Goal: Task Accomplishment & Management: Manage account settings

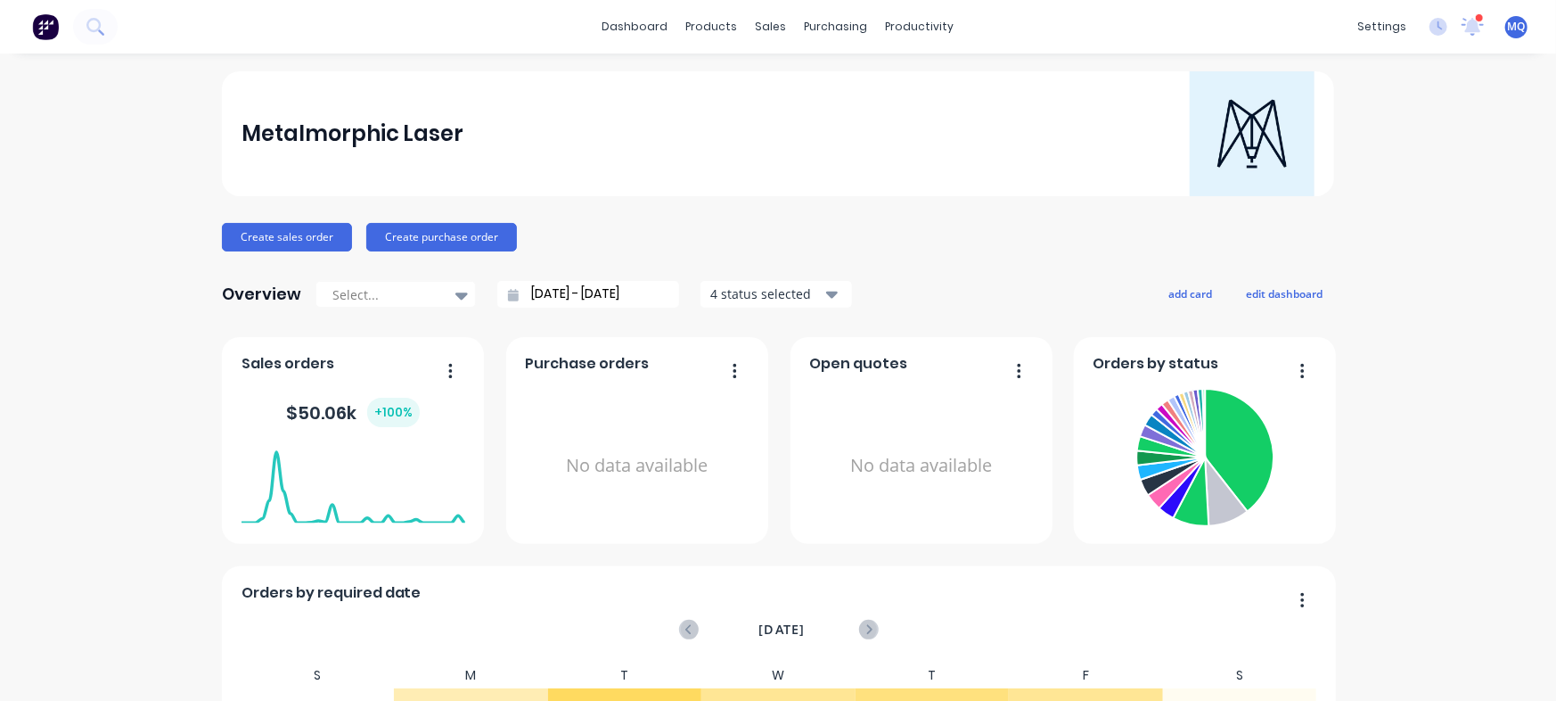
click at [770, 83] on icon at bounding box center [768, 86] width 16 height 16
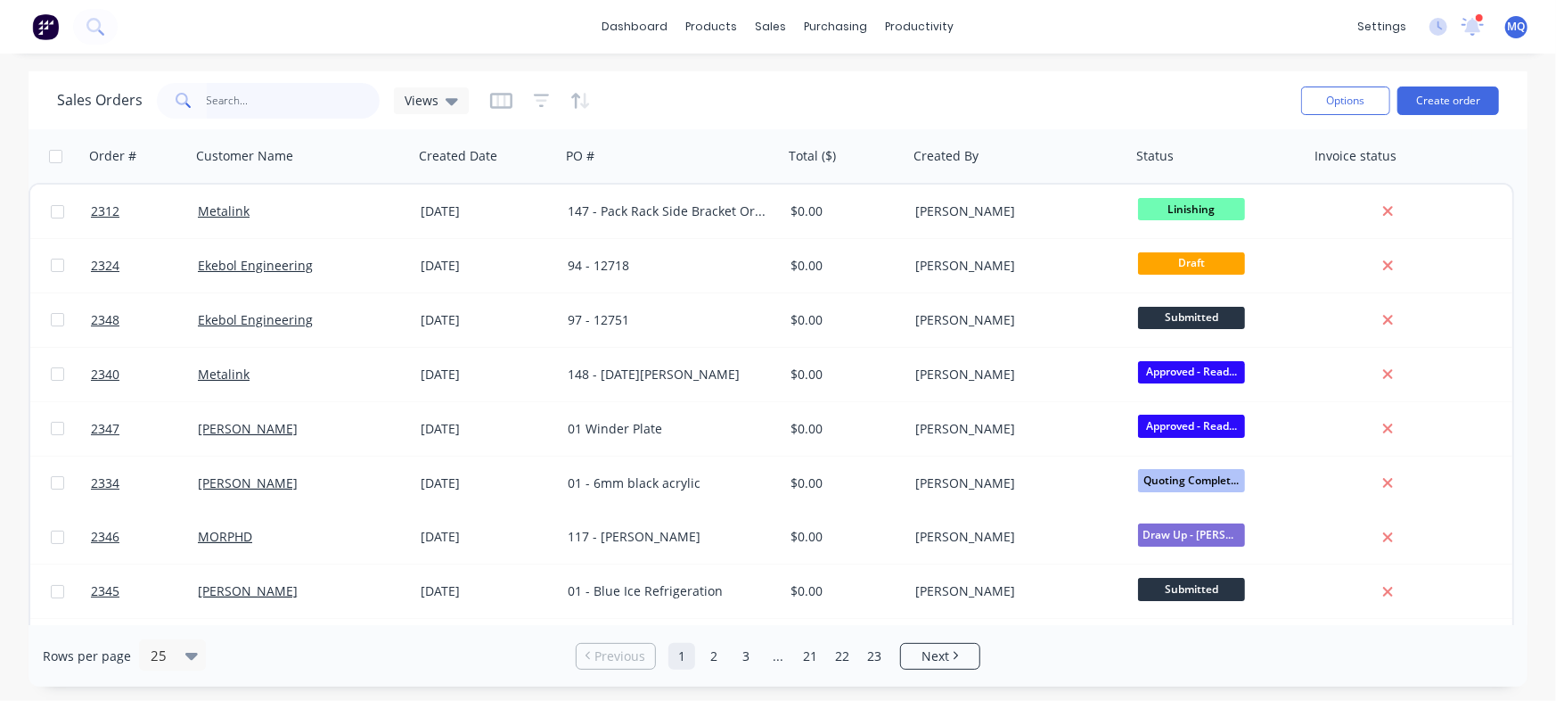
click at [285, 101] on input "text" at bounding box center [294, 101] width 174 height 36
type input "shaun"
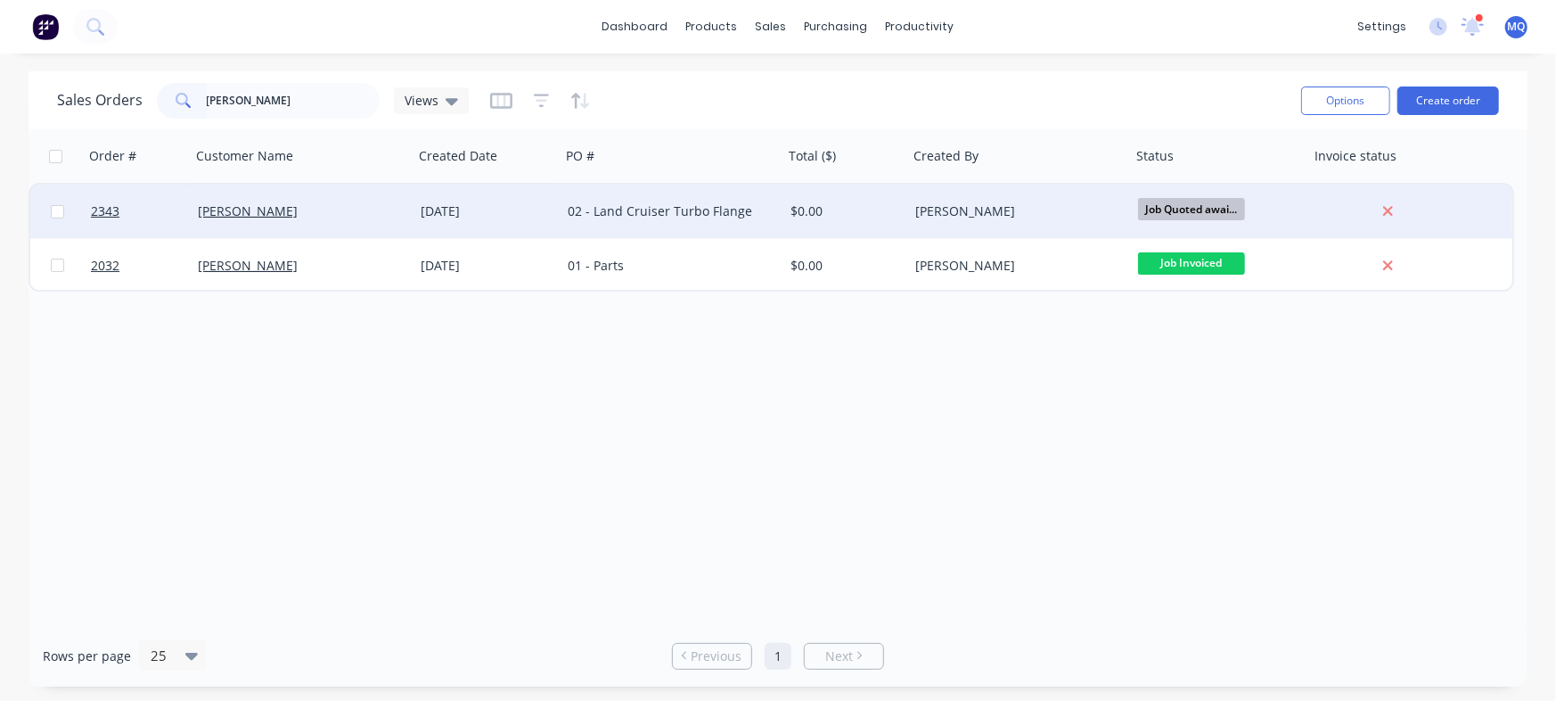
click at [707, 204] on div "02 - Land Cruiser Turbo Flange" at bounding box center [667, 211] width 198 height 18
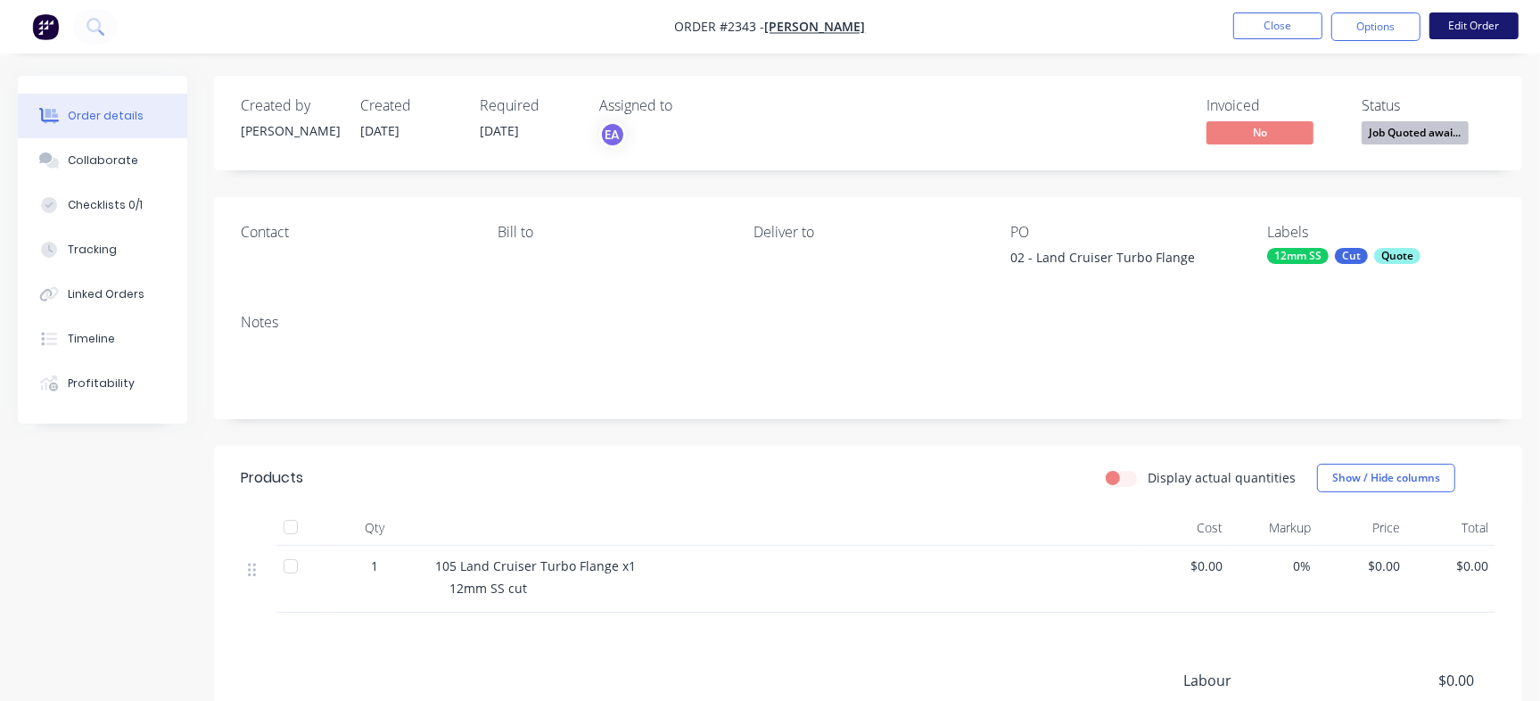
click at [1470, 15] on button "Edit Order" at bounding box center [1473, 25] width 89 height 27
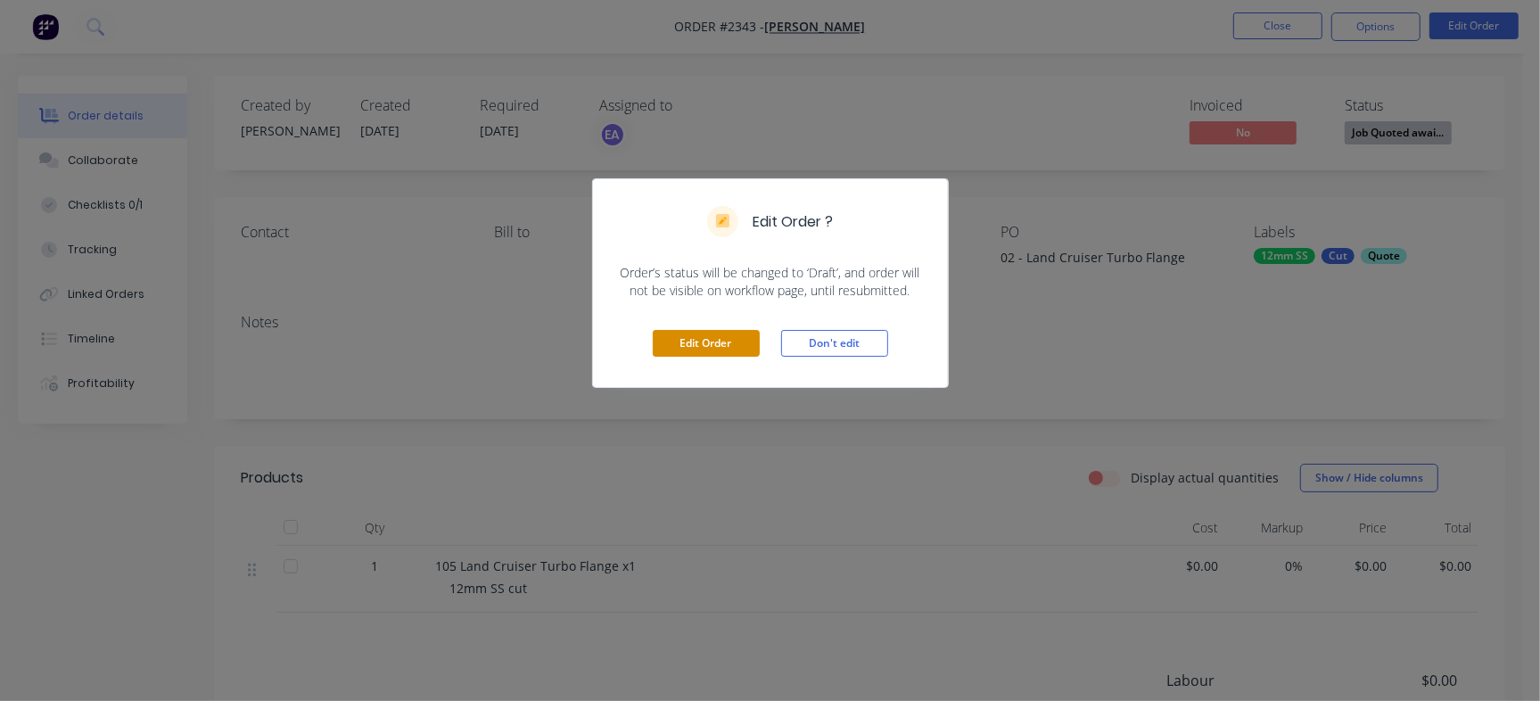
click at [684, 342] on button "Edit Order" at bounding box center [706, 343] width 107 height 27
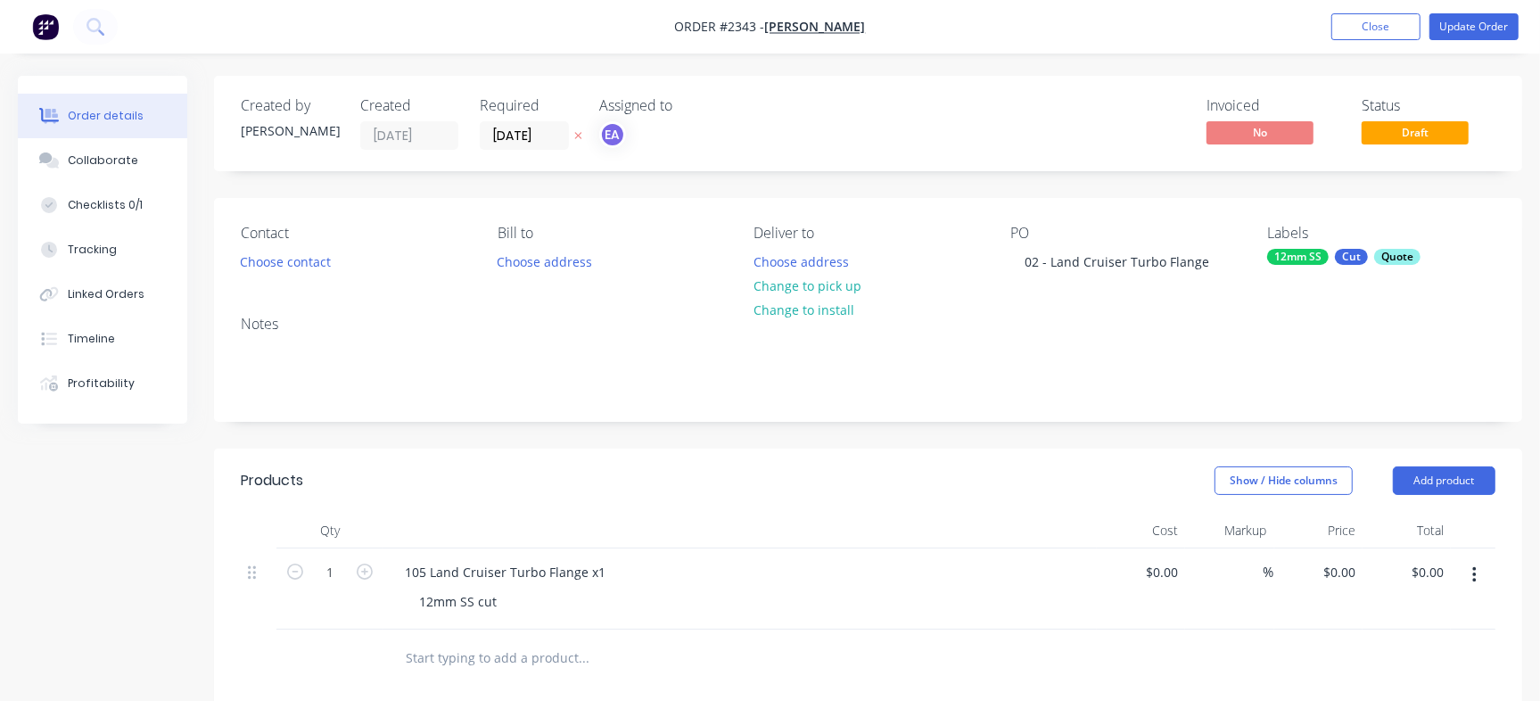
click at [1398, 256] on div "Quote" at bounding box center [1397, 257] width 46 height 16
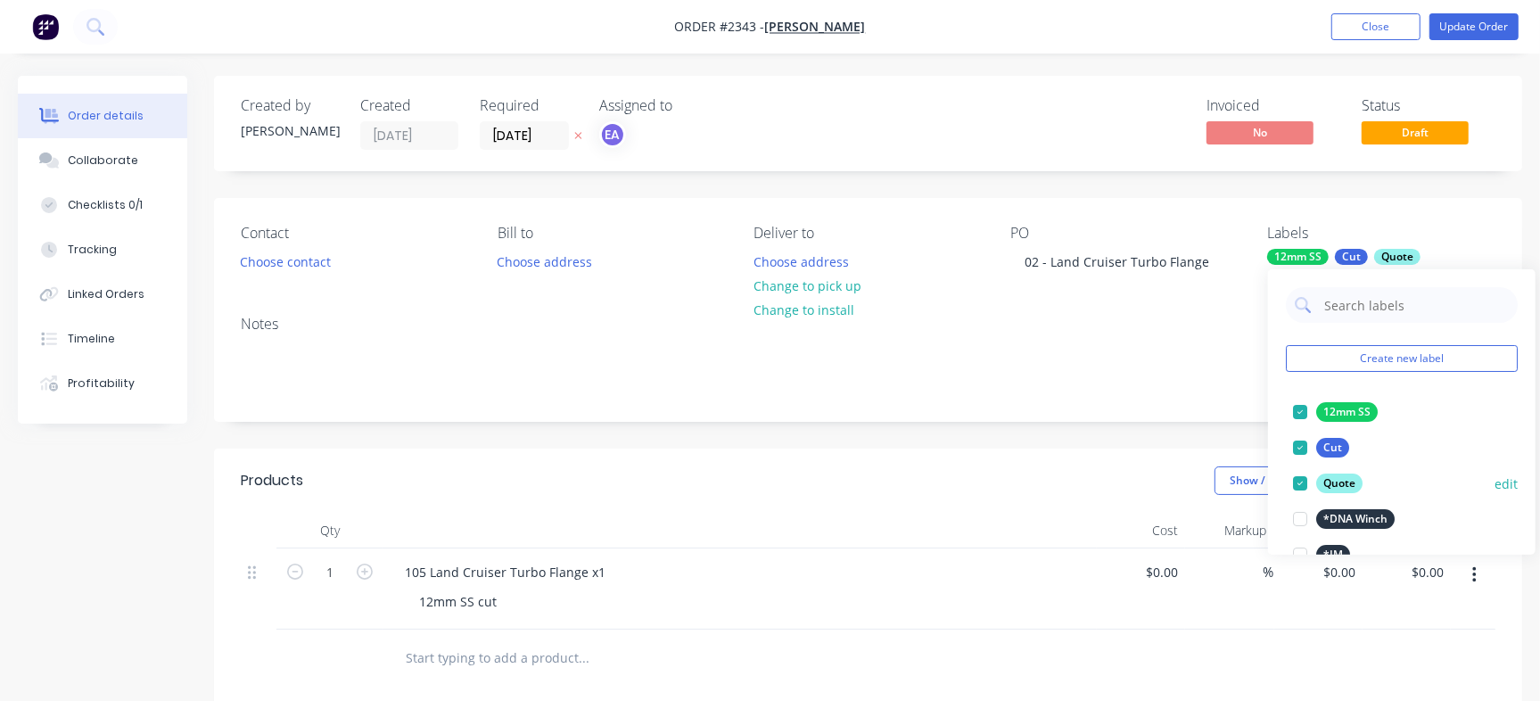
click at [1294, 487] on div at bounding box center [1300, 483] width 36 height 36
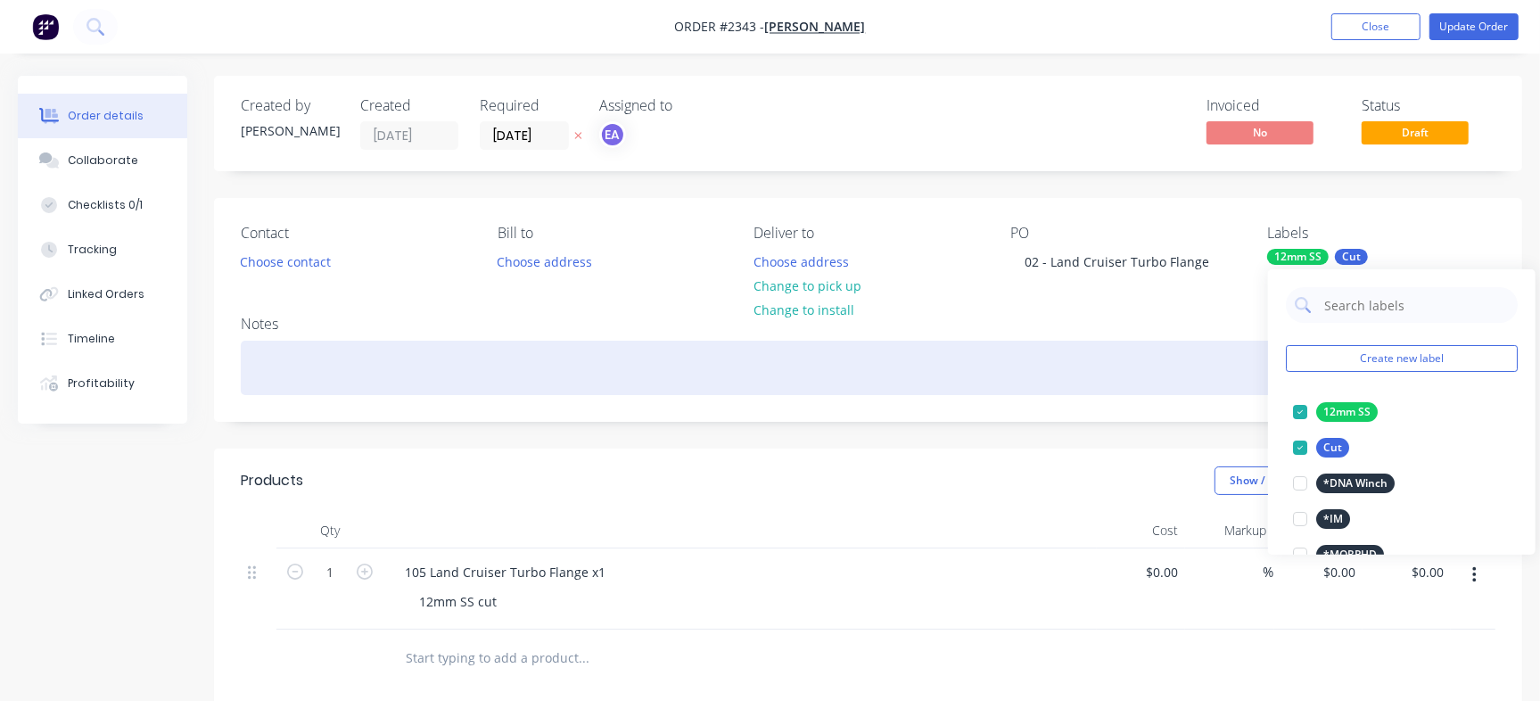
click at [1121, 380] on div at bounding box center [868, 368] width 1254 height 54
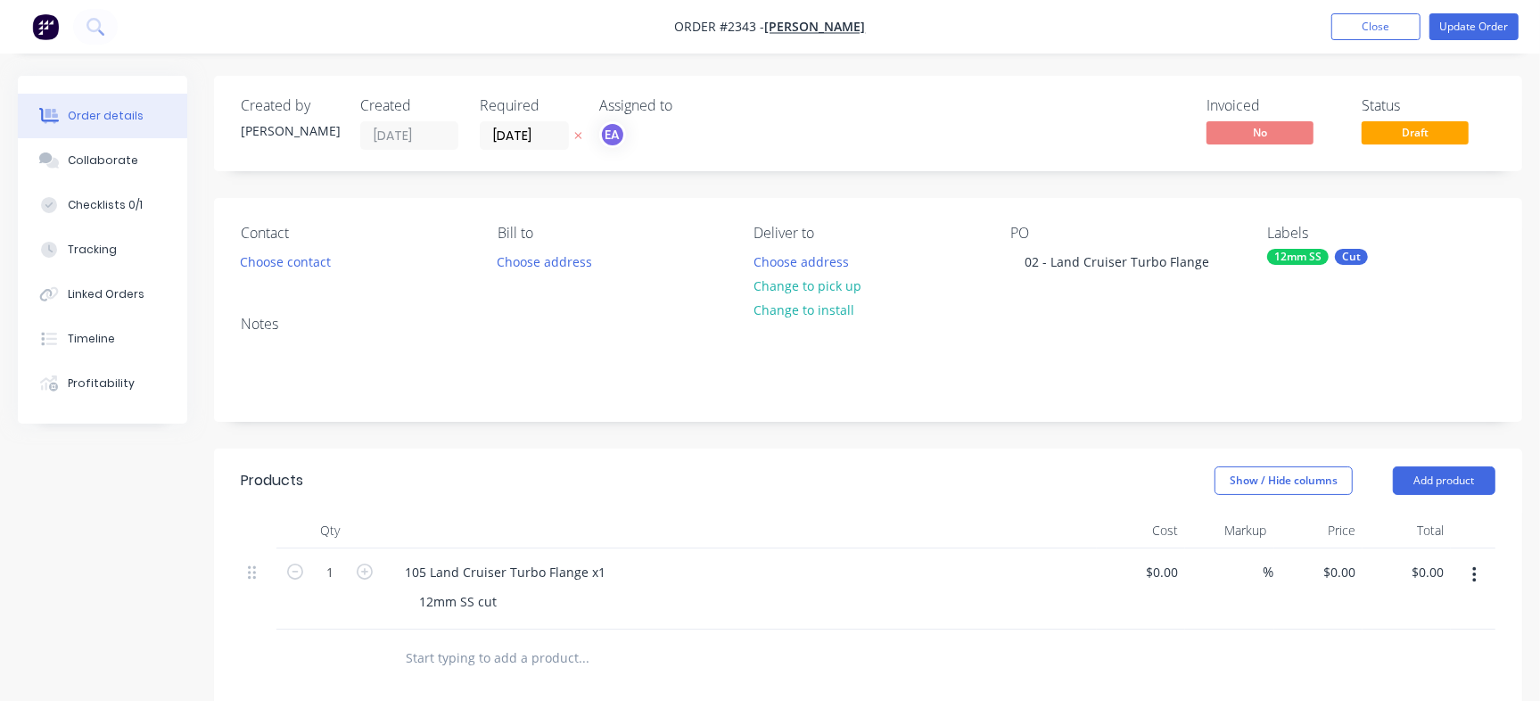
click at [1158, 573] on div "$0.00 $0.00" at bounding box center [1161, 572] width 48 height 26
type input "$0.00"
click at [1342, 580] on div "0 $0.00" at bounding box center [1341, 572] width 41 height 26
type input "$55.00"
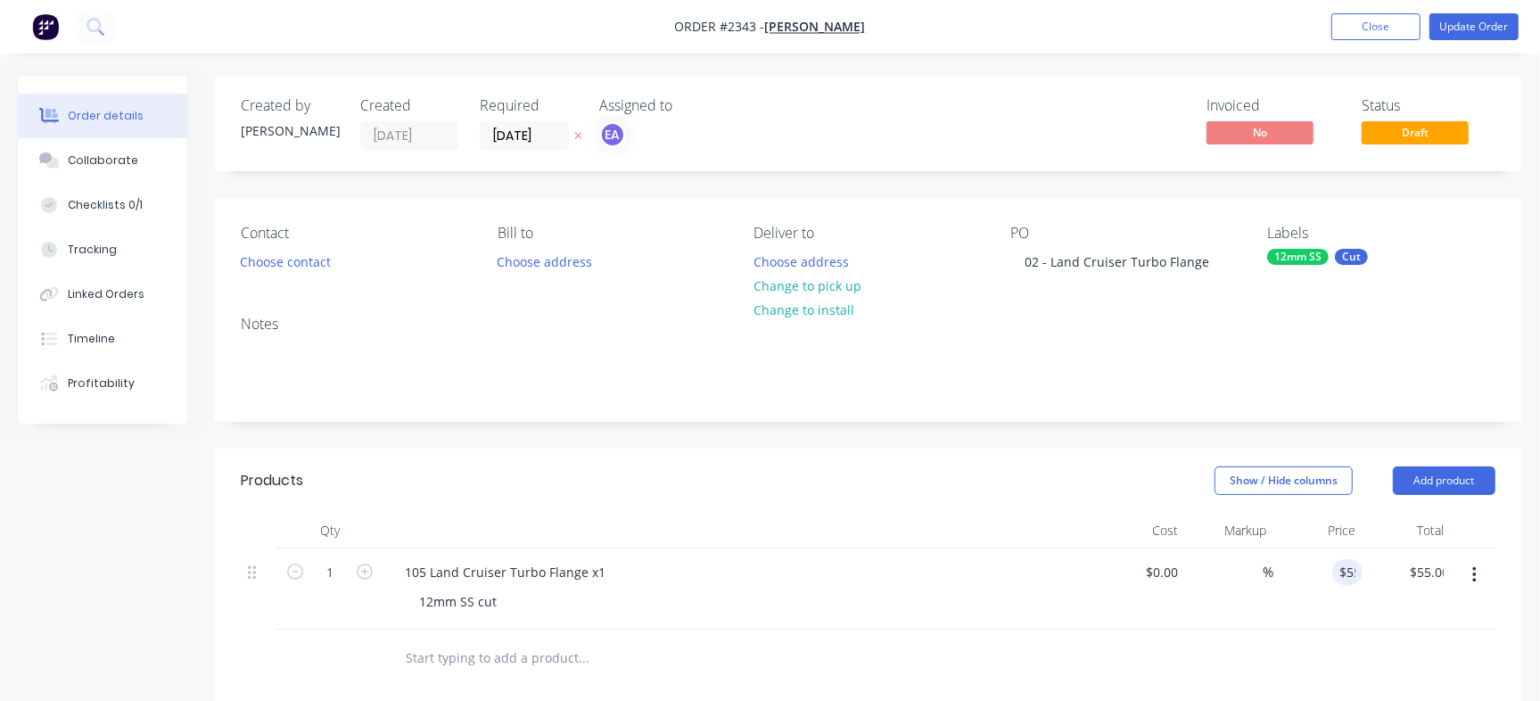
click at [1087, 403] on div "Notes" at bounding box center [868, 360] width 1308 height 119
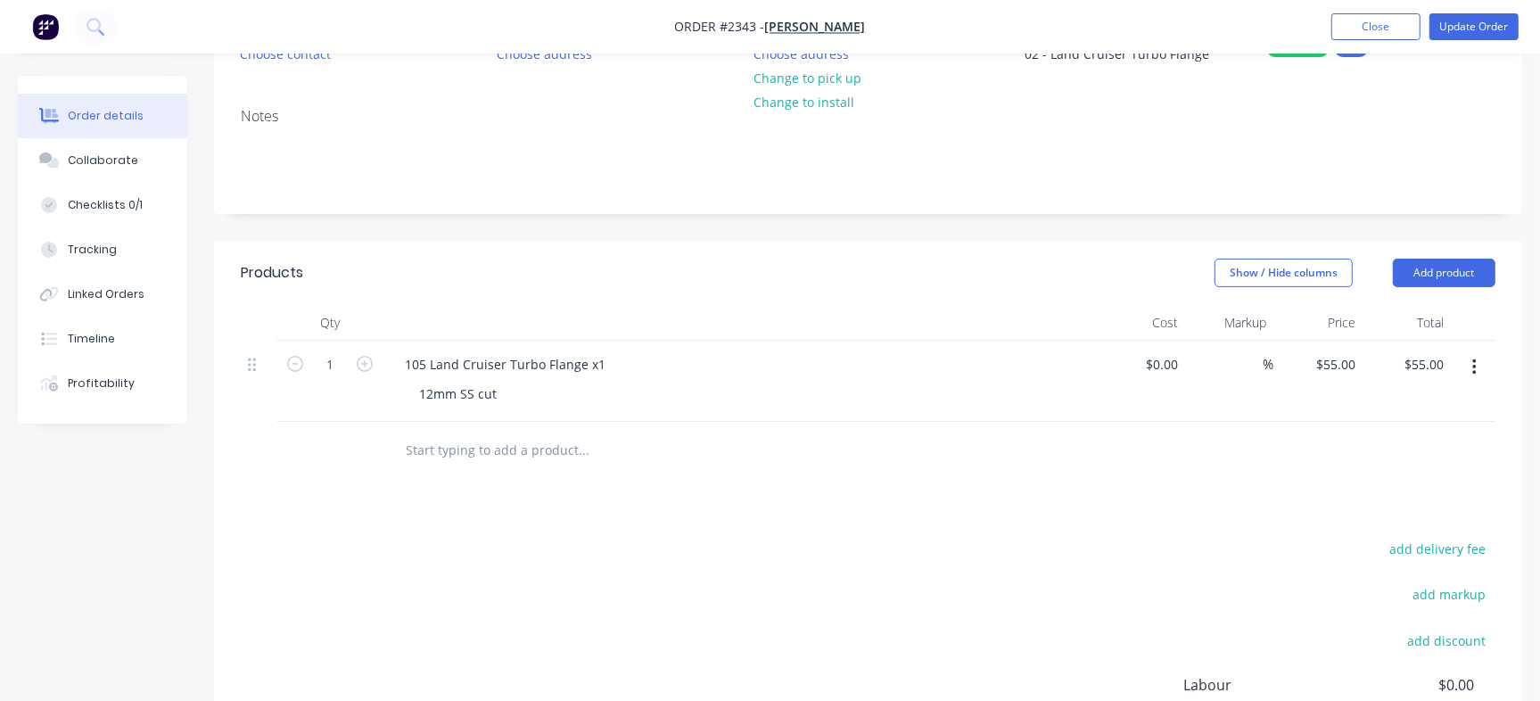
scroll to position [210, 0]
click at [439, 431] on input "text" at bounding box center [583, 448] width 357 height 36
paste input "Solar Bracket"
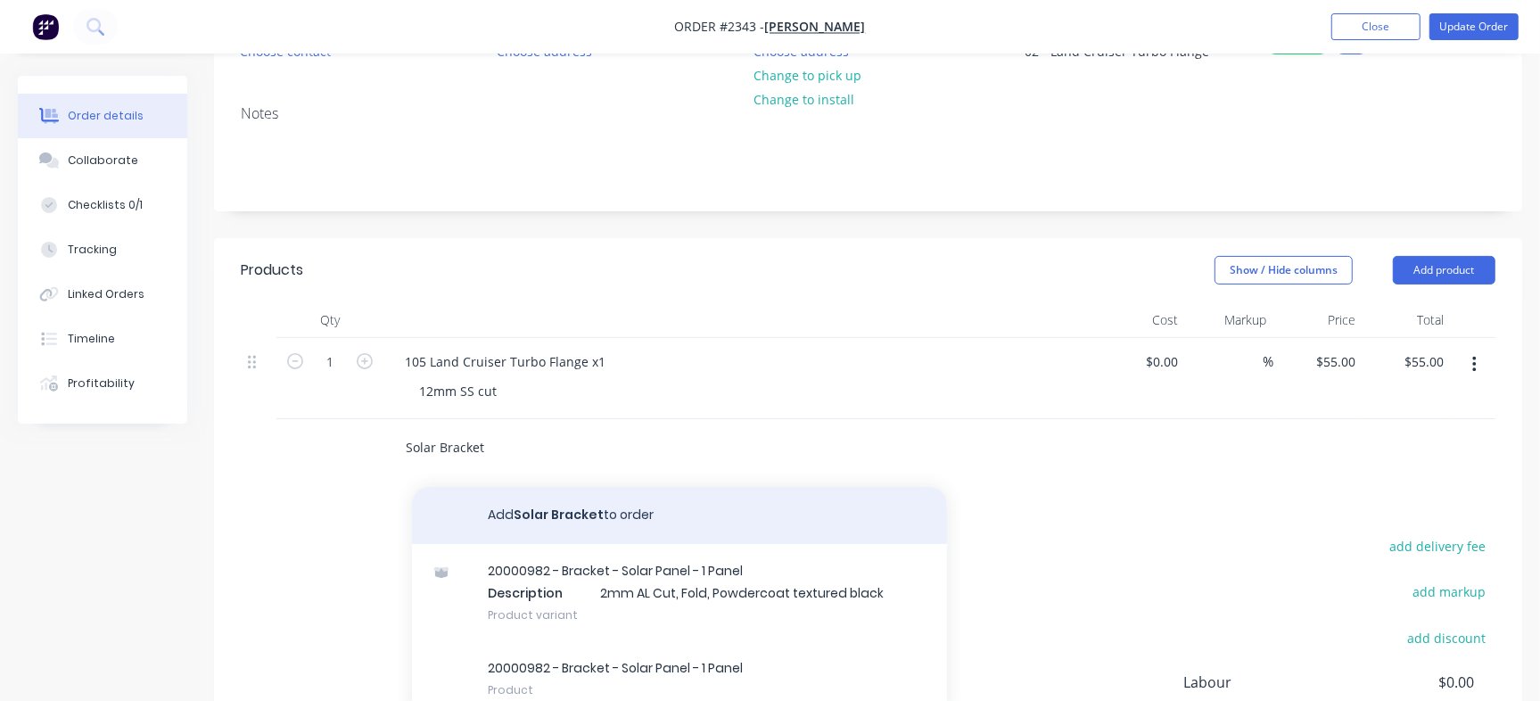
type input "Solar Bracket"
click at [554, 515] on button "Add Solar Bracket to order" at bounding box center [679, 515] width 535 height 57
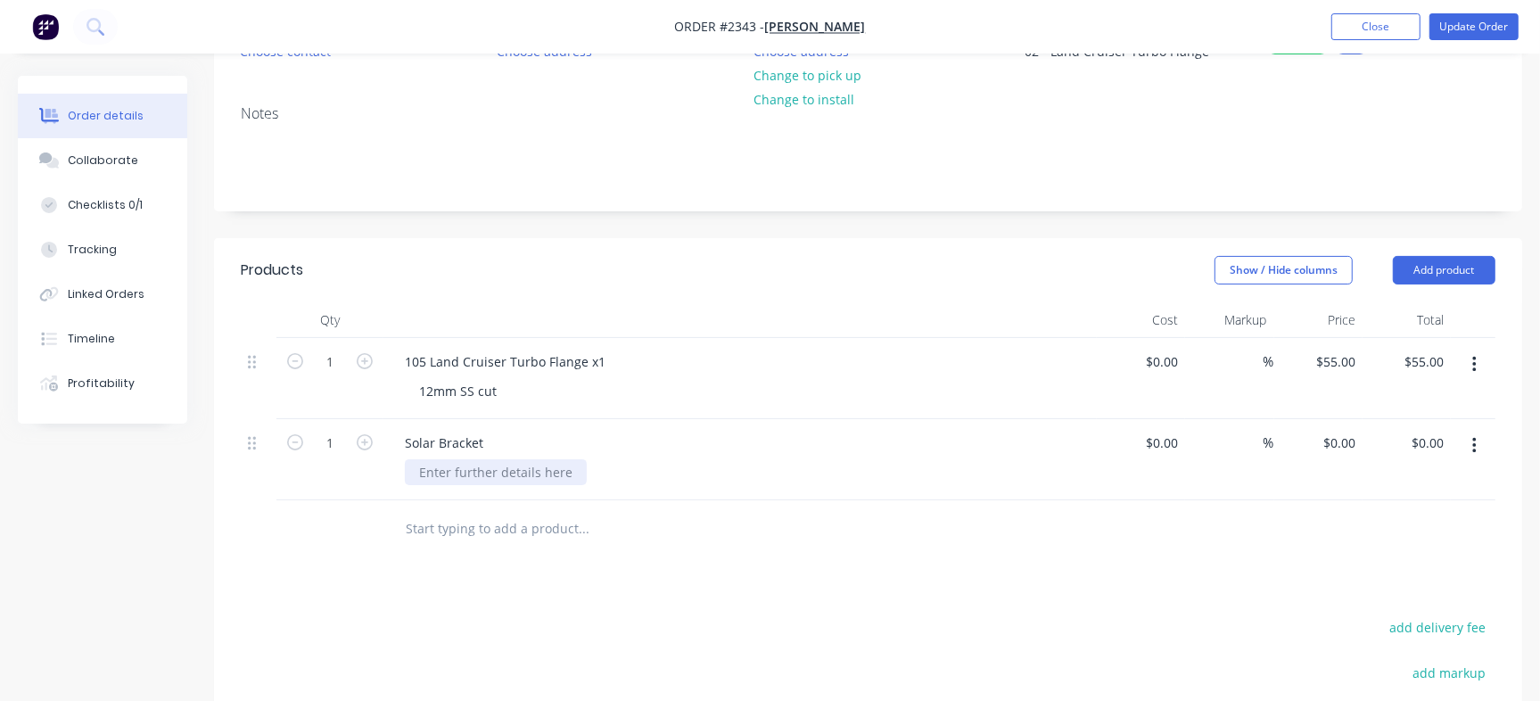
click at [482, 469] on div at bounding box center [496, 472] width 182 height 26
click at [485, 562] on input "text" at bounding box center [583, 566] width 357 height 36
paste input "Roof Rack Front V2"
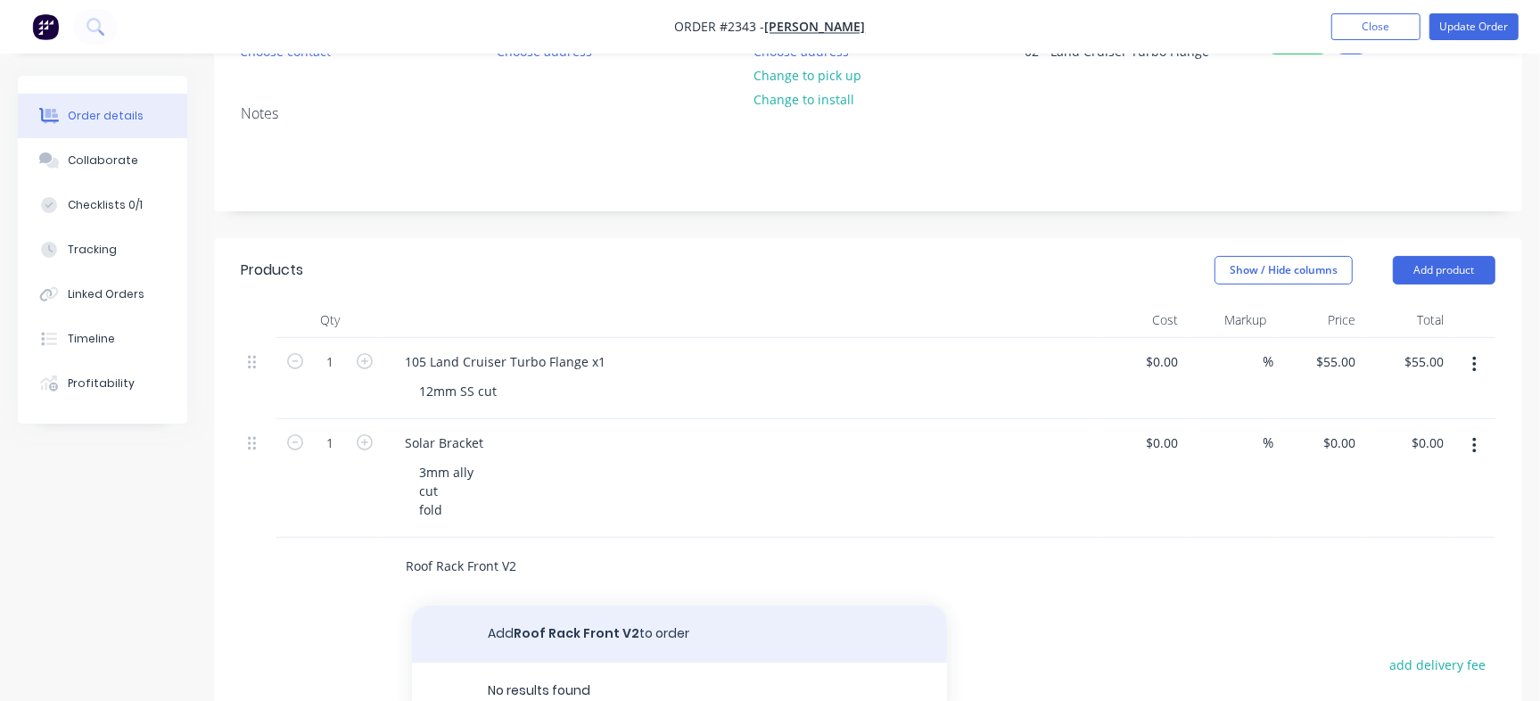
type input "Roof Rack Front V2"
click at [536, 645] on button "Add Roof Rack Front V2 to order" at bounding box center [679, 633] width 535 height 57
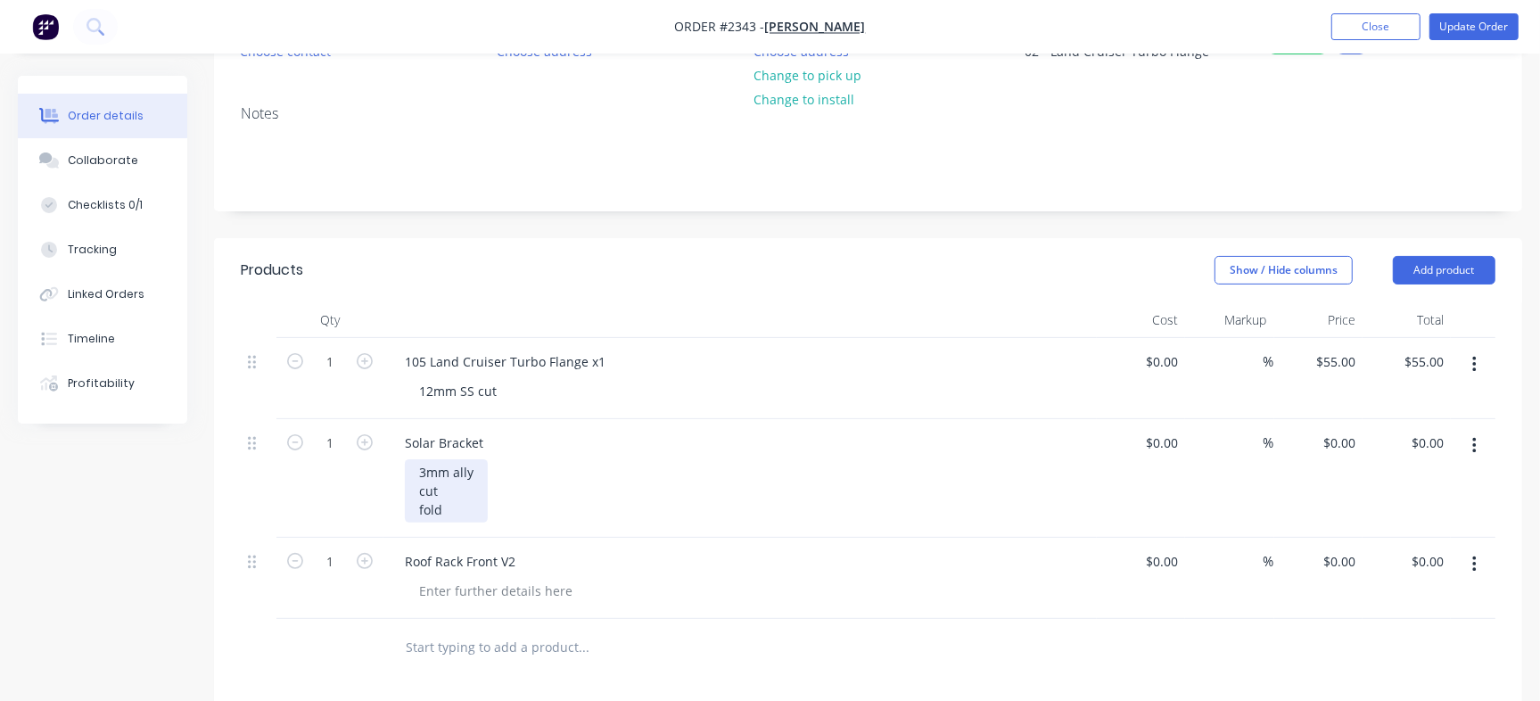
click at [442, 497] on div "3mm ally cut fold" at bounding box center [446, 490] width 83 height 63
copy div "3mm ally cut fold"
click at [462, 582] on div at bounding box center [496, 591] width 182 height 26
paste div
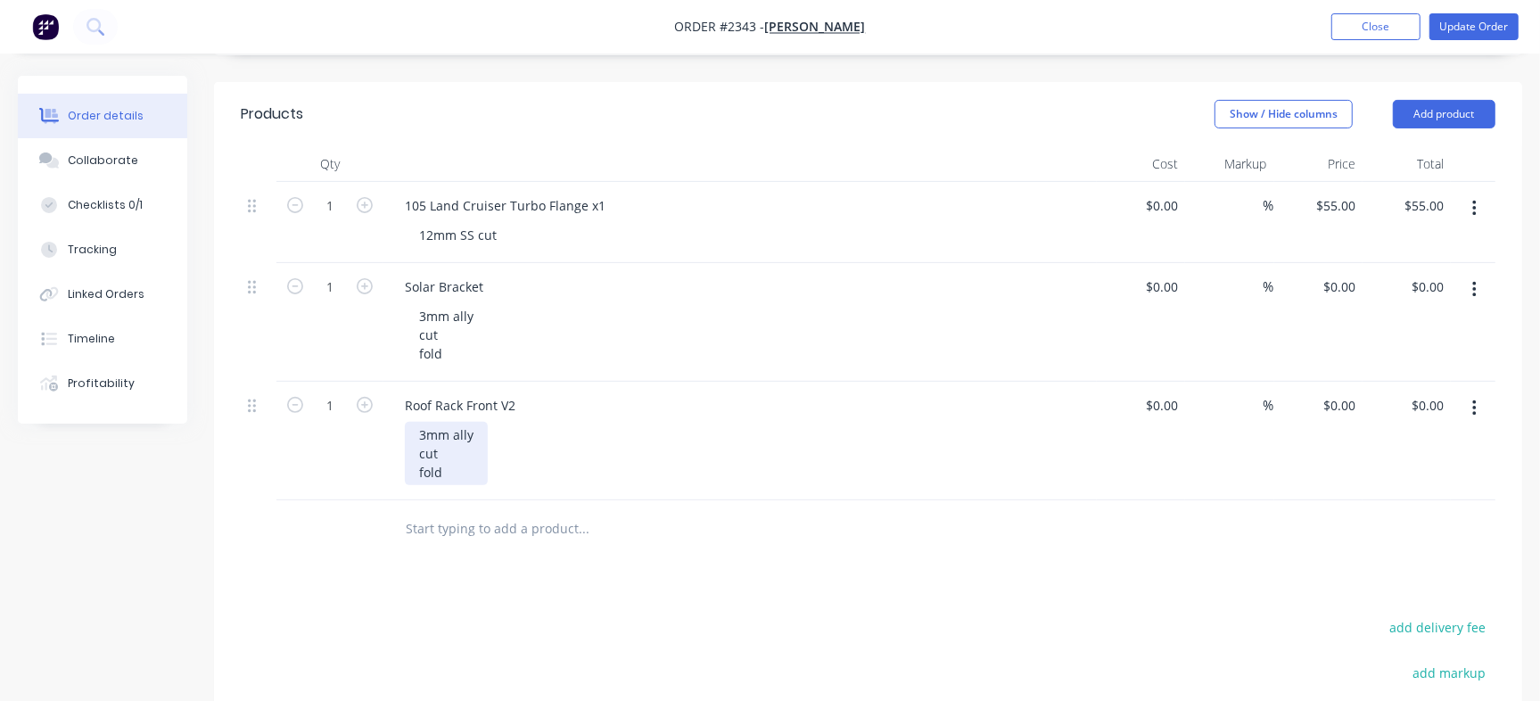
scroll to position [410, 0]
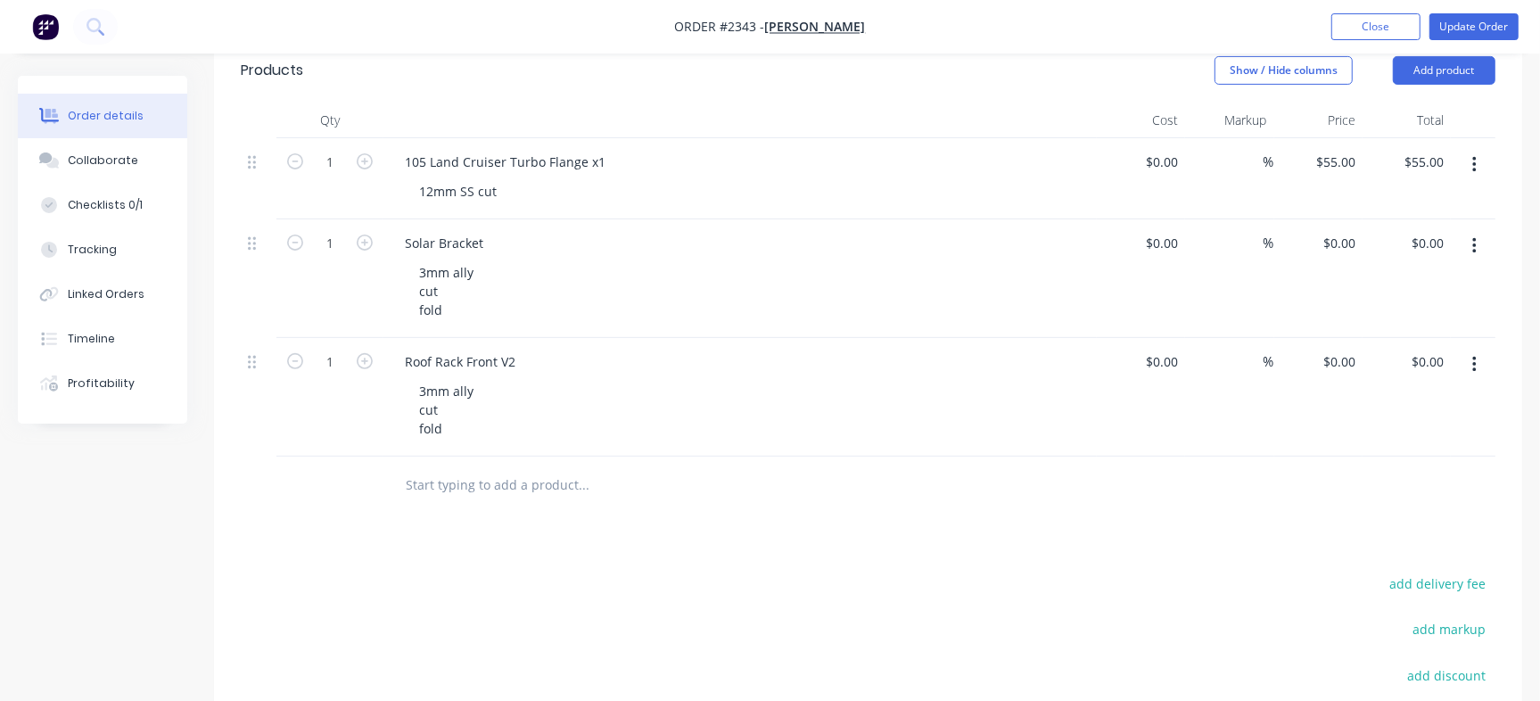
click at [472, 483] on input "text" at bounding box center [583, 485] width 357 height 36
paste input "Roof Rack Back V2"
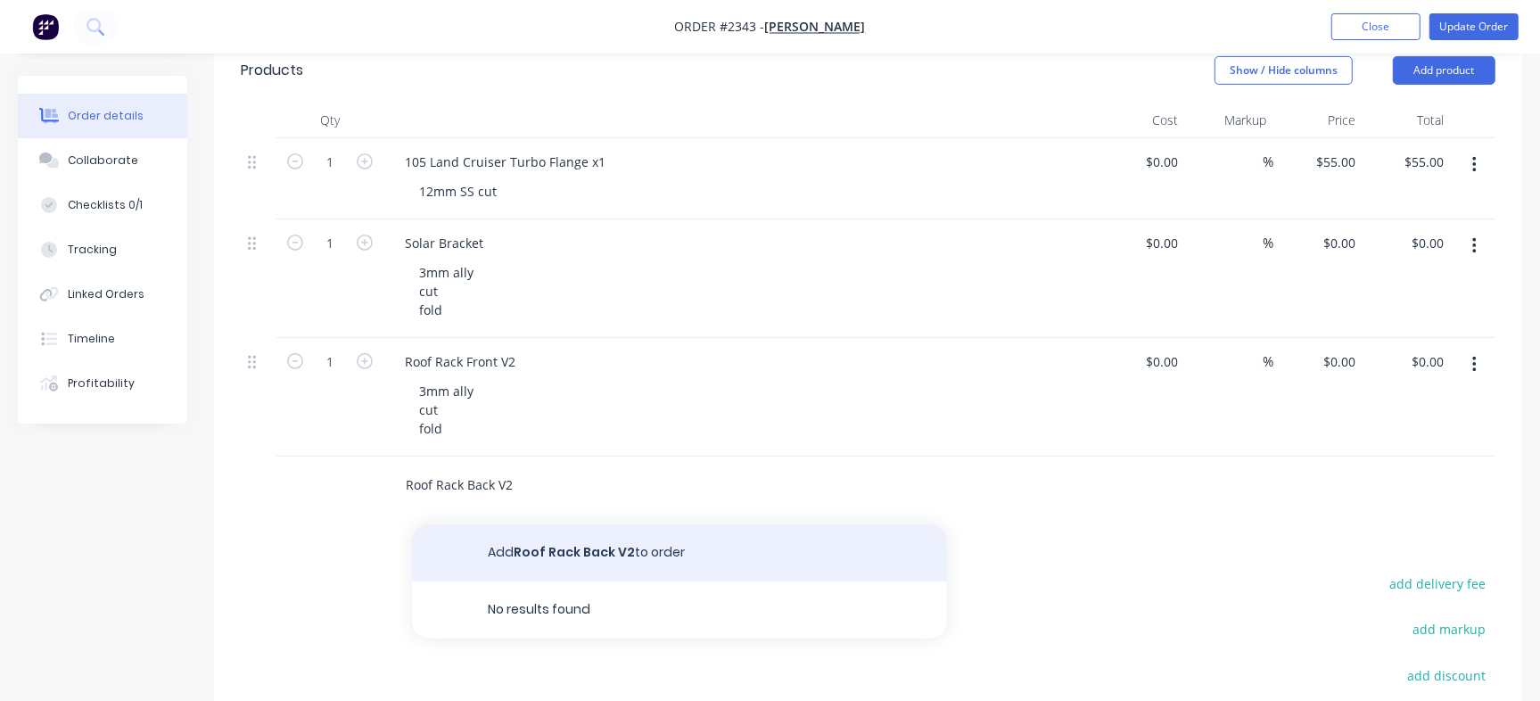
type input "Roof Rack Back V2"
click at [533, 558] on button "Add Roof Rack Back V2 to order" at bounding box center [679, 552] width 535 height 57
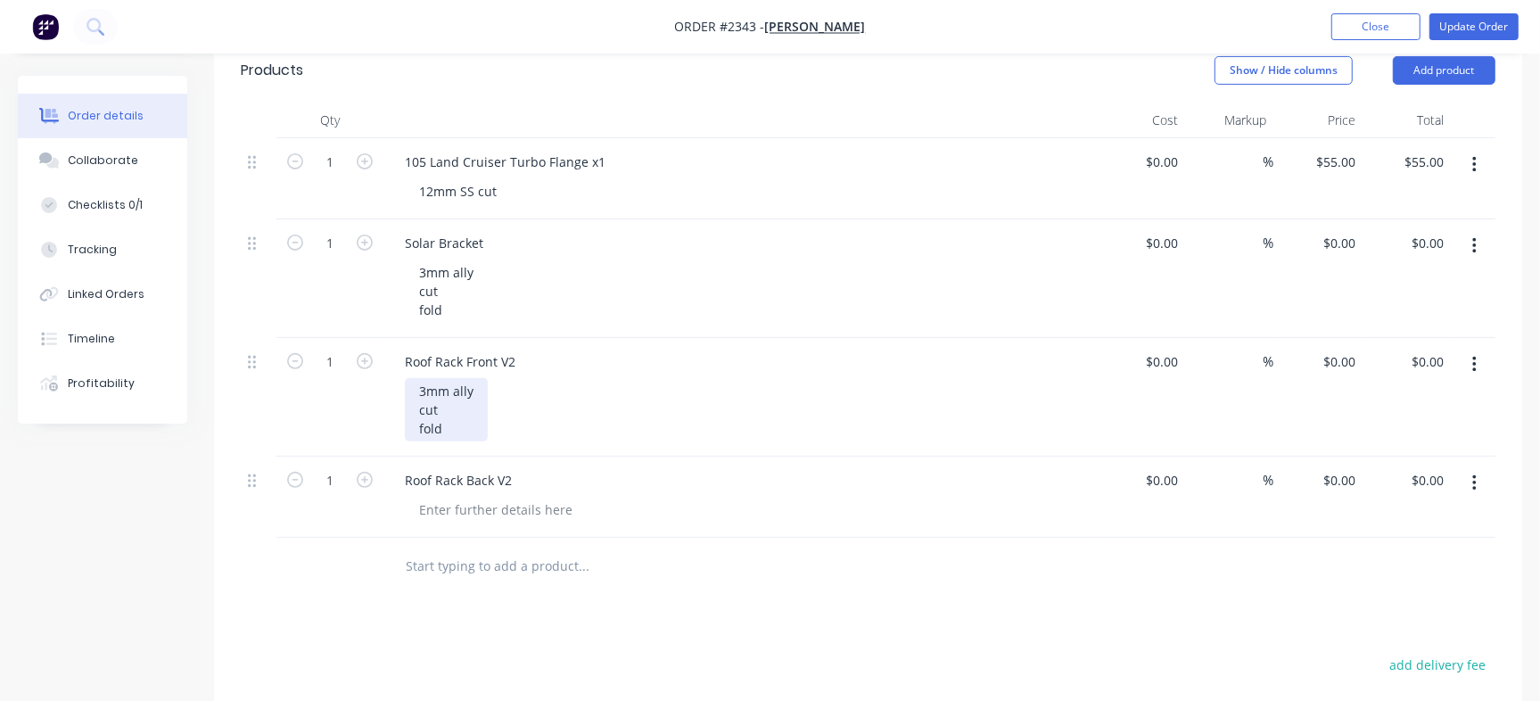
click at [445, 421] on div "3mm ally cut fold" at bounding box center [446, 409] width 83 height 63
copy div "3mm ally cut fold"
click at [453, 516] on div at bounding box center [496, 510] width 182 height 26
paste div
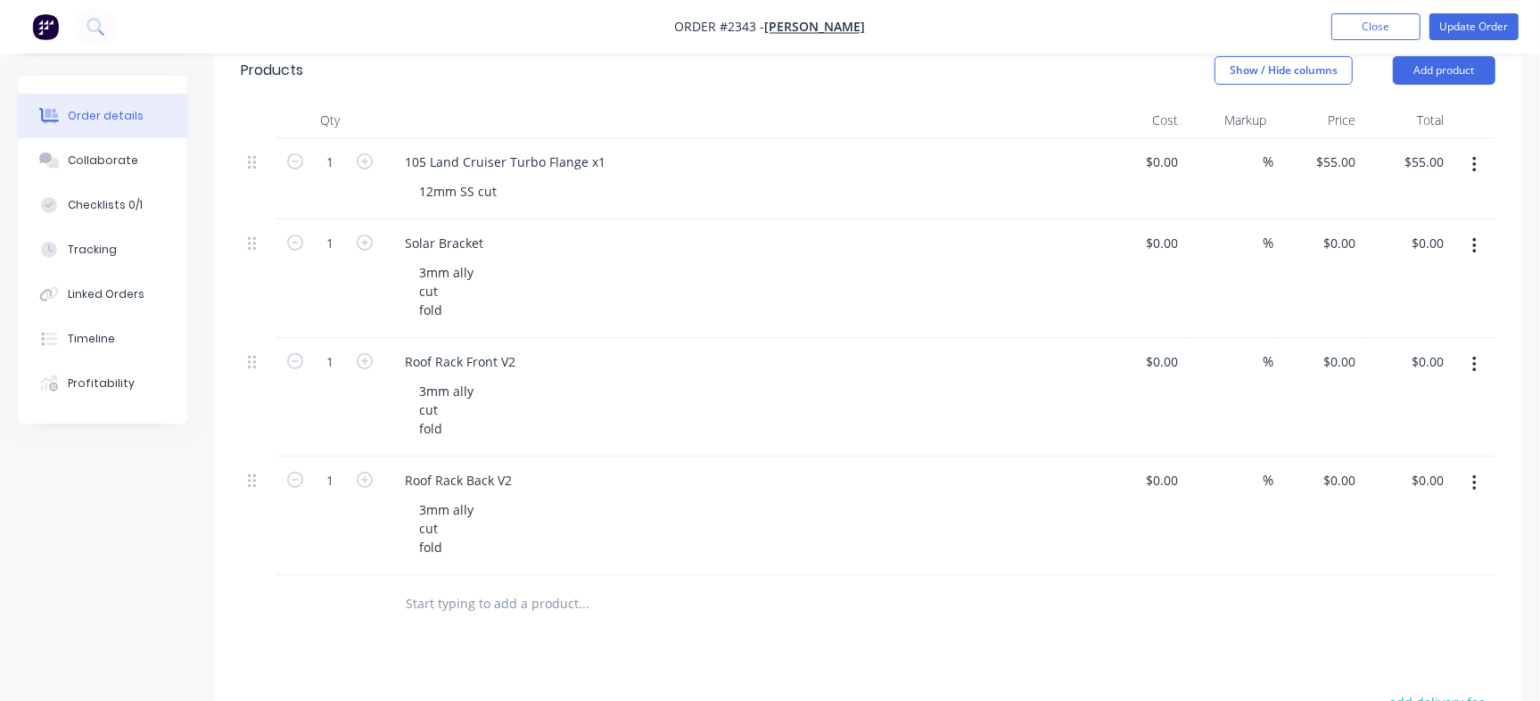
click at [485, 602] on input "text" at bounding box center [583, 604] width 357 height 36
paste input "End Plates"
type input "End Plates"
click at [511, 662] on button "Add End Plates to order" at bounding box center [679, 671] width 535 height 57
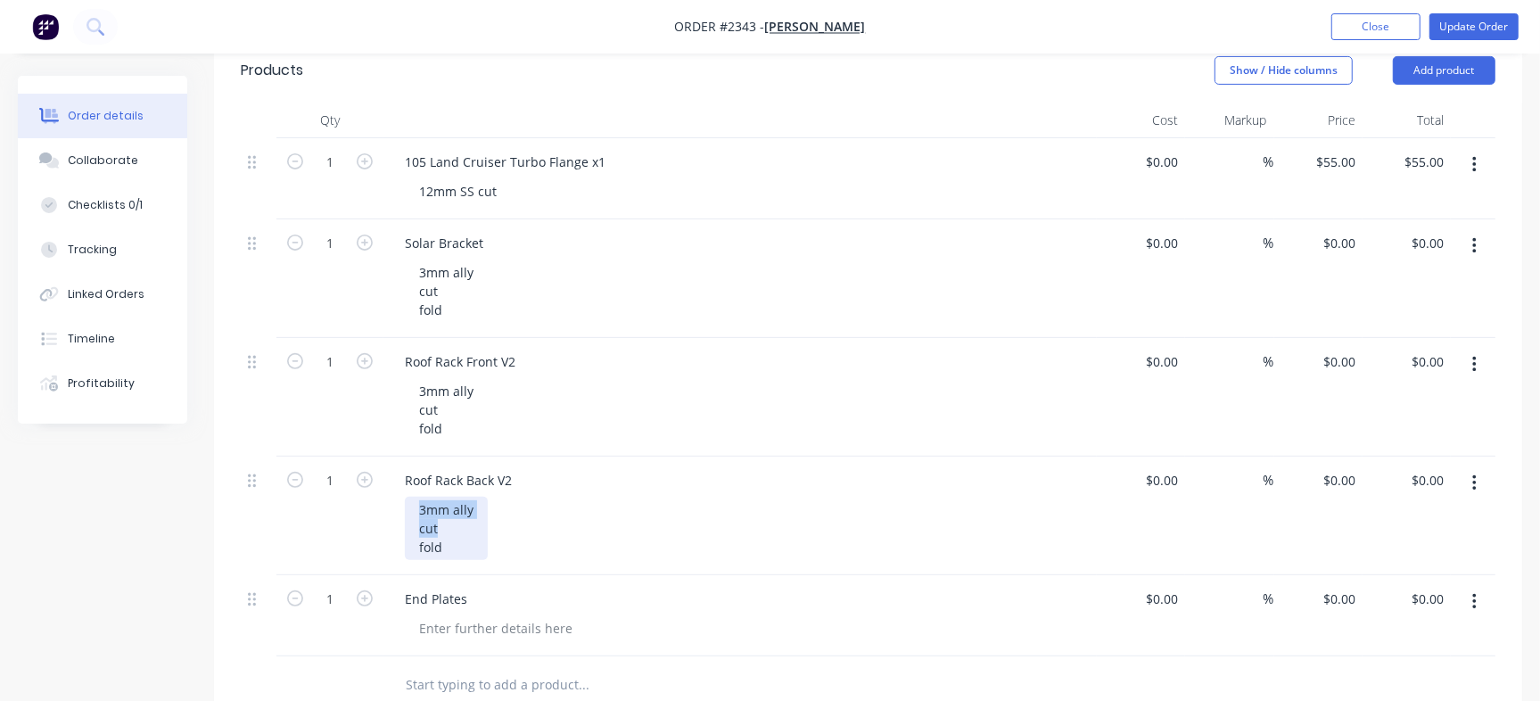
drag, startPoint x: 453, startPoint y: 531, endPoint x: 409, endPoint y: 505, distance: 51.2
click at [409, 505] on div "3mm ally cut fold" at bounding box center [446, 528] width 83 height 63
copy div "3mm ally cut"
click at [459, 627] on div at bounding box center [496, 628] width 182 height 26
paste div
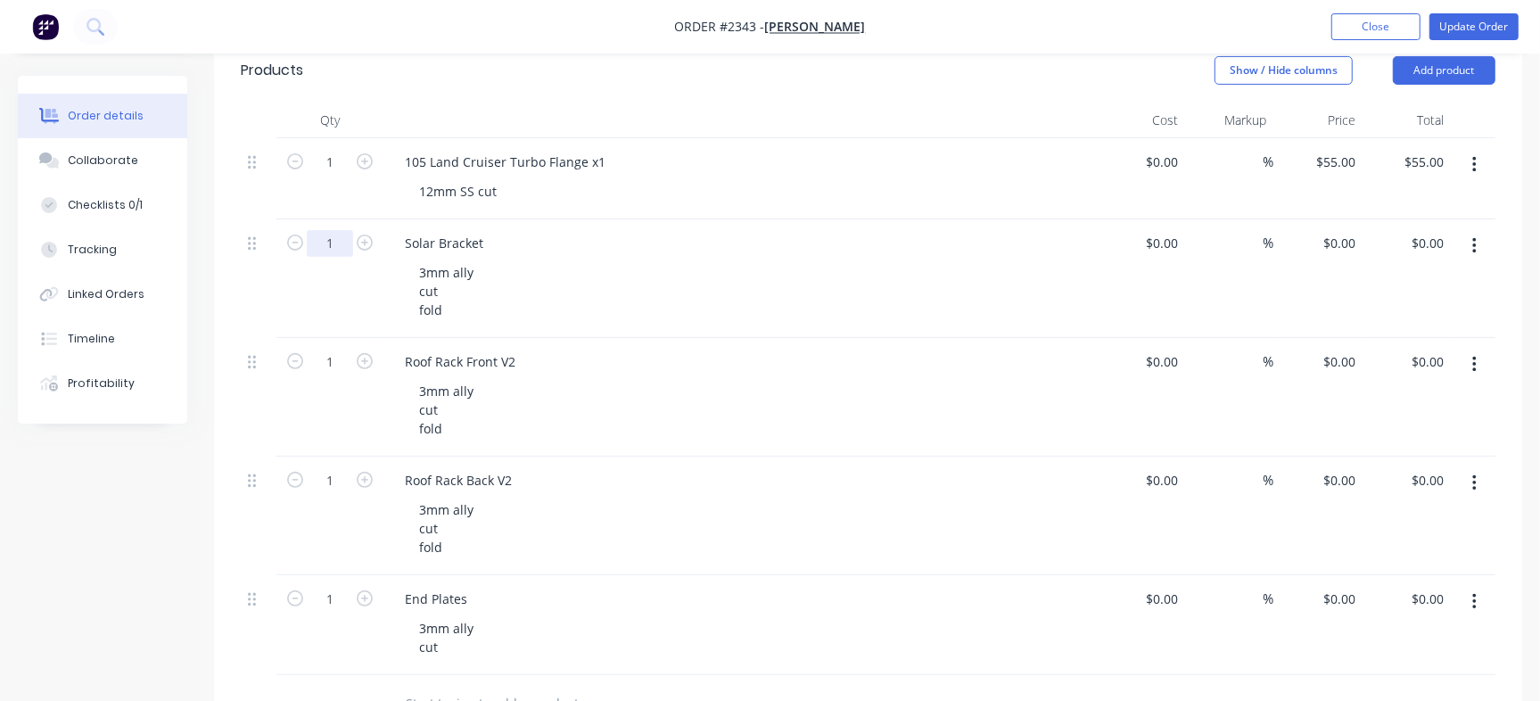
click at [324, 235] on input "1" at bounding box center [330, 243] width 46 height 27
type input "4"
drag, startPoint x: 730, startPoint y: 260, endPoint x: 398, endPoint y: 386, distance: 354.6
click at [729, 260] on div "3mm ally cut fold" at bounding box center [747, 290] width 685 height 63
type input "4"
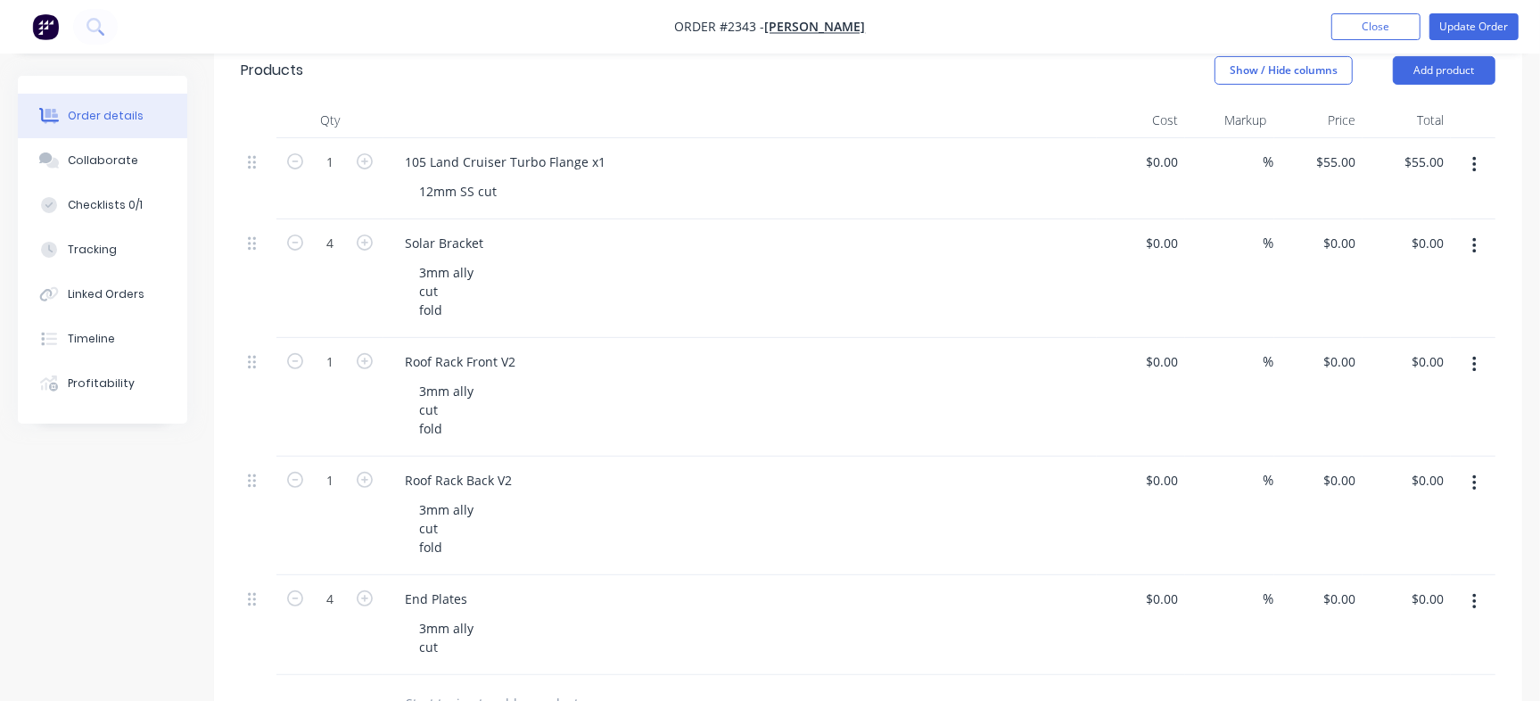
click at [912, 339] on div "Roof Rack Front V2 3mm ally cut fold" at bounding box center [739, 397] width 713 height 119
click at [1342, 597] on input "0" at bounding box center [1352, 599] width 21 height 26
paste input "3.07"
type input "$3.07"
type input "$12.28"
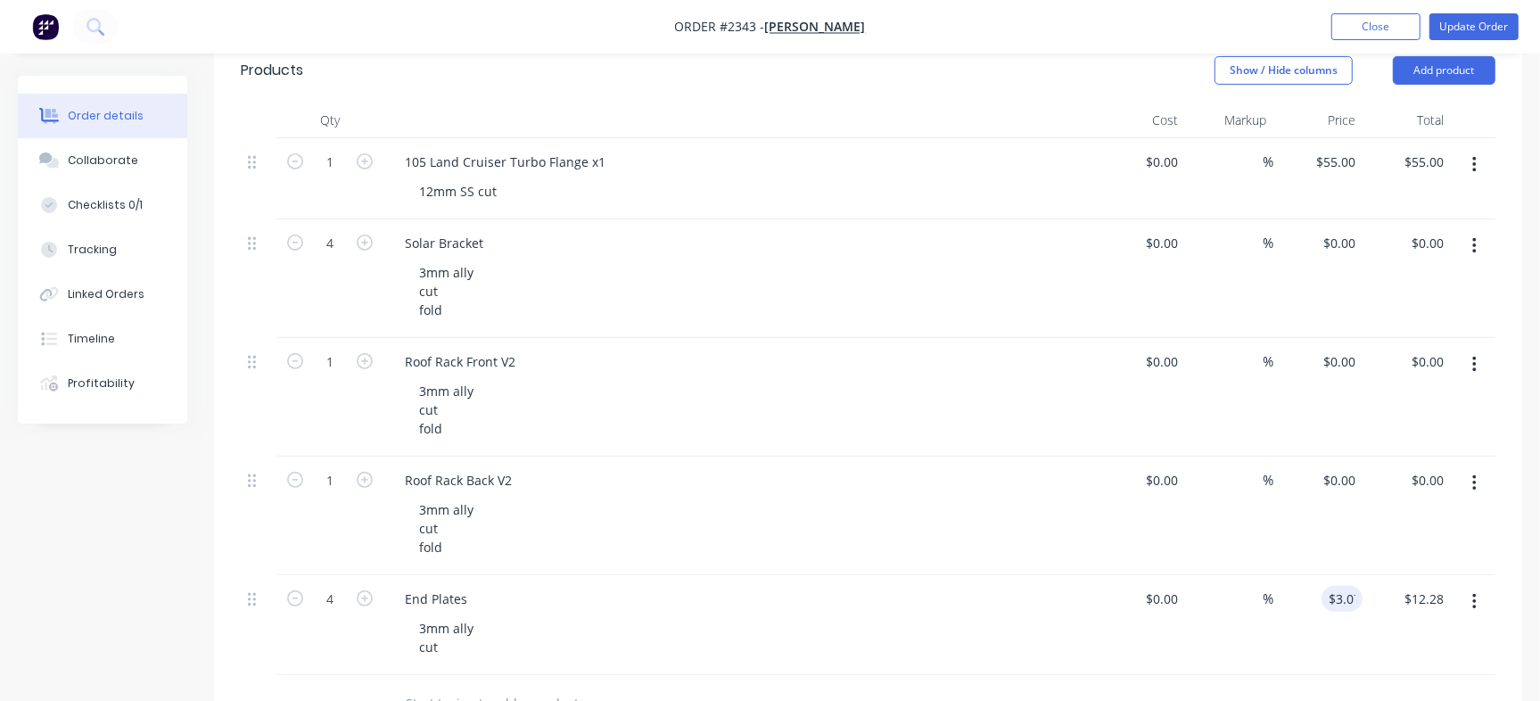
type input "3.07"
type input "0"
type input "$3.07"
click at [1343, 487] on input "0" at bounding box center [1352, 480] width 21 height 26
paste input "97.21"
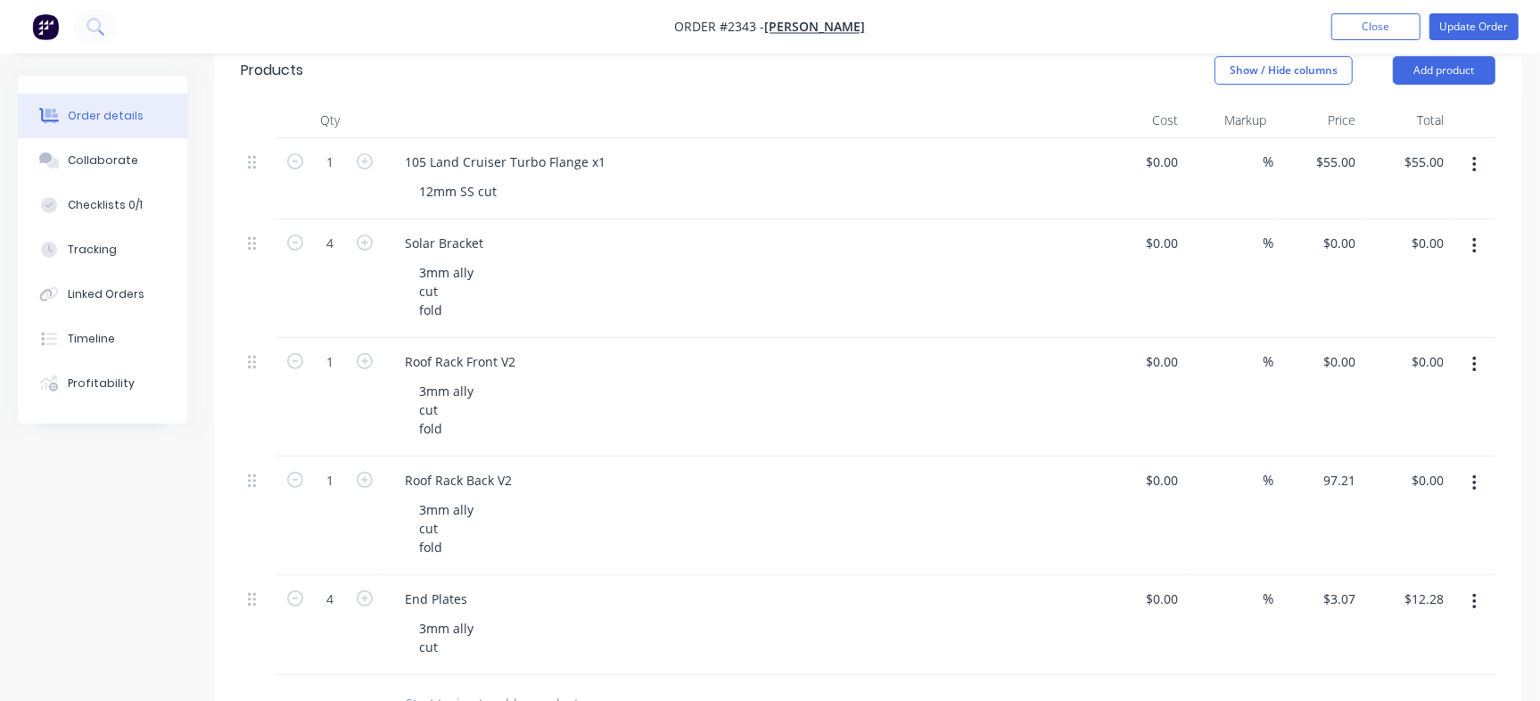
type input "$97.21"
type input "97.21"
type input "0"
type input "$97.21"
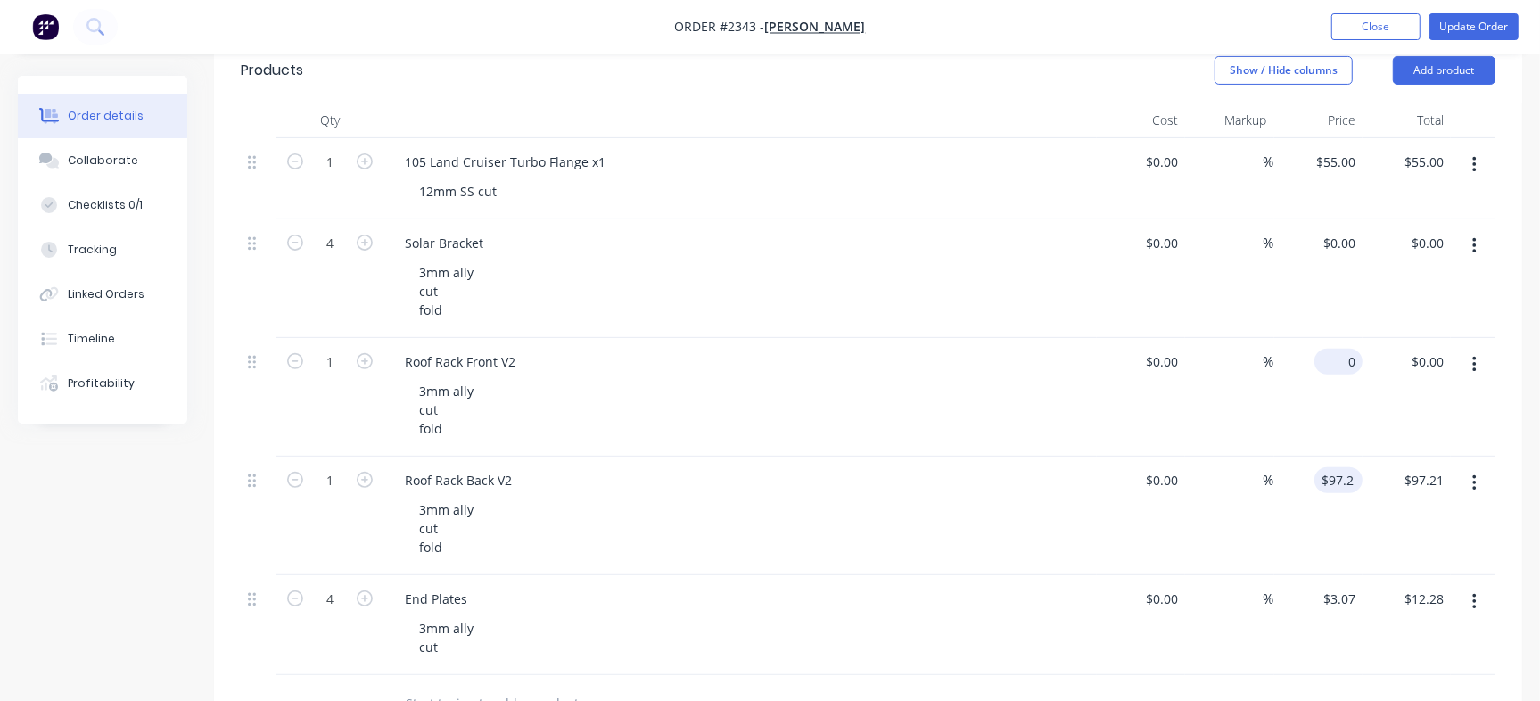
click at [1329, 367] on div "0 $0.00" at bounding box center [1318, 397] width 88 height 119
paste input "74.9"
type input "$74.90"
type input "74.9"
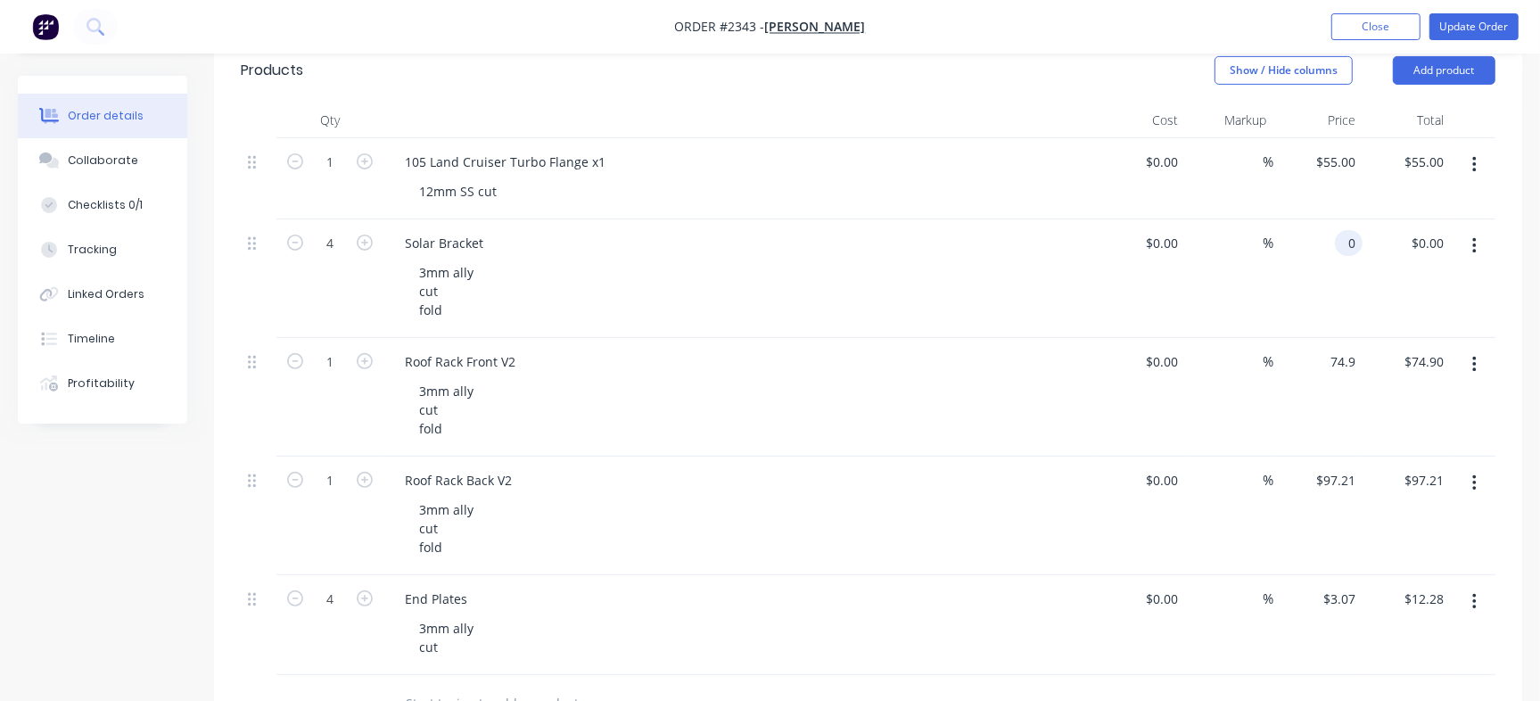
type input "0"
type input "$74.90"
click at [1342, 245] on input "0" at bounding box center [1352, 243] width 21 height 26
paste input "8.01"
type input "$8.01"
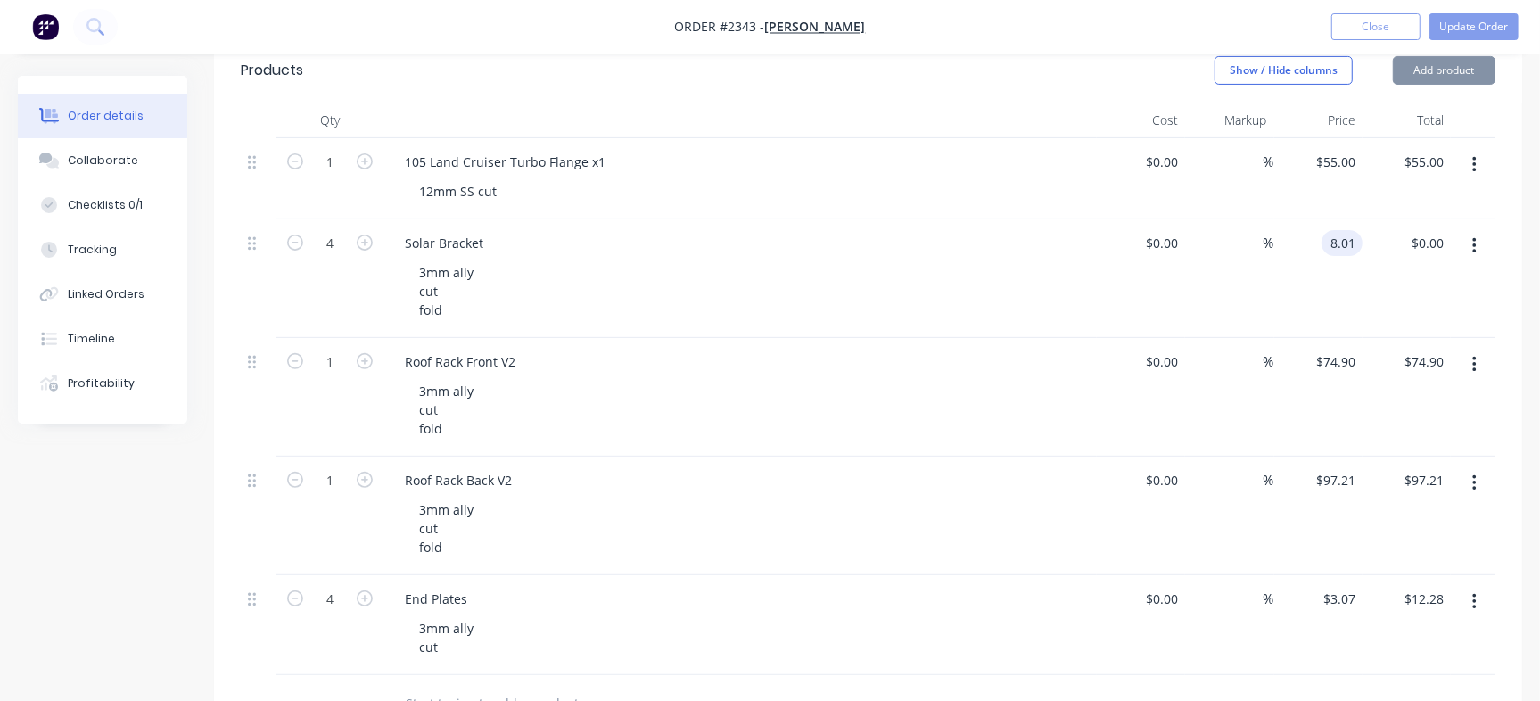
type input "$32.04"
click at [988, 184] on div "12mm SS cut" at bounding box center [747, 191] width 685 height 26
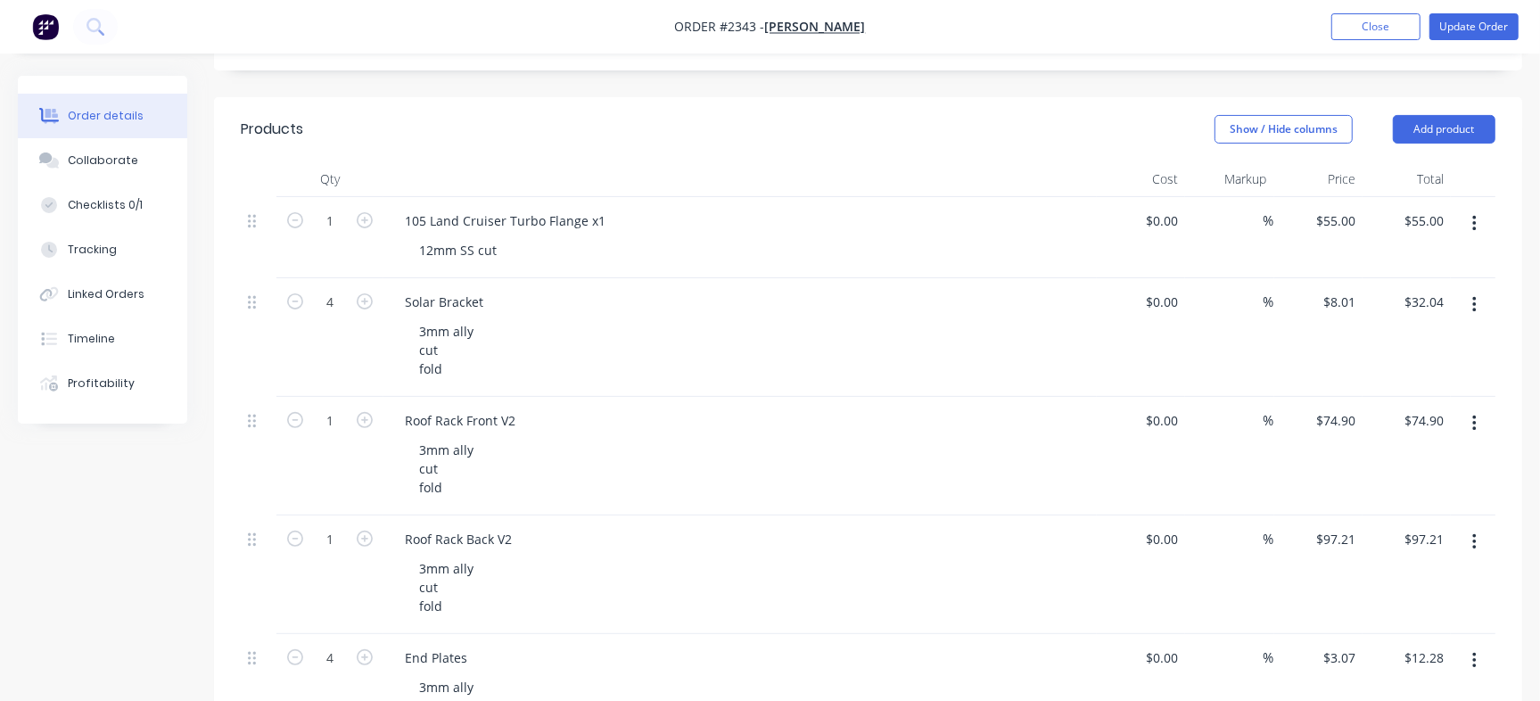
scroll to position [62, 0]
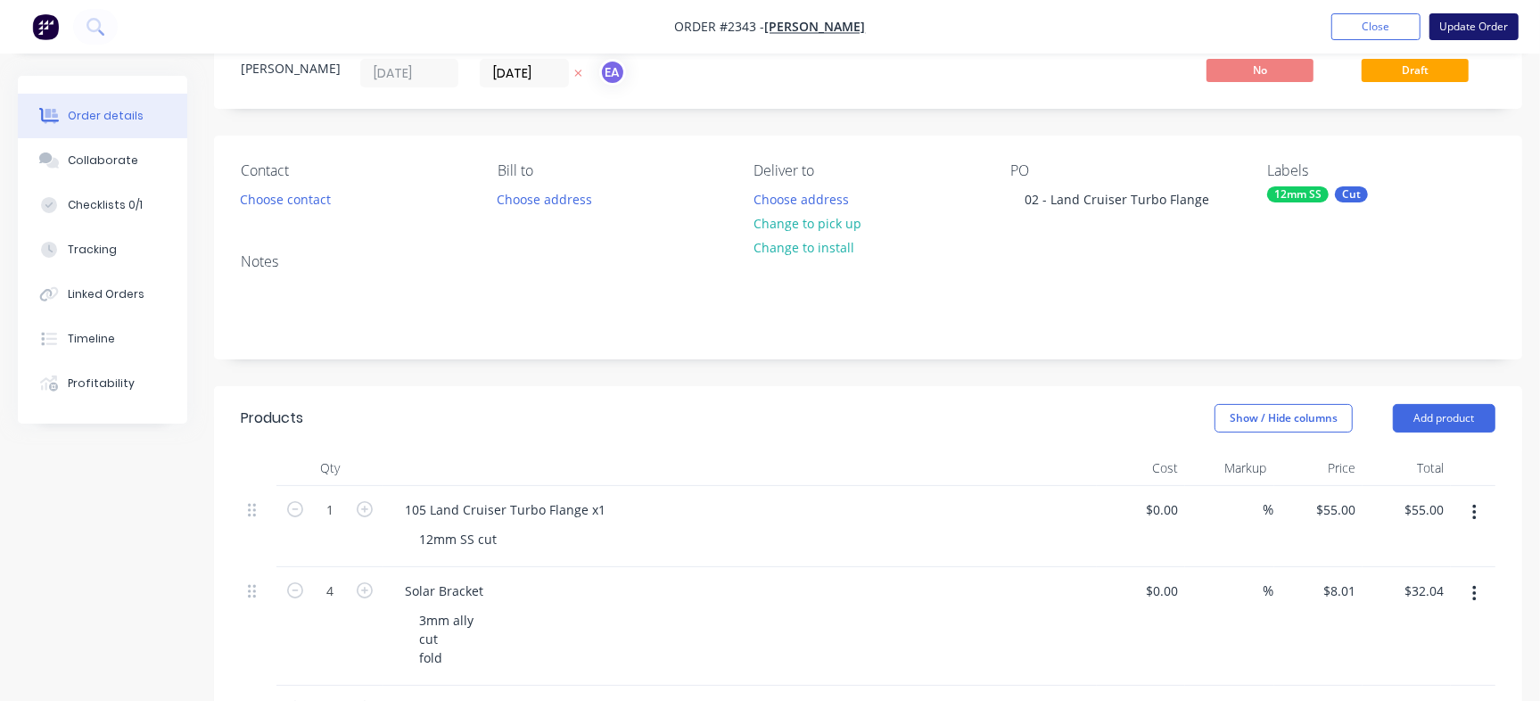
click at [1489, 16] on button "Update Order" at bounding box center [1473, 26] width 89 height 27
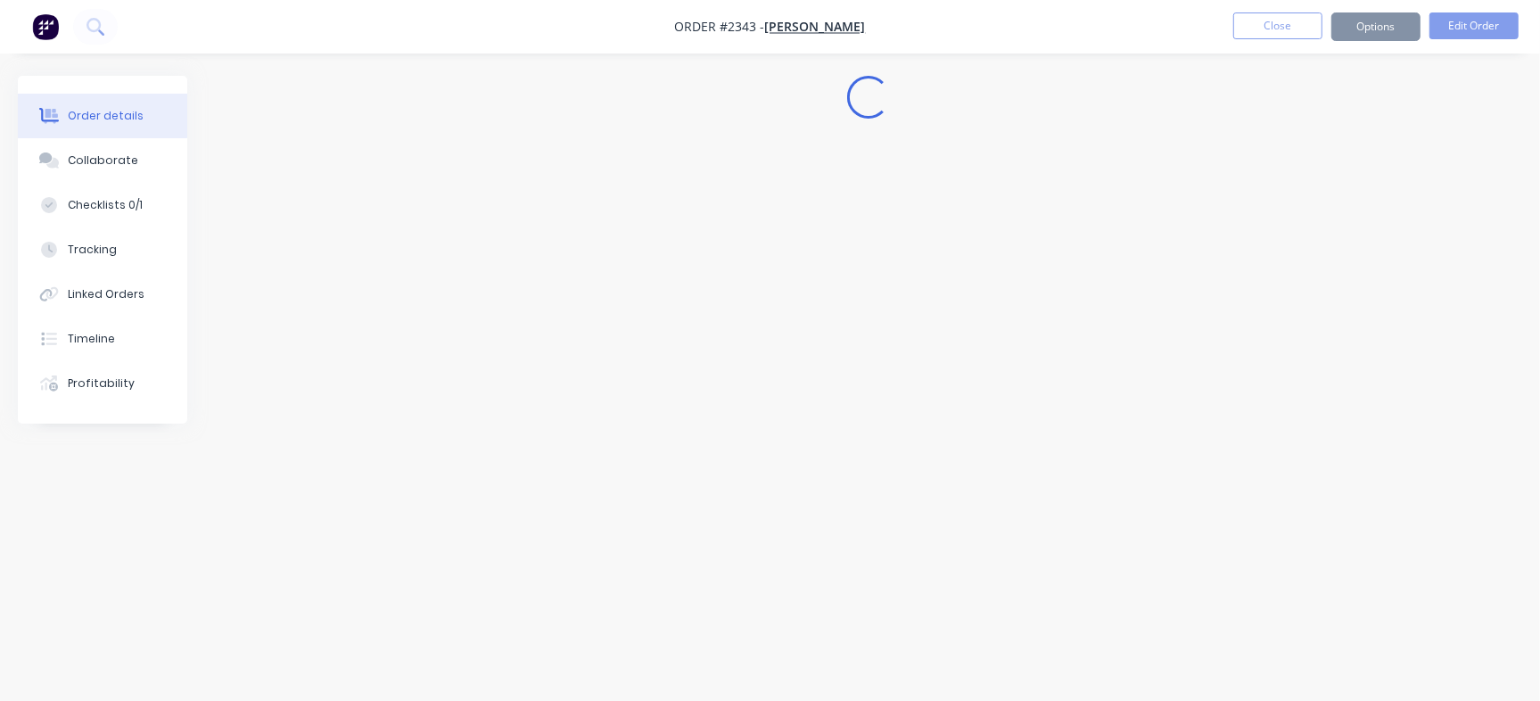
scroll to position [0, 0]
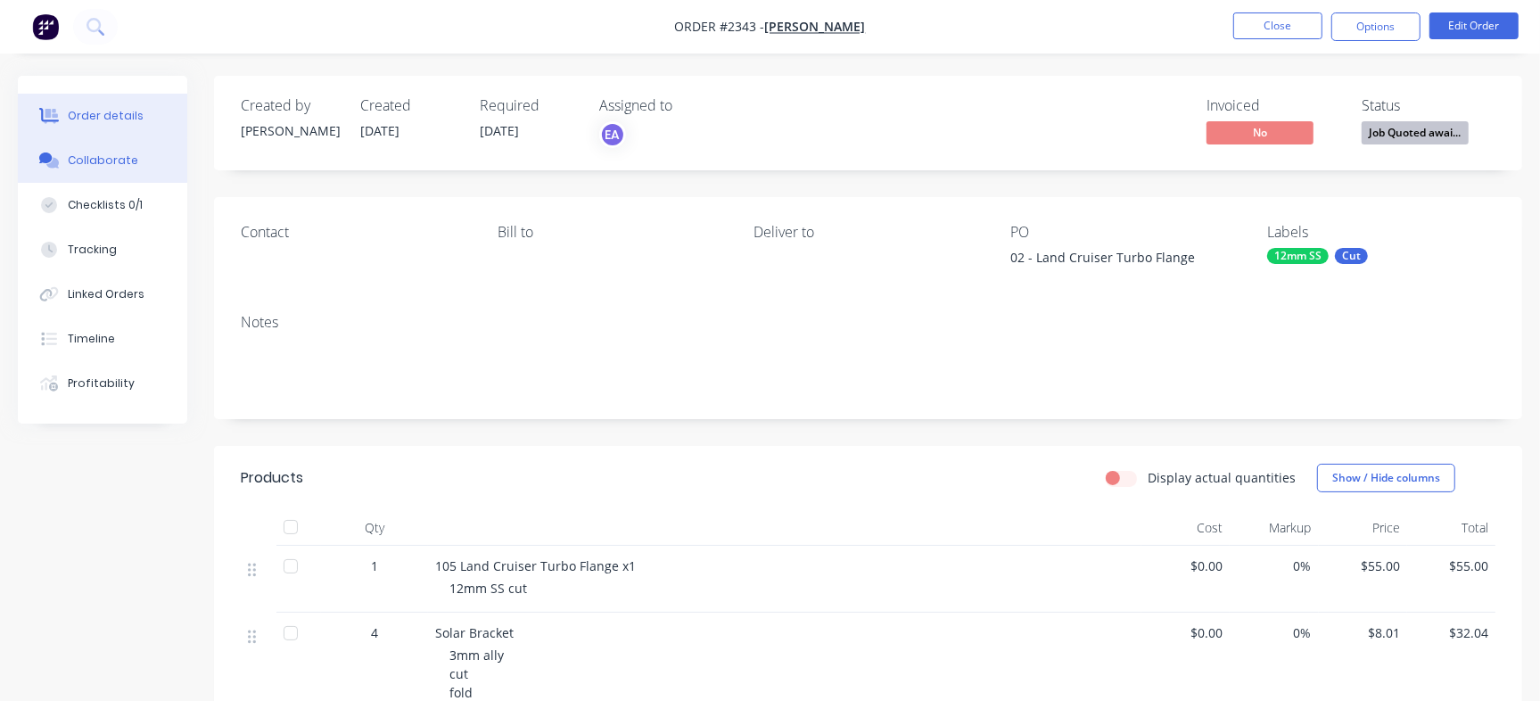
click at [116, 157] on div "Collaborate" at bounding box center [103, 160] width 70 height 16
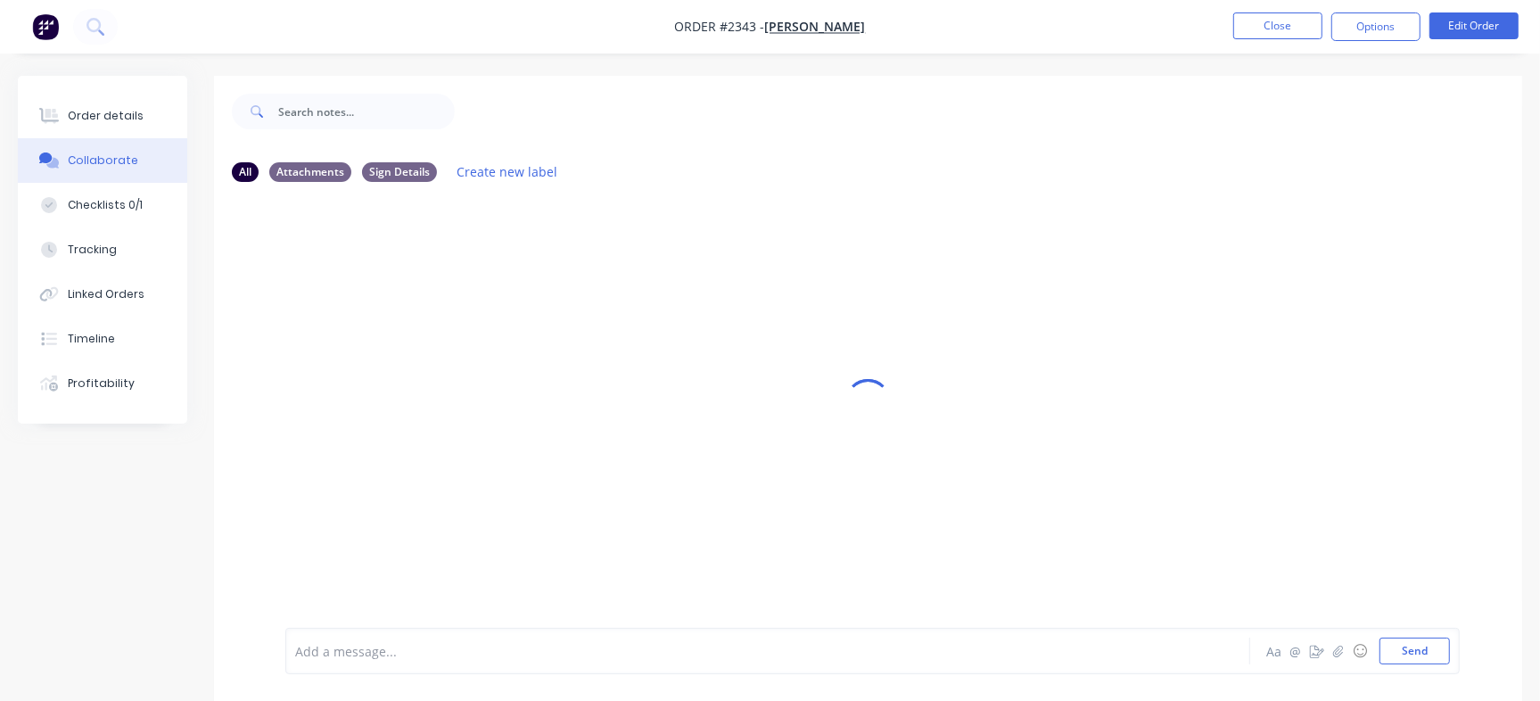
click at [472, 337] on div at bounding box center [868, 402] width 1308 height 652
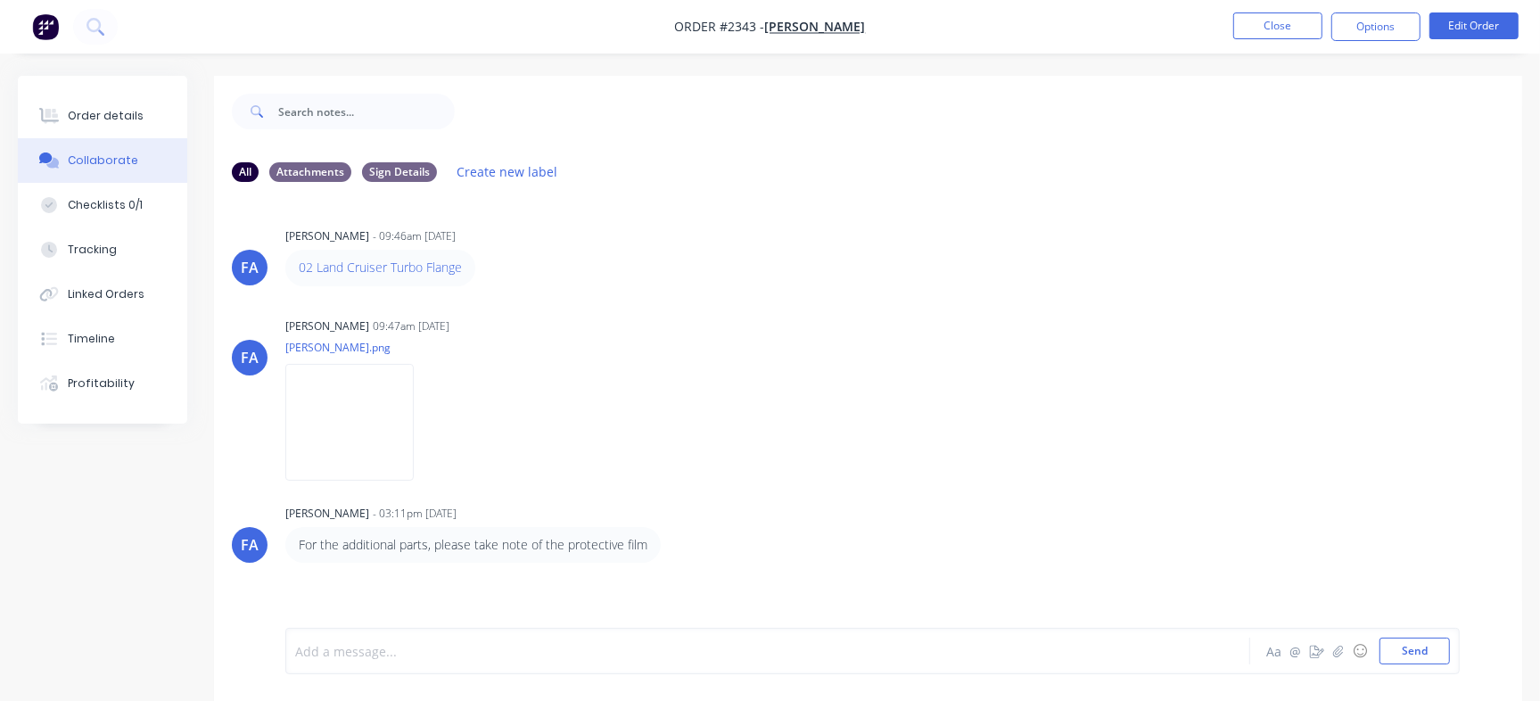
click at [535, 650] on div at bounding box center [728, 651] width 865 height 19
click at [467, 648] on div "Quote accepted" at bounding box center [728, 651] width 865 height 19
click at [572, 646] on div at bounding box center [728, 651] width 865 height 19
click at [545, 643] on div at bounding box center [728, 651] width 865 height 19
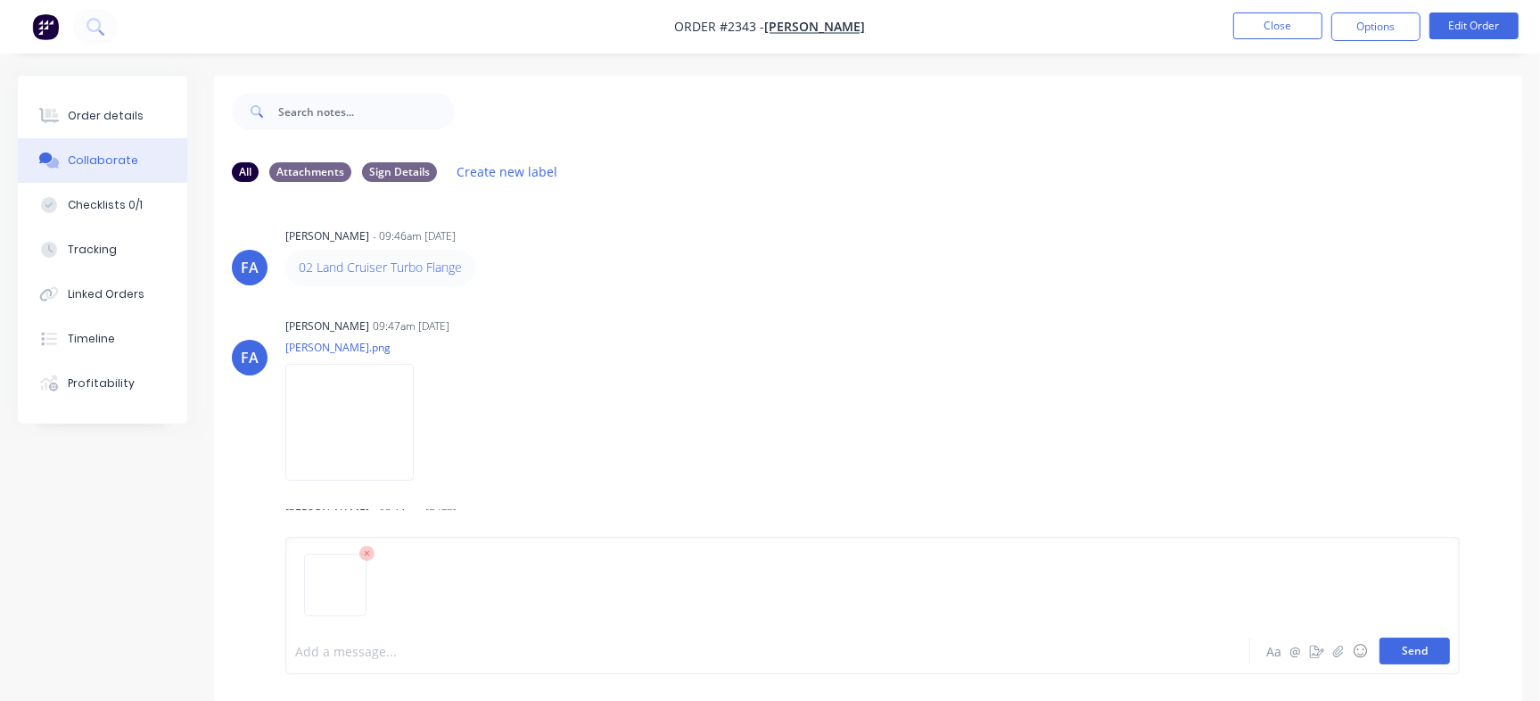
click at [1414, 650] on button "Send" at bounding box center [1414, 650] width 70 height 27
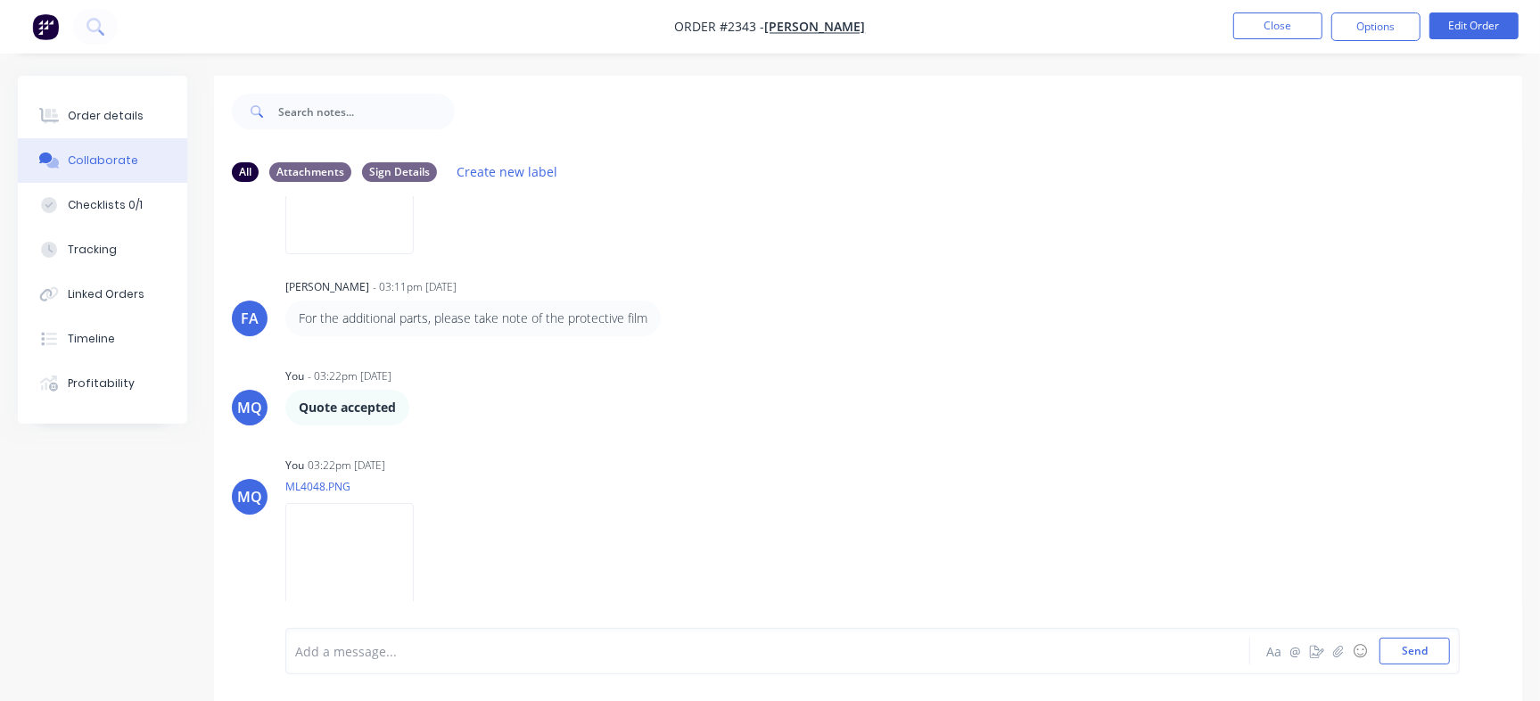
scroll to position [27, 0]
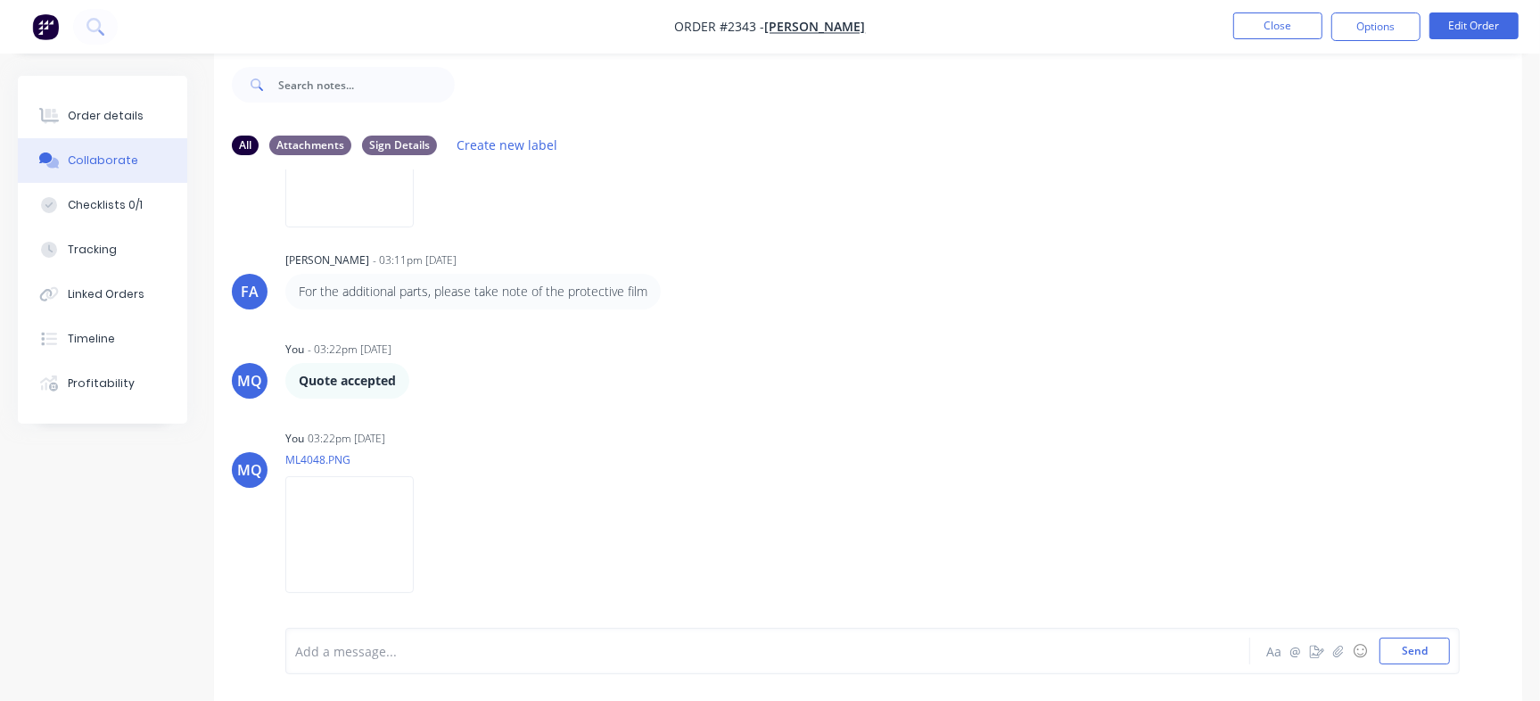
click at [554, 654] on div at bounding box center [728, 651] width 865 height 19
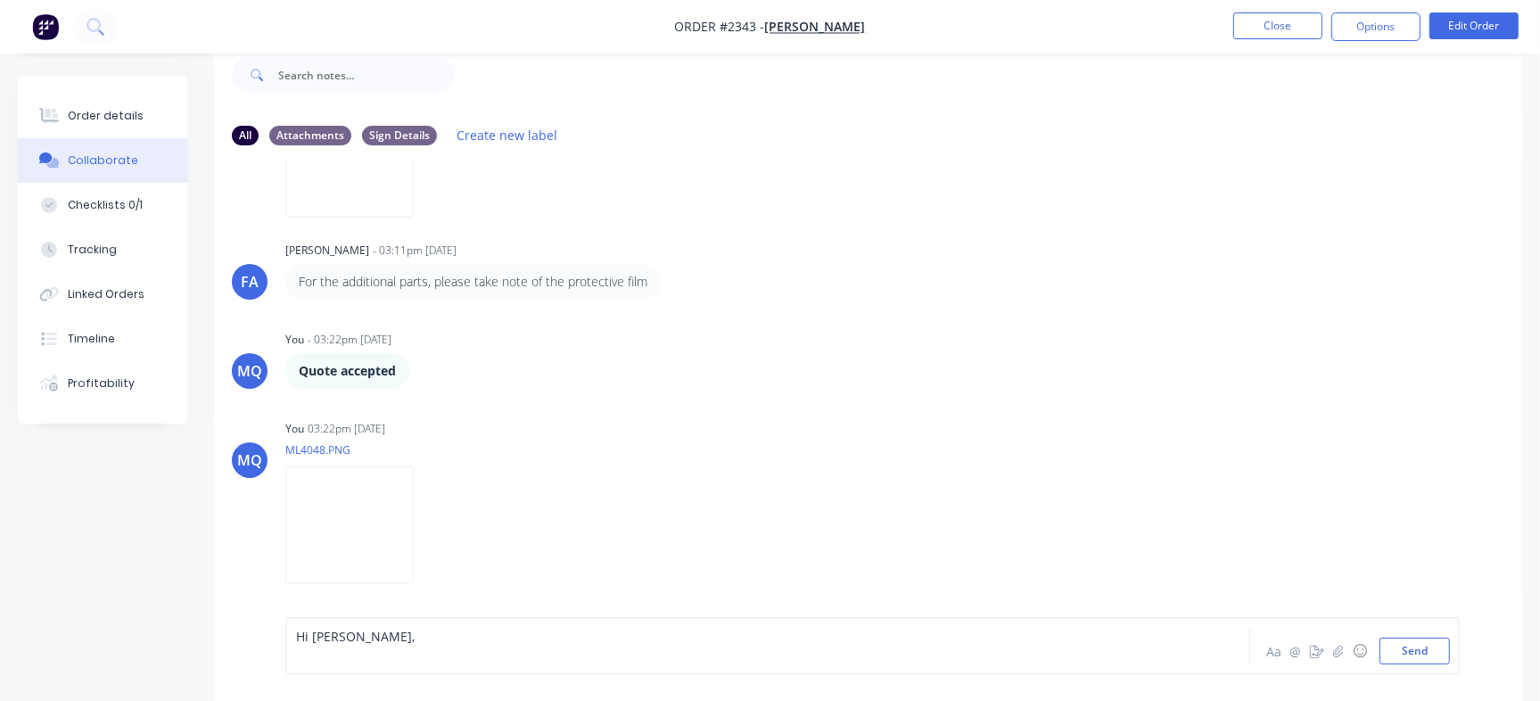
click at [524, 637] on div "Hi Greg," at bounding box center [728, 636] width 865 height 19
drag, startPoint x: 513, startPoint y: 648, endPoint x: 290, endPoint y: 633, distance: 224.3
click at [290, 633] on div "Hi Greg, Aa @ ☺ Send" at bounding box center [872, 645] width 1174 height 57
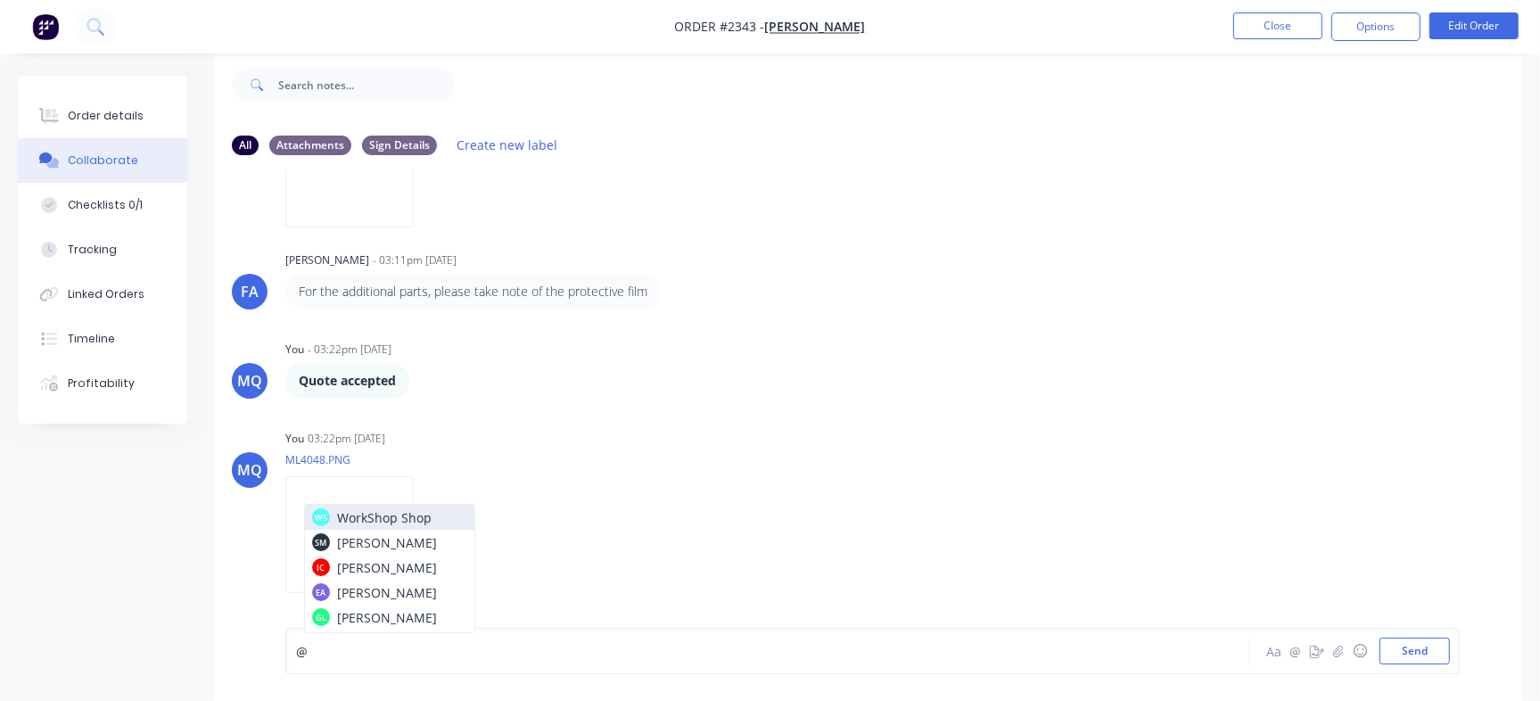
scroll to position [27, 0]
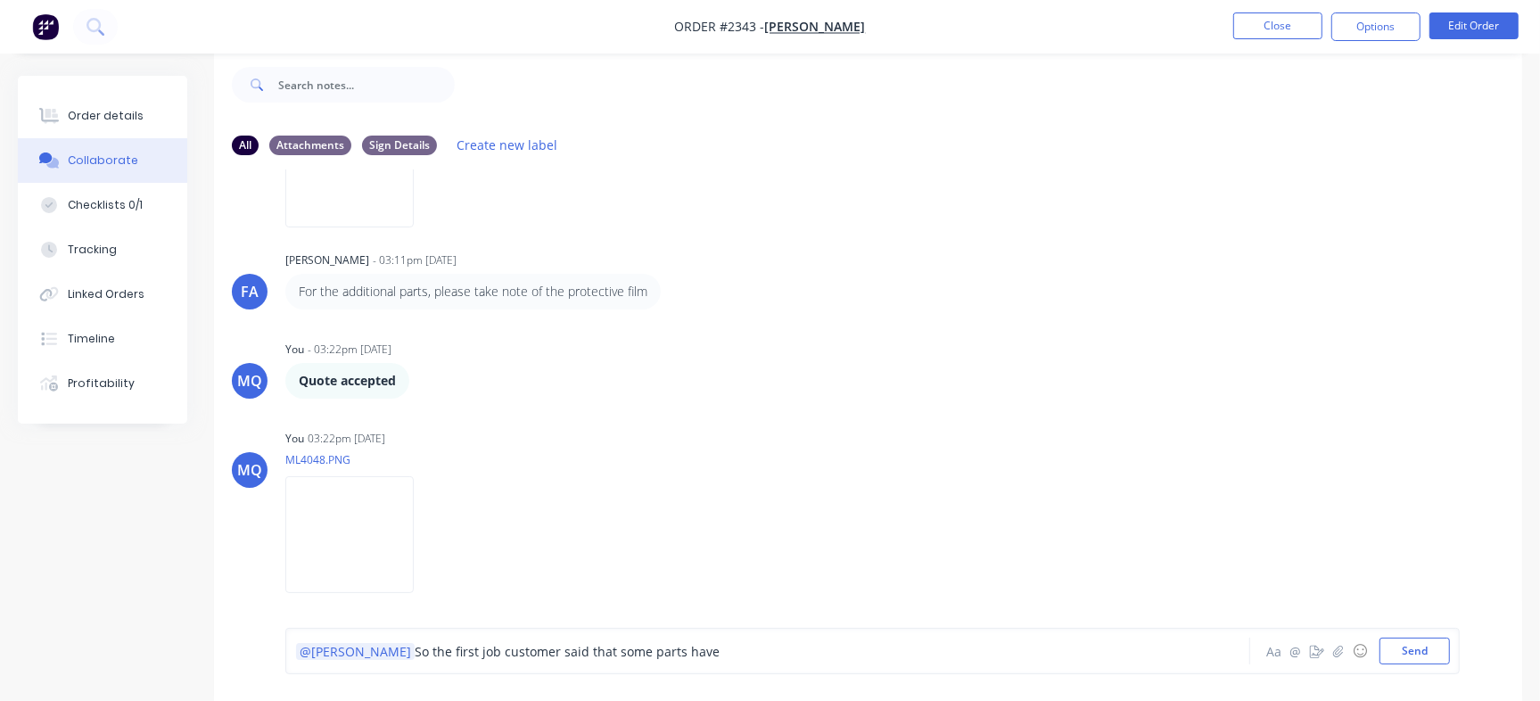
drag, startPoint x: 392, startPoint y: 647, endPoint x: 713, endPoint y: 662, distance: 321.3
click at [713, 662] on div "@Greg So the first job customer said that some parts have" at bounding box center [728, 650] width 866 height 27
click at [415, 650] on span "So customer mentioned in the first job that some parts require protective plast…" at bounding box center [658, 651] width 486 height 17
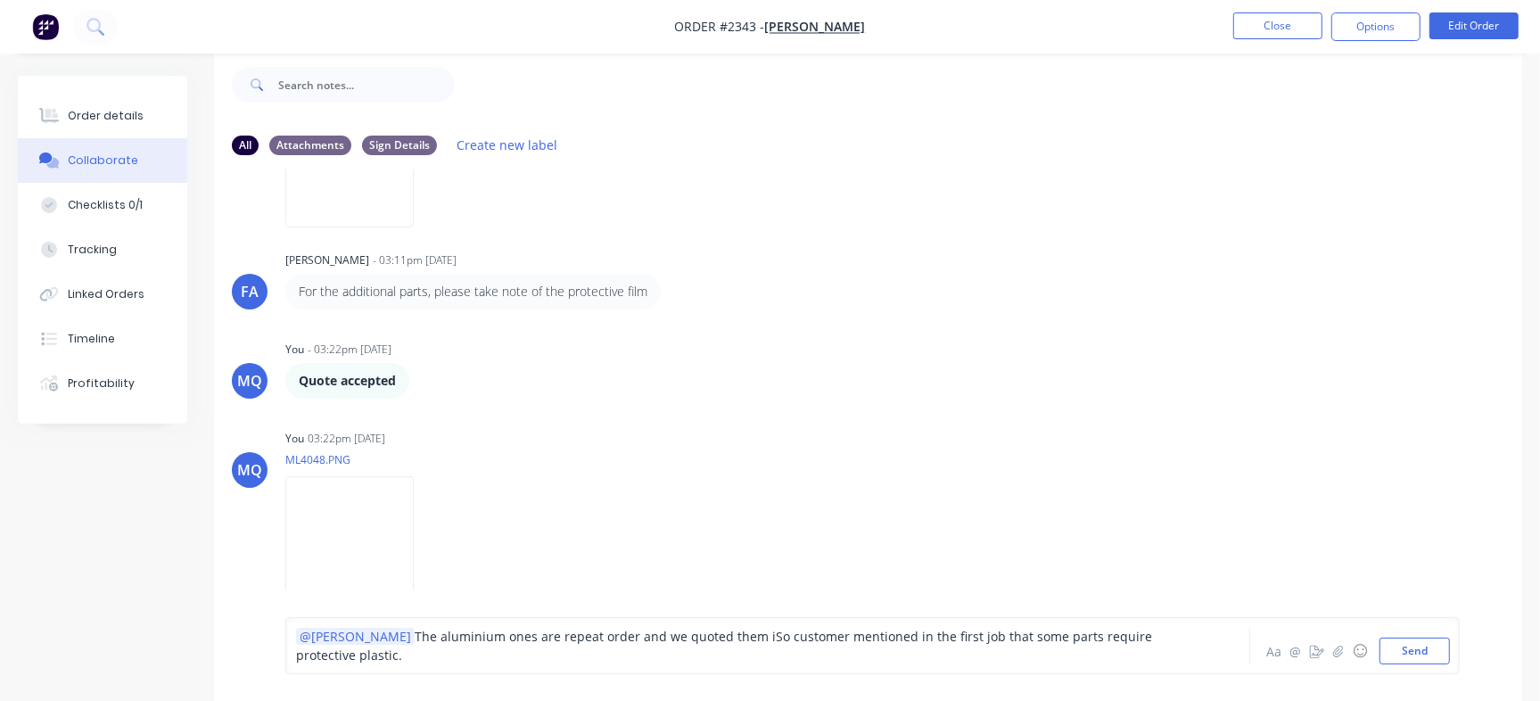
scroll to position [37, 0]
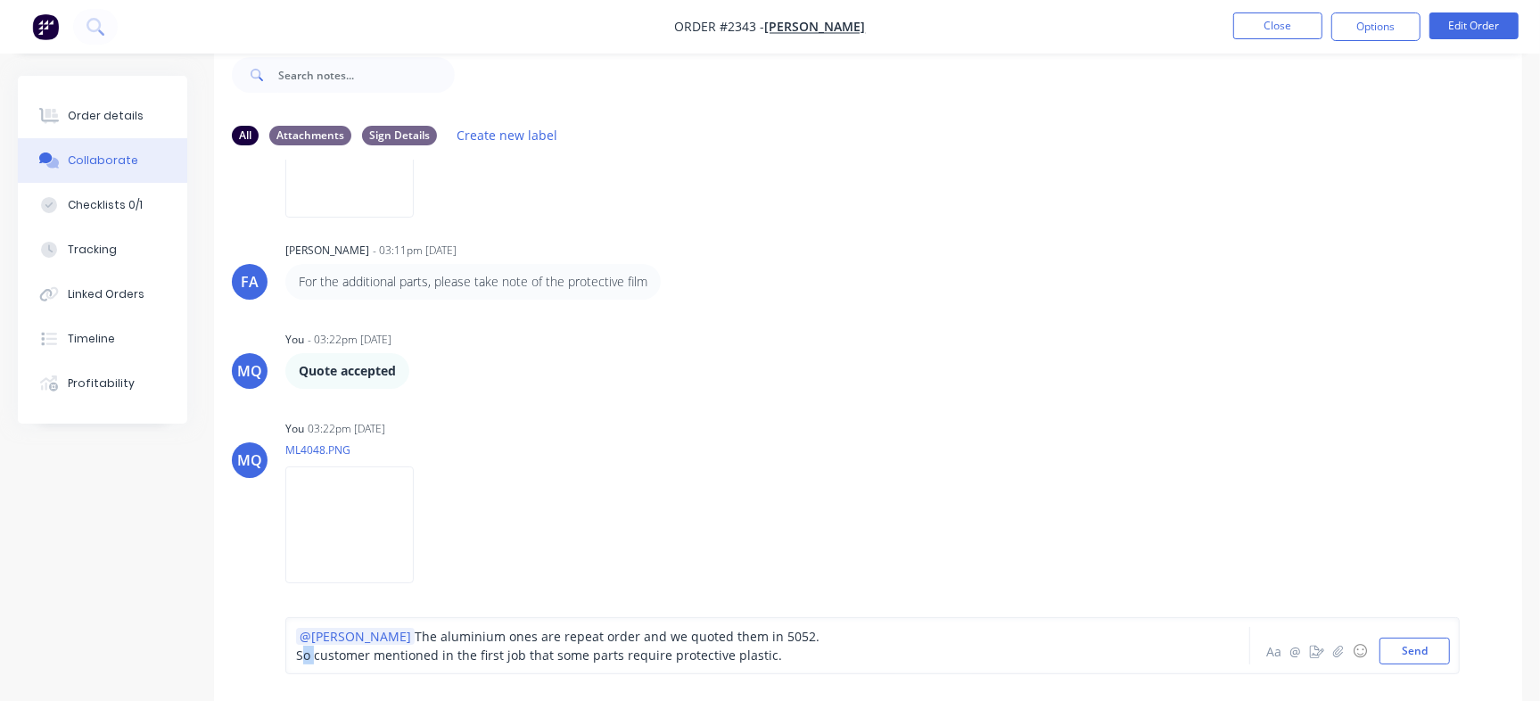
click at [303, 656] on span "So customer mentioned in the first job that some parts require protective plast…" at bounding box center [539, 654] width 486 height 17
drag, startPoint x: 322, startPoint y: 652, endPoint x: 288, endPoint y: 652, distance: 33.9
click at [288, 652] on div "@Greg The aluminium ones are repeat order and we quoted them in 5052. So custom…" at bounding box center [872, 645] width 1174 height 57
click at [357, 656] on span "Customer mentioned in the first job that some parts require protective plastic." at bounding box center [531, 654] width 470 height 17
drag, startPoint x: 569, startPoint y: 658, endPoint x: 487, endPoint y: 653, distance: 82.2
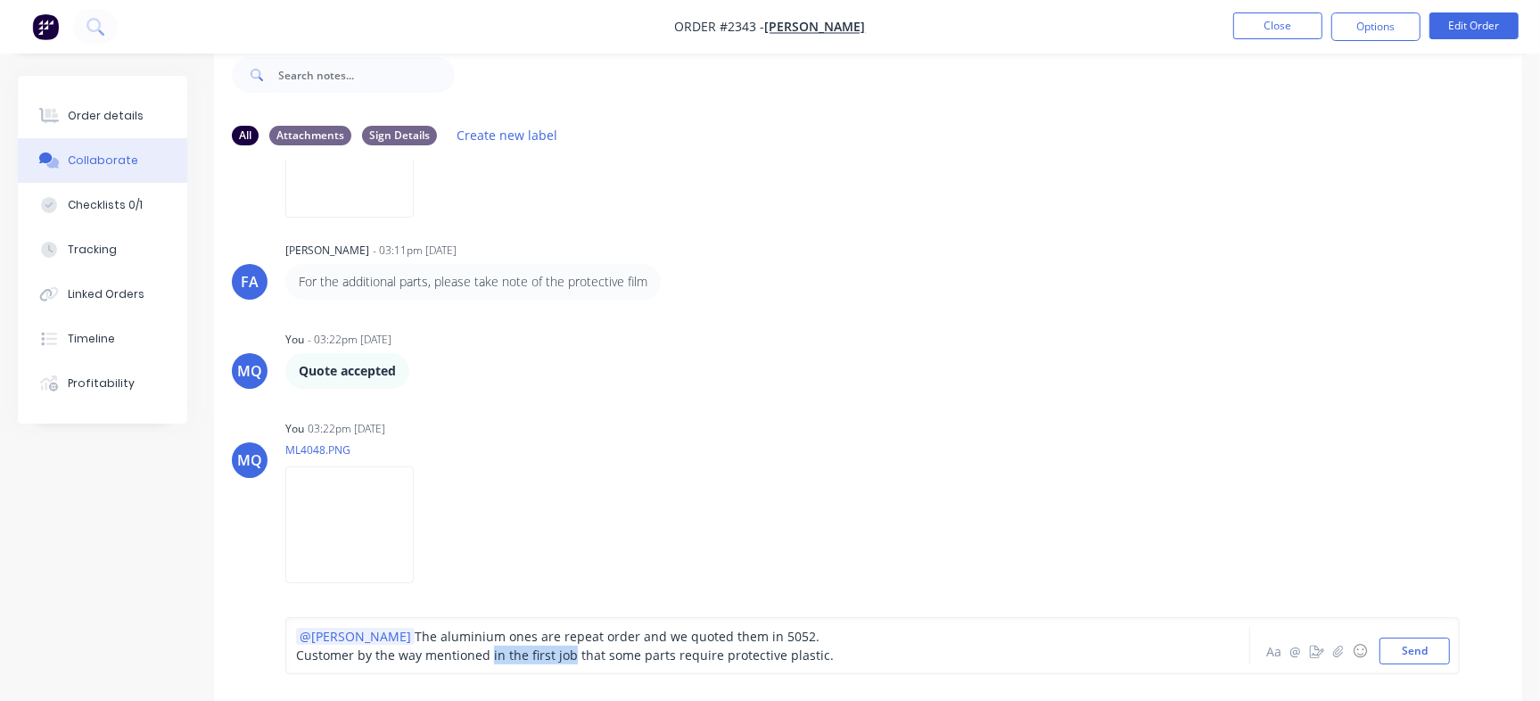
click at [487, 653] on span "Customer by the way mentioned in the first job that some parts require protecti…" at bounding box center [565, 654] width 538 height 17
click at [831, 652] on div "Customer by the way mentioned previously that some parts require protective pla…" at bounding box center [728, 654] width 865 height 19
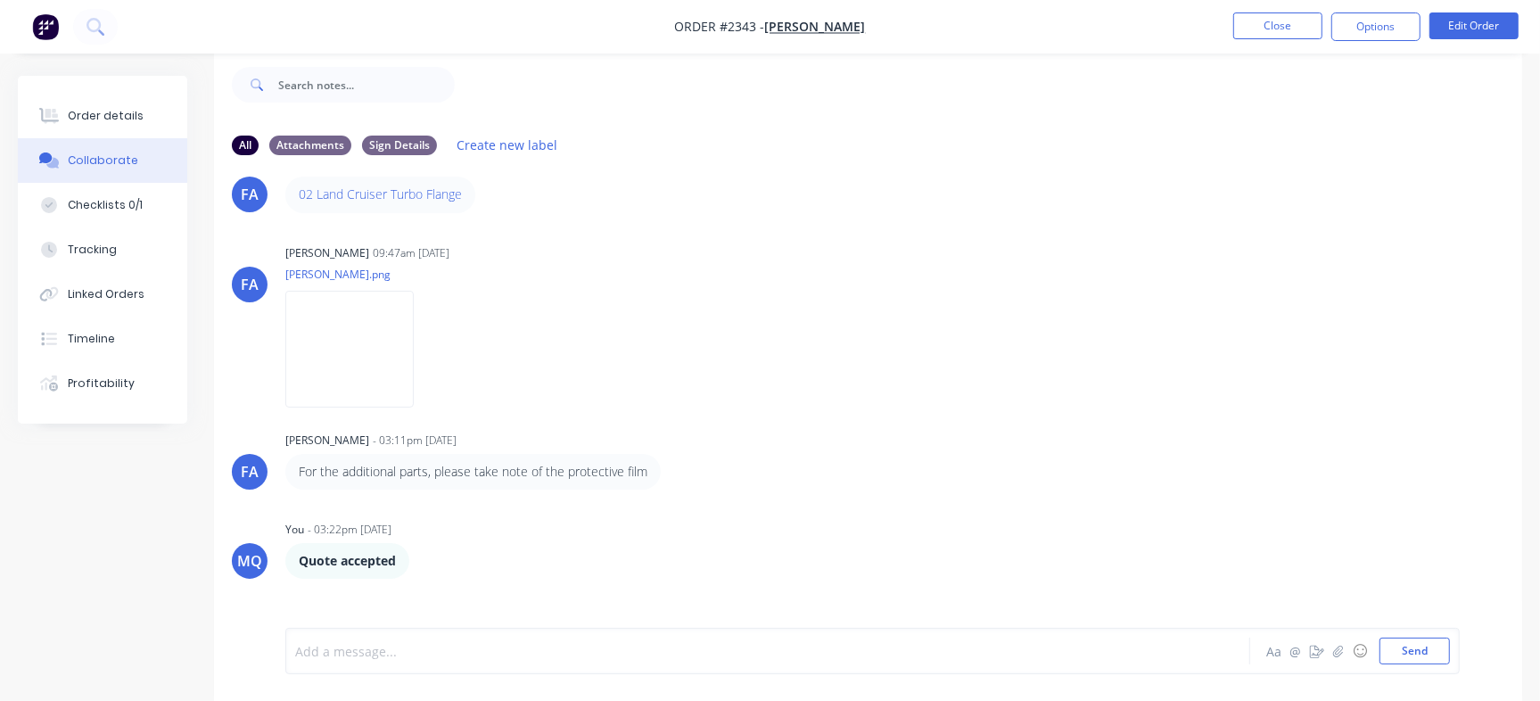
scroll to position [318, 0]
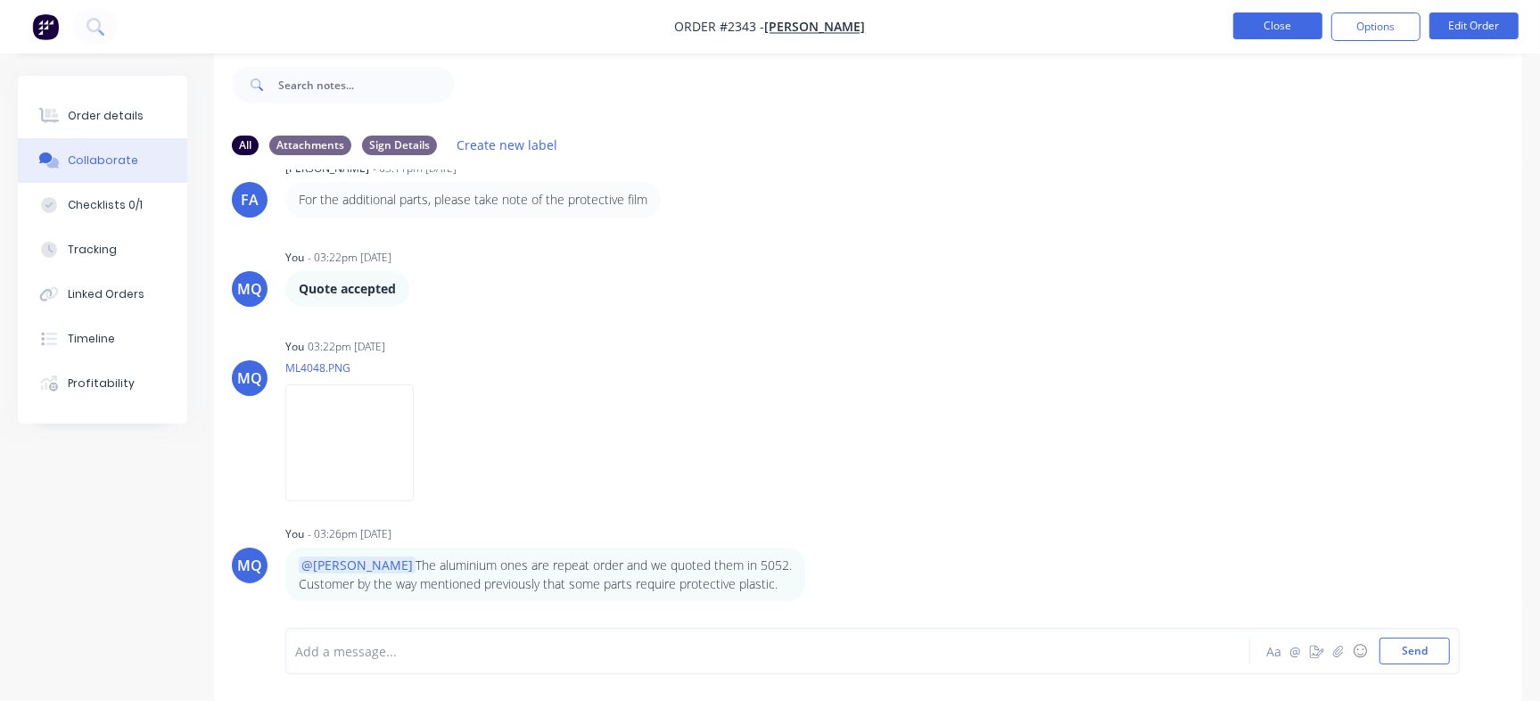
click at [1260, 19] on button "Close" at bounding box center [1277, 25] width 89 height 27
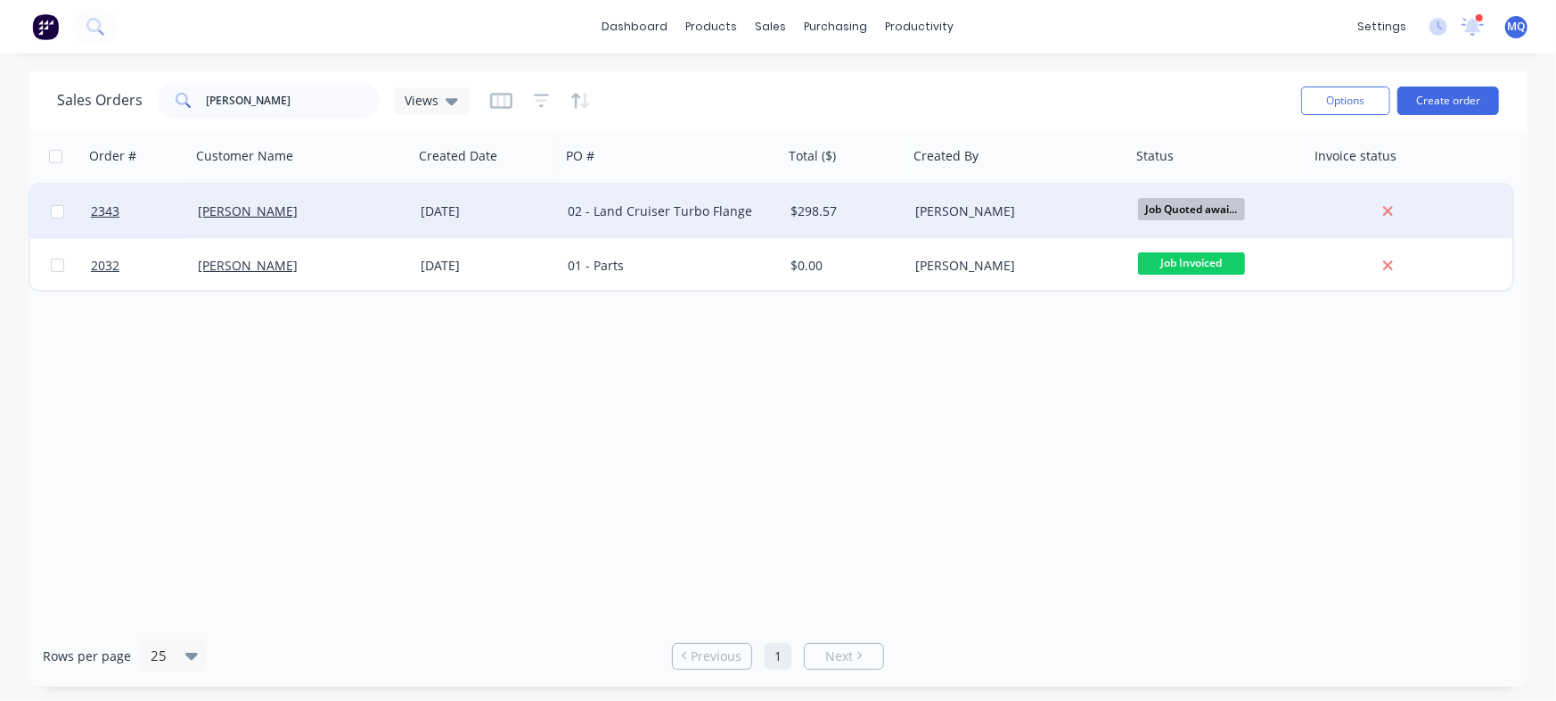
click at [688, 208] on div "02 - Land Cruiser Turbo Flange" at bounding box center [667, 211] width 198 height 18
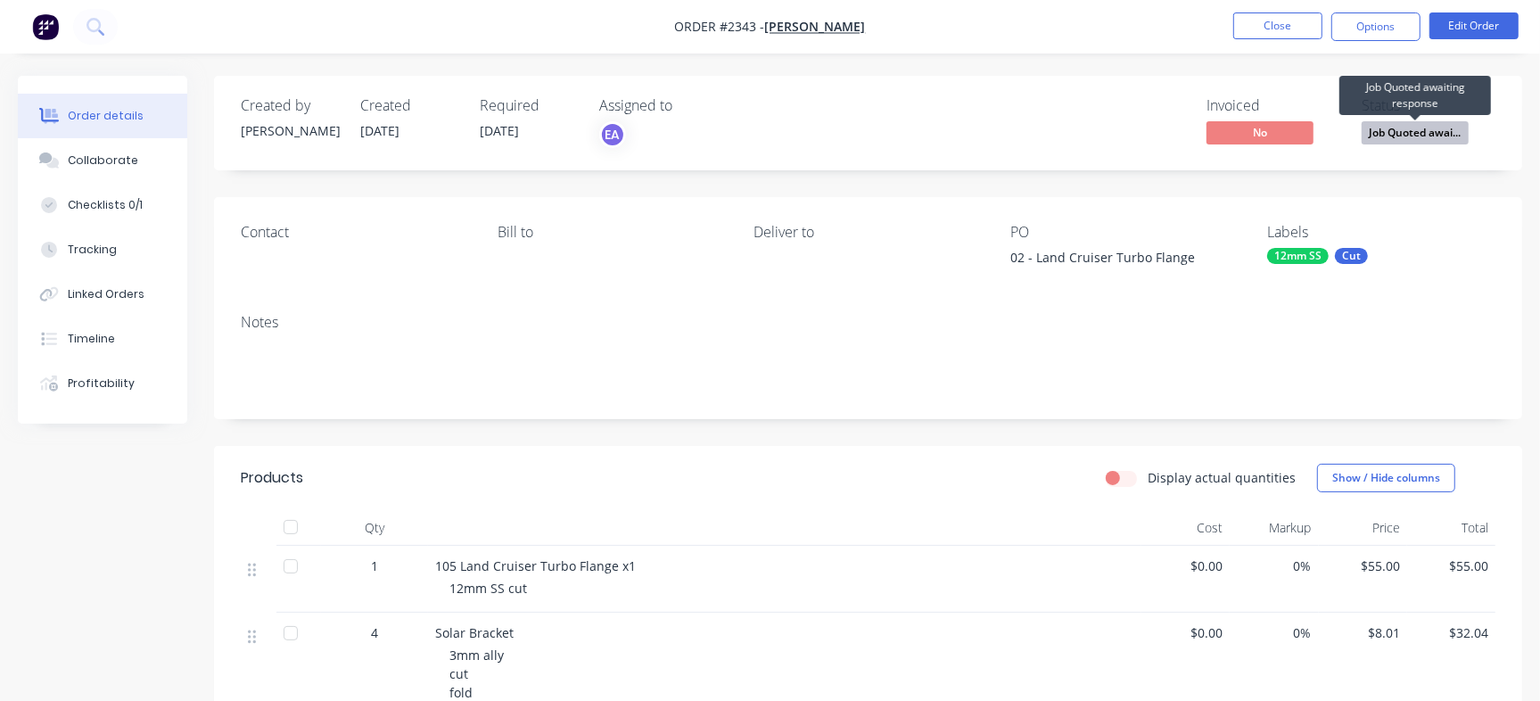
click at [1432, 135] on span "Job Quoted awai..." at bounding box center [1414, 132] width 107 height 22
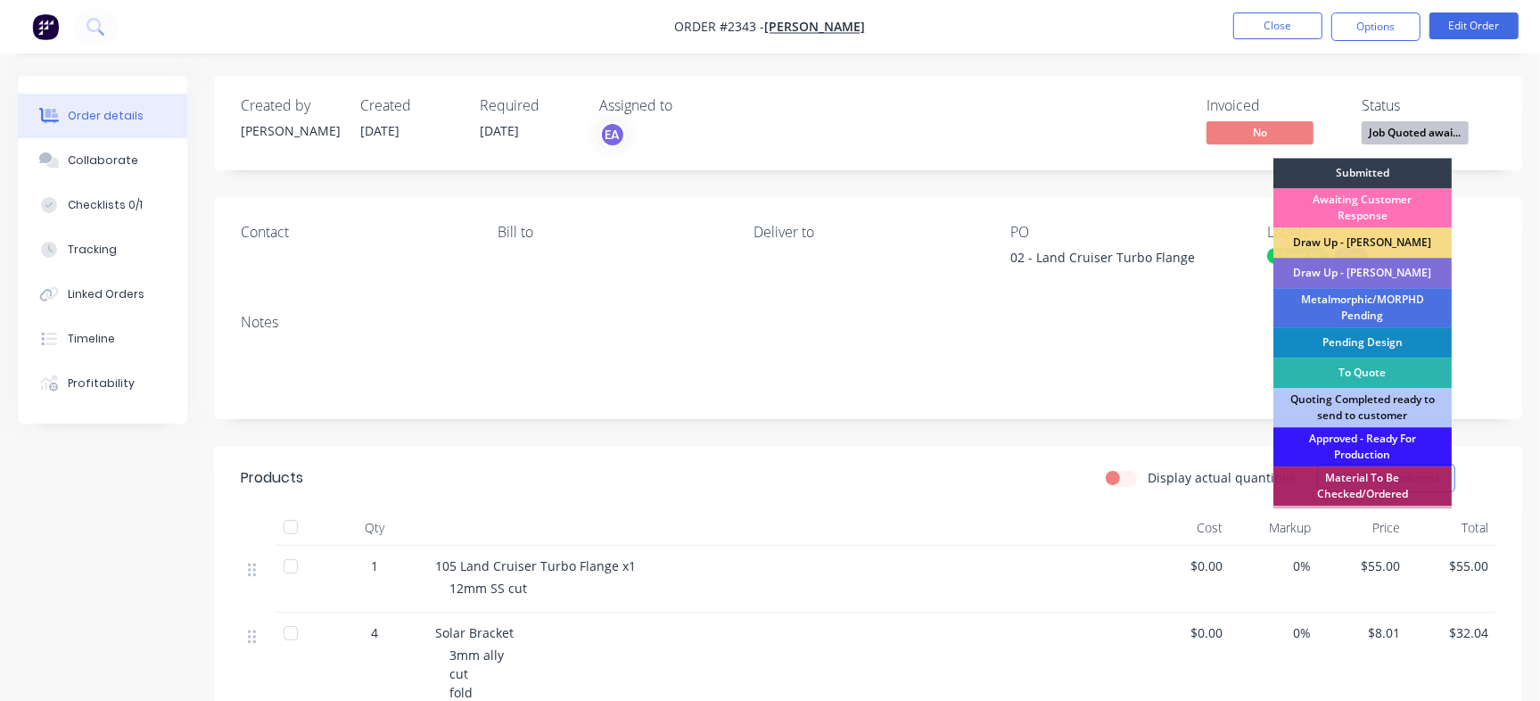
click at [1333, 281] on div "Draw Up - [PERSON_NAME]" at bounding box center [1362, 273] width 178 height 30
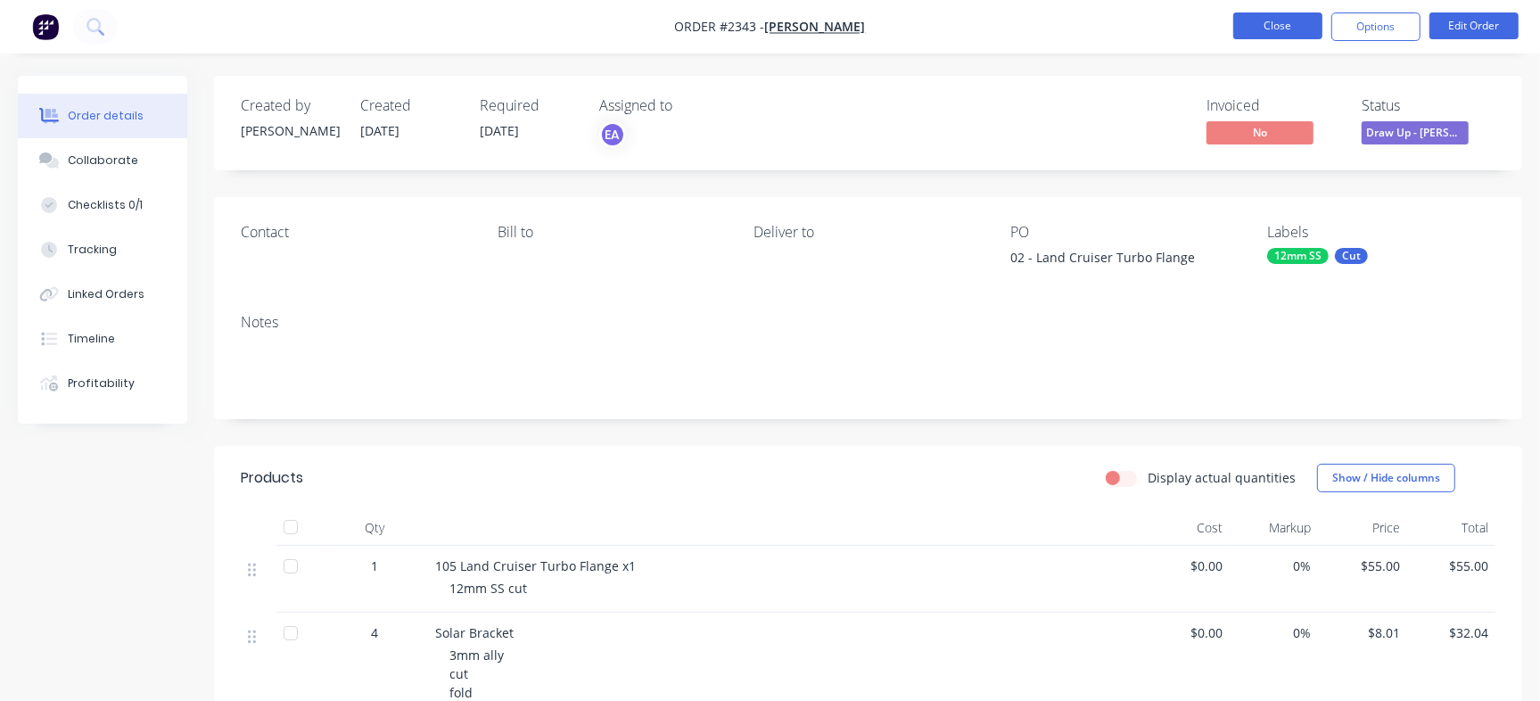
click at [1280, 14] on button "Close" at bounding box center [1277, 25] width 89 height 27
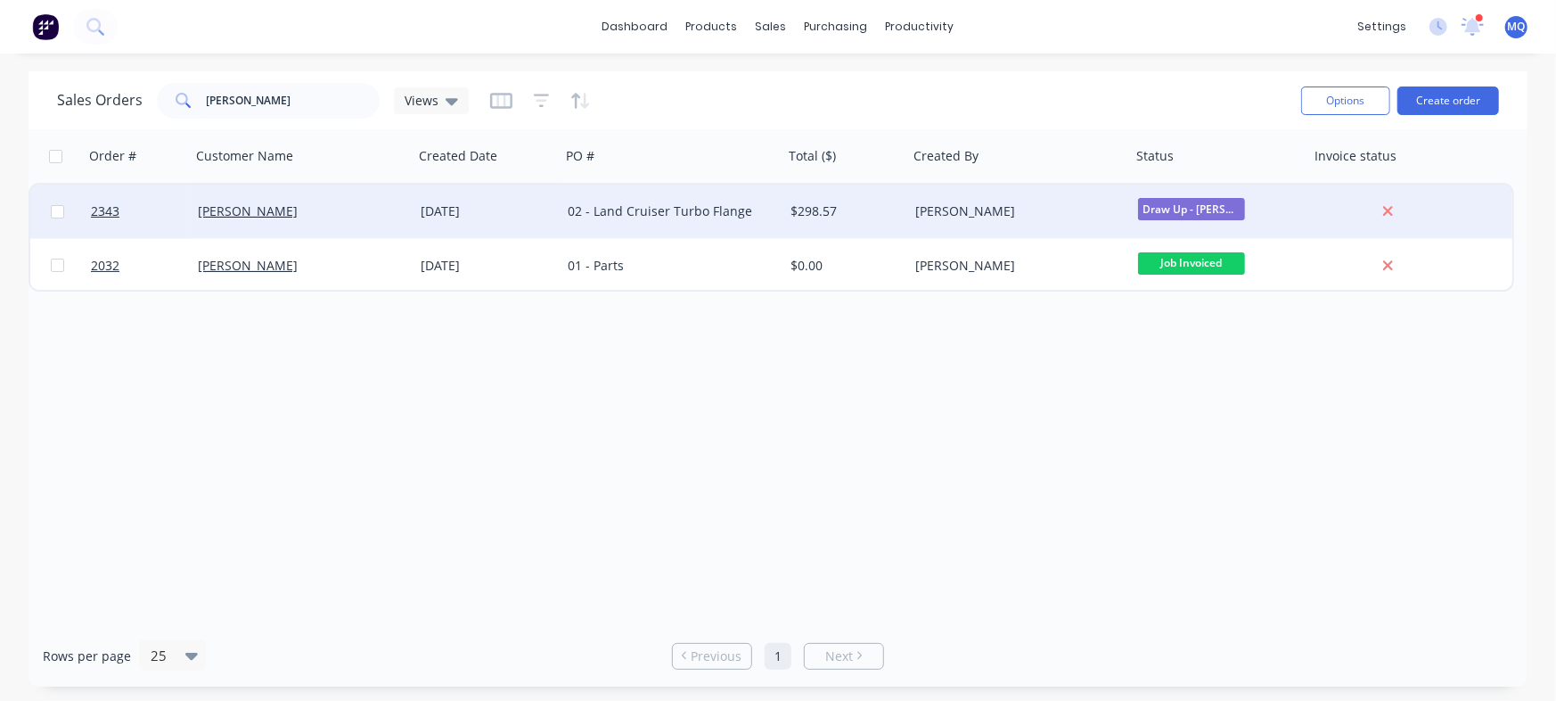
click at [813, 220] on div "$298.57" at bounding box center [846, 211] width 125 height 53
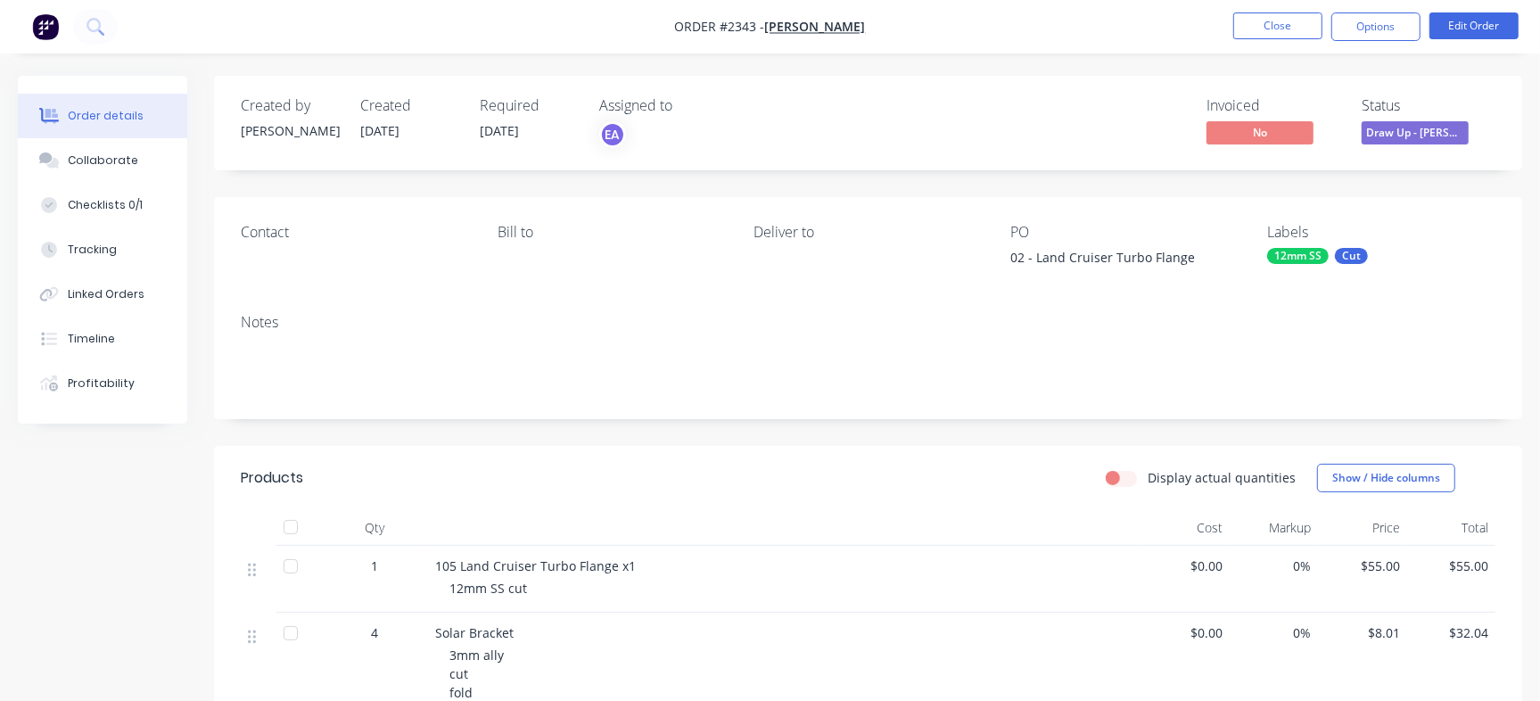
click at [1345, 252] on div "Cut" at bounding box center [1351, 256] width 33 height 16
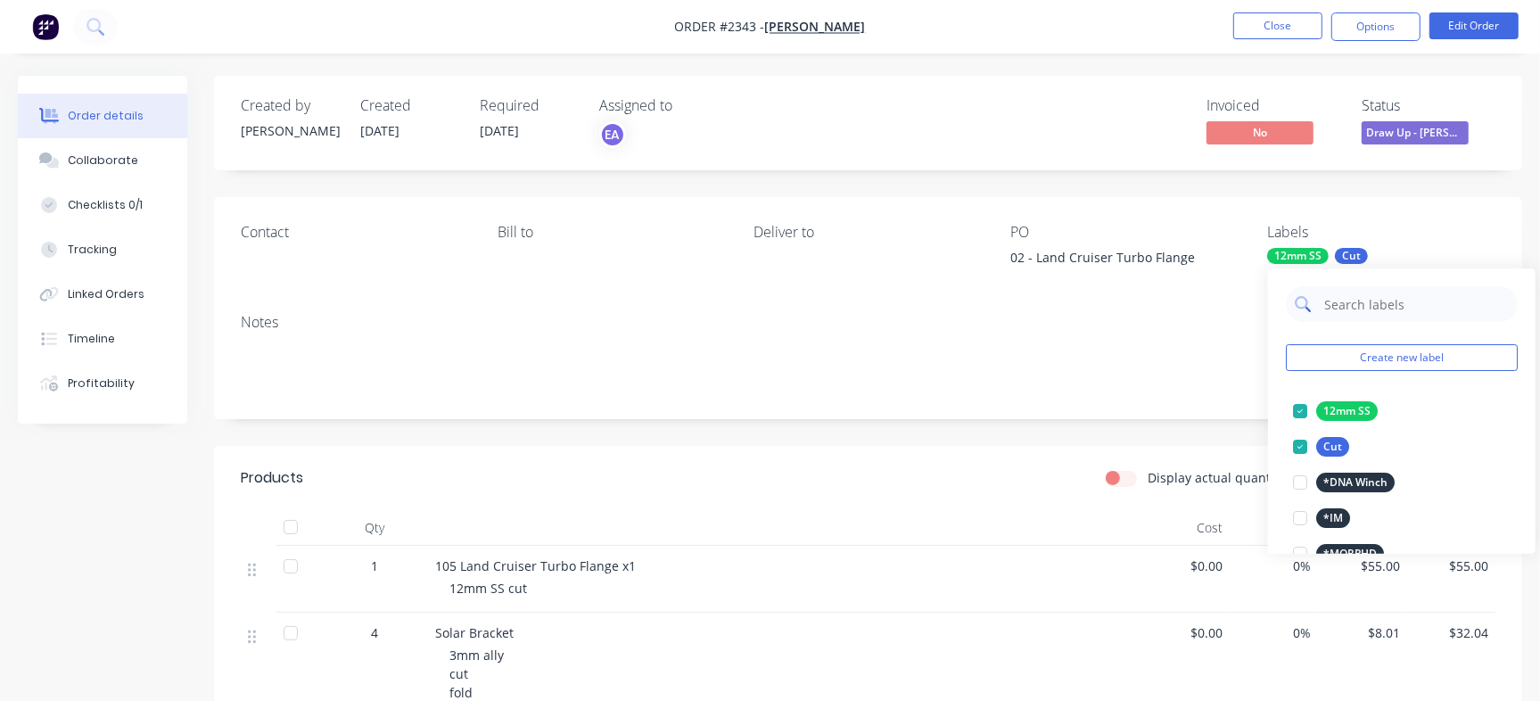
click at [1396, 308] on input "text" at bounding box center [1415, 304] width 186 height 36
type input "Fold"
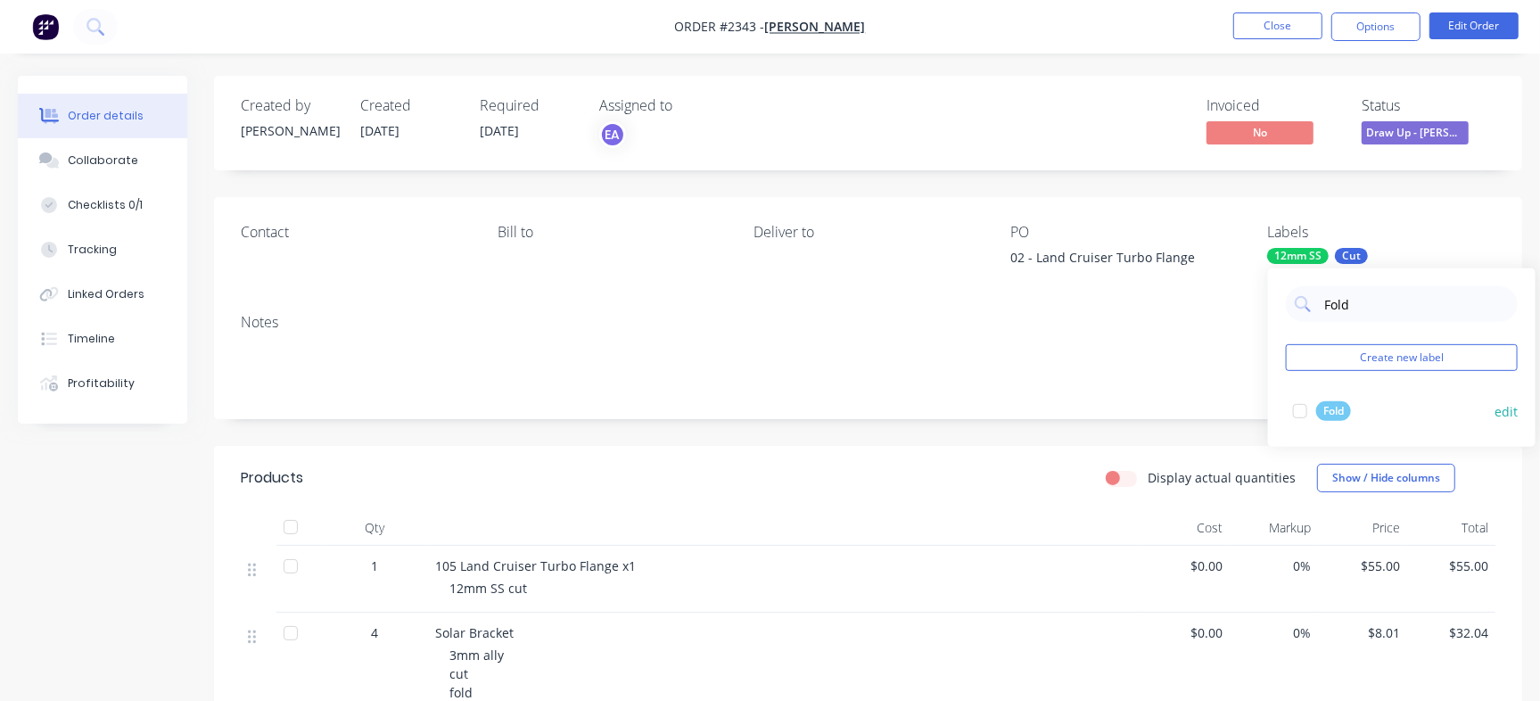
click at [1303, 406] on div at bounding box center [1300, 411] width 36 height 36
click at [972, 115] on div "Invoiced No Status Draw Up - Emma" at bounding box center [1136, 123] width 718 height 52
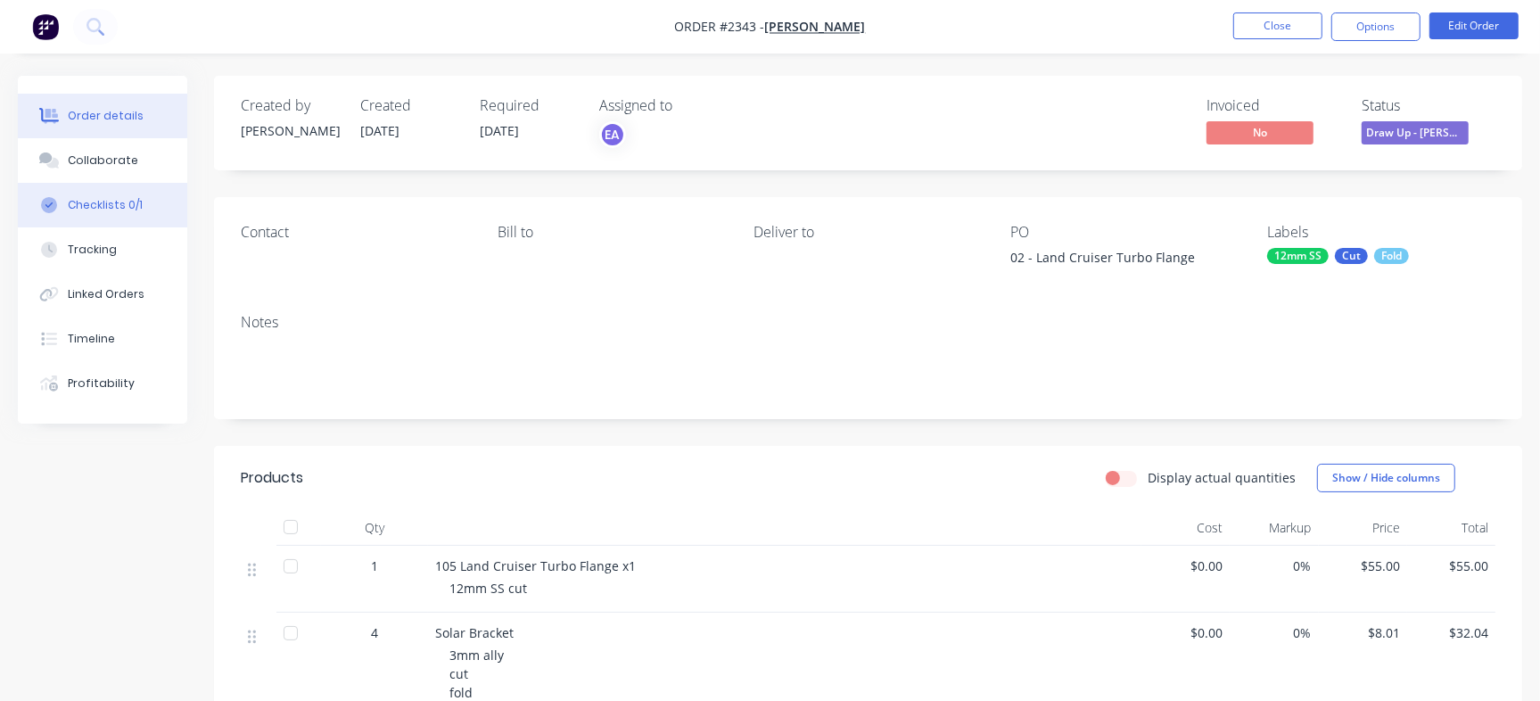
click at [154, 201] on button "Checklists 0/1" at bounding box center [102, 205] width 169 height 45
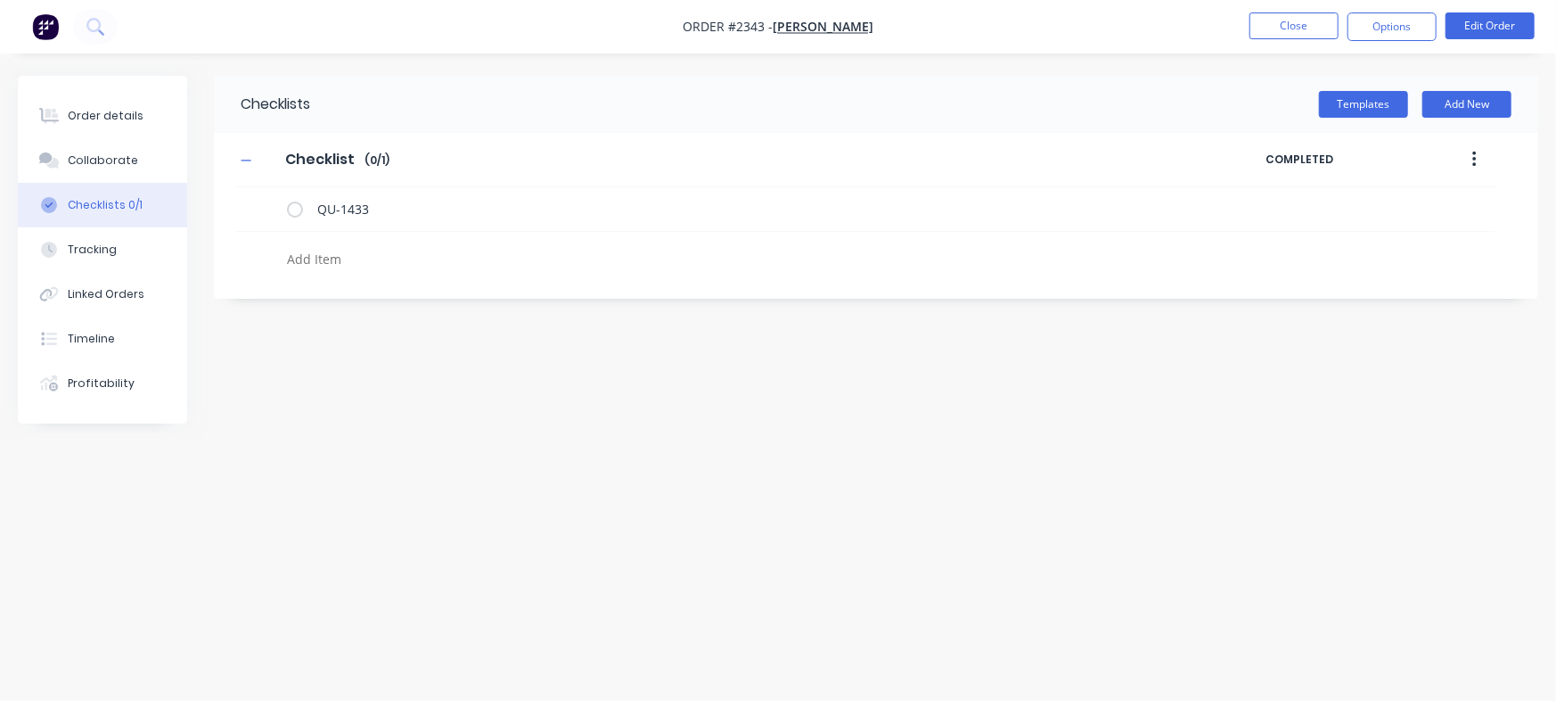
click at [407, 264] on textarea at bounding box center [685, 259] width 811 height 26
type textarea "Cut"
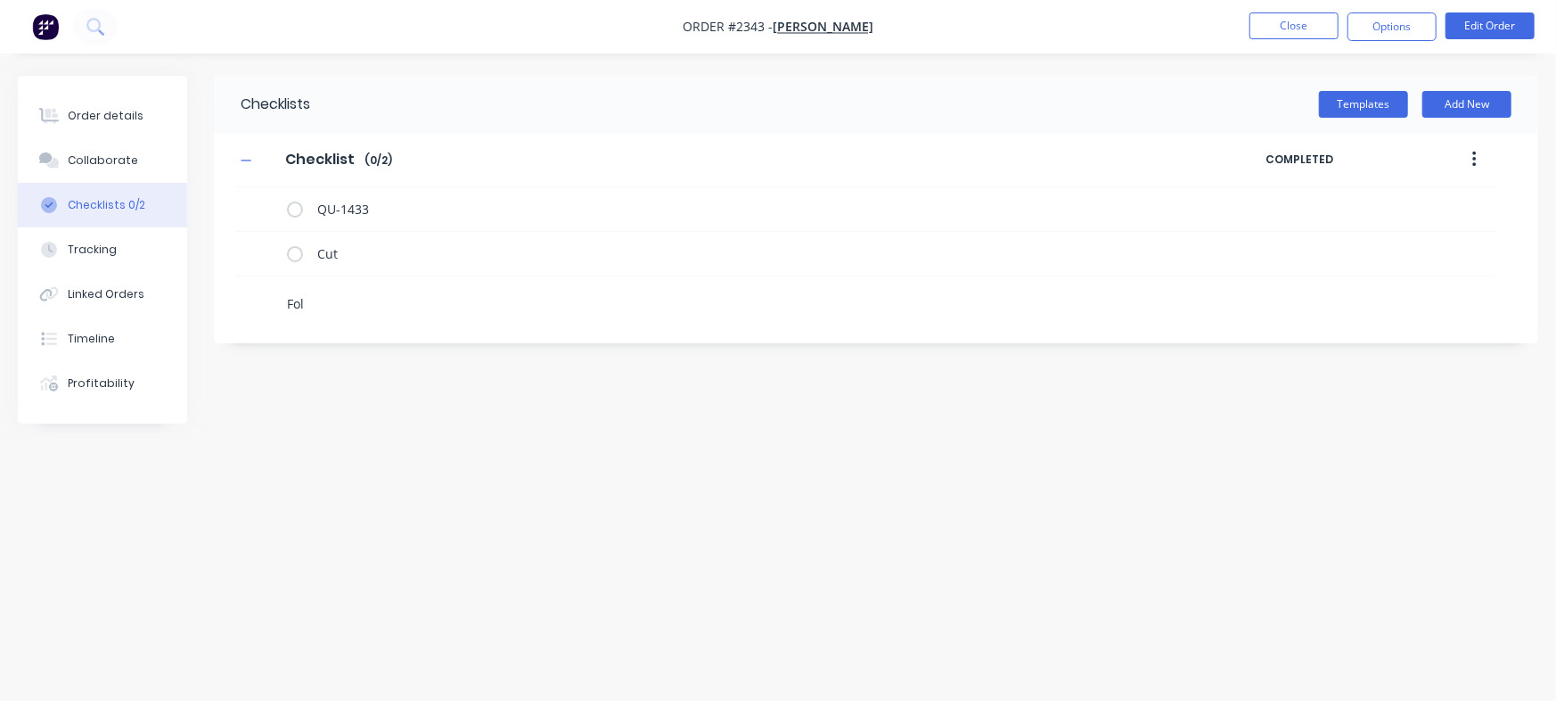
type textarea "Fold"
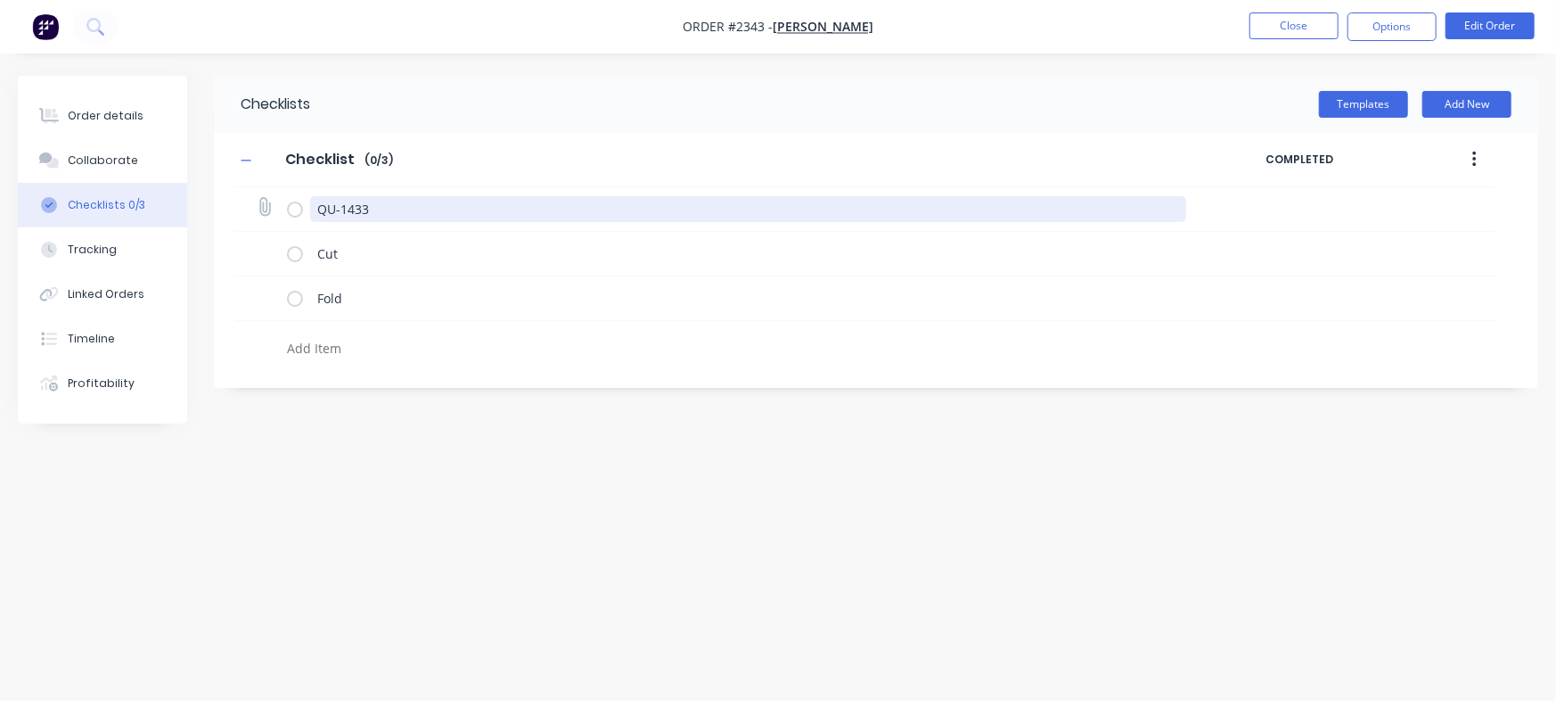
click at [510, 487] on div "Checklists Templates Add New Checklist Checklist Enter Checklist name ( 0 / 3 )…" at bounding box center [778, 316] width 1521 height 481
click at [344, 196] on textarea "QU-1433" at bounding box center [748, 209] width 876 height 26
drag, startPoint x: 410, startPoint y: 204, endPoint x: 266, endPoint y: 205, distance: 144.4
click at [266, 205] on div "QU-1433" at bounding box center [865, 209] width 1261 height 45
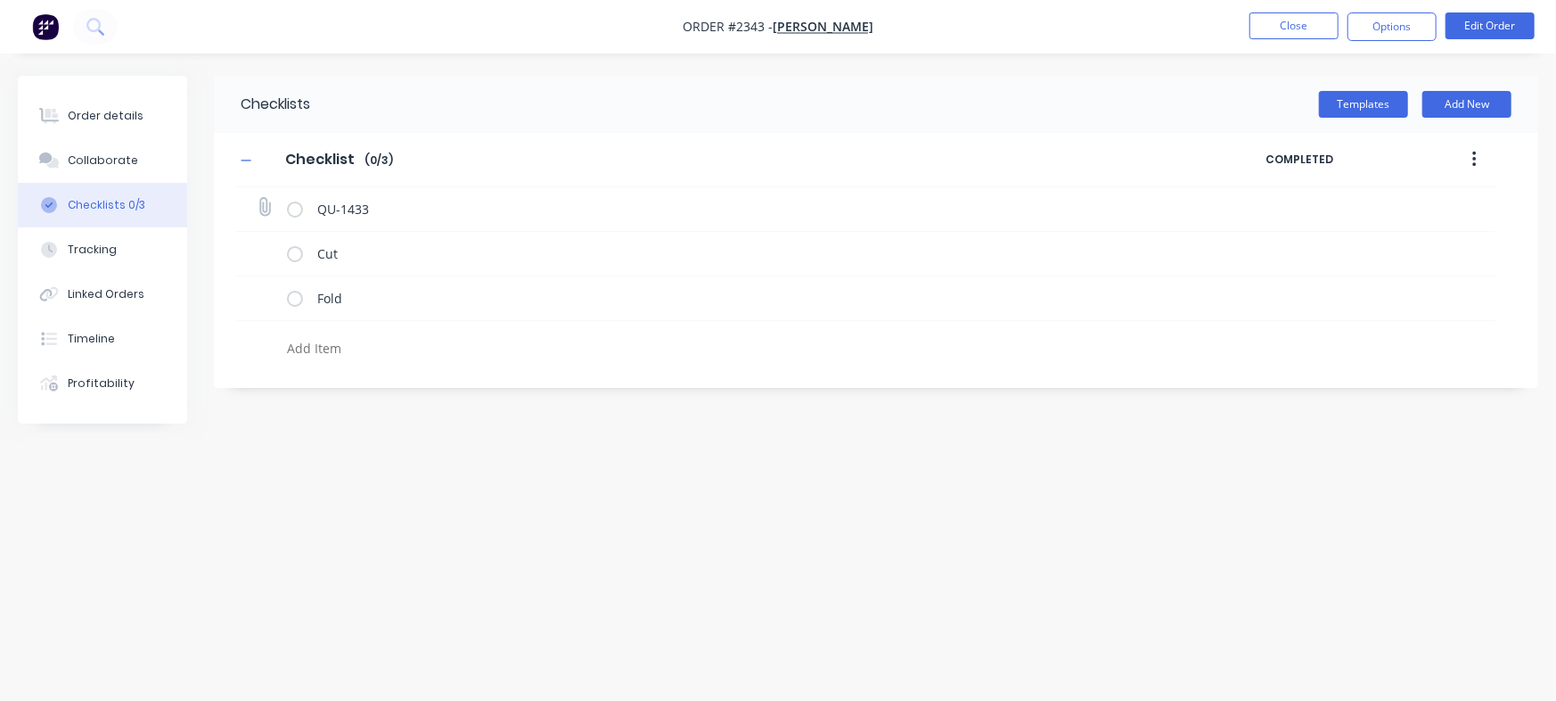
click at [263, 206] on icon at bounding box center [264, 206] width 23 height 23
click at [257, 198] on input "file" at bounding box center [257, 198] width 0 height 0
type input "C:\fakepath\Quote QU1433.pdf"
click at [122, 110] on div "Order details" at bounding box center [106, 116] width 76 height 16
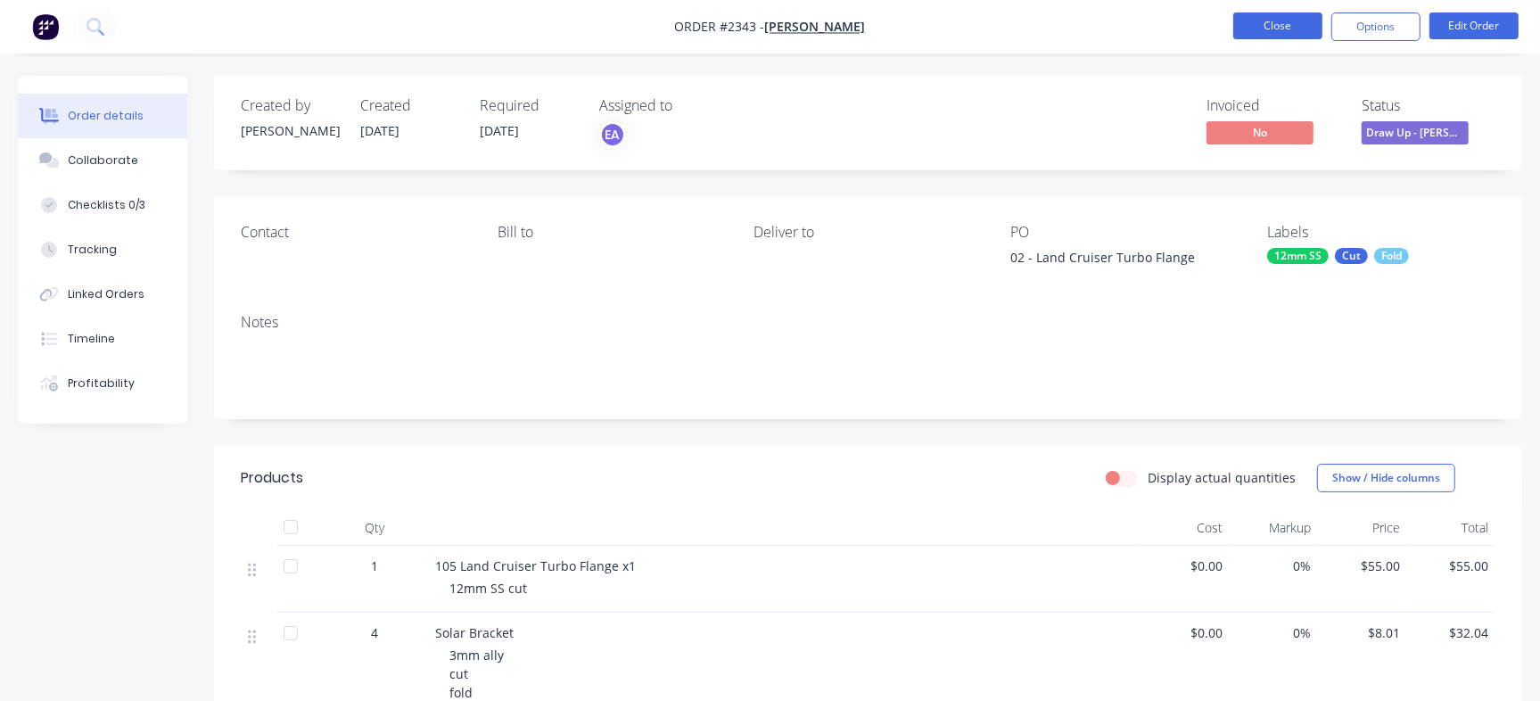
click at [1292, 28] on button "Close" at bounding box center [1277, 25] width 89 height 27
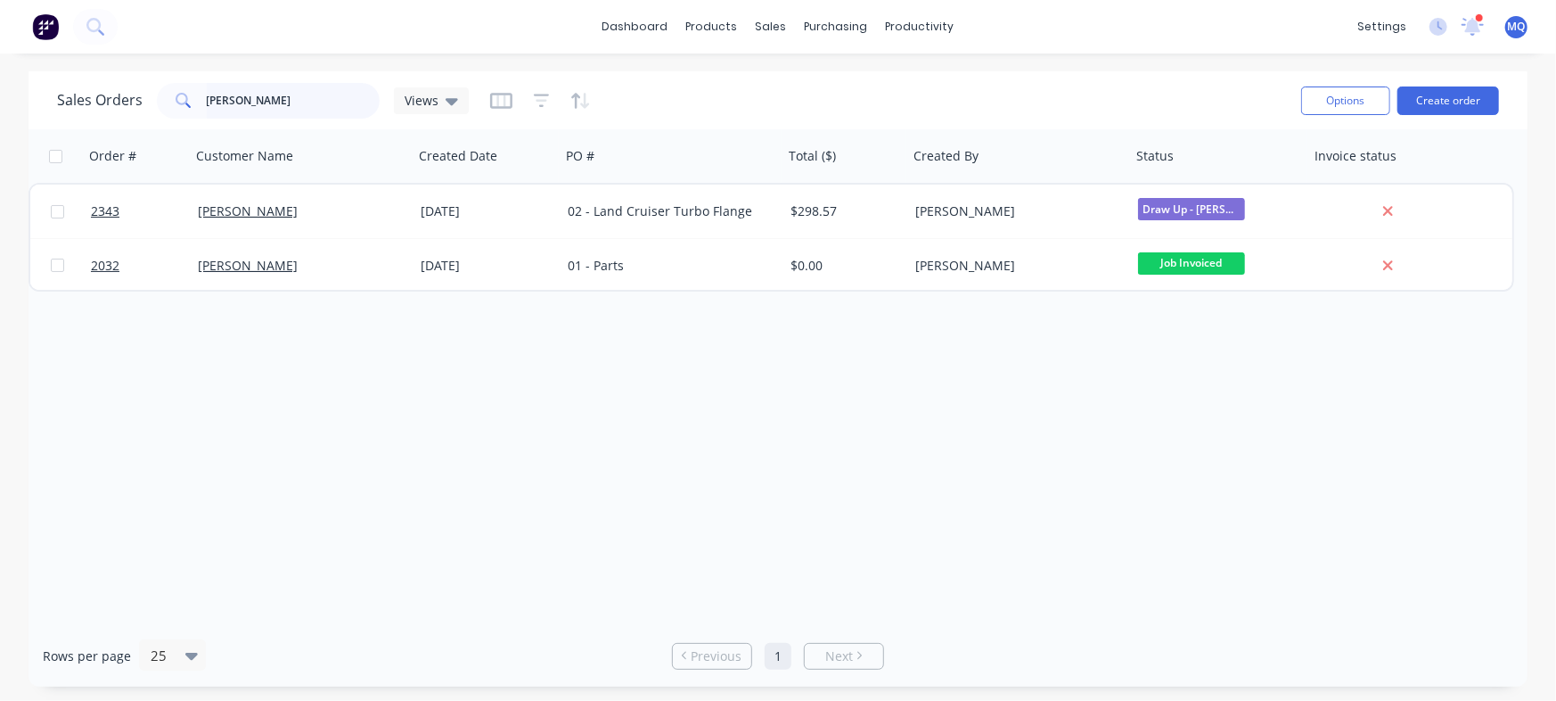
click at [294, 88] on input "shaun" at bounding box center [294, 101] width 174 height 36
type input "3107"
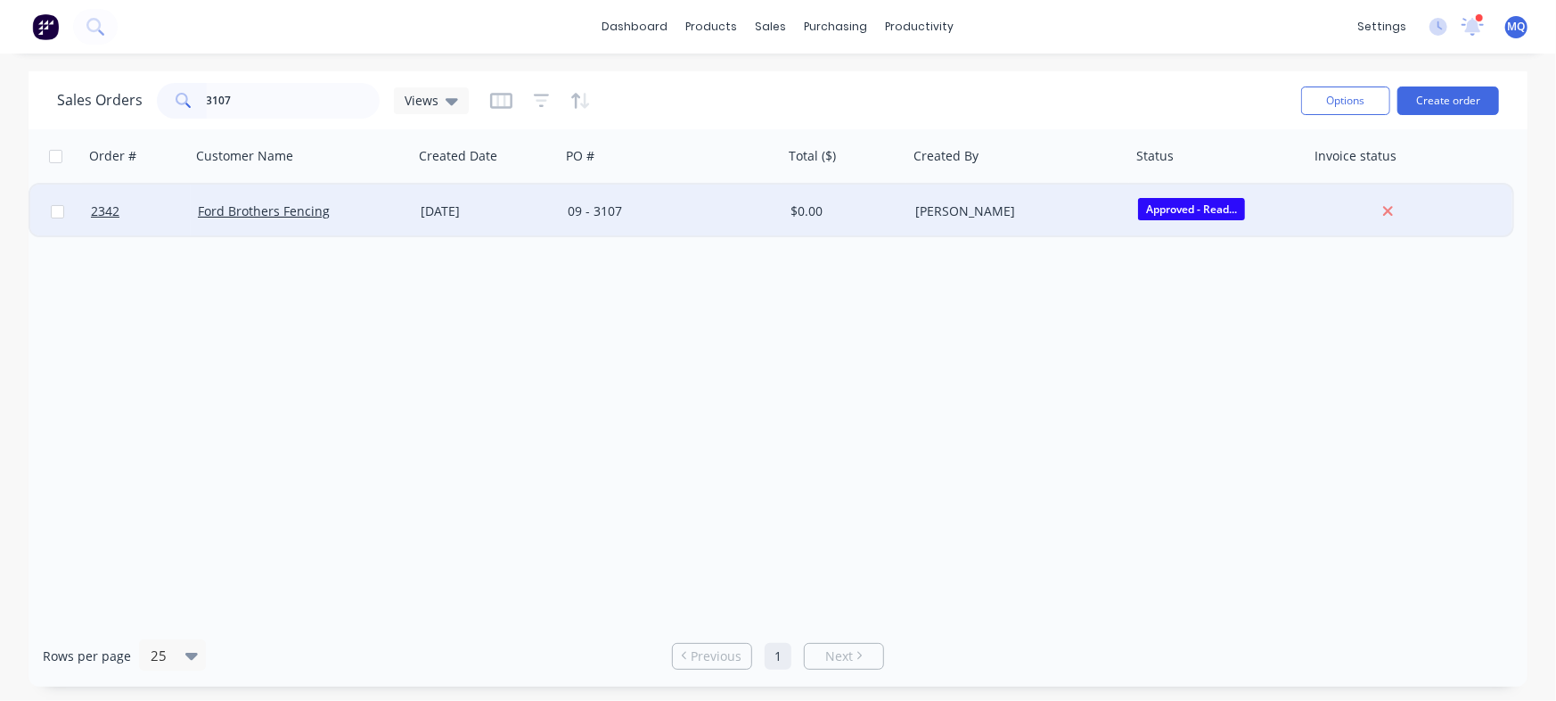
click at [530, 209] on div "[DATE]" at bounding box center [487, 211] width 133 height 18
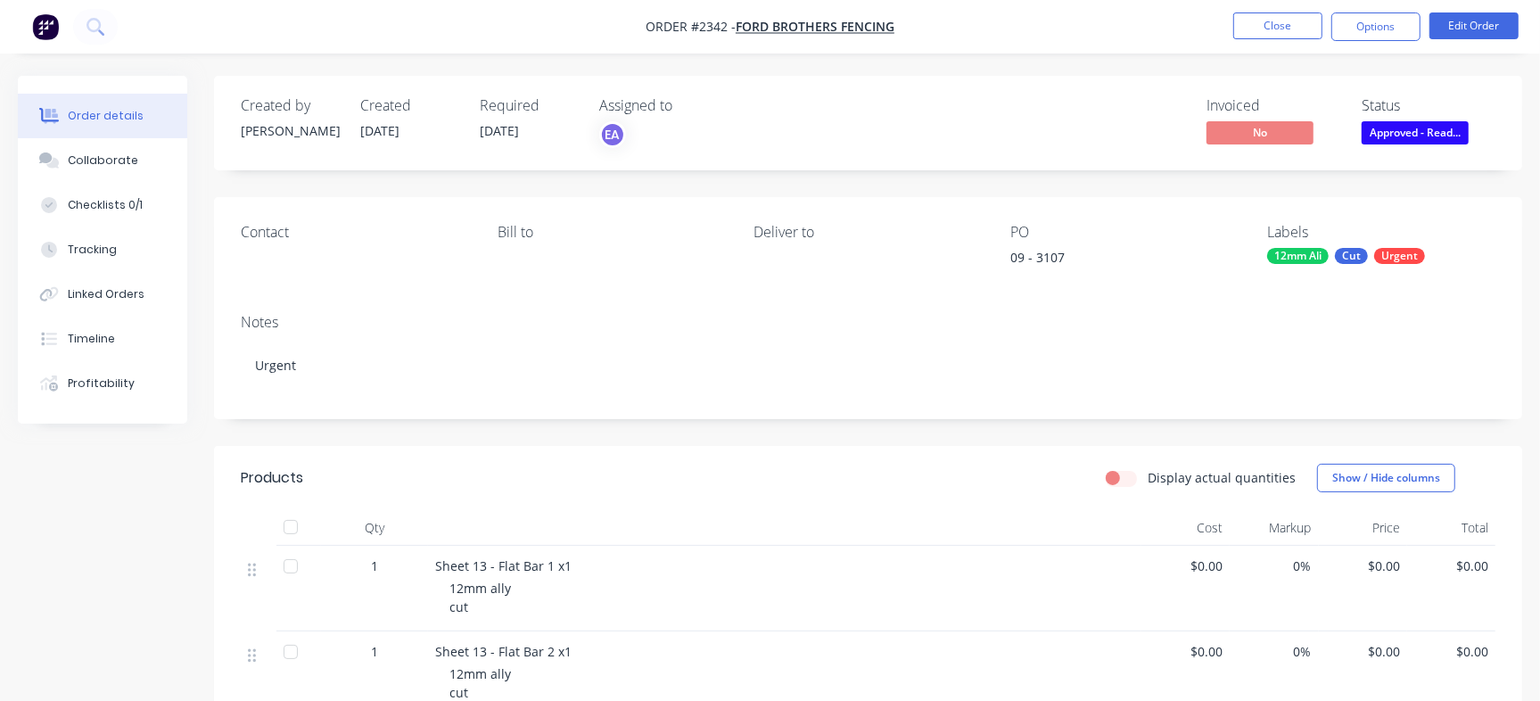
click at [1411, 130] on span "Approved - Read..." at bounding box center [1414, 132] width 107 height 22
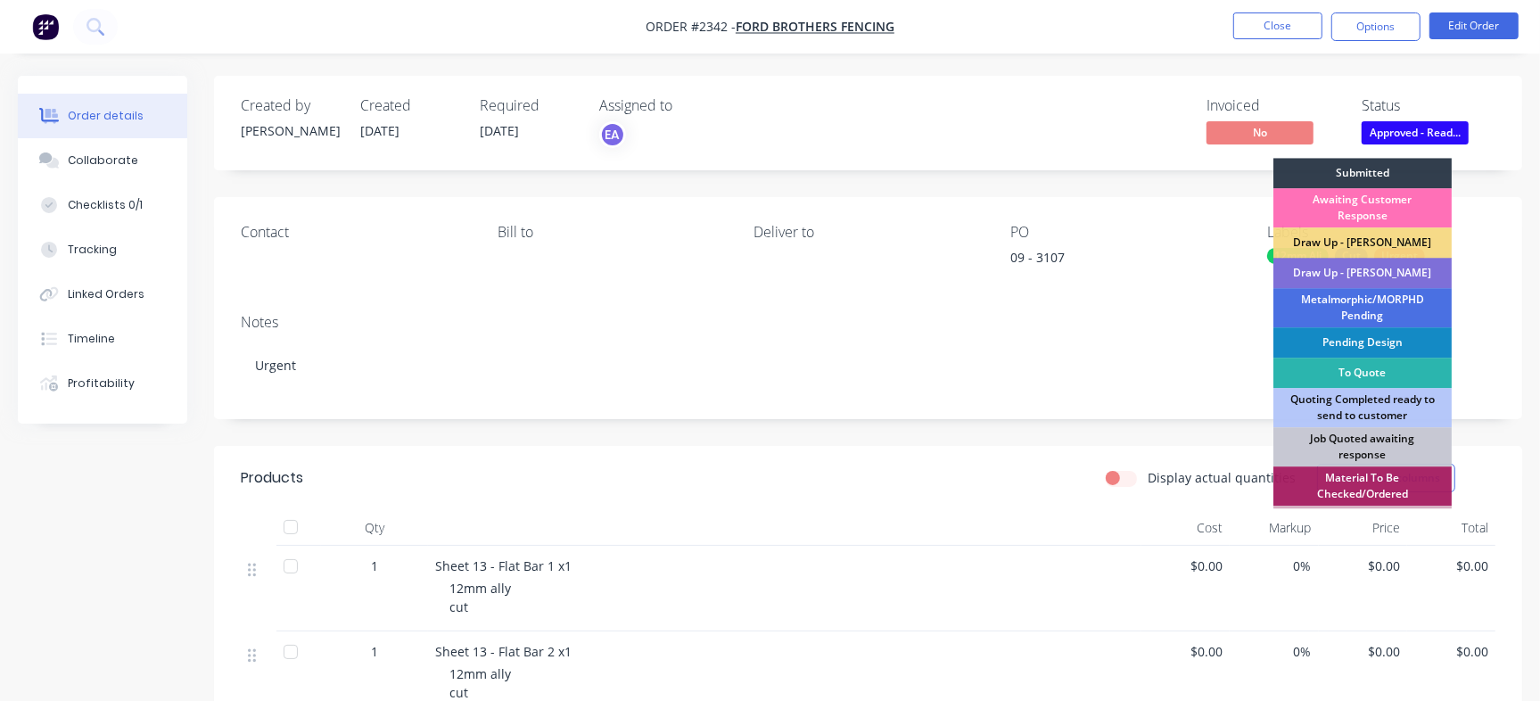
click at [1410, 281] on div "Draw Up - [PERSON_NAME]" at bounding box center [1362, 273] width 178 height 30
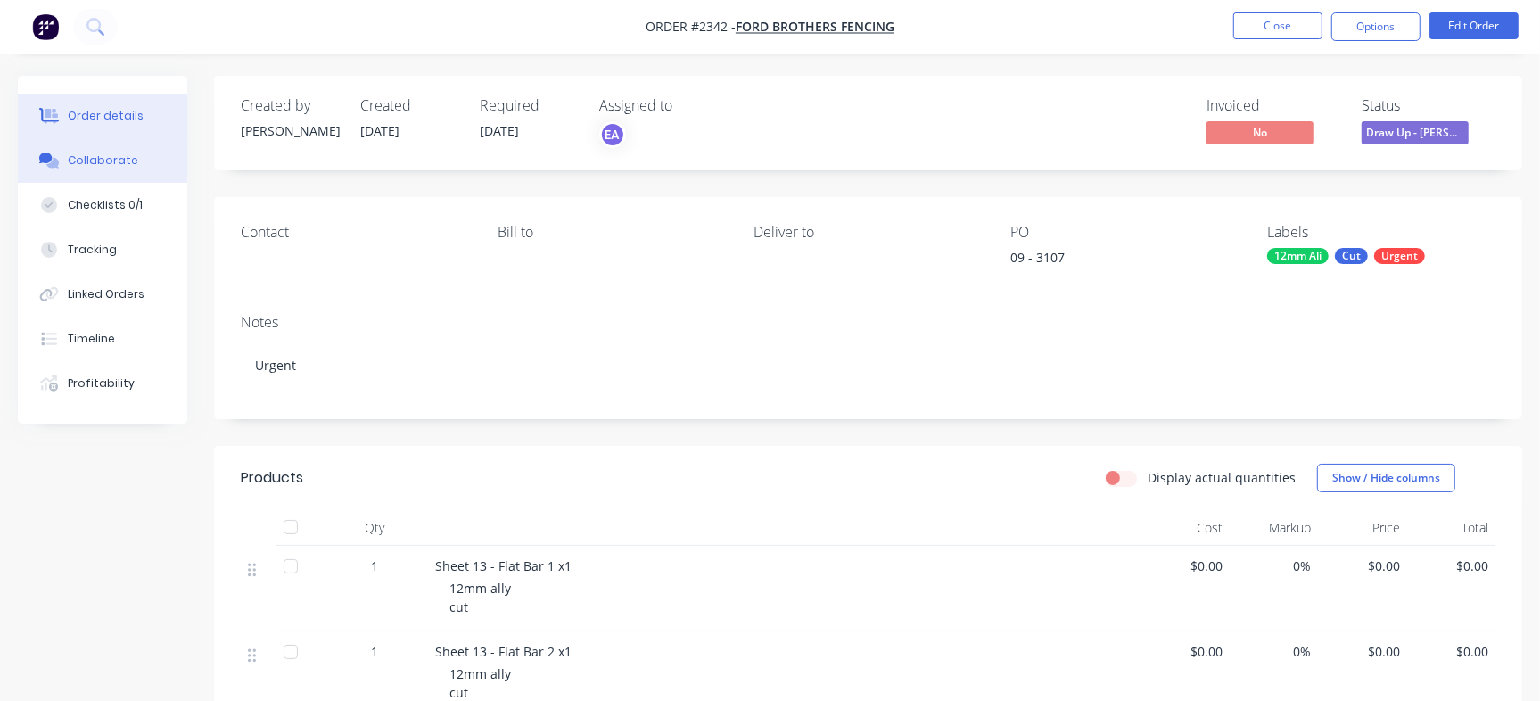
click at [125, 157] on div "Collaborate" at bounding box center [103, 160] width 70 height 16
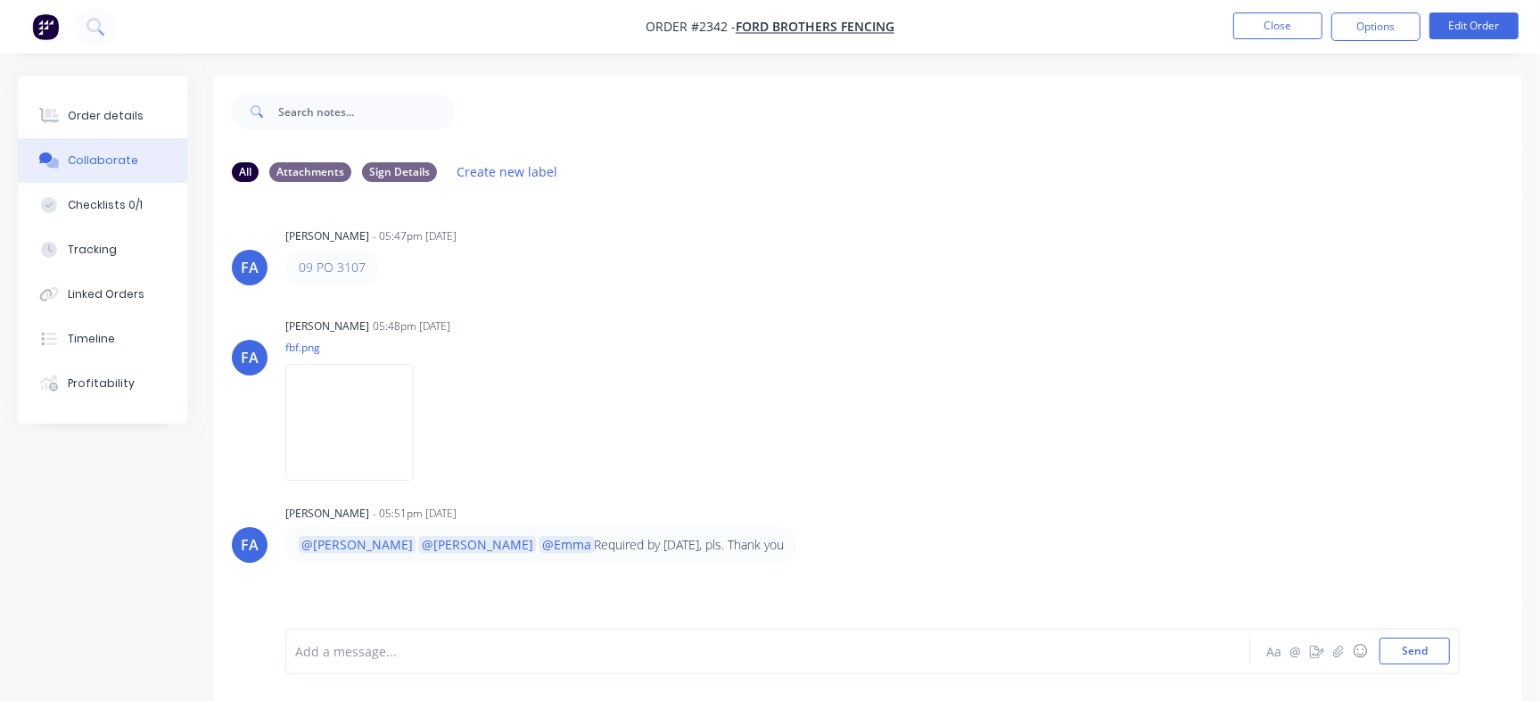
click at [585, 643] on div at bounding box center [728, 651] width 865 height 19
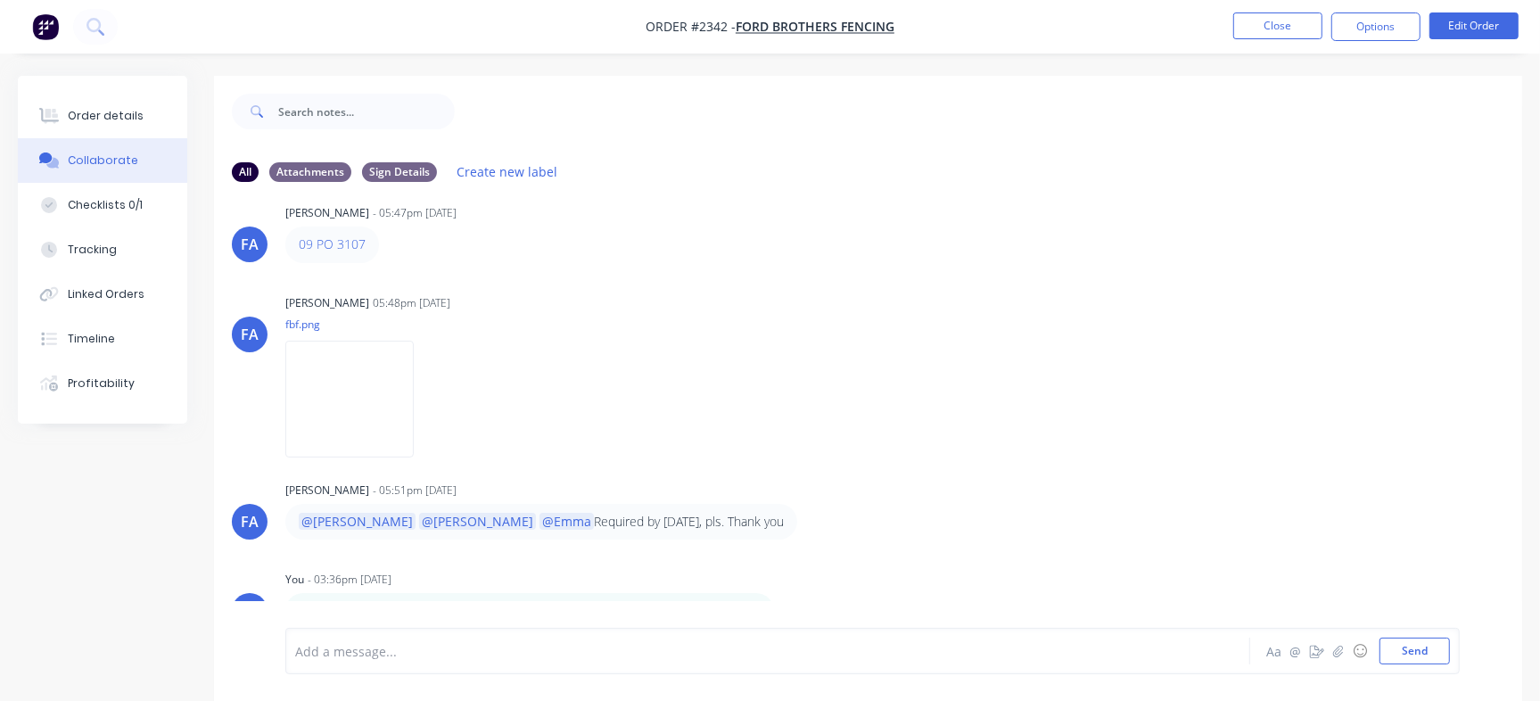
scroll to position [27, 0]
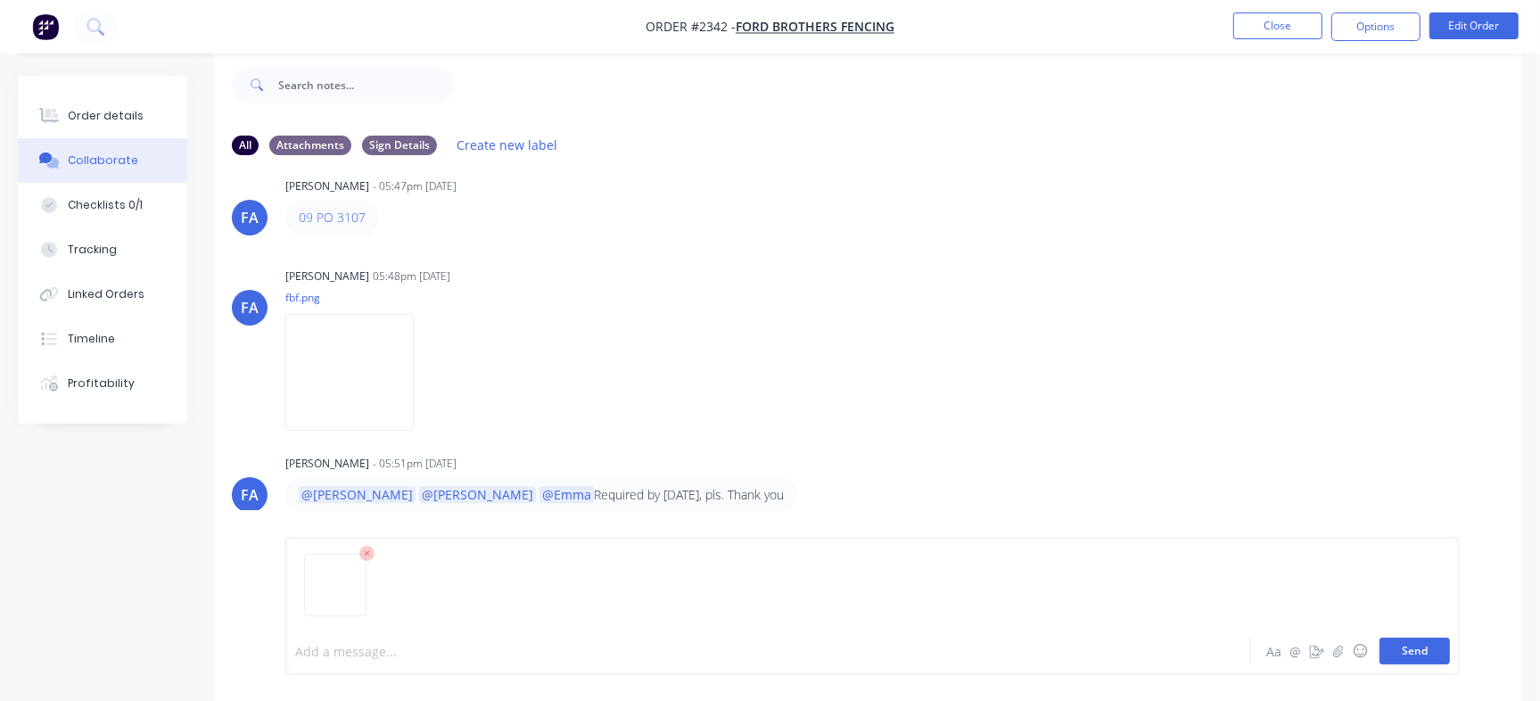
click at [1425, 658] on button "Send" at bounding box center [1414, 650] width 70 height 27
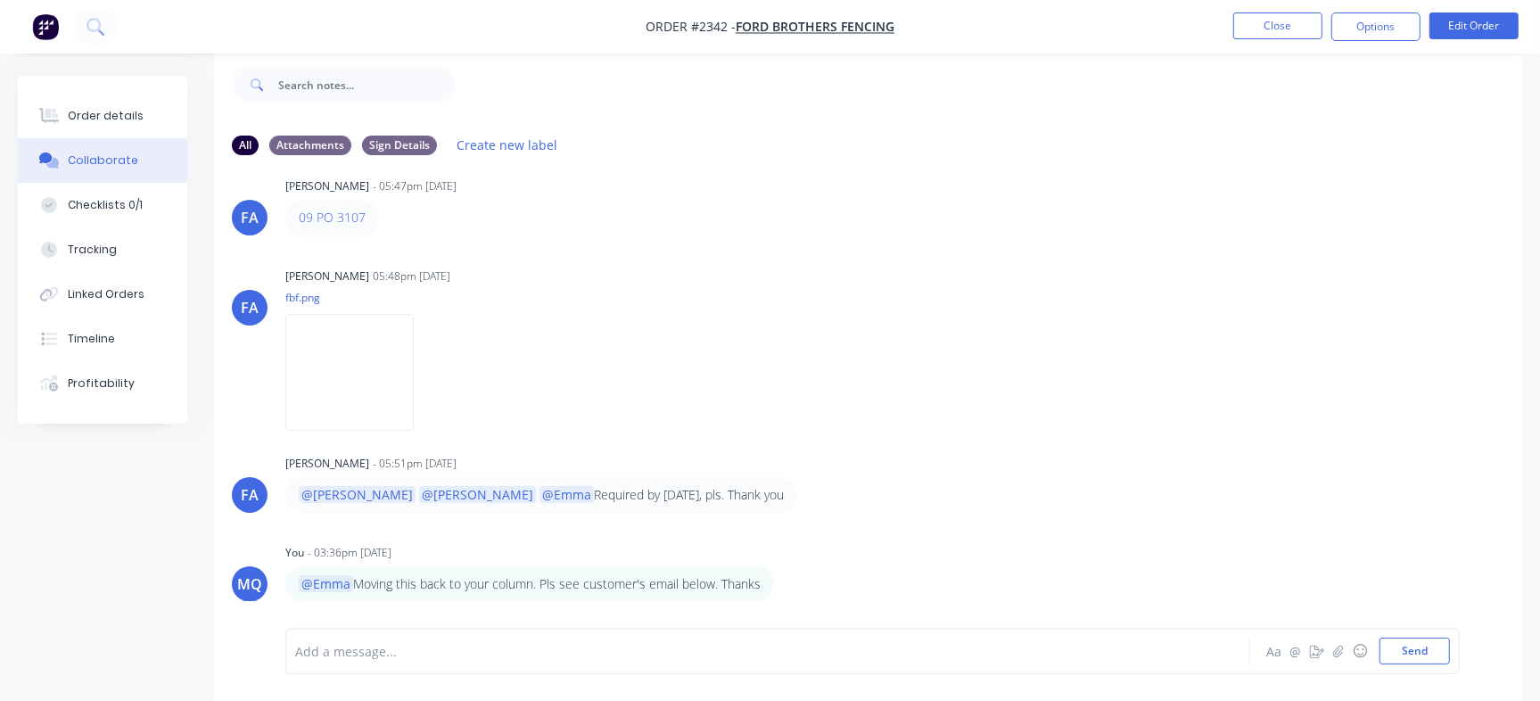
click at [739, 634] on div "Add a message... Aa @ ☺ Send" at bounding box center [872, 651] width 1174 height 46
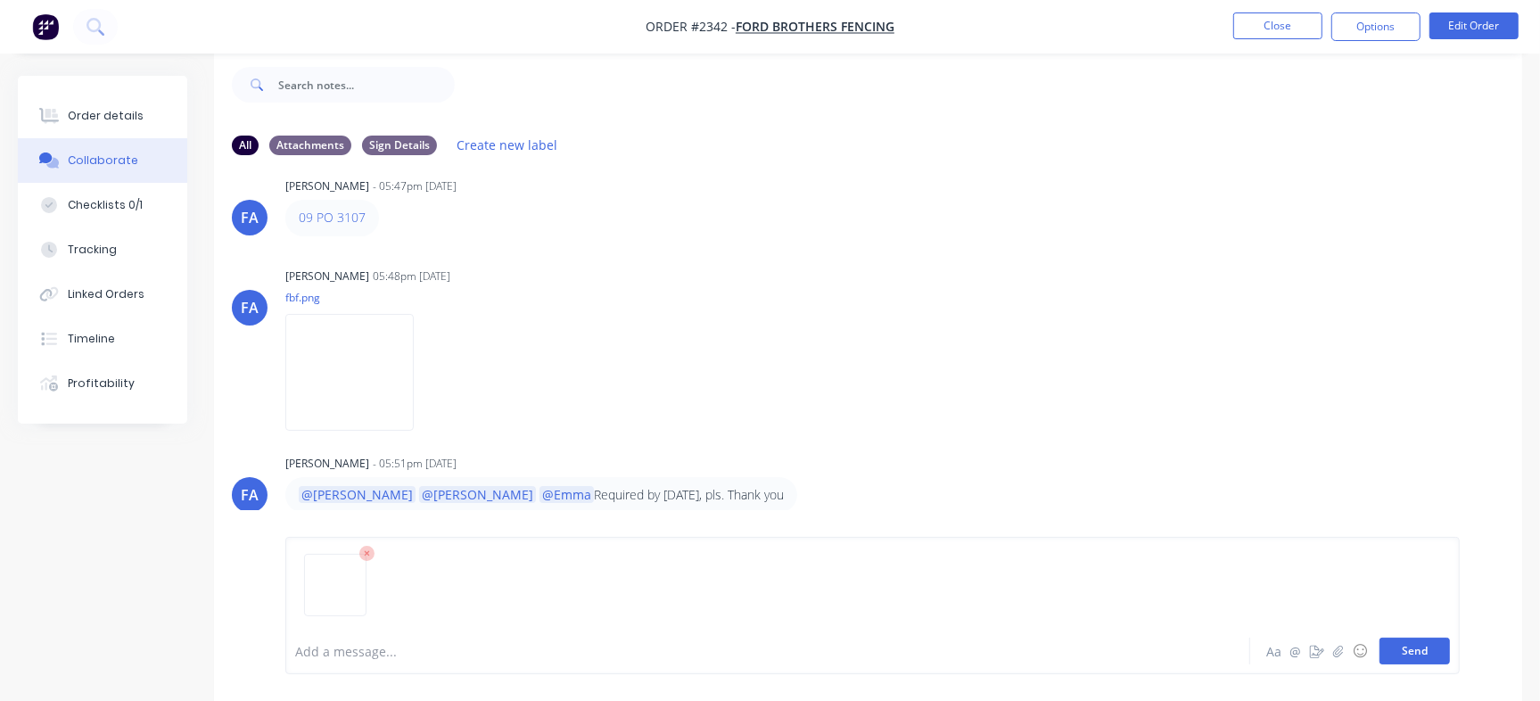
click at [1417, 660] on button "Send" at bounding box center [1414, 650] width 70 height 27
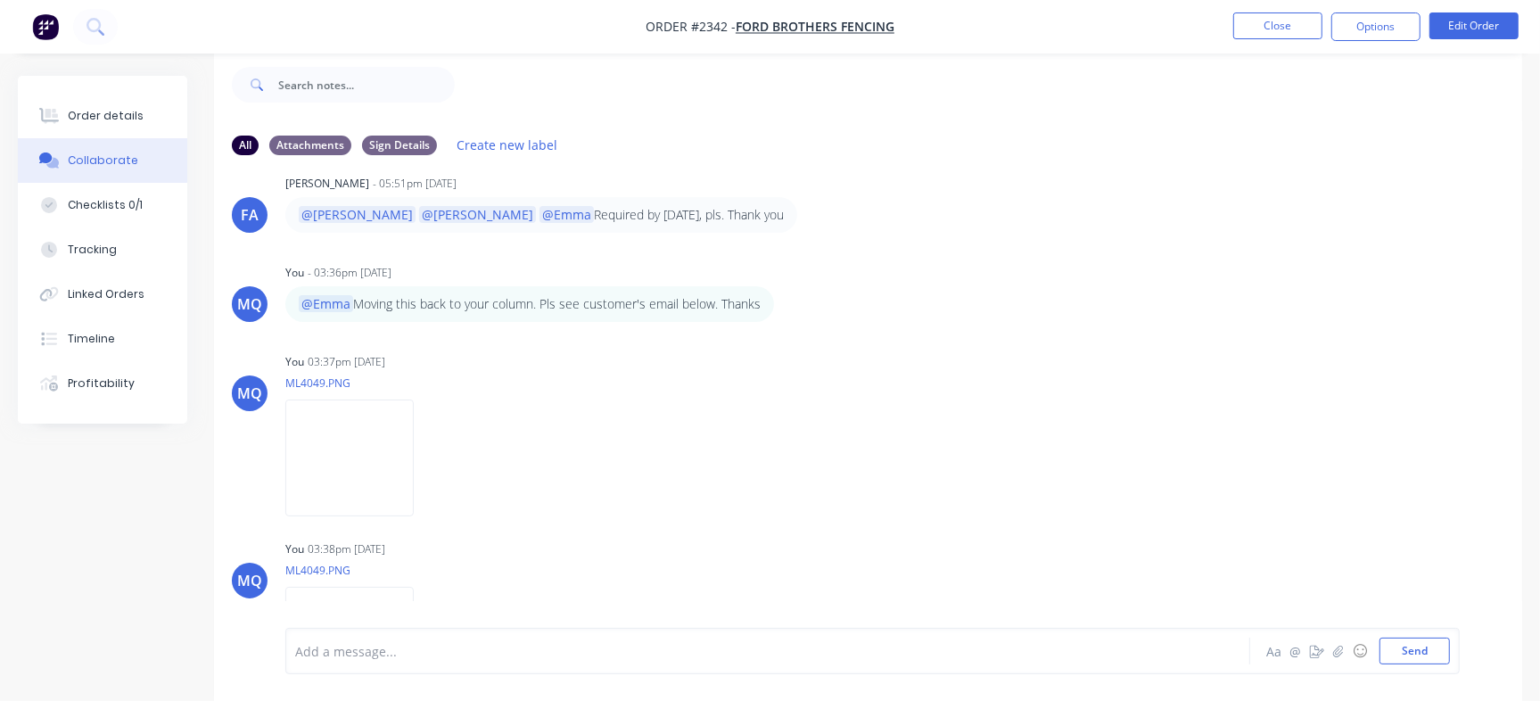
scroll to position [414, 0]
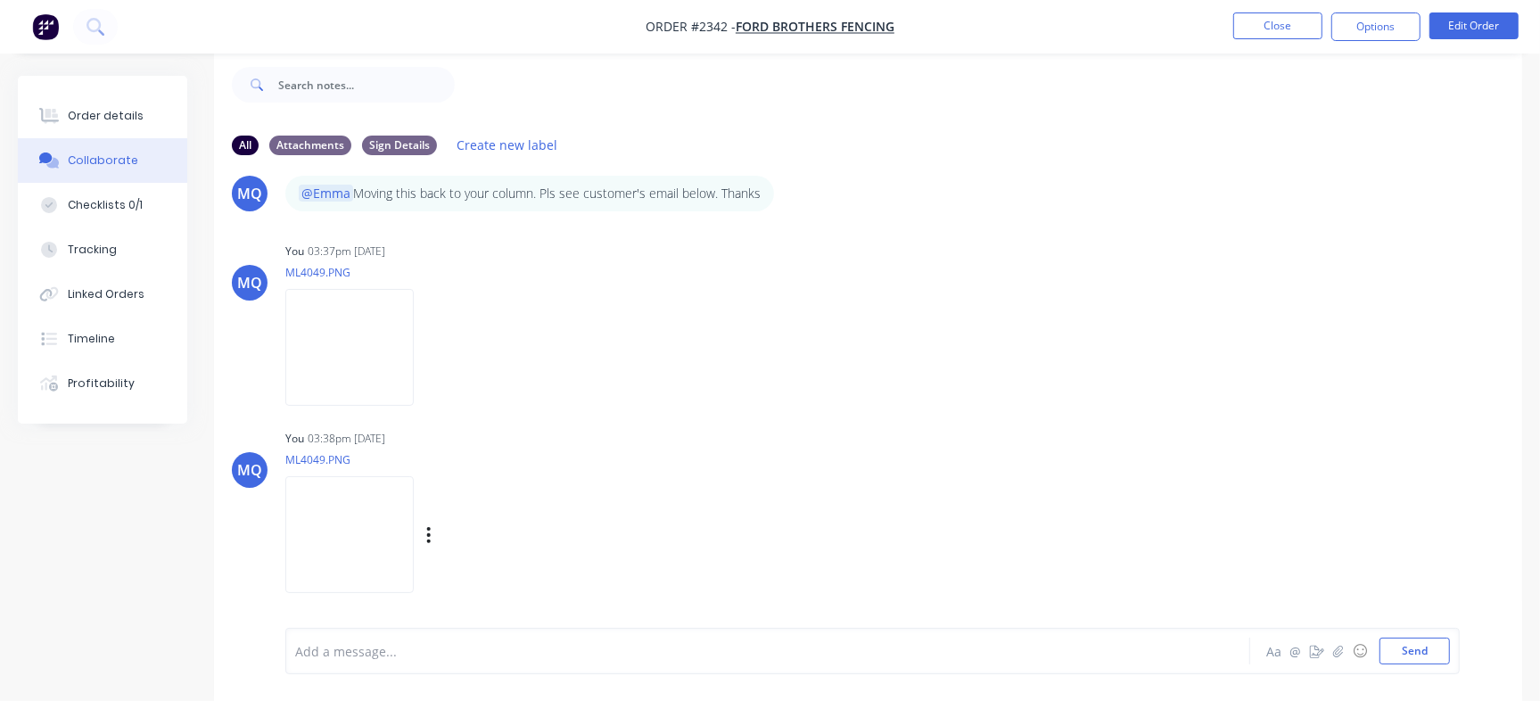
click at [469, 539] on div "Labels Download Delete" at bounding box center [521, 535] width 201 height 26
click at [432, 537] on button "button" at bounding box center [428, 535] width 7 height 26
drag, startPoint x: 509, startPoint y: 571, endPoint x: 591, endPoint y: 487, distance: 117.3
click at [0, 0] on button "Delete" at bounding box center [0, 0] width 0 height 0
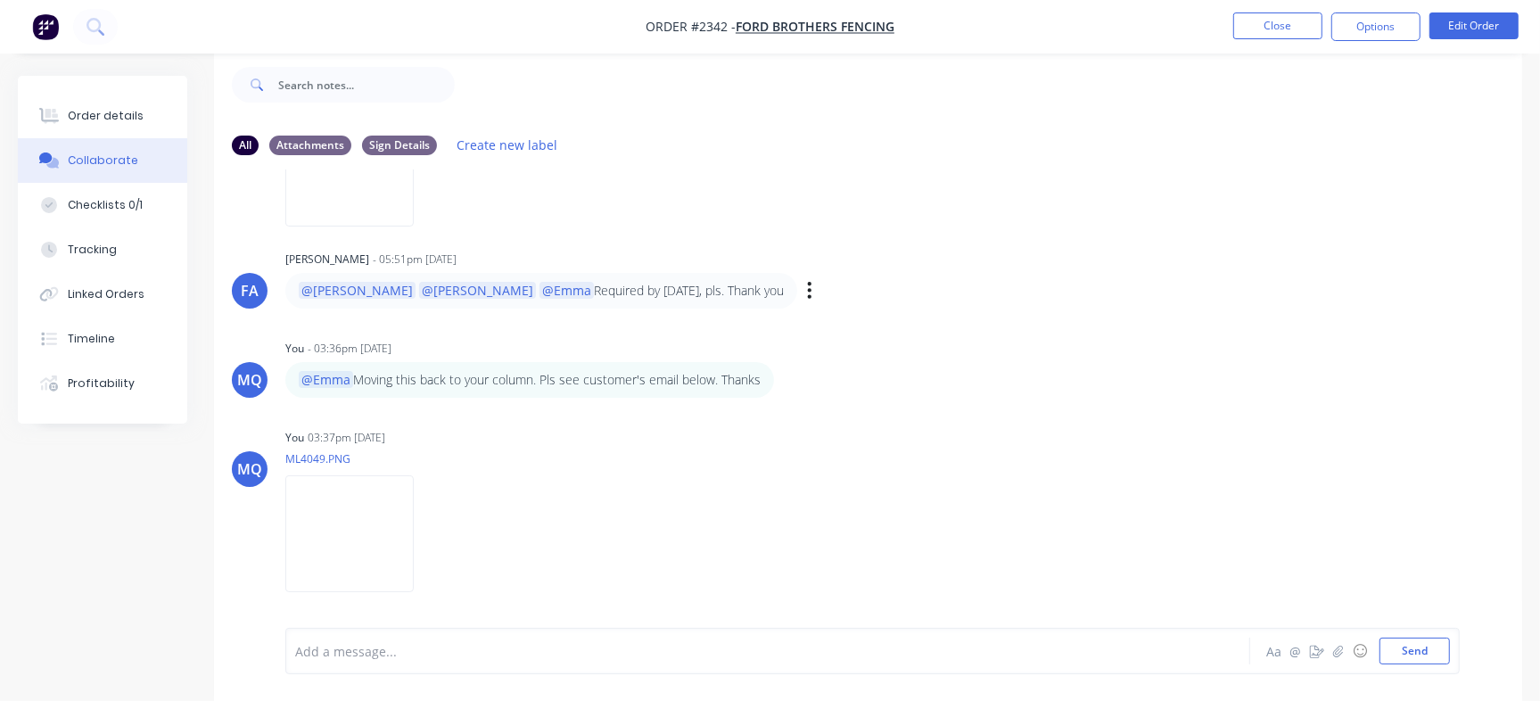
scroll to position [226, 0]
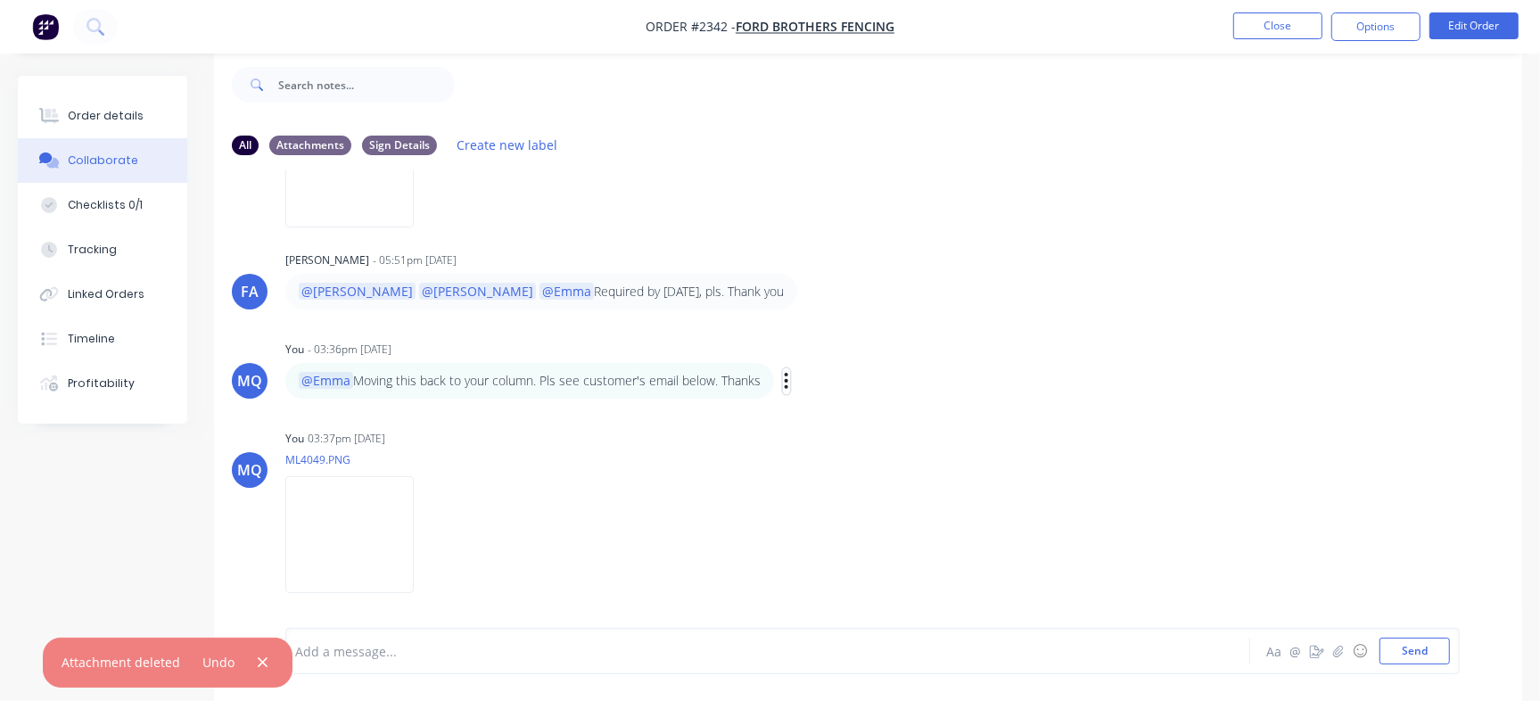
click at [789, 380] on icon "button" at bounding box center [786, 381] width 5 height 21
click at [829, 403] on button "Edit" at bounding box center [851, 412] width 112 height 29
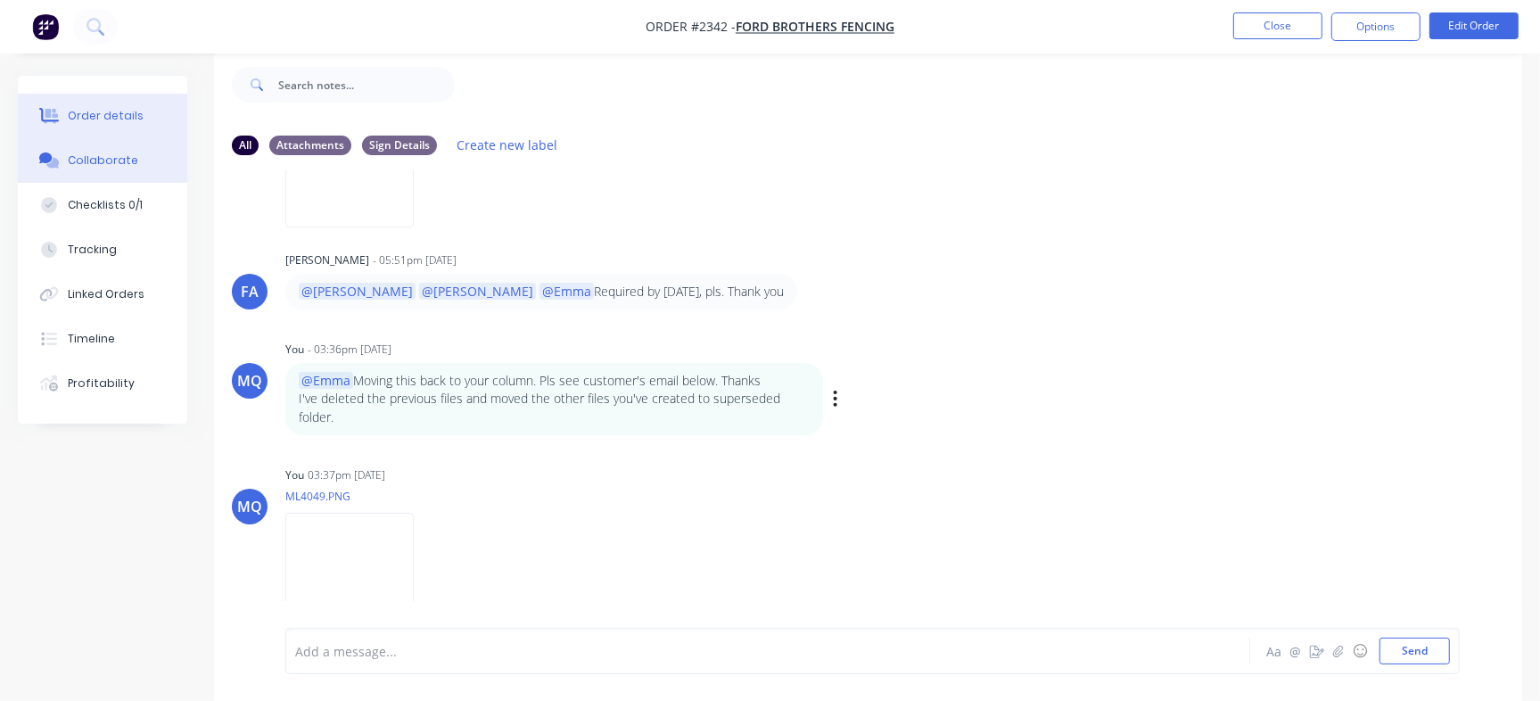
click at [123, 120] on div "Order details" at bounding box center [106, 116] width 76 height 16
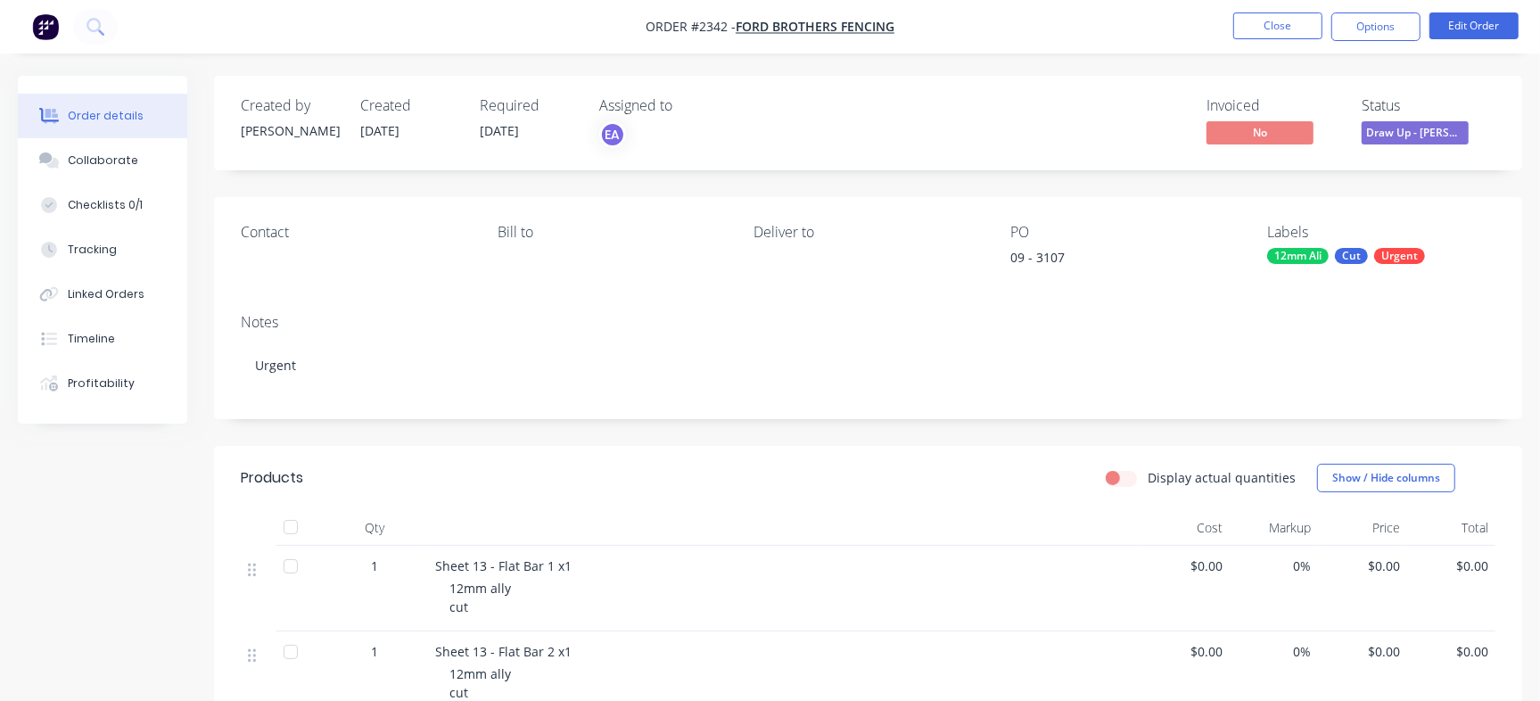
click at [1055, 259] on div "09 - 3107" at bounding box center [1121, 260] width 223 height 25
copy div "3107"
click at [1278, 22] on button "Close" at bounding box center [1277, 25] width 89 height 27
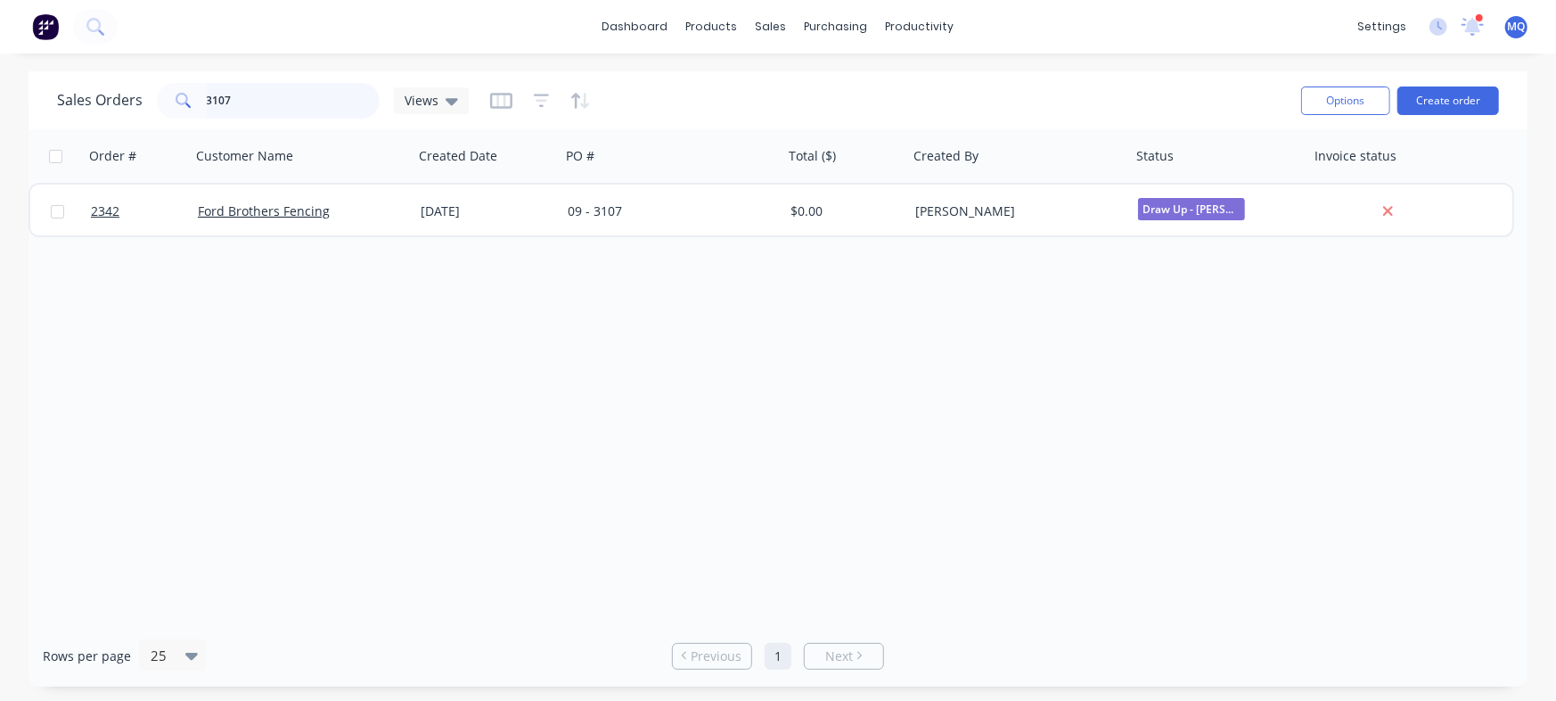
click at [294, 103] on input "3107" at bounding box center [294, 101] width 174 height 36
type input "orpin"
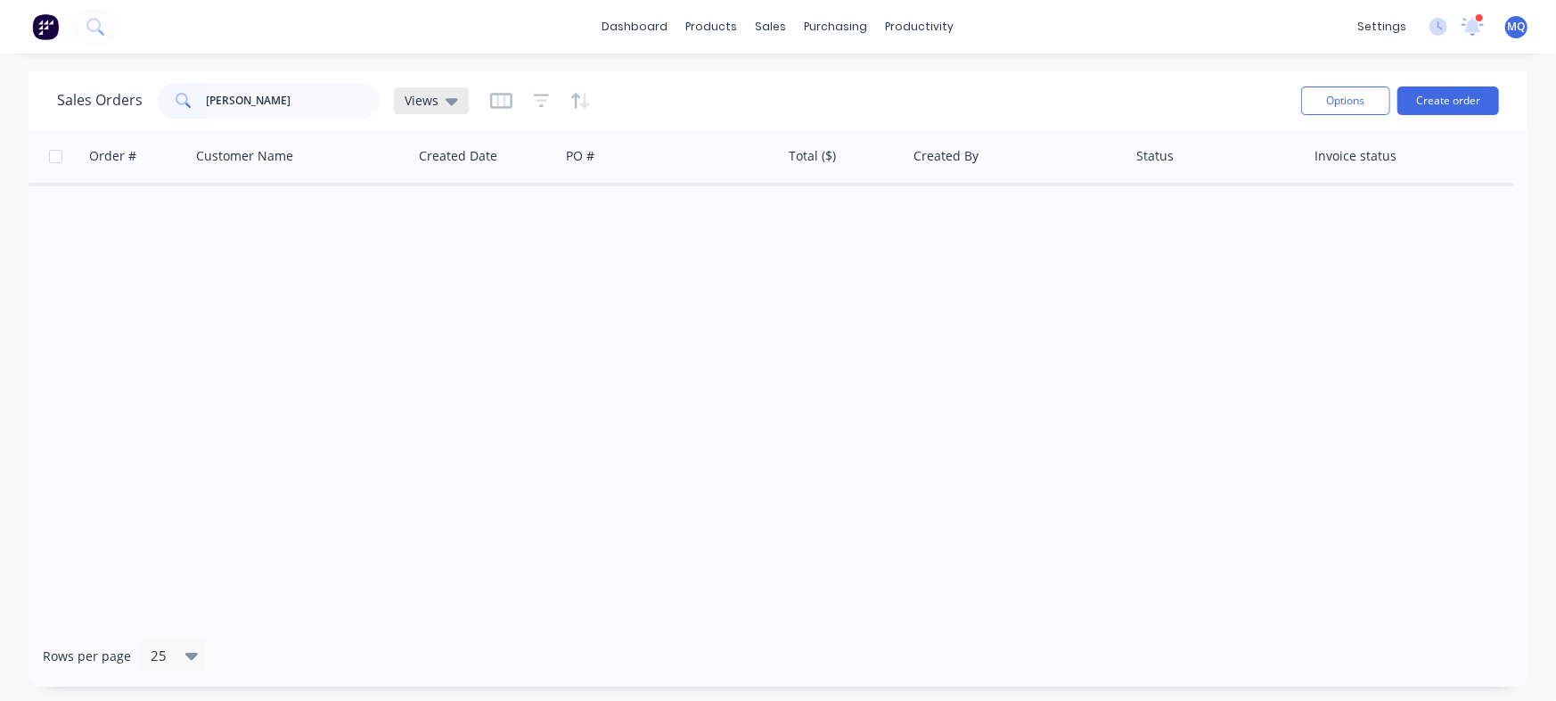
click at [431, 97] on span "Views" at bounding box center [422, 100] width 34 height 19
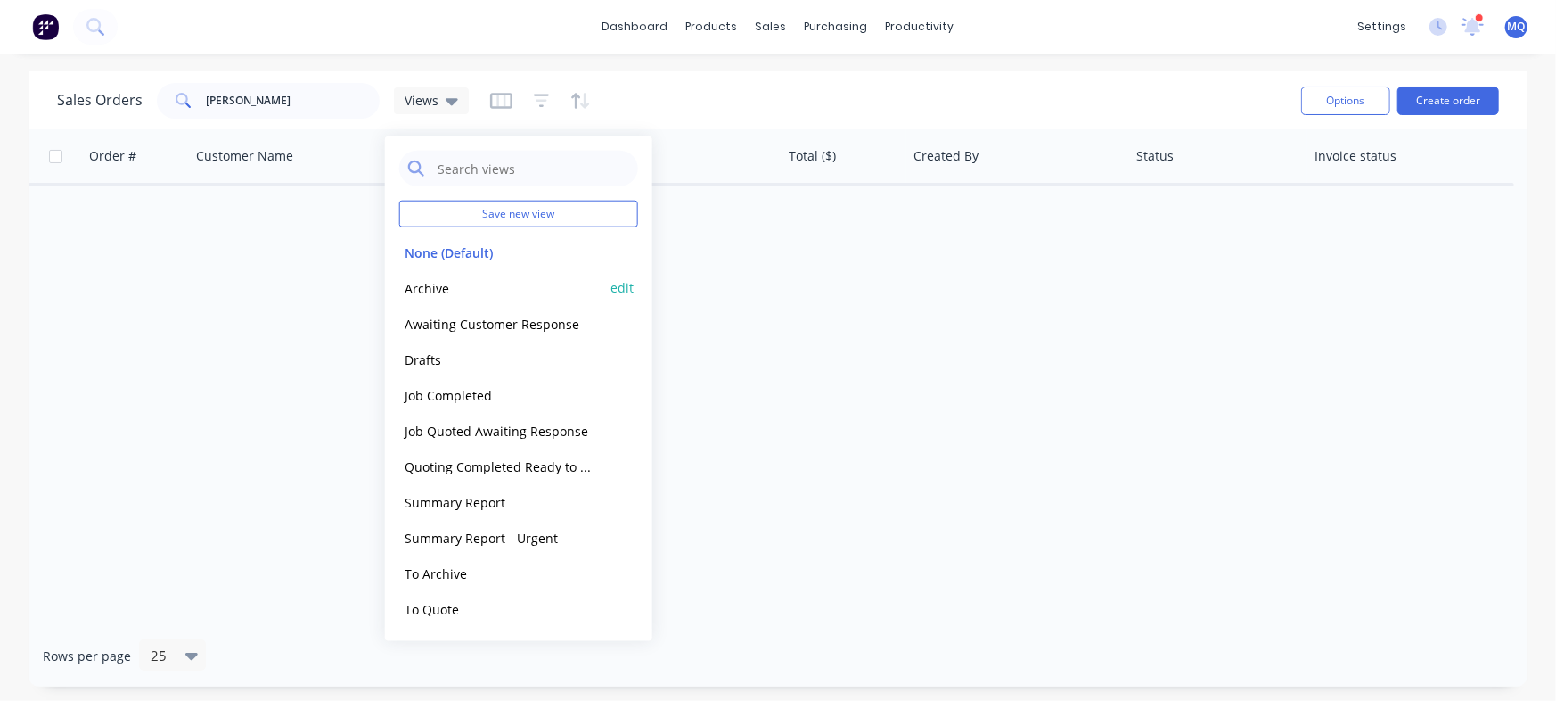
click at [422, 286] on button "Archive" at bounding box center [500, 287] width 203 height 21
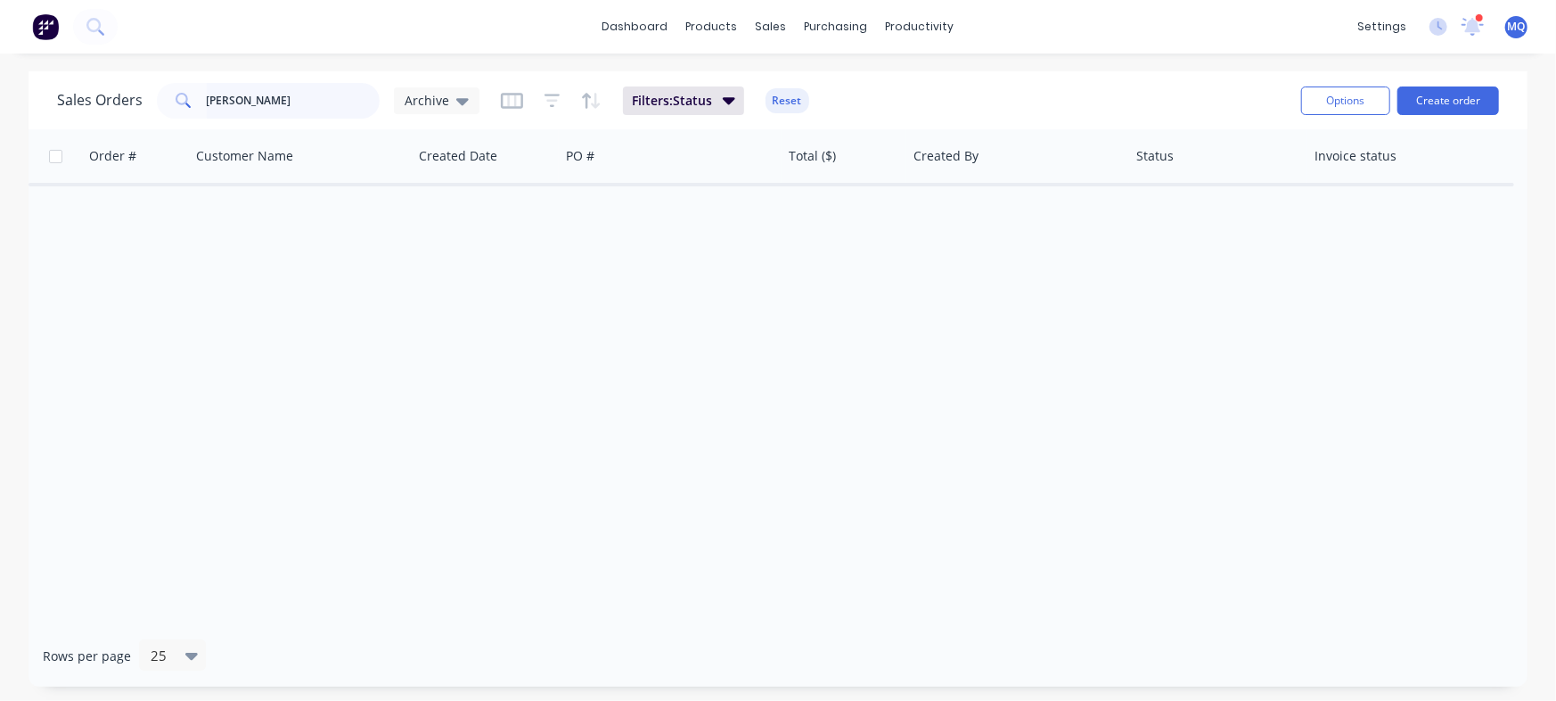
click at [241, 97] on input "orpin" at bounding box center [294, 101] width 174 height 36
click at [784, 294] on div "Order # Customer Name Created Date PO # Total ($) Created By Status Invoice sta…" at bounding box center [778, 377] width 1499 height 496
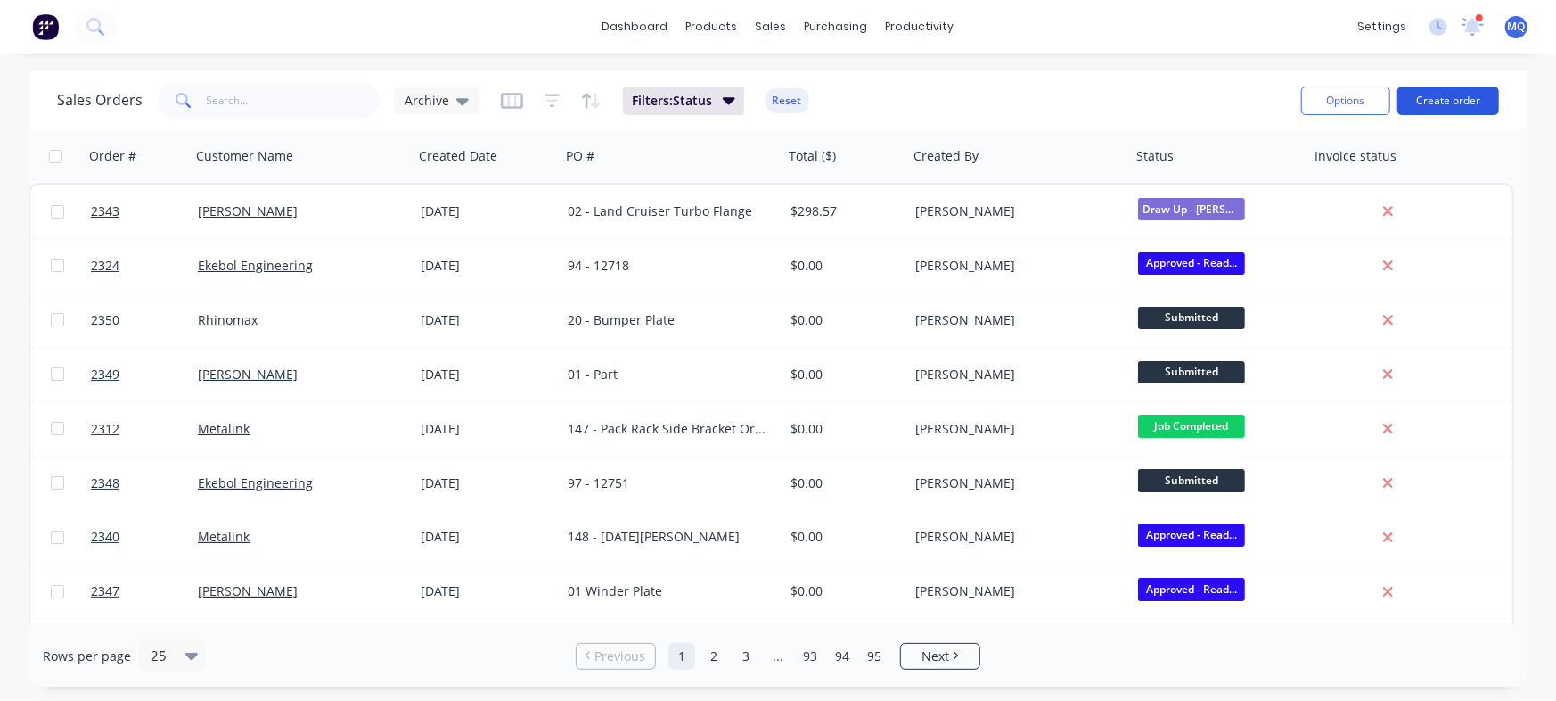
click at [1466, 96] on button "Create order" at bounding box center [1449, 100] width 102 height 29
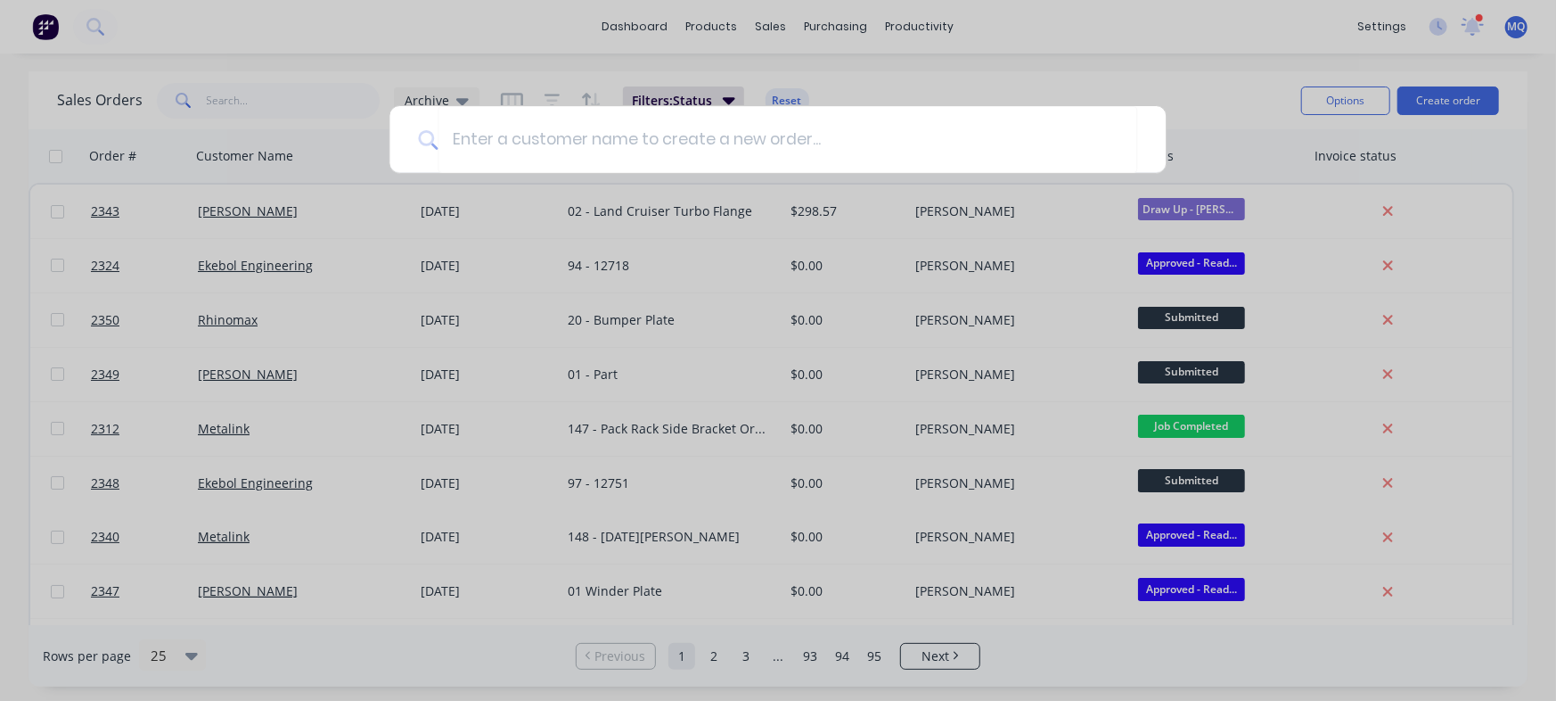
type input "R"
type input "Metaltrendz"
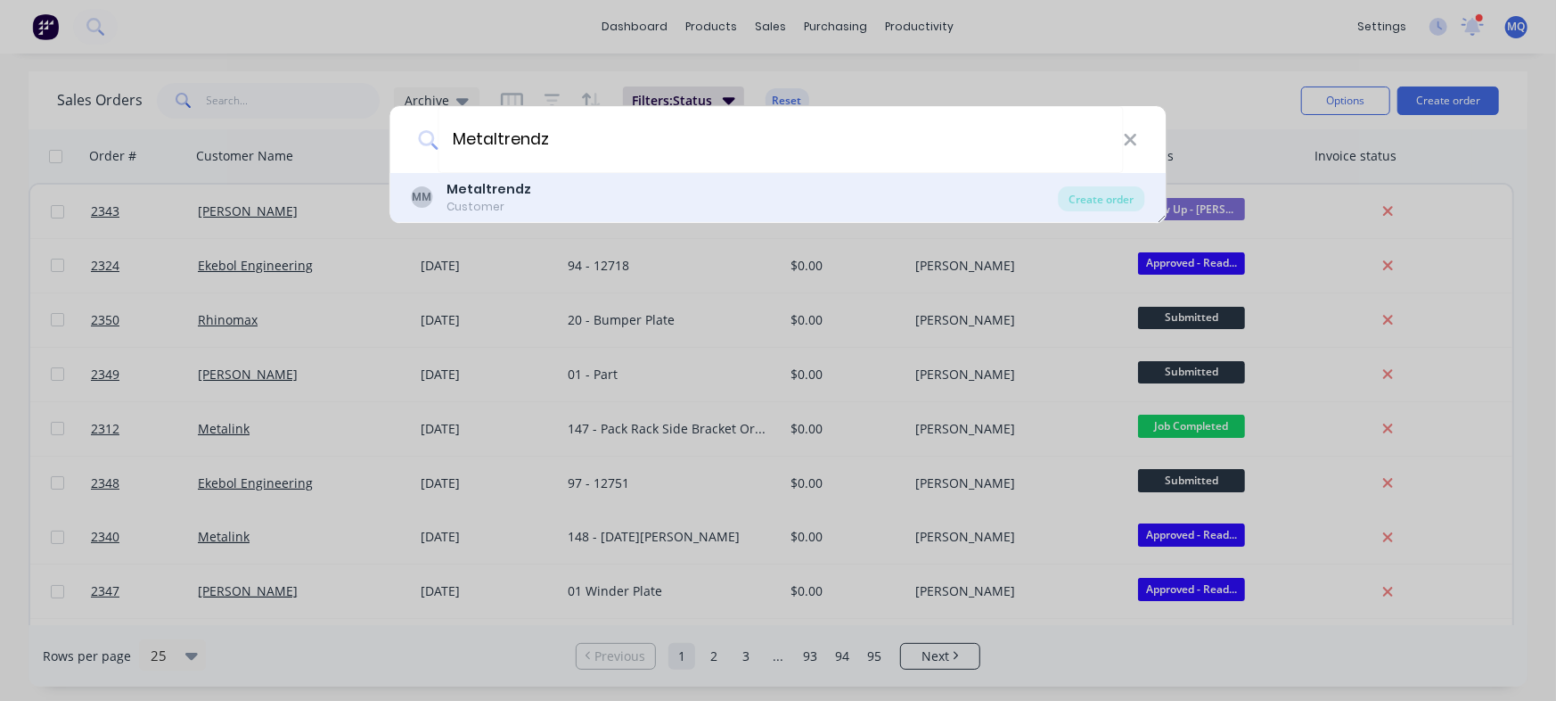
click at [498, 191] on b "Metaltrendz" at bounding box center [490, 189] width 85 height 18
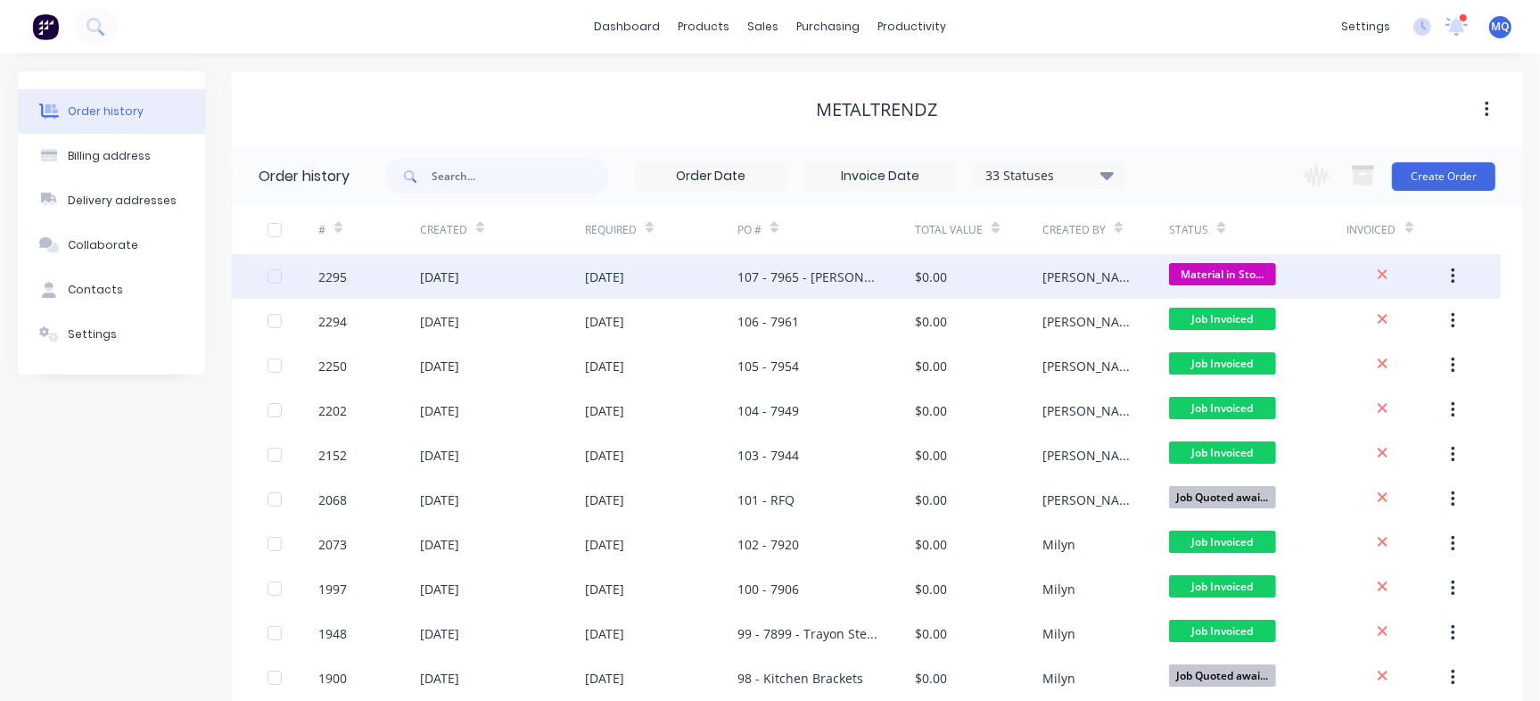
click at [854, 272] on div "107 - 7965 - [PERSON_NAME] Partners Plate and Side Tables" at bounding box center [808, 276] width 142 height 19
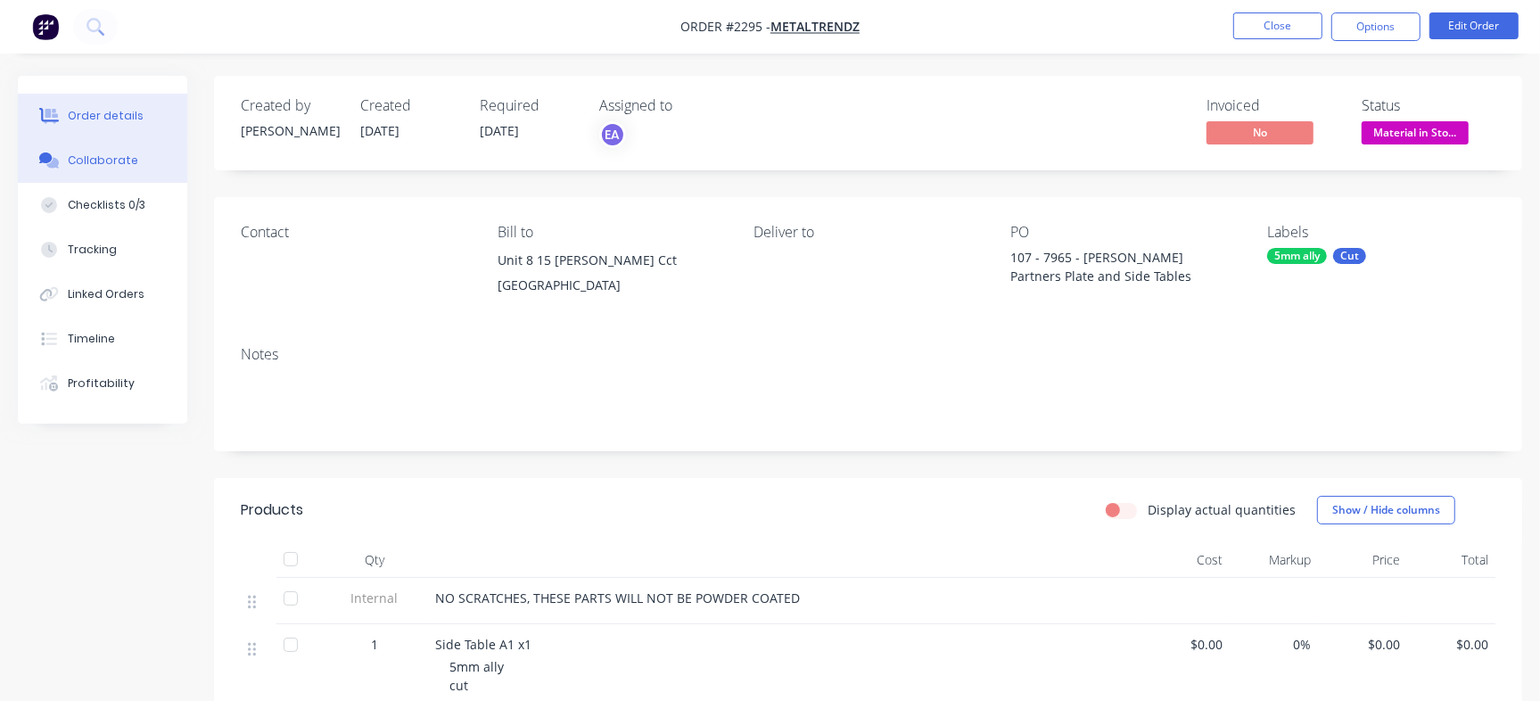
click at [134, 175] on button "Collaborate" at bounding box center [102, 160] width 169 height 45
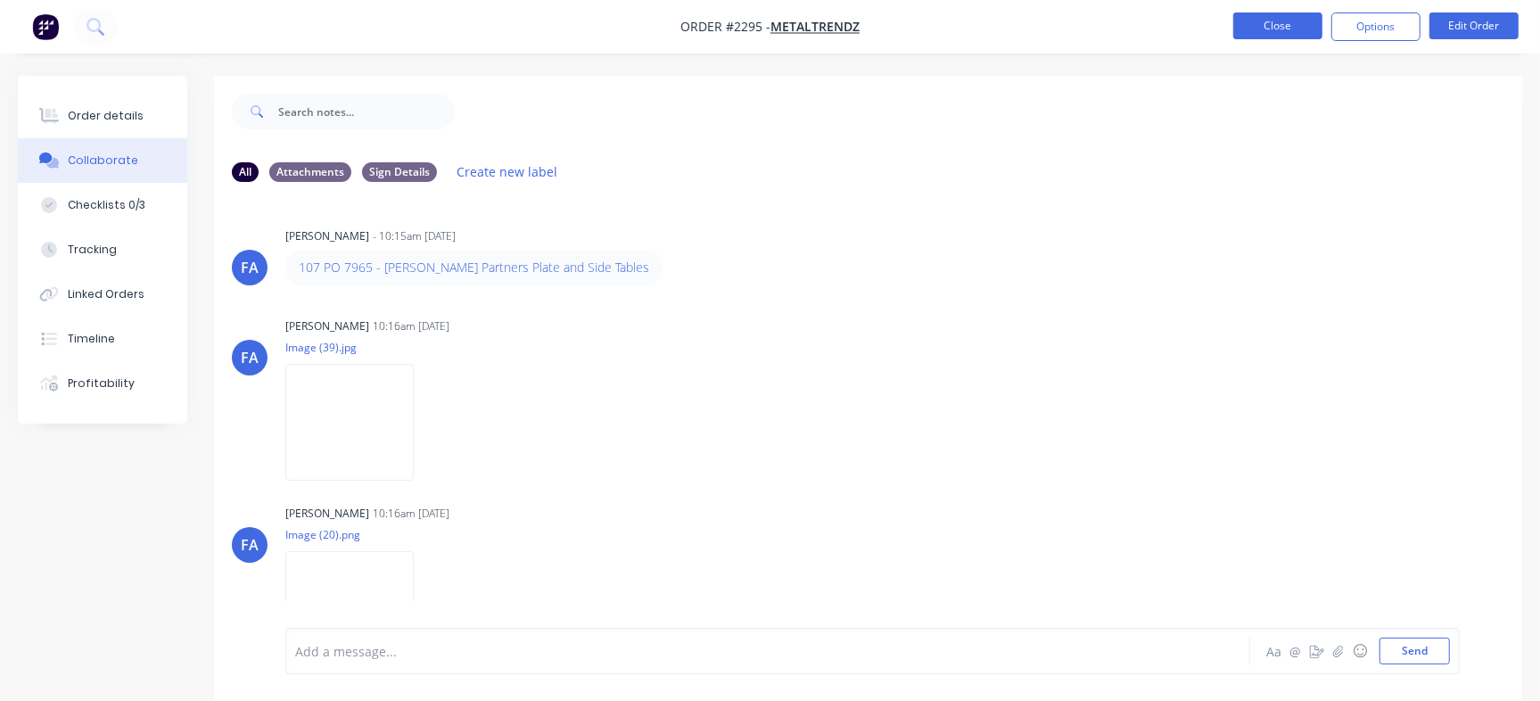
click at [1284, 23] on button "Close" at bounding box center [1277, 25] width 89 height 27
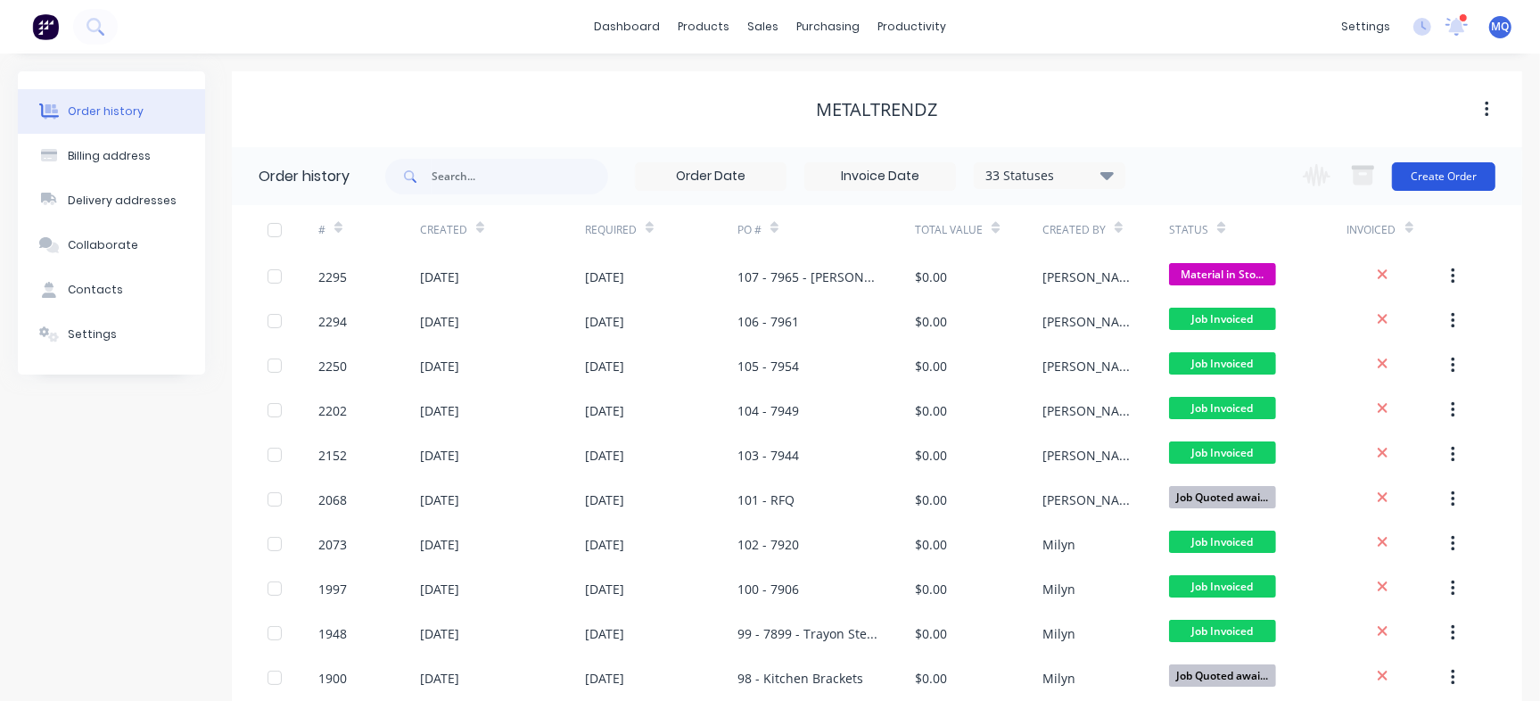
click at [1472, 181] on button "Create Order" at bounding box center [1443, 176] width 103 height 29
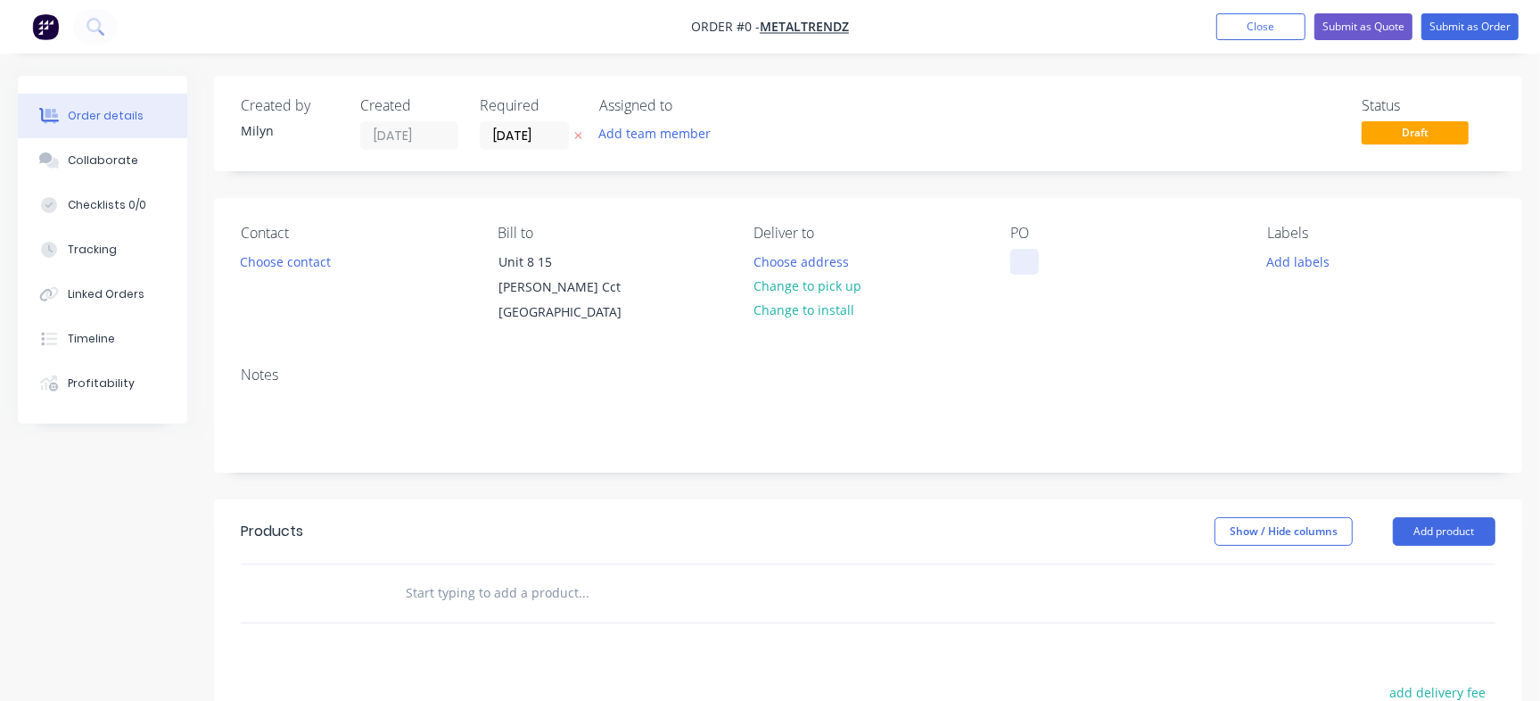
click at [1016, 253] on div at bounding box center [1024, 262] width 29 height 26
paste div
click at [1047, 260] on div "108 PO 7968 - Orpin Res" at bounding box center [1121, 271] width 223 height 45
click at [1054, 260] on div "108 PO 7968 - Orpin Res" at bounding box center [1121, 271] width 223 height 45
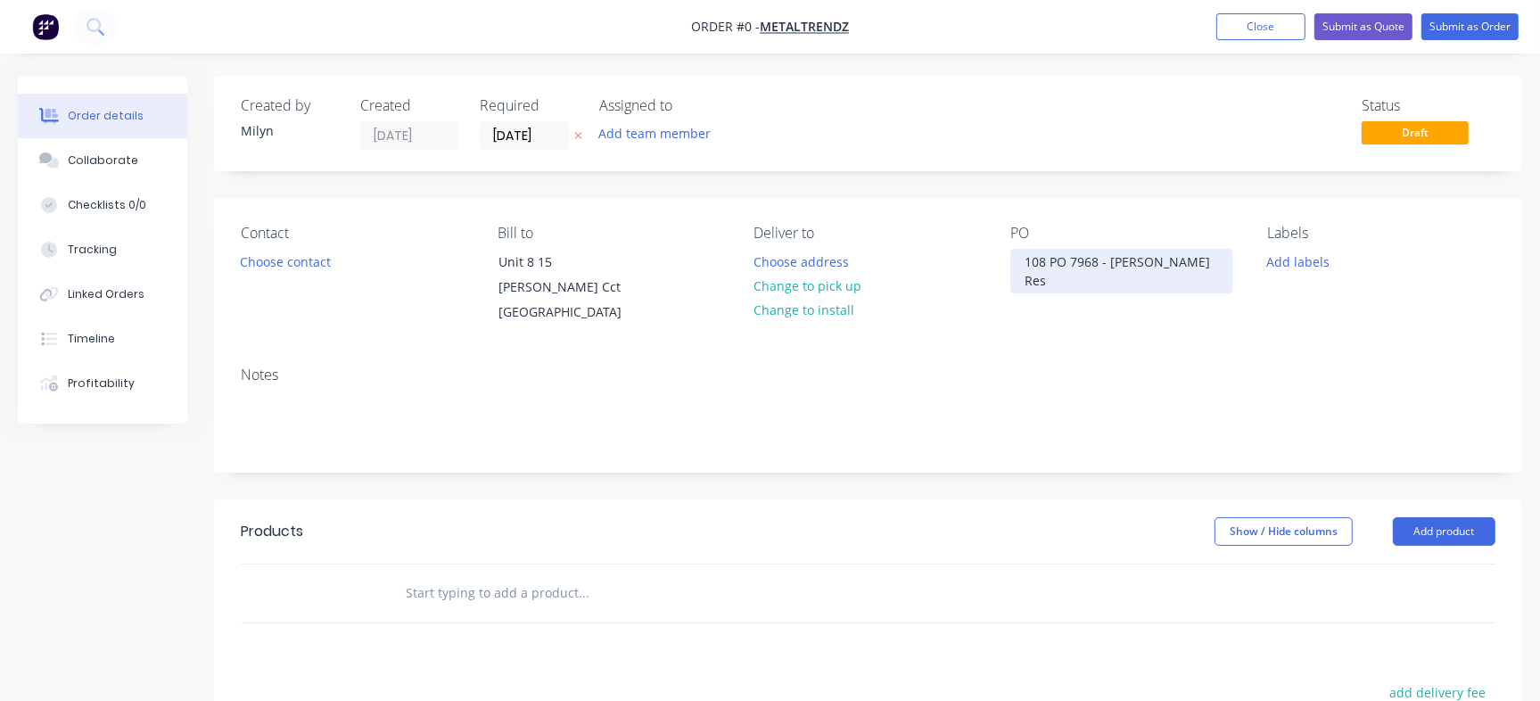
click at [1057, 264] on div "108 PO 7968 - Orpin Res" at bounding box center [1121, 271] width 223 height 45
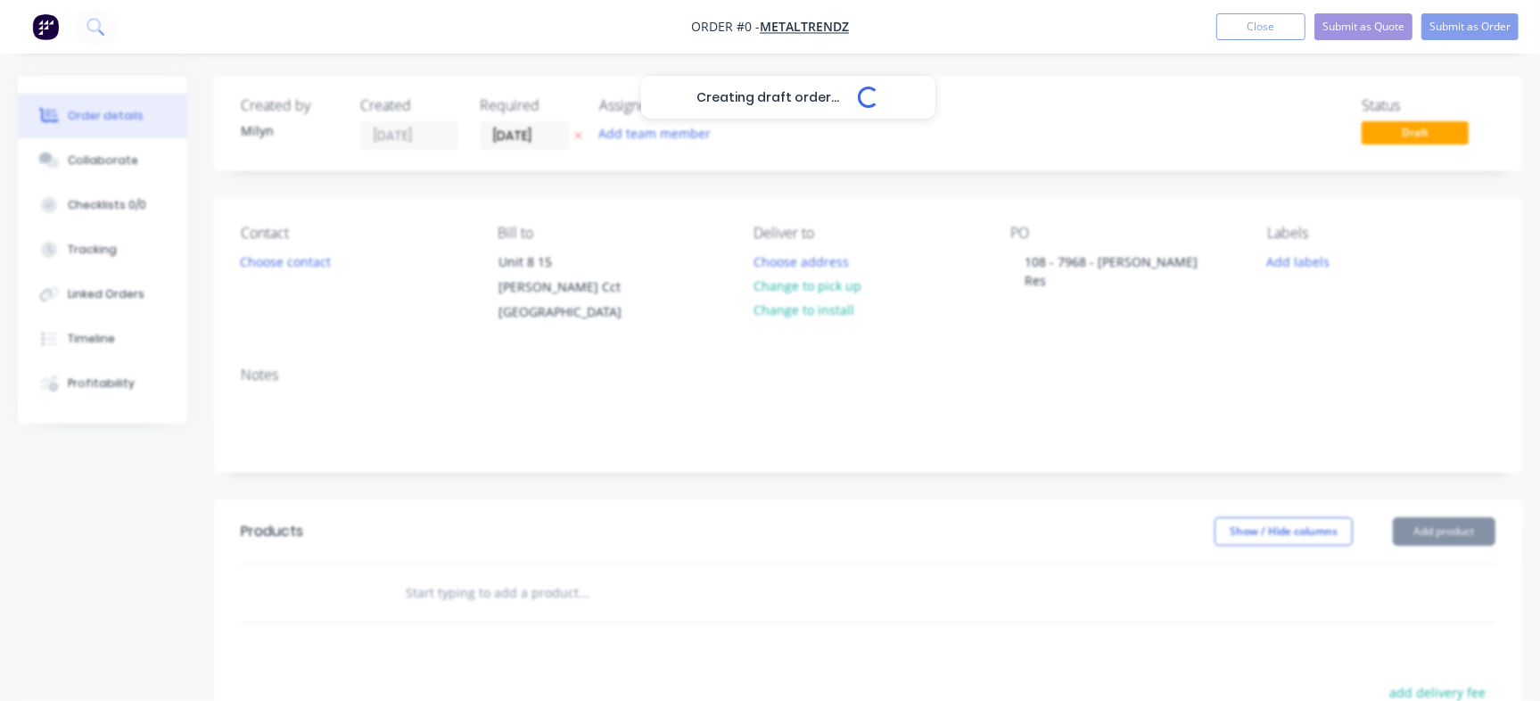
click at [1049, 184] on div "Creating draft order... Loading... Order details Collaborate Checklists 0/0 Tra…" at bounding box center [770, 577] width 1540 height 1002
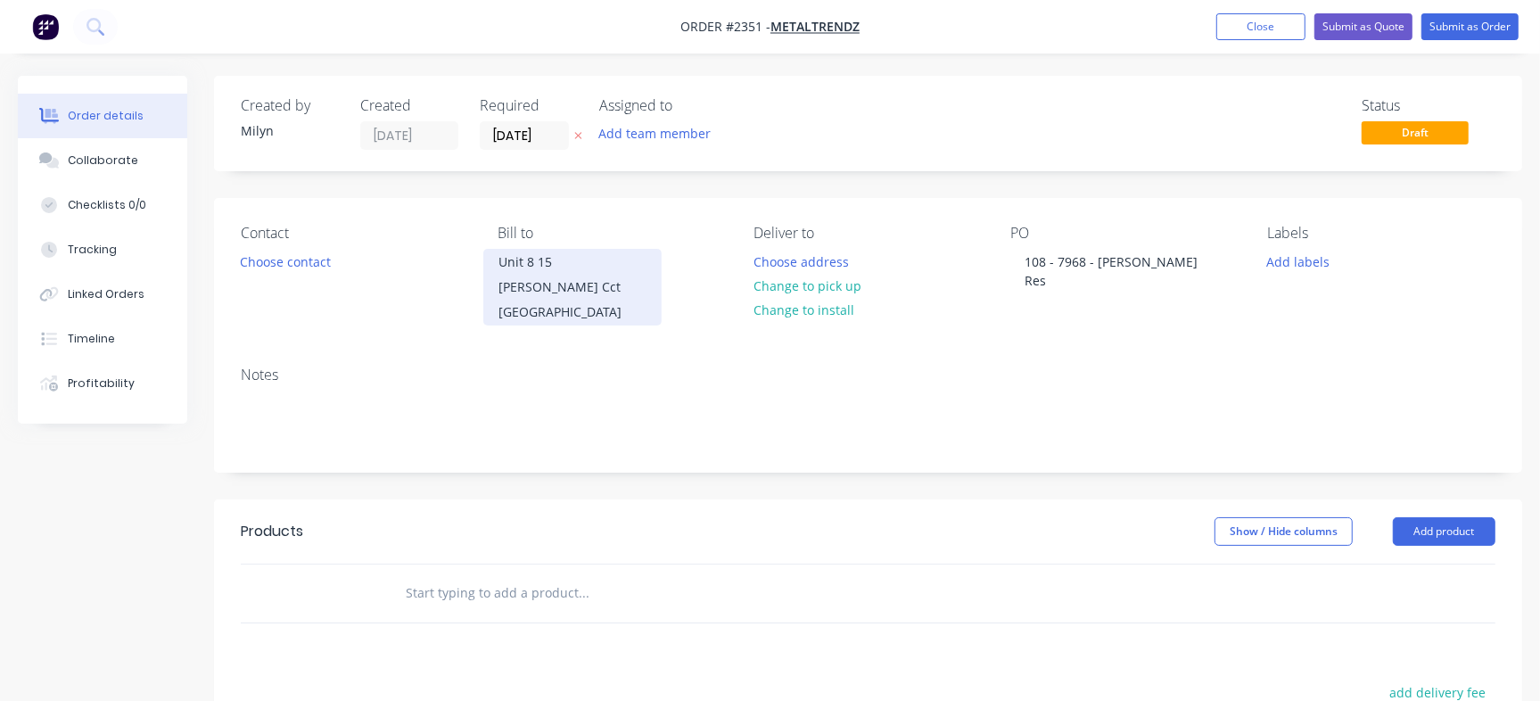
click at [530, 135] on input "[DATE]" at bounding box center [523, 135] width 87 height 27
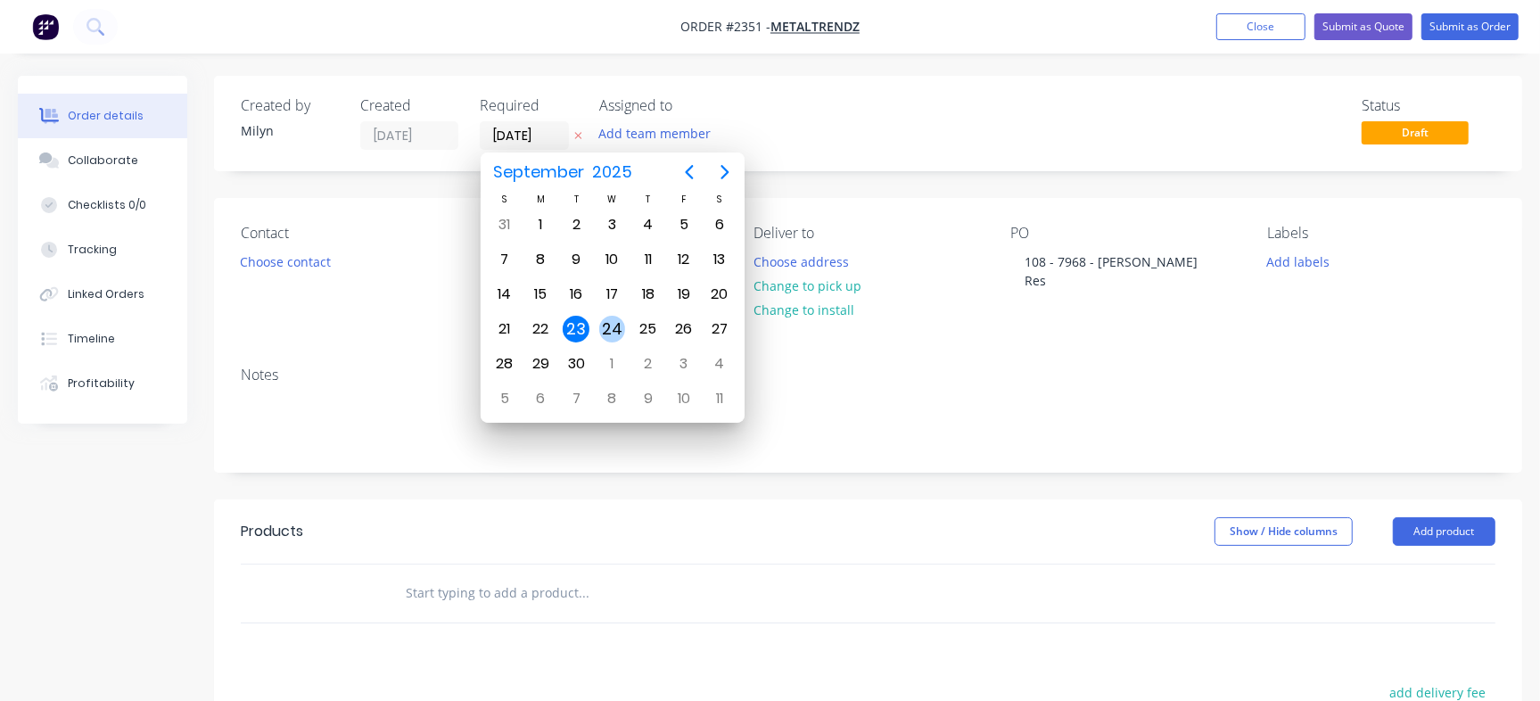
click at [578, 360] on div "30" at bounding box center [576, 363] width 27 height 27
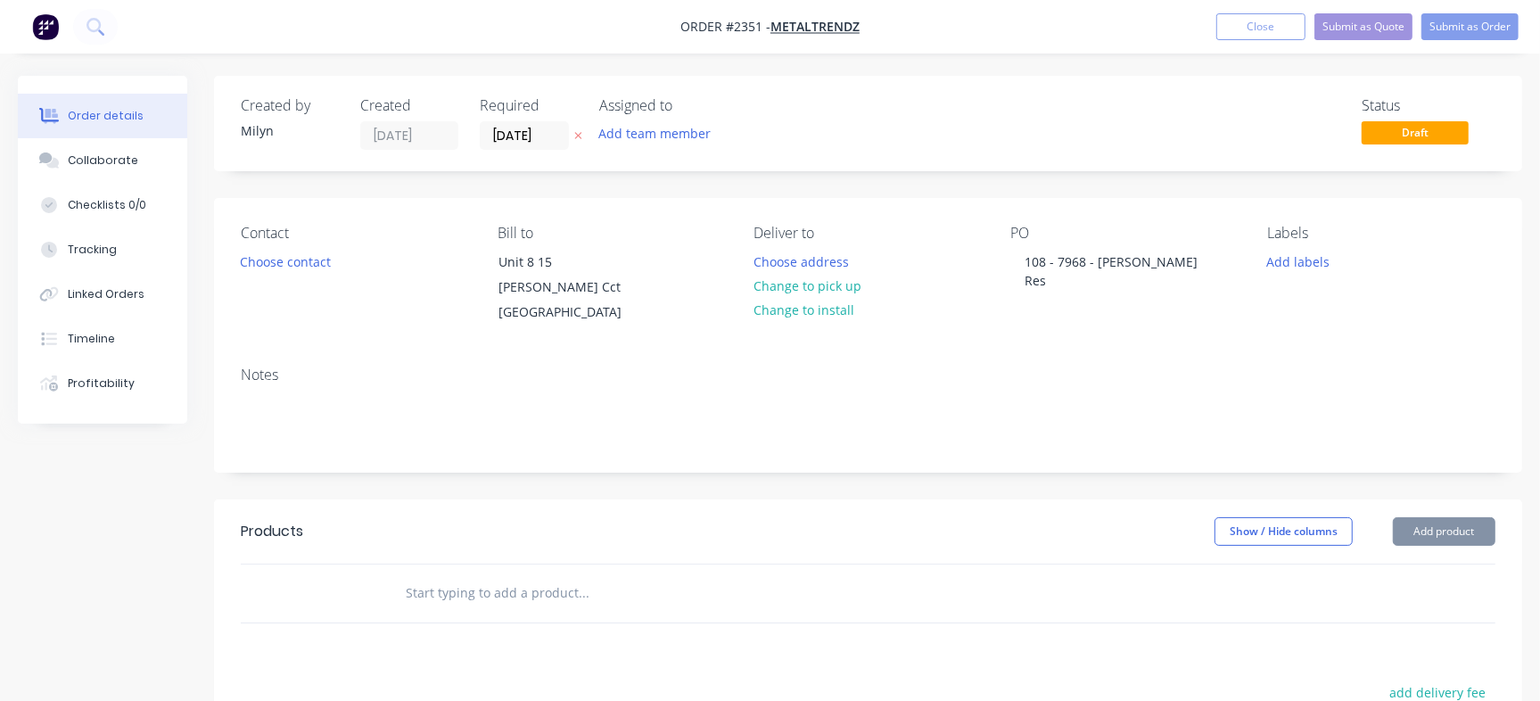
type input "[DATE]"
click at [1073, 97] on div "Status Draft" at bounding box center [1136, 123] width 718 height 53
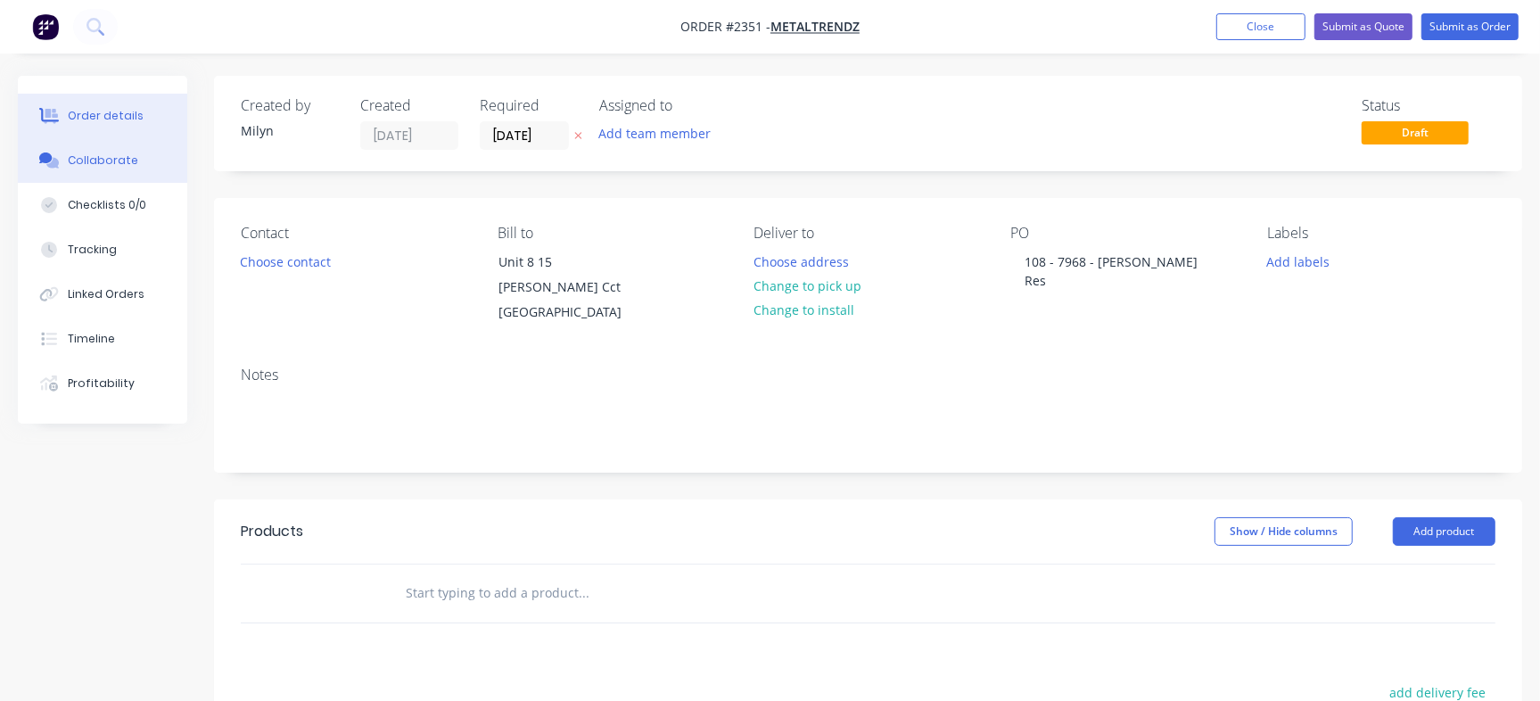
click at [126, 159] on div "Collaborate" at bounding box center [103, 160] width 70 height 16
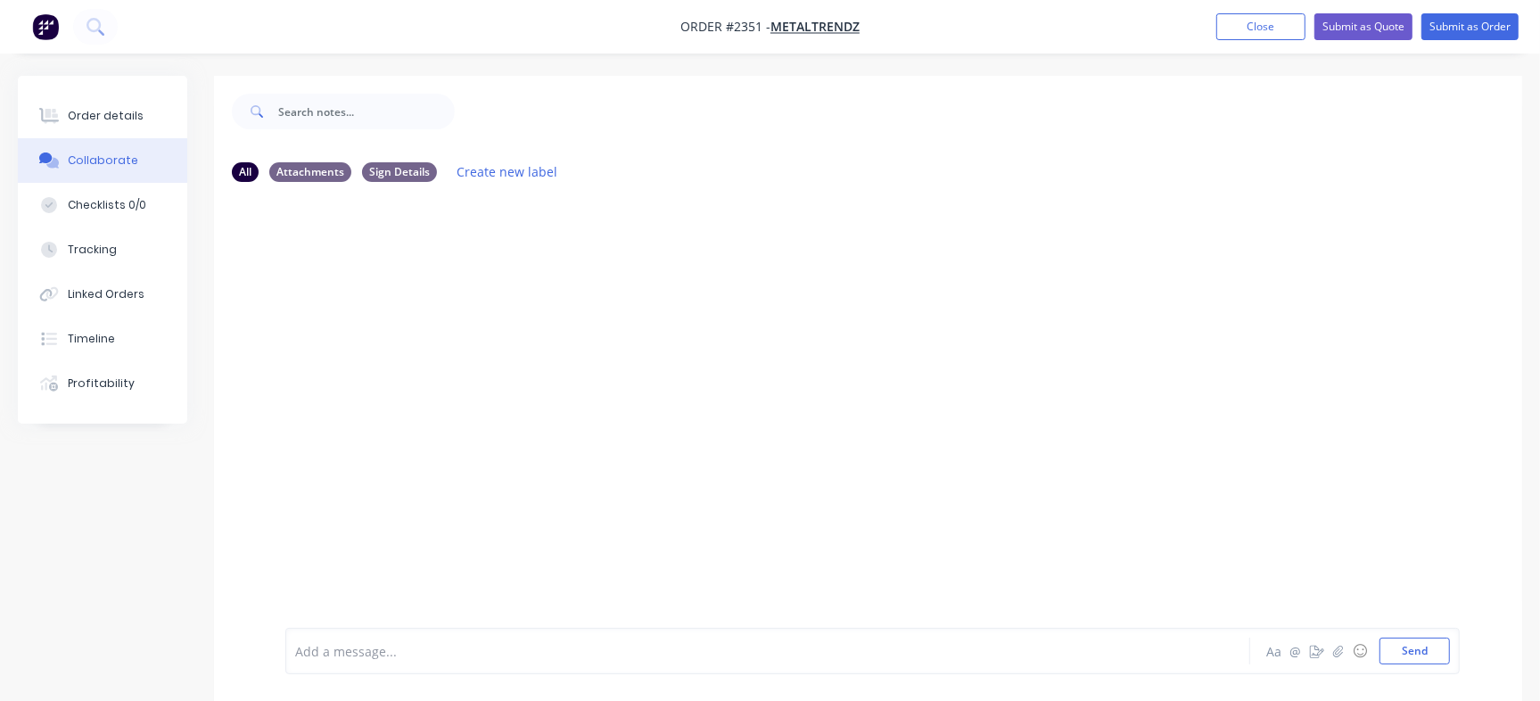
click at [417, 666] on div "Add a message... Aa @ ☺ Send" at bounding box center [872, 651] width 1174 height 46
click at [447, 647] on div at bounding box center [728, 651] width 865 height 19
click at [1417, 666] on div "Add a message... Aa @ ☺ Send" at bounding box center [872, 605] width 1174 height 137
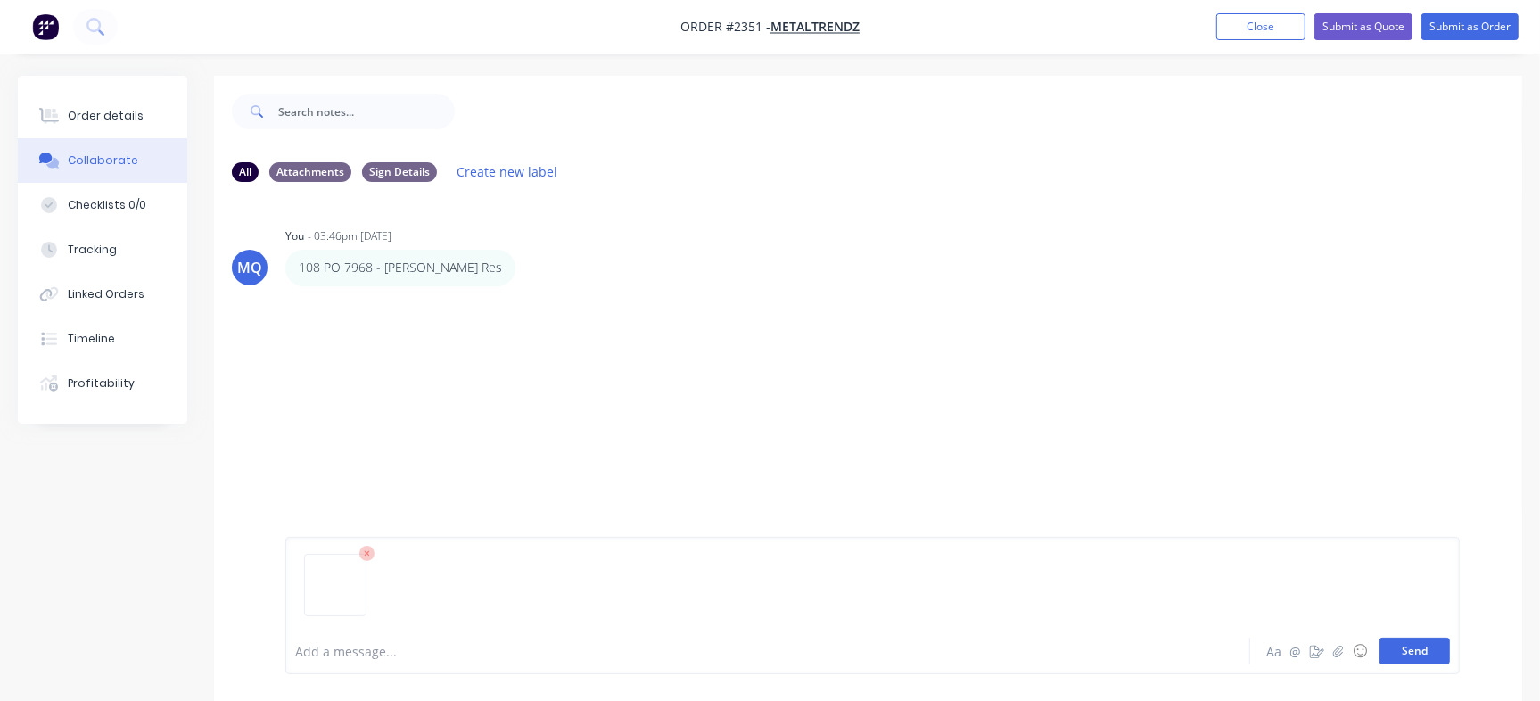
click at [1419, 656] on button "Send" at bounding box center [1414, 650] width 70 height 27
click at [526, 267] on icon "button" at bounding box center [528, 267] width 4 height 16
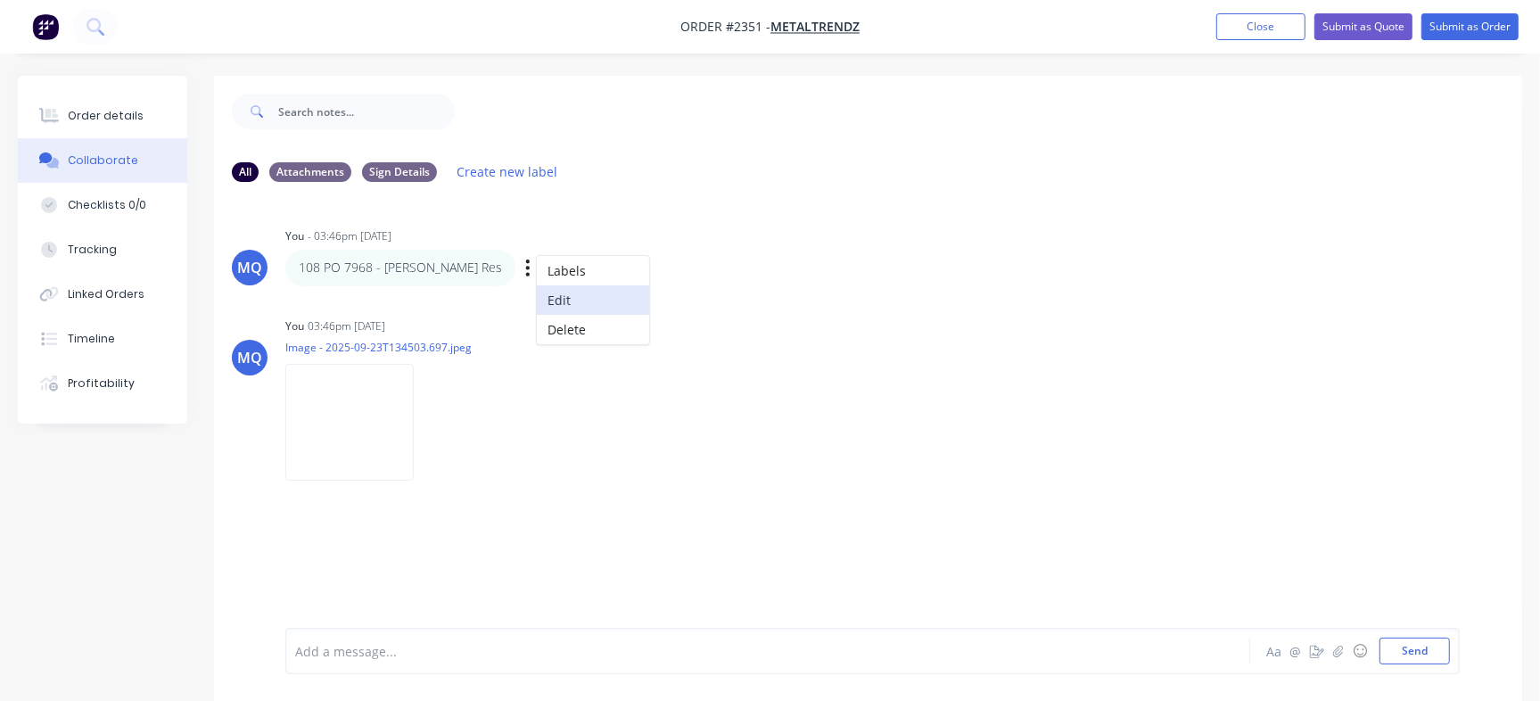
click at [537, 305] on button "Edit" at bounding box center [593, 299] width 112 height 29
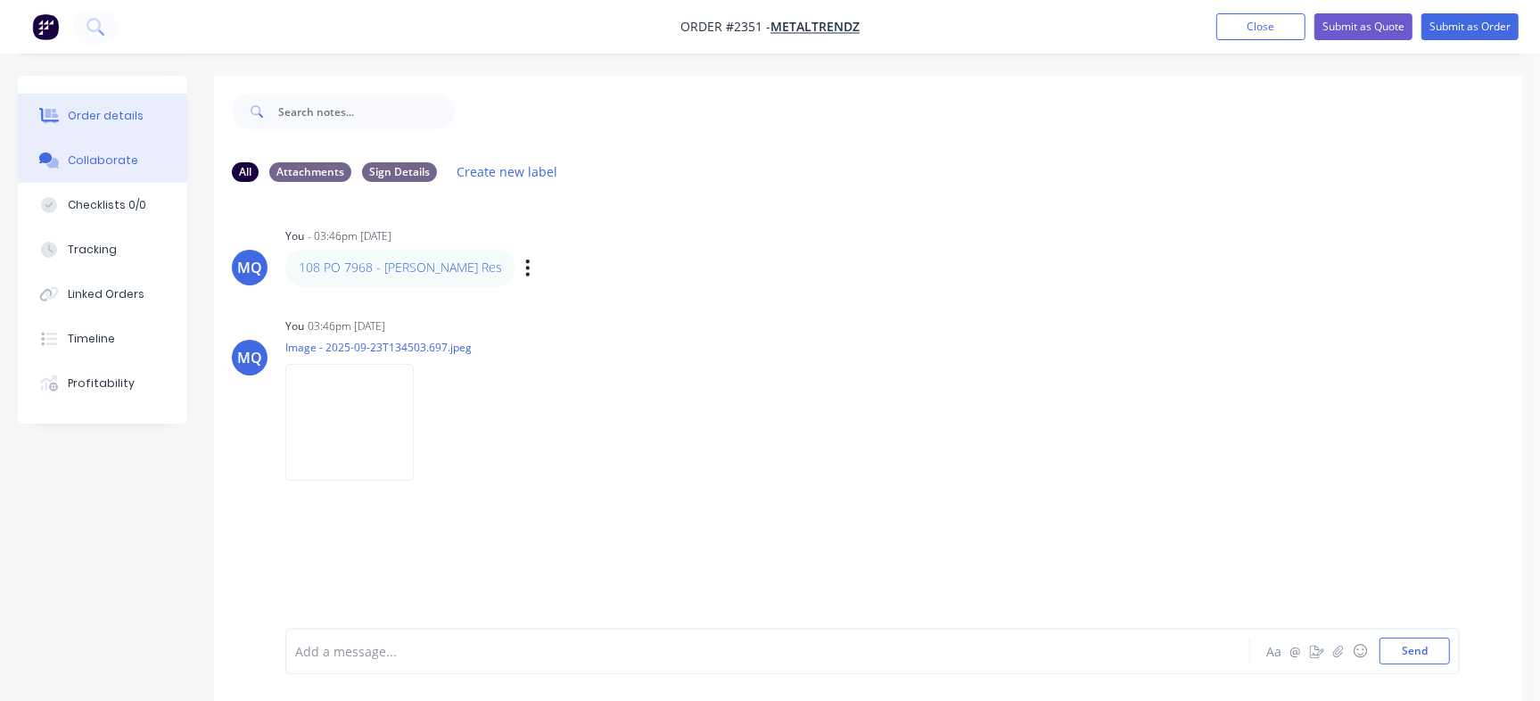
click at [125, 109] on div "Order details" at bounding box center [106, 116] width 76 height 16
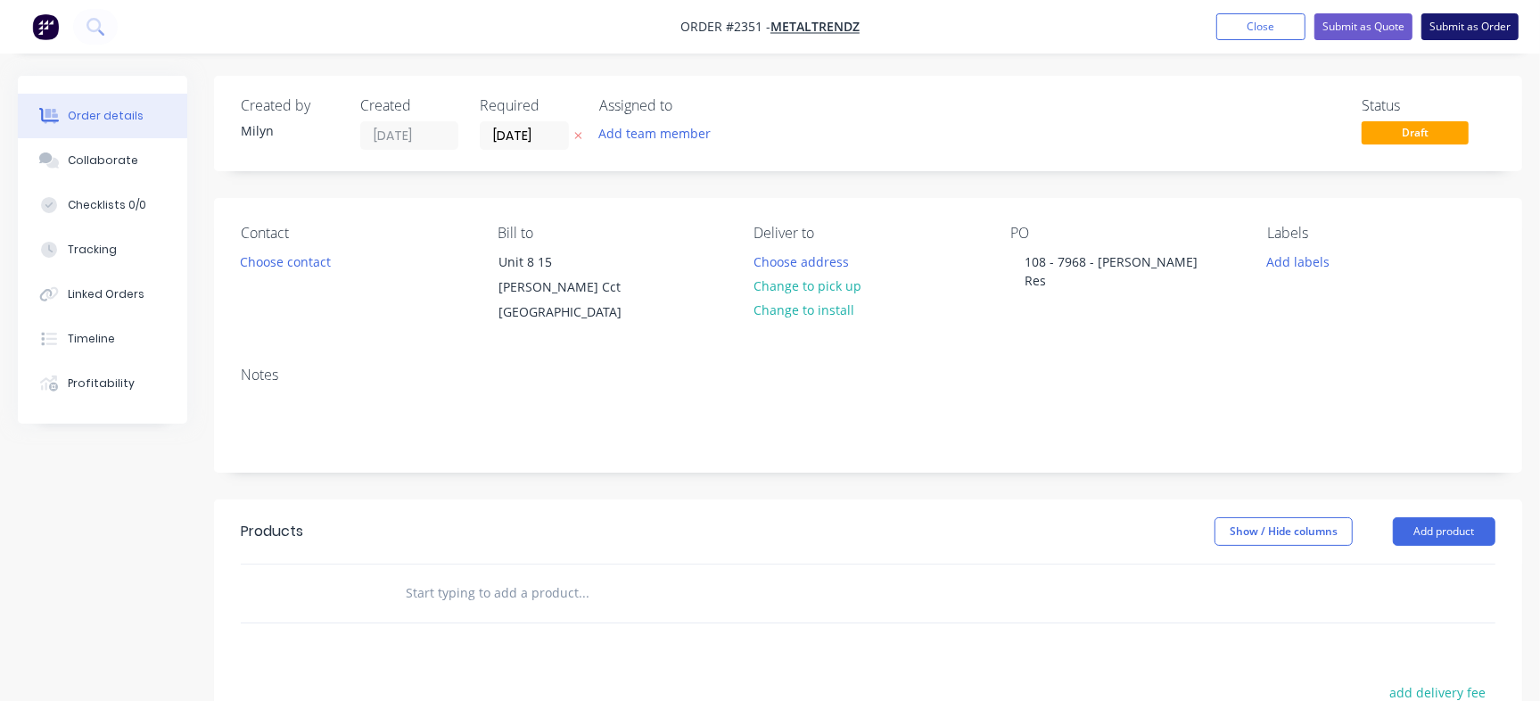
click at [1491, 26] on button "Submit as Order" at bounding box center [1469, 26] width 97 height 27
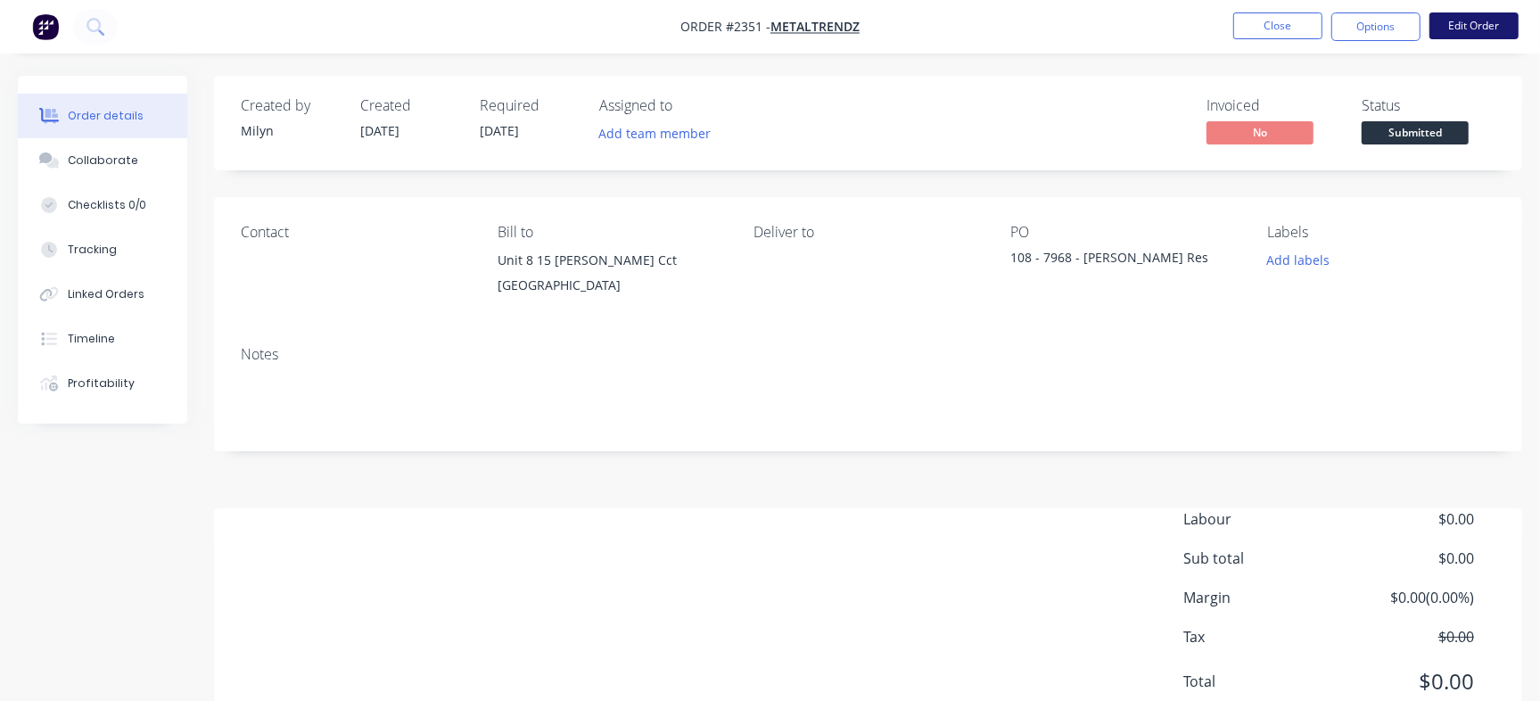
click at [1454, 33] on button "Edit Order" at bounding box center [1473, 25] width 89 height 27
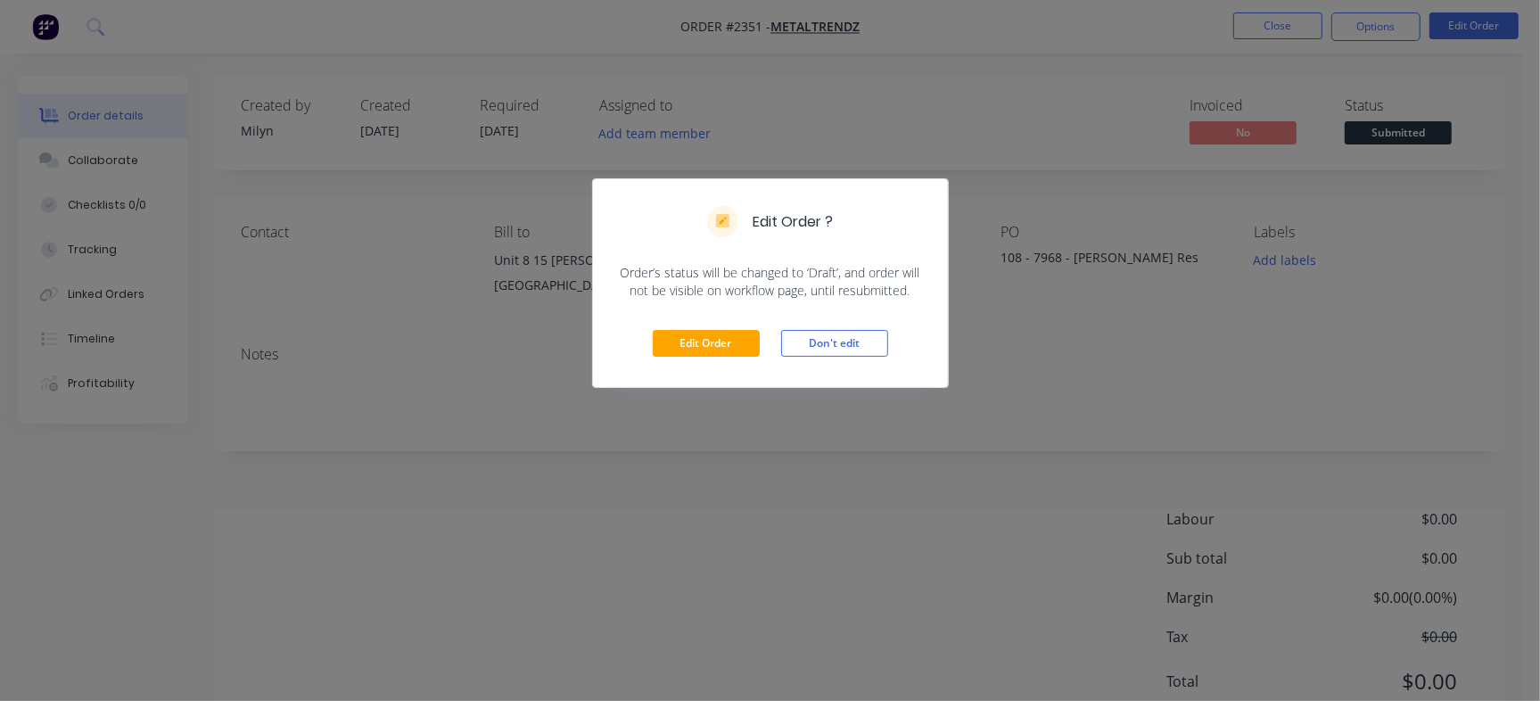
click at [697, 324] on div "Edit Order Don't edit" at bounding box center [770, 343] width 355 height 87
click at [701, 335] on button "Edit Order" at bounding box center [706, 343] width 107 height 27
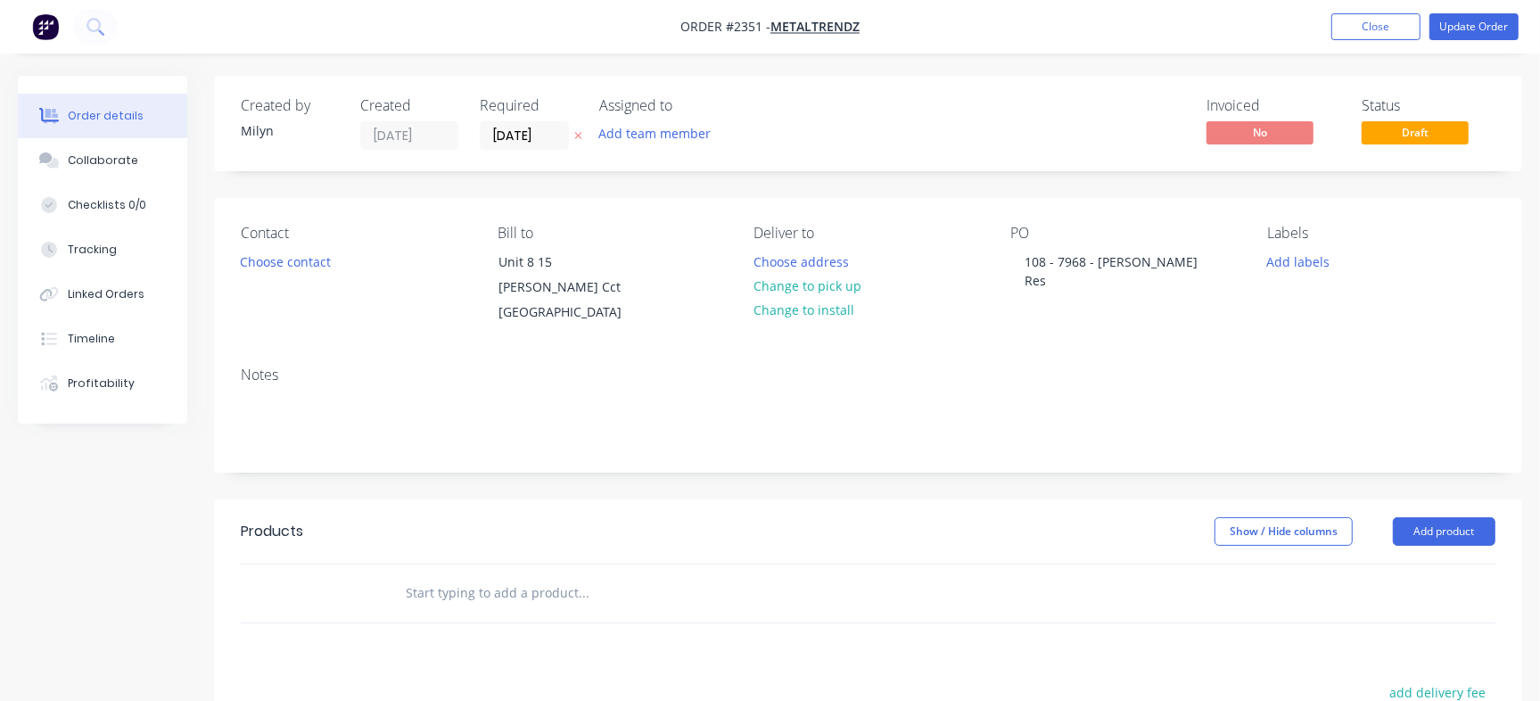
click at [465, 594] on input "text" at bounding box center [583, 593] width 357 height 36
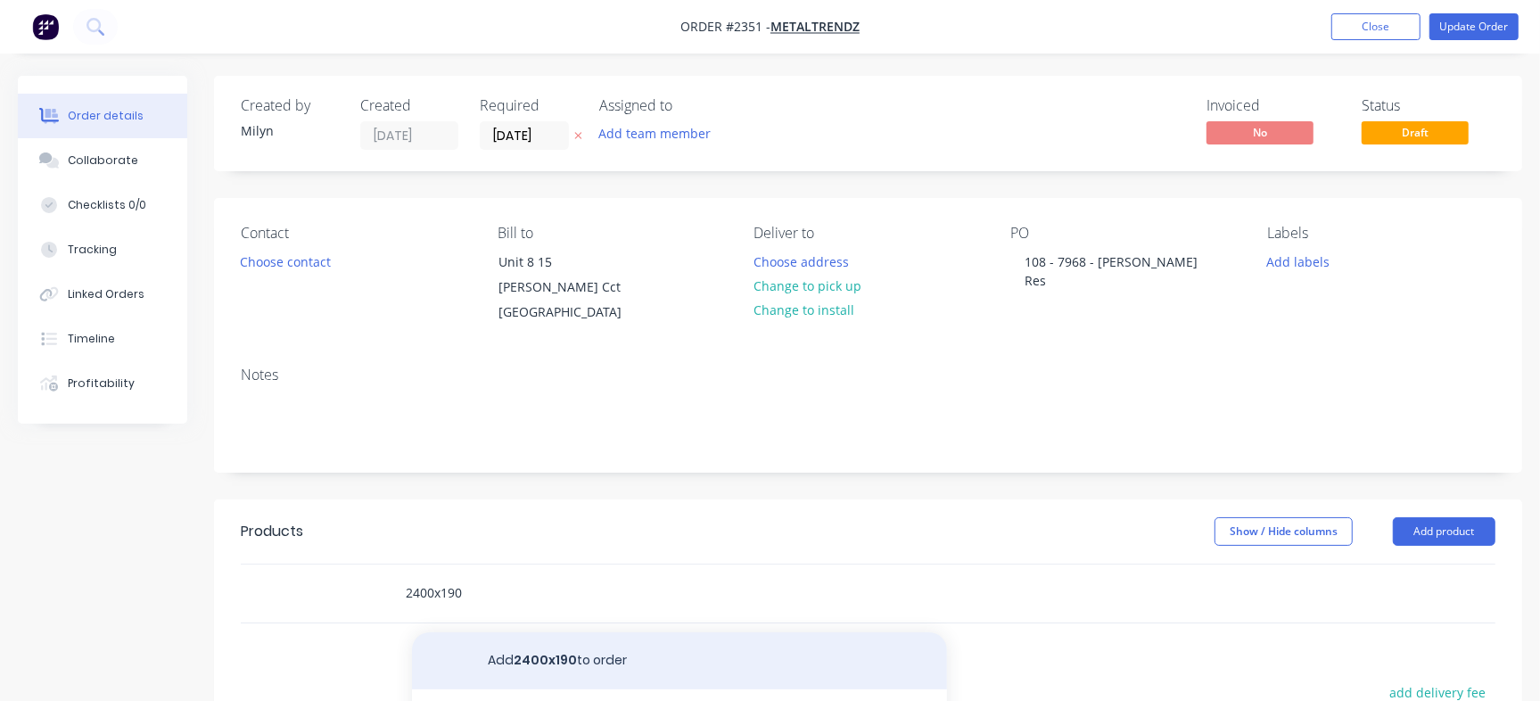
type input "2400x190"
click at [484, 645] on button "Add 2400x190 to order" at bounding box center [679, 660] width 535 height 57
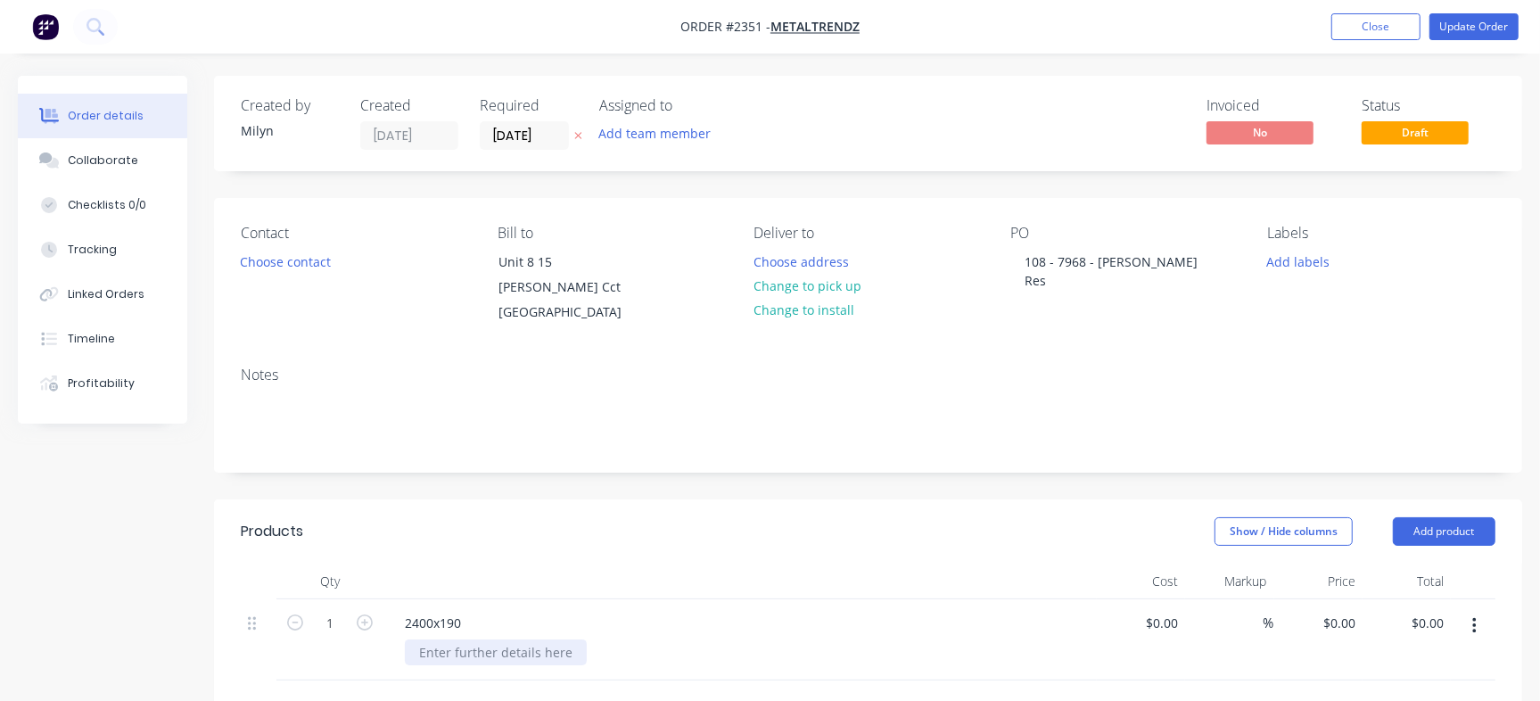
click at [473, 648] on div at bounding box center [496, 652] width 182 height 26
click at [322, 613] on input "1" at bounding box center [330, 623] width 46 height 27
type input "2"
click at [636, 469] on div "Notes" at bounding box center [868, 411] width 1308 height 119
click at [1472, 17] on button "Update Order" at bounding box center [1473, 26] width 89 height 27
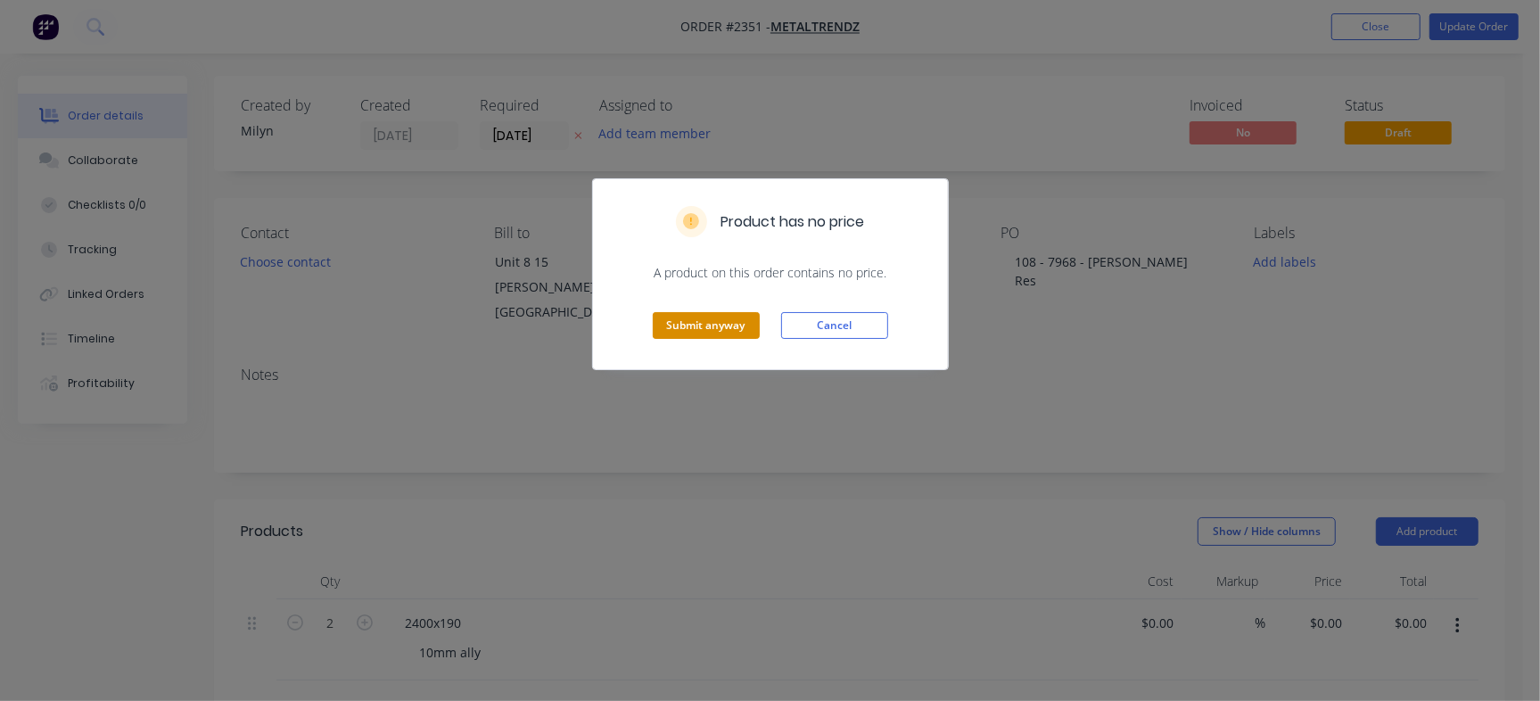
click at [695, 317] on button "Submit anyway" at bounding box center [706, 325] width 107 height 27
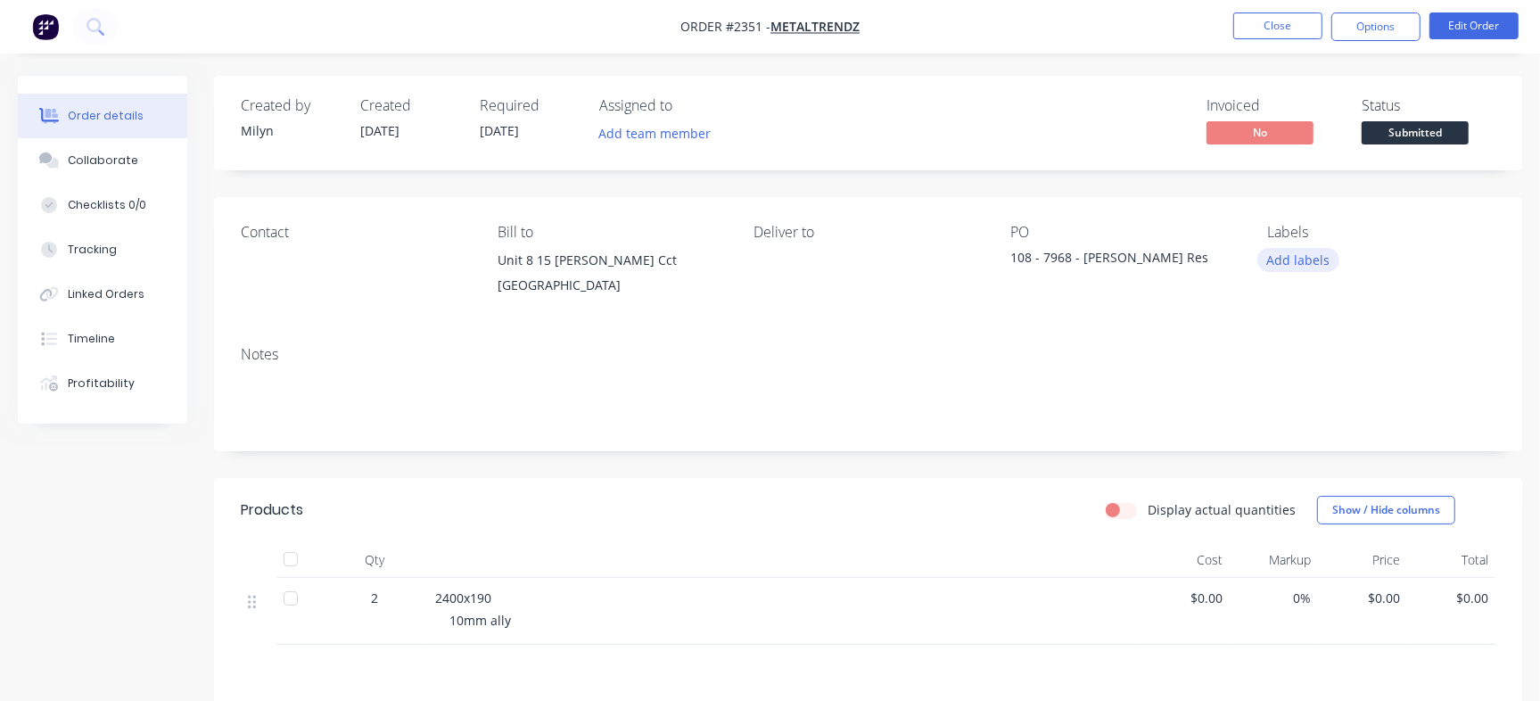
click at [1318, 255] on button "Add labels" at bounding box center [1298, 260] width 82 height 24
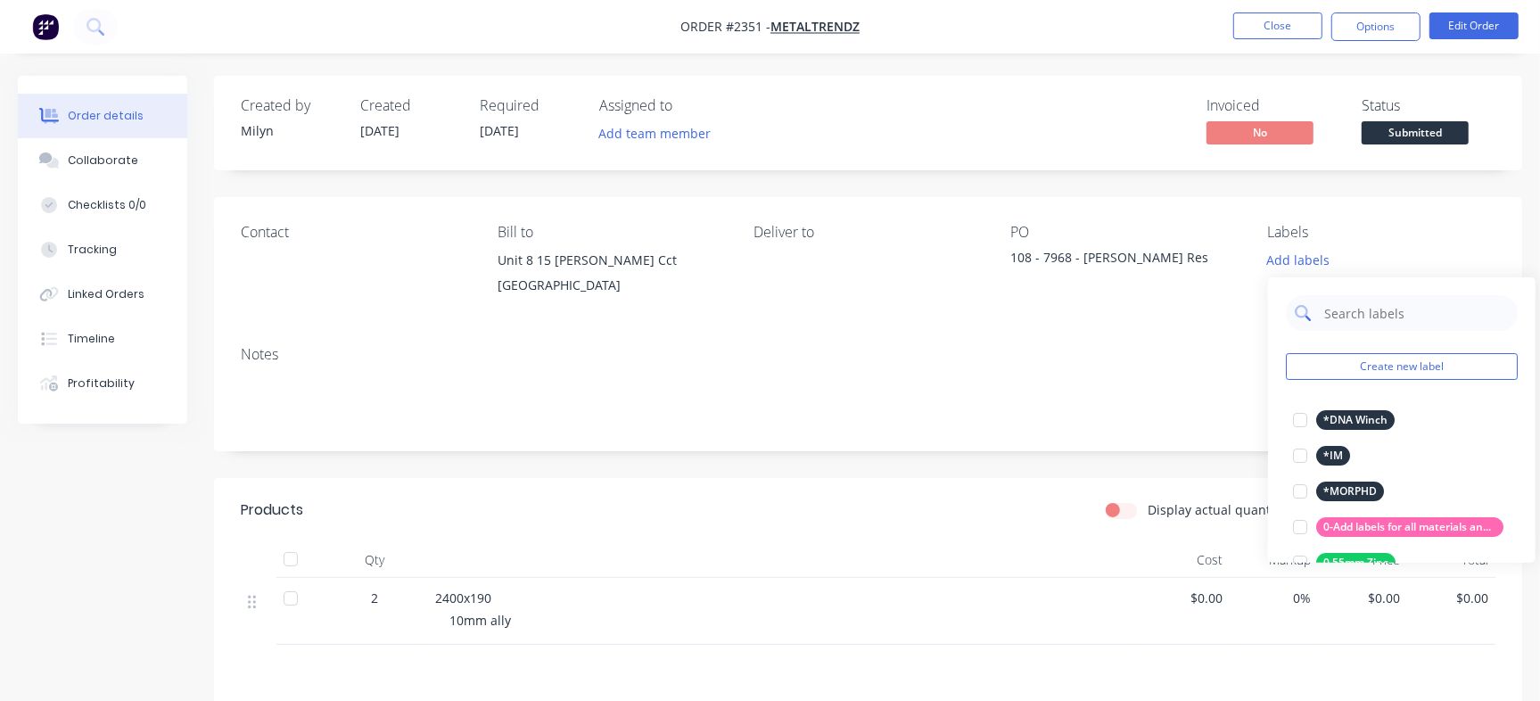
click at [1360, 298] on input "text" at bounding box center [1415, 313] width 186 height 36
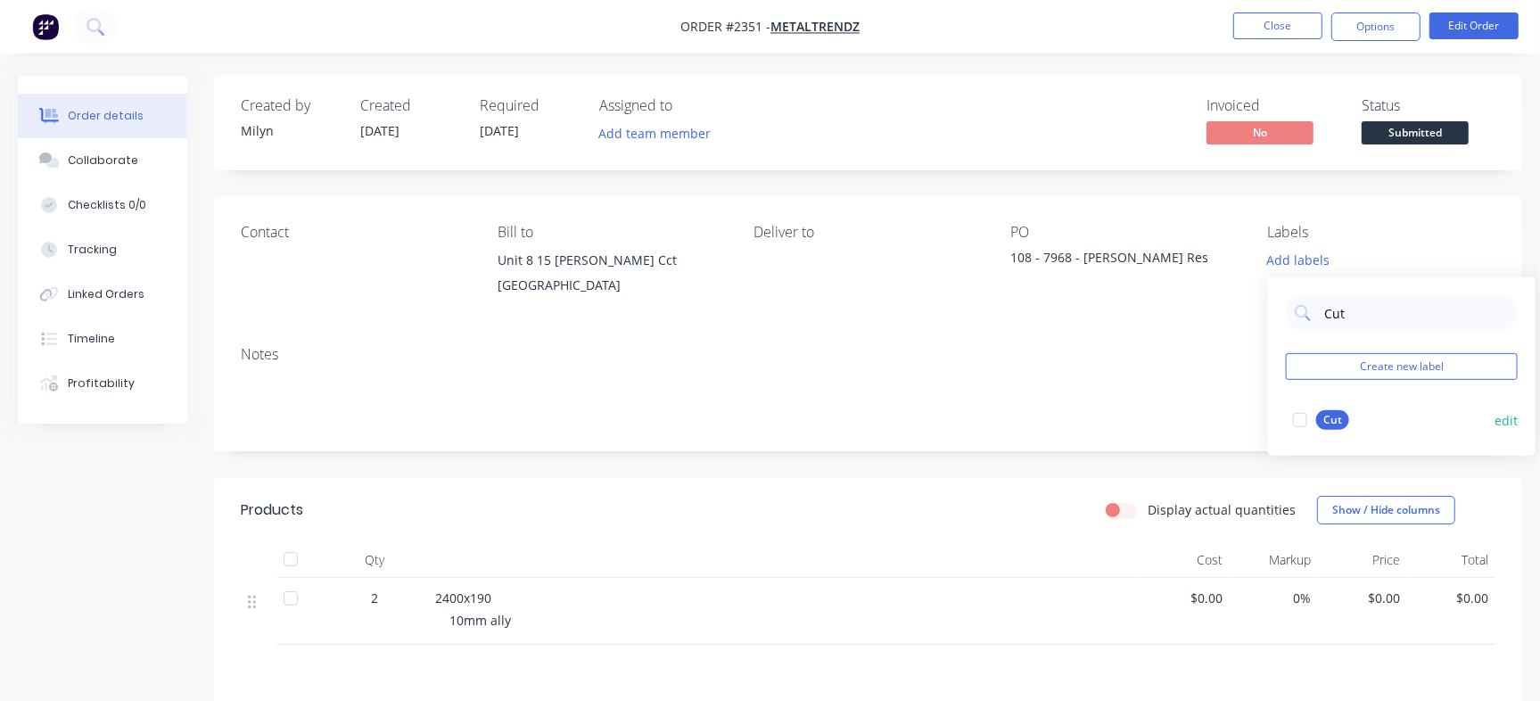
type input "Cut"
click at [1337, 427] on div "Cut" at bounding box center [1332, 420] width 33 height 20
click at [161, 209] on button "Checklists 0/0" at bounding box center [102, 205] width 169 height 45
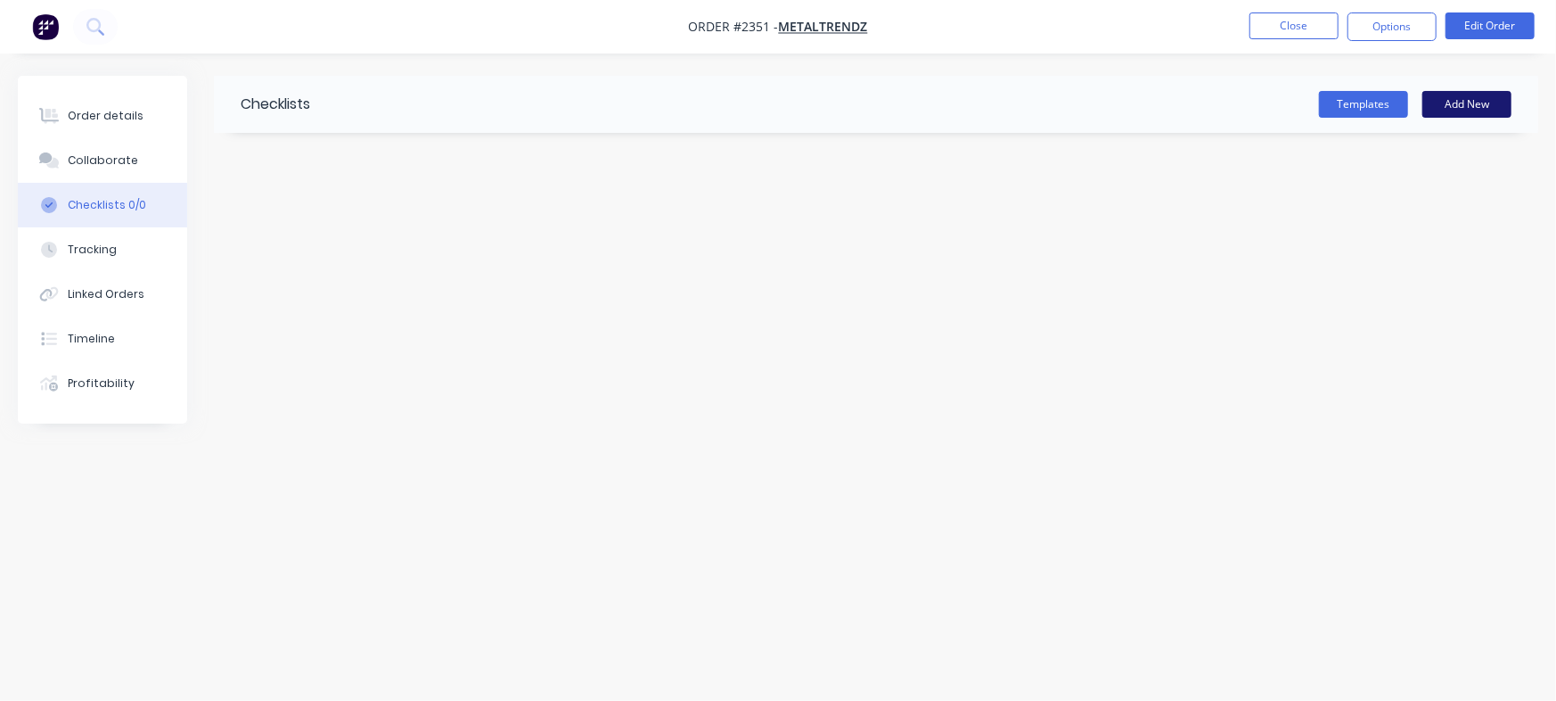
click at [1448, 107] on button "Add New" at bounding box center [1467, 104] width 89 height 27
type input "Checklist"
click at [409, 212] on textarea at bounding box center [685, 214] width 811 height 26
type textarea "Cut"
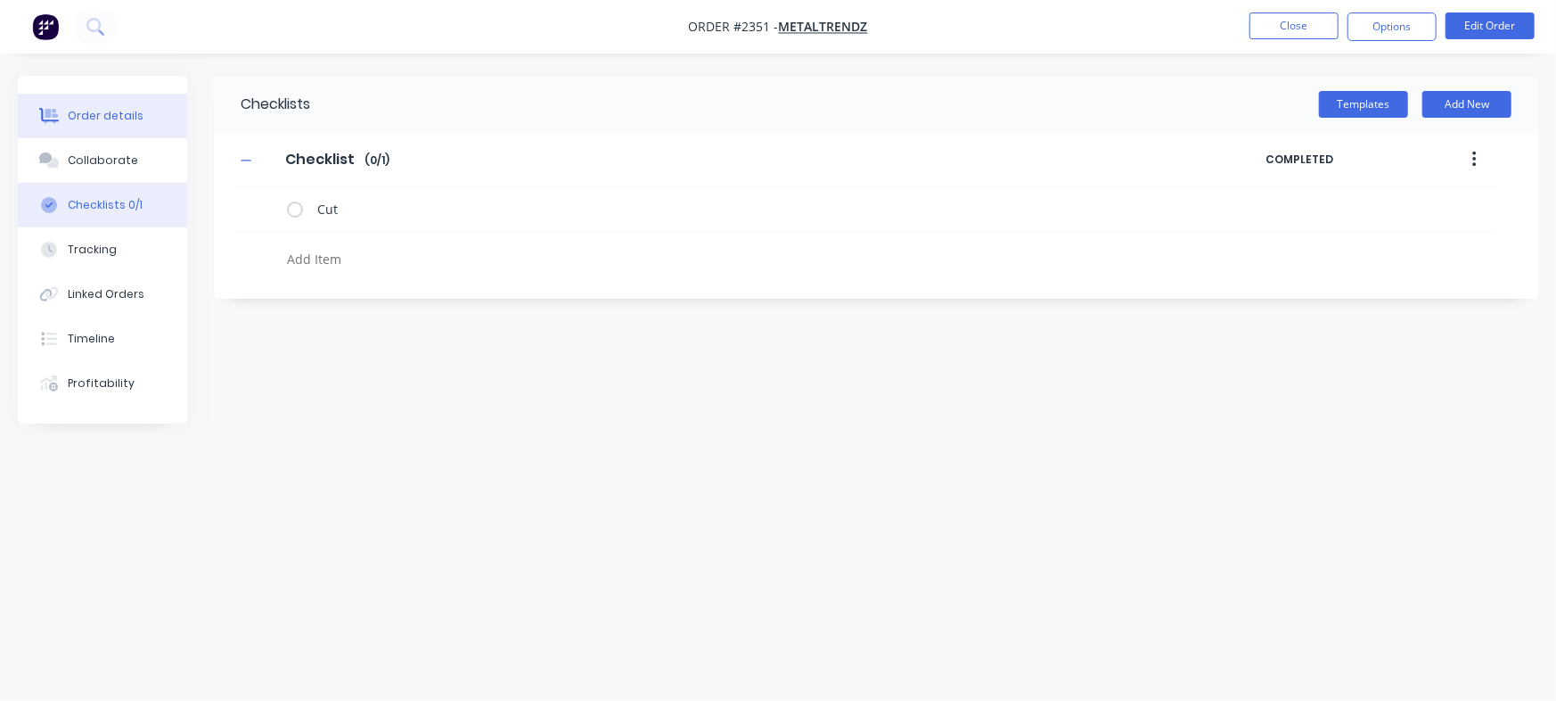
click at [103, 117] on div "Order details" at bounding box center [106, 116] width 76 height 16
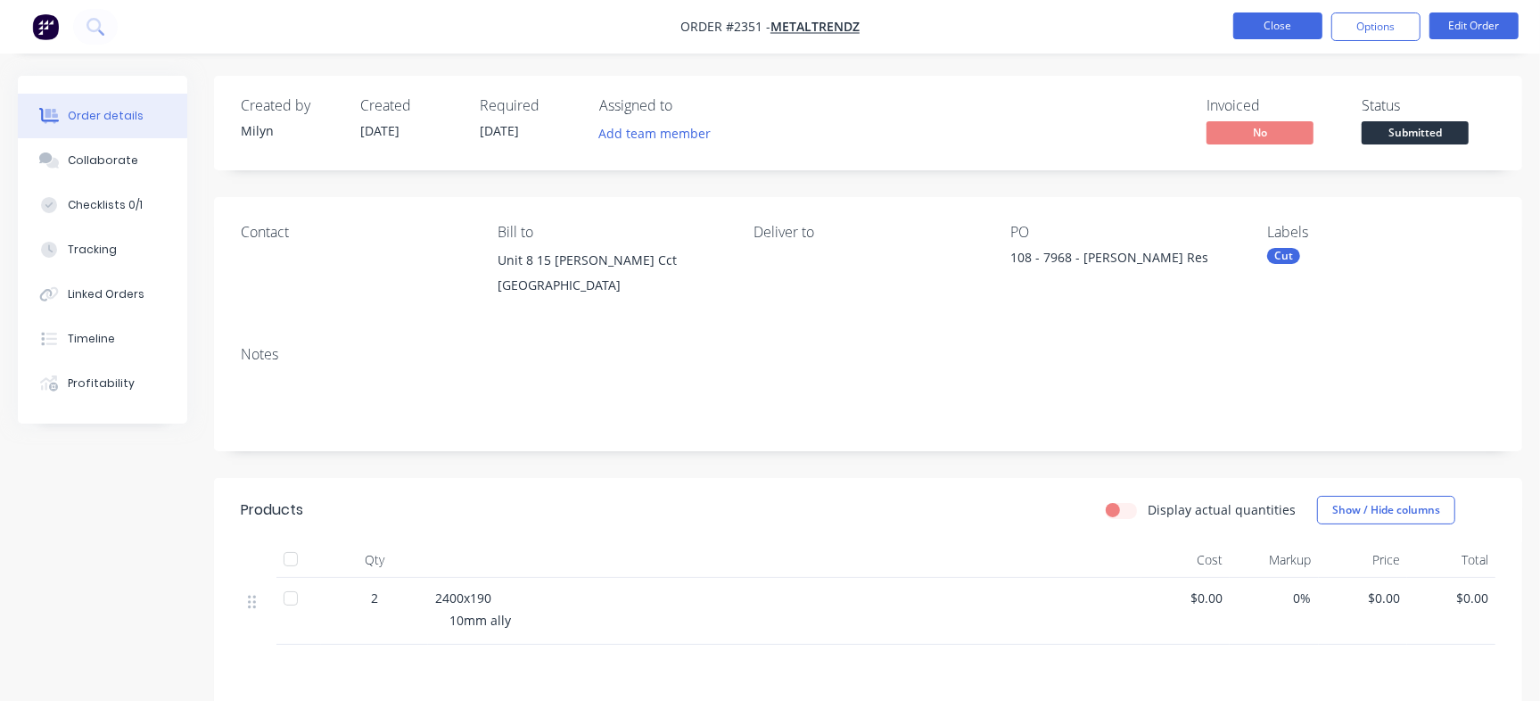
click at [1302, 21] on button "Close" at bounding box center [1277, 25] width 89 height 27
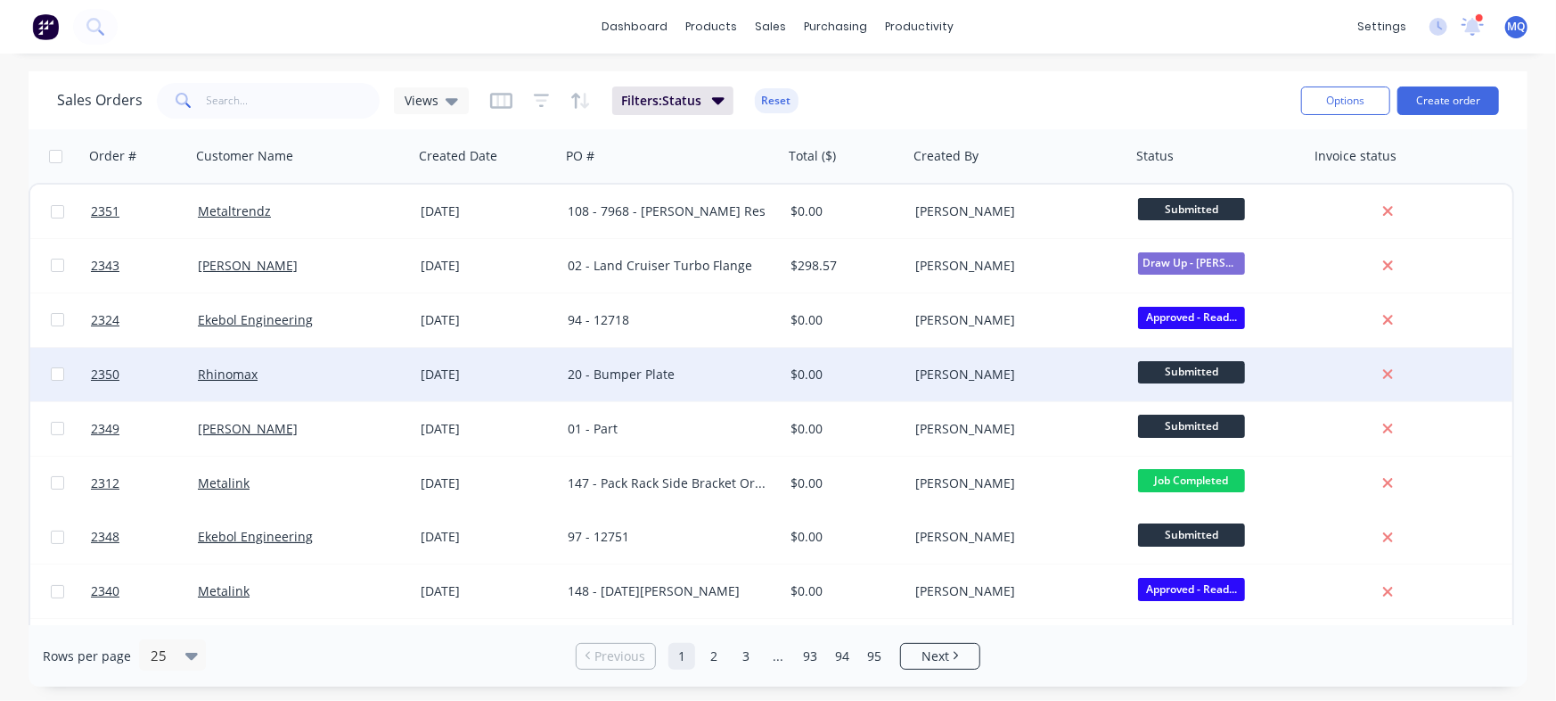
click at [489, 377] on div "[DATE]" at bounding box center [487, 374] width 133 height 18
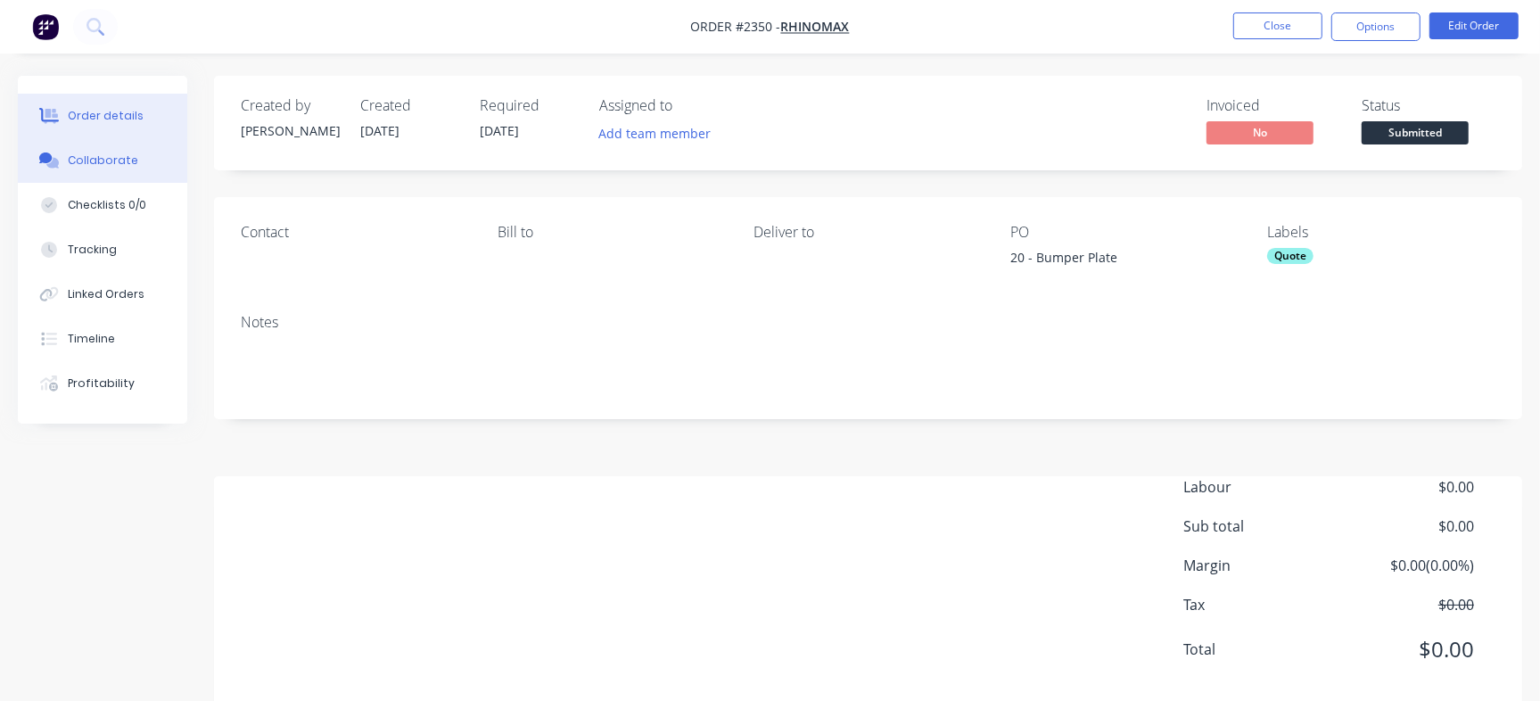
click at [126, 165] on div "Collaborate" at bounding box center [103, 160] width 70 height 16
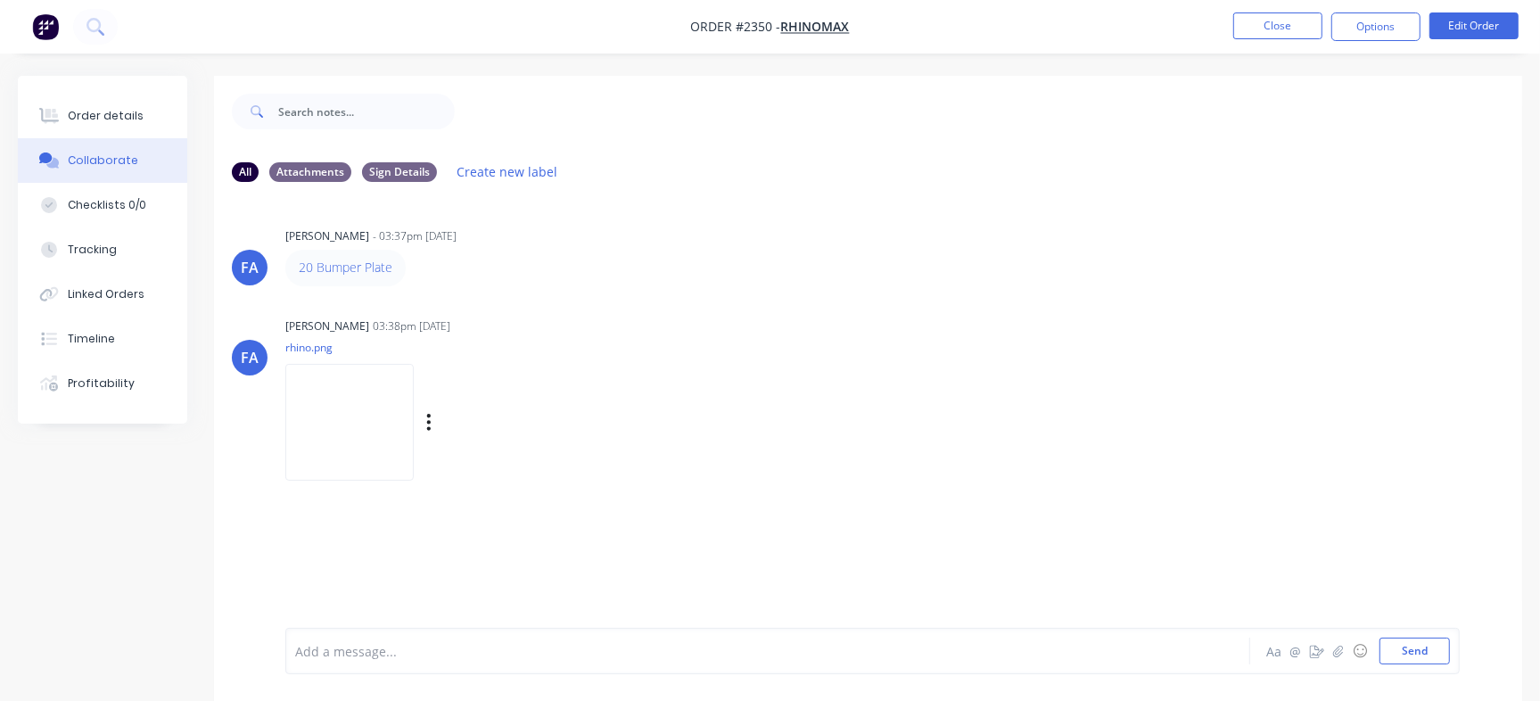
click at [357, 419] on img at bounding box center [349, 422] width 128 height 117
click at [390, 438] on img at bounding box center [349, 422] width 128 height 117
click at [1426, 661] on button "Send" at bounding box center [1414, 650] width 70 height 27
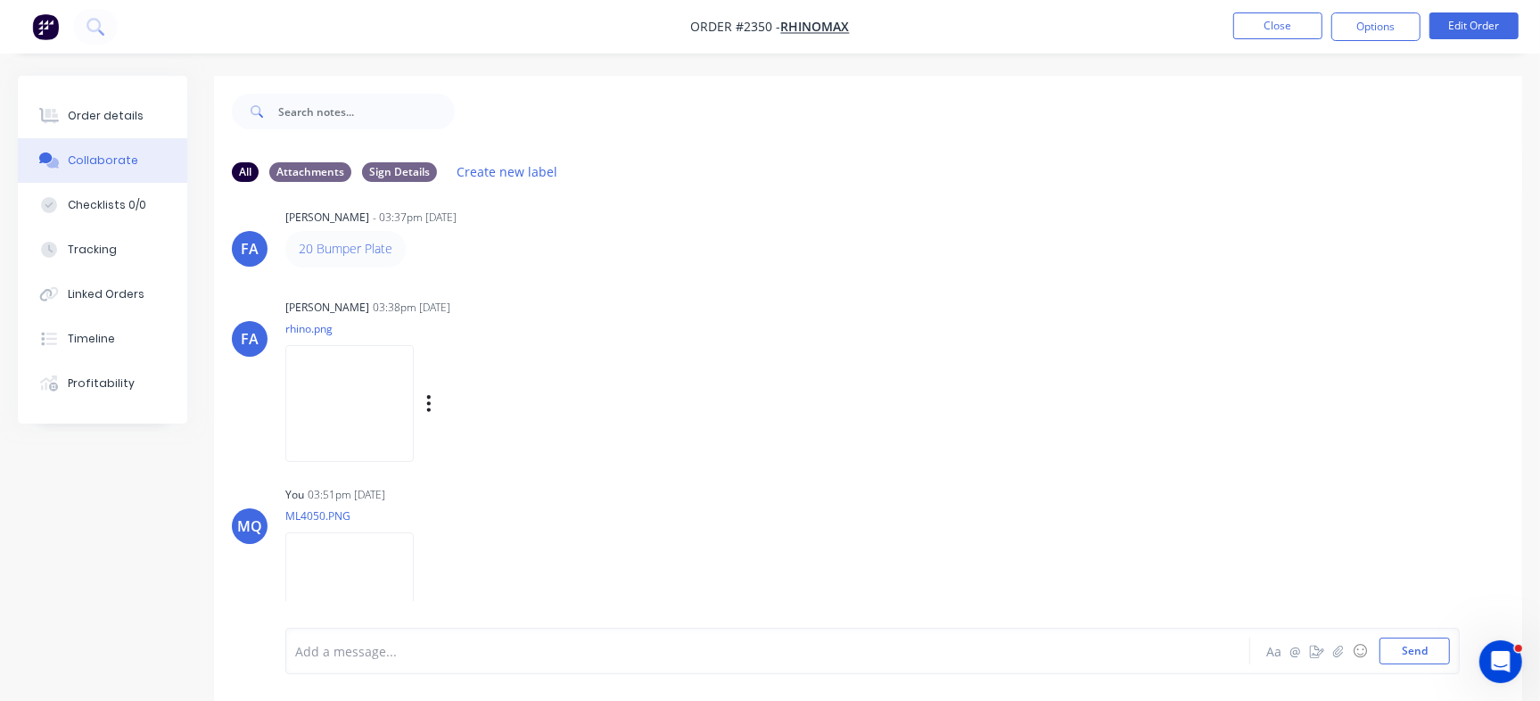
click at [384, 396] on img at bounding box center [349, 403] width 128 height 117
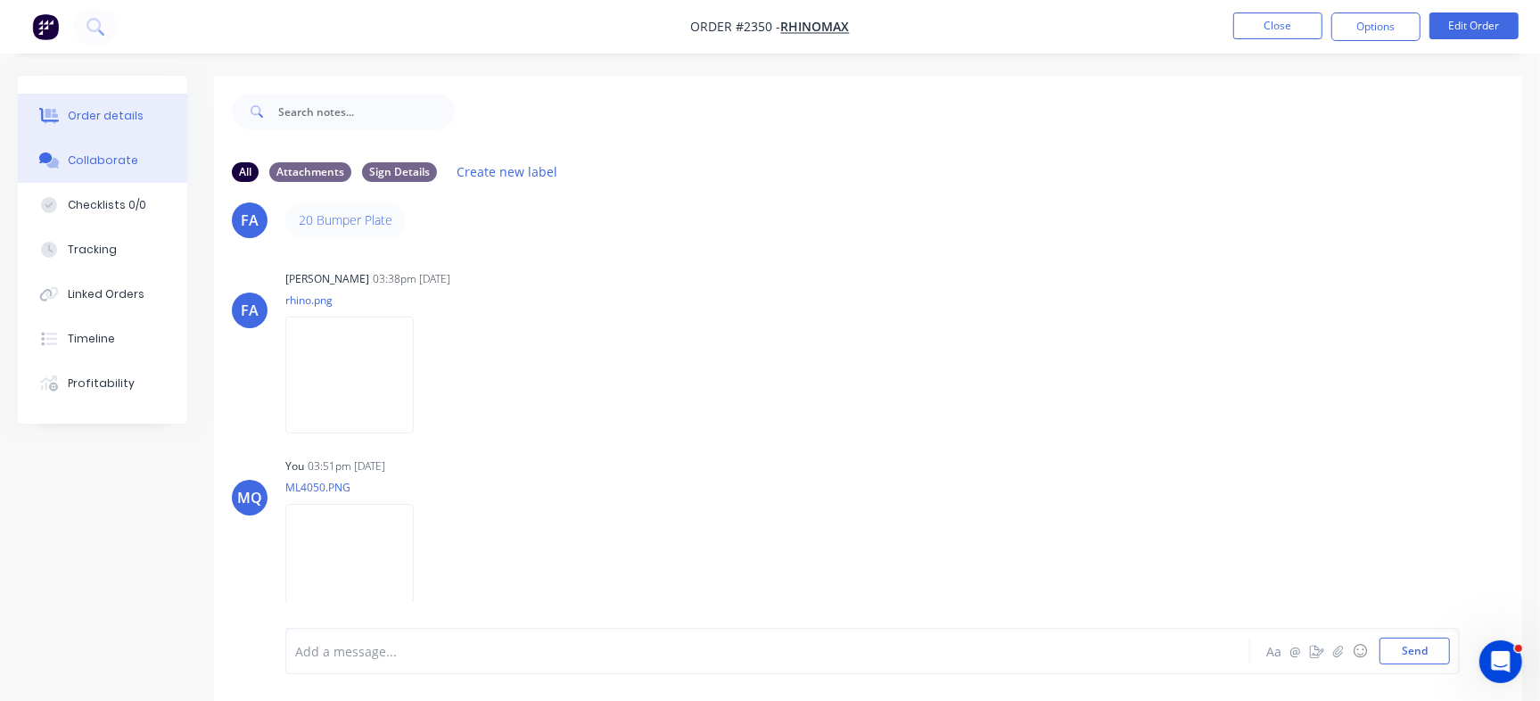
click at [82, 108] on div "Order details" at bounding box center [106, 116] width 76 height 16
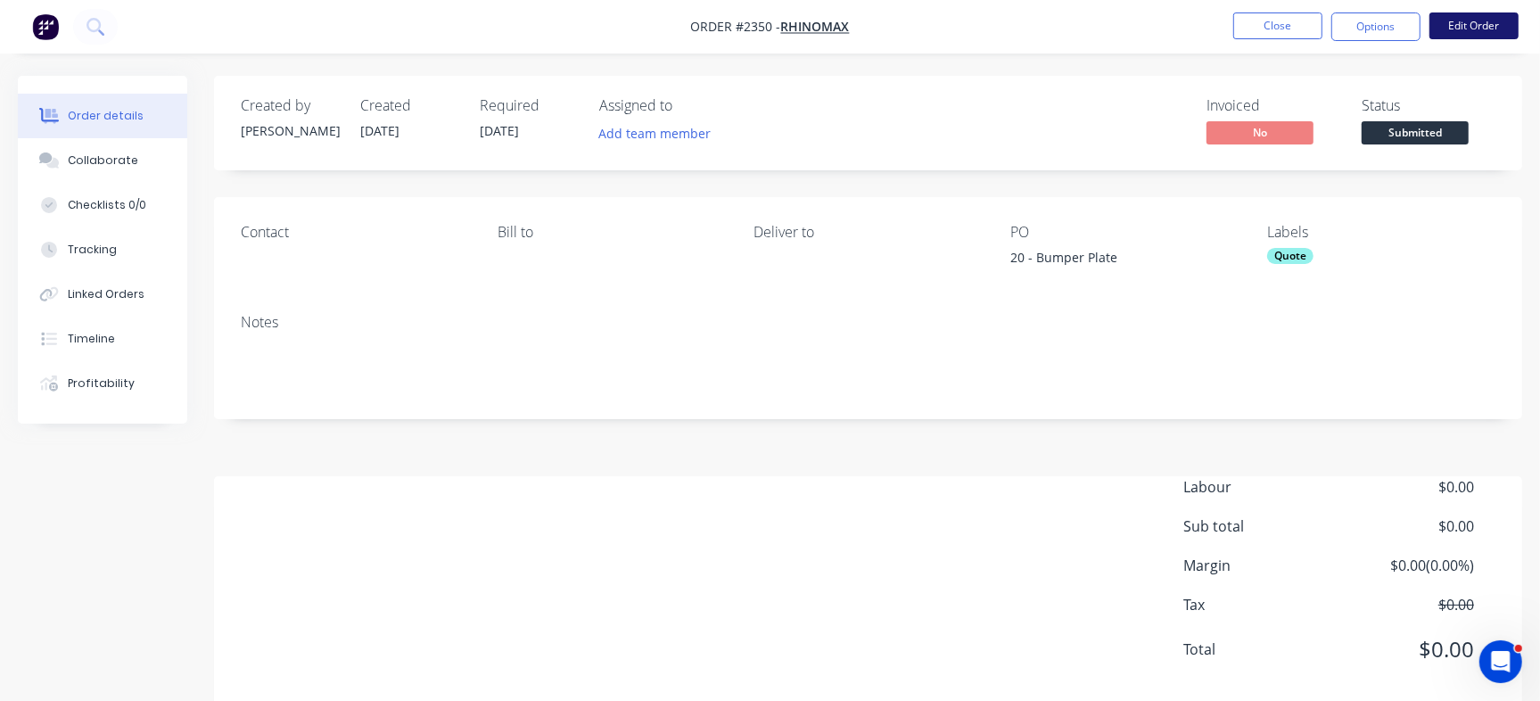
click at [1474, 30] on button "Edit Order" at bounding box center [1473, 25] width 89 height 27
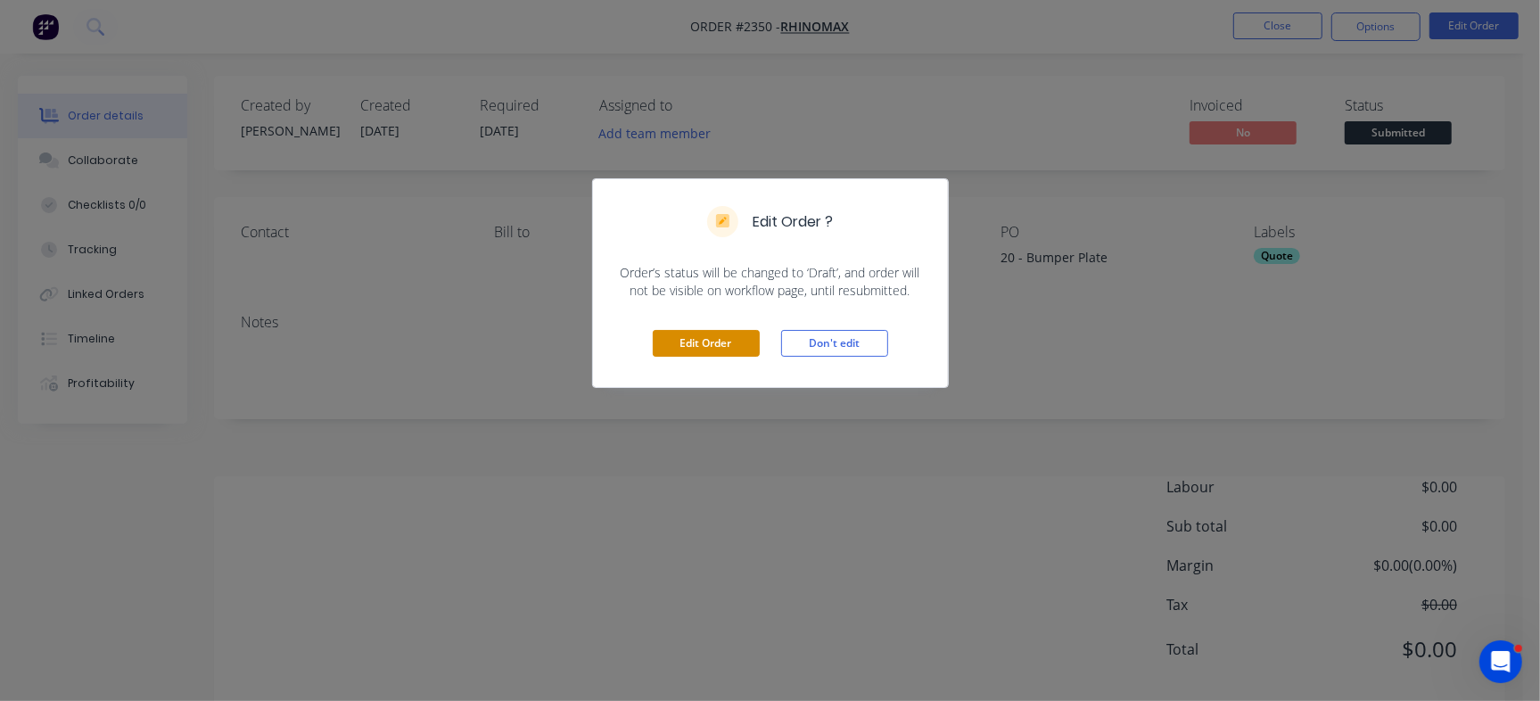
click at [690, 335] on button "Edit Order" at bounding box center [706, 343] width 107 height 27
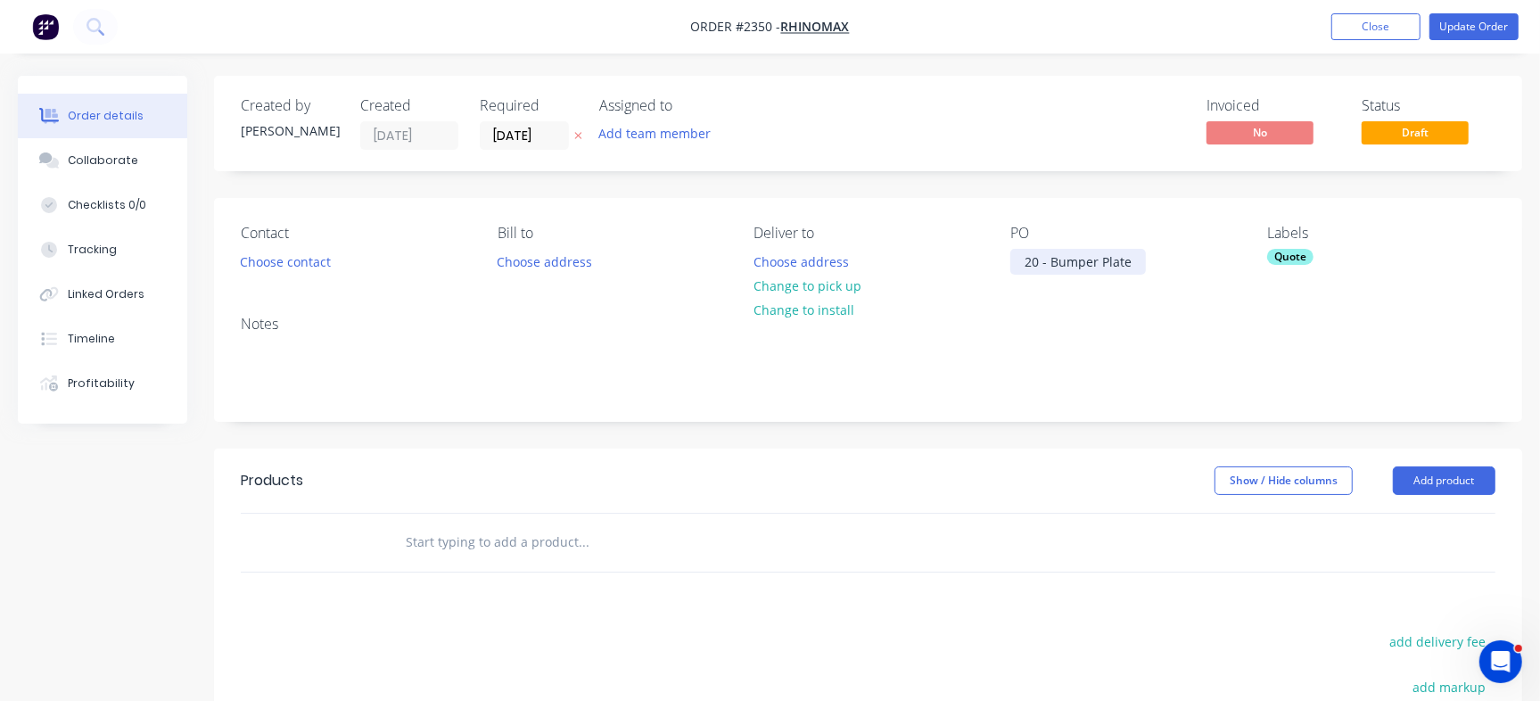
click at [1132, 251] on div "20 - Bumper Plate" at bounding box center [1078, 262] width 136 height 26
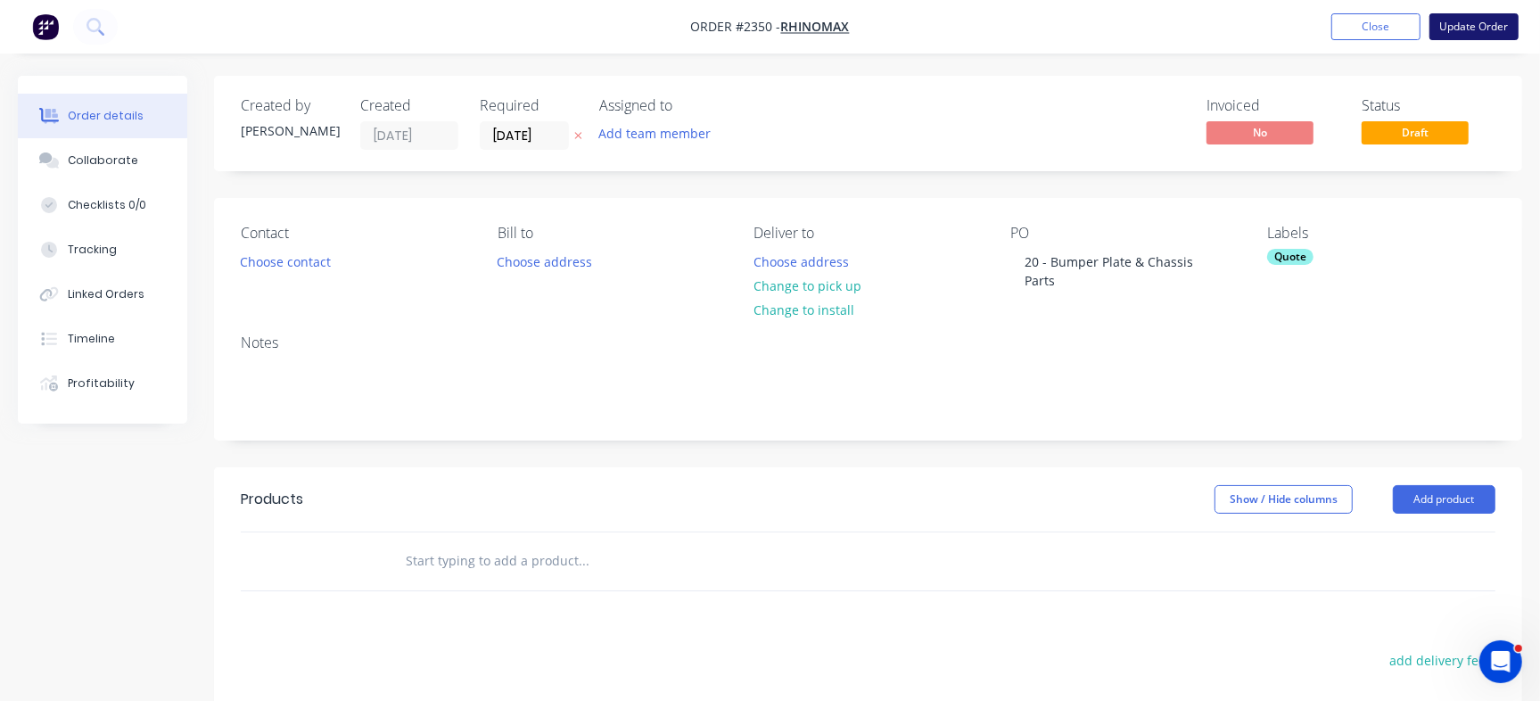
click at [1479, 24] on button "Update Order" at bounding box center [1473, 26] width 89 height 27
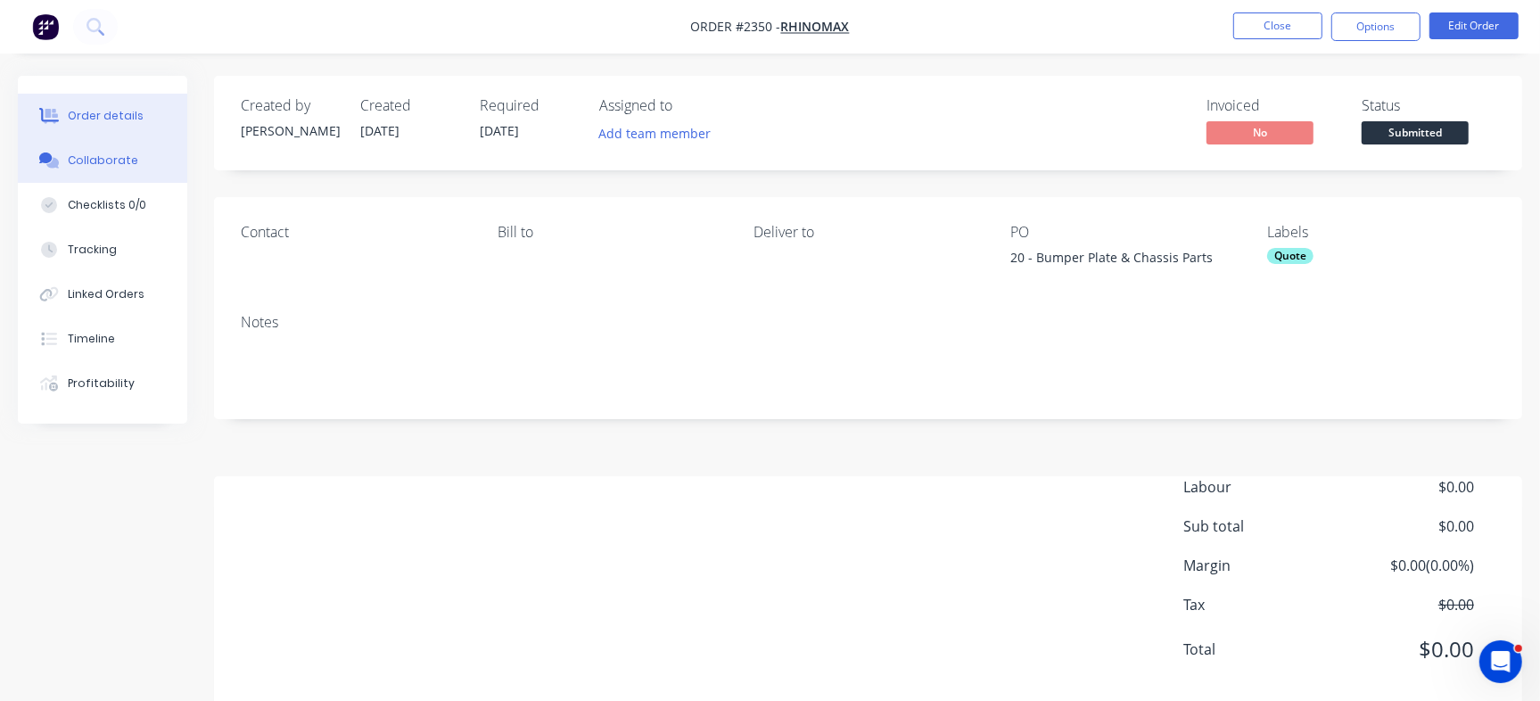
click at [88, 156] on div "Collaborate" at bounding box center [103, 160] width 70 height 16
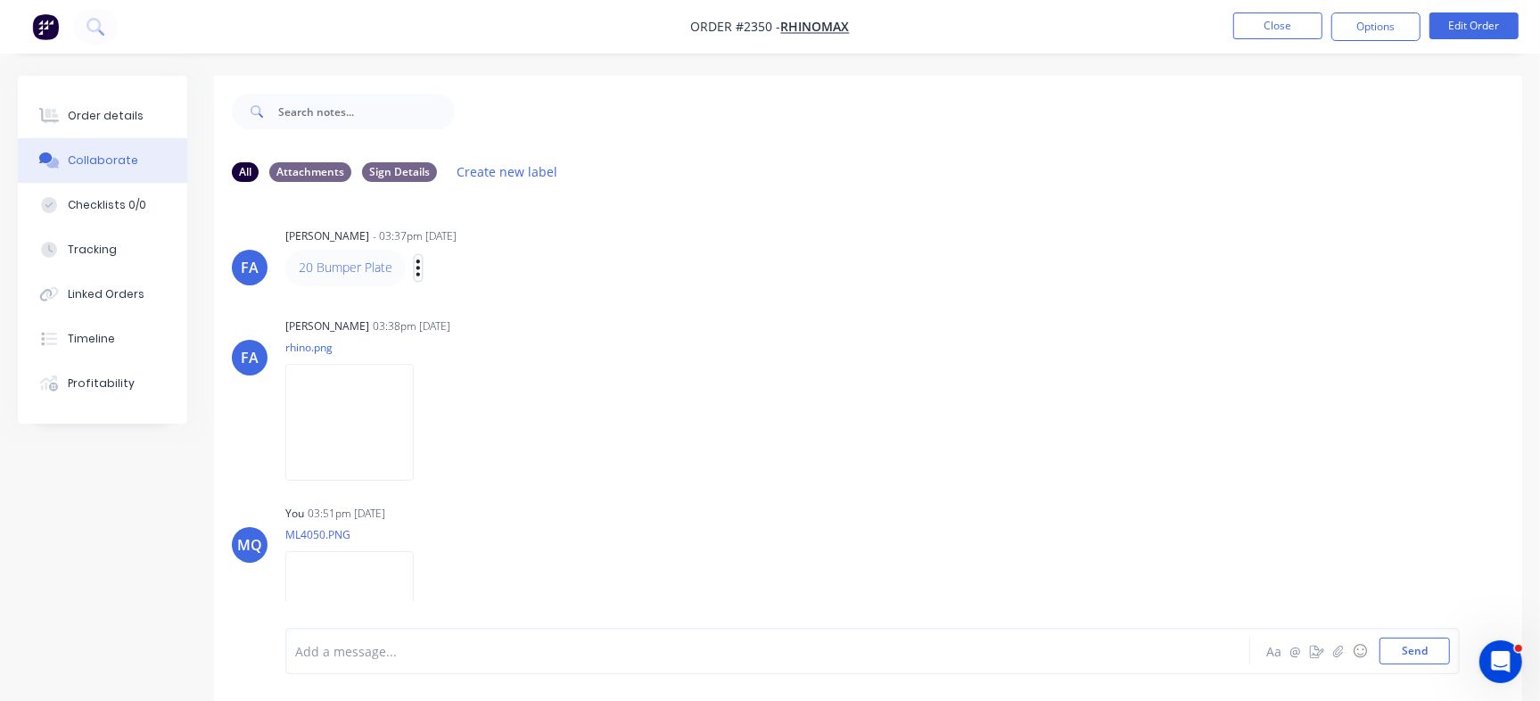
click at [415, 268] on icon "button" at bounding box center [417, 268] width 5 height 21
click at [469, 300] on button "Edit" at bounding box center [483, 299] width 112 height 29
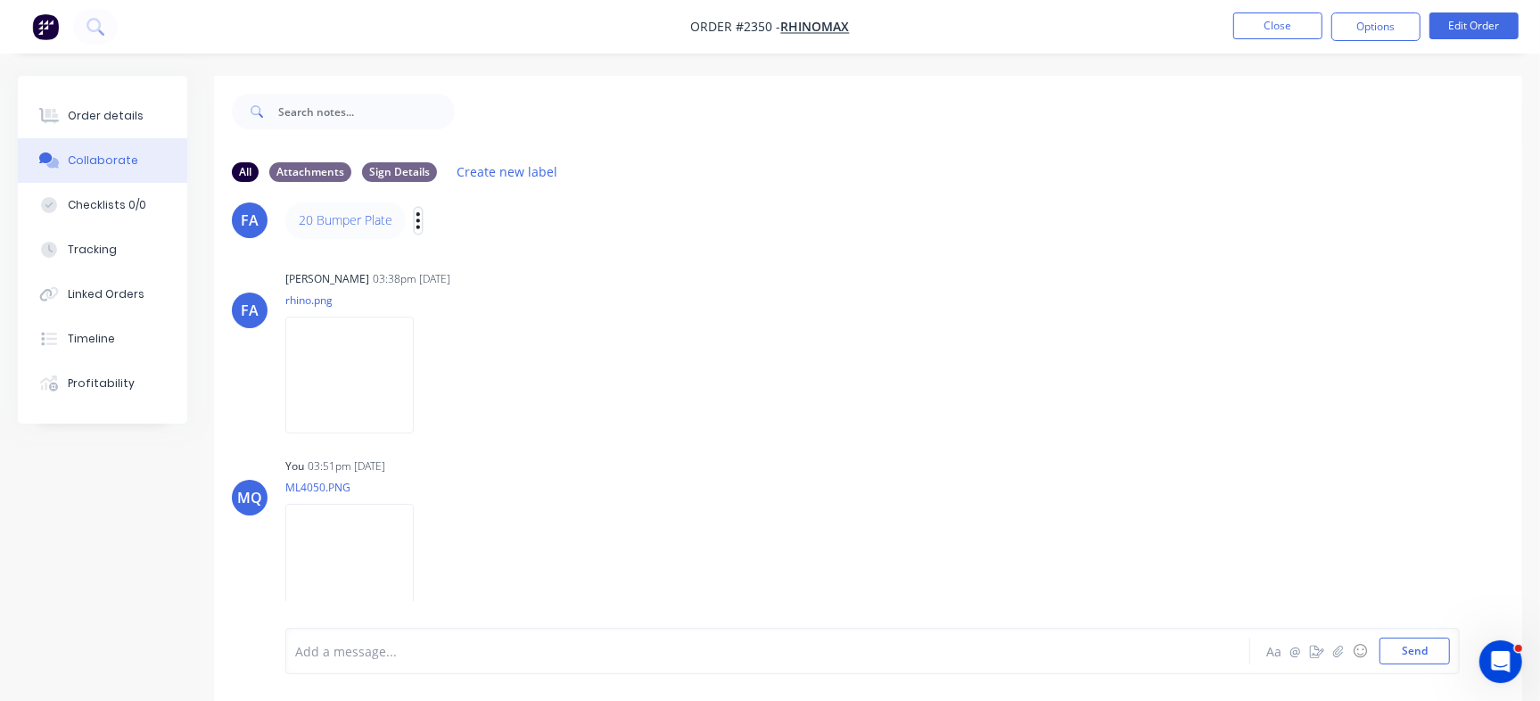
click at [415, 227] on button "button" at bounding box center [418, 221] width 7 height 26
click at [0, 0] on button "Edit" at bounding box center [0, 0] width 0 height 0
click at [1294, 29] on button "Close" at bounding box center [1277, 25] width 89 height 27
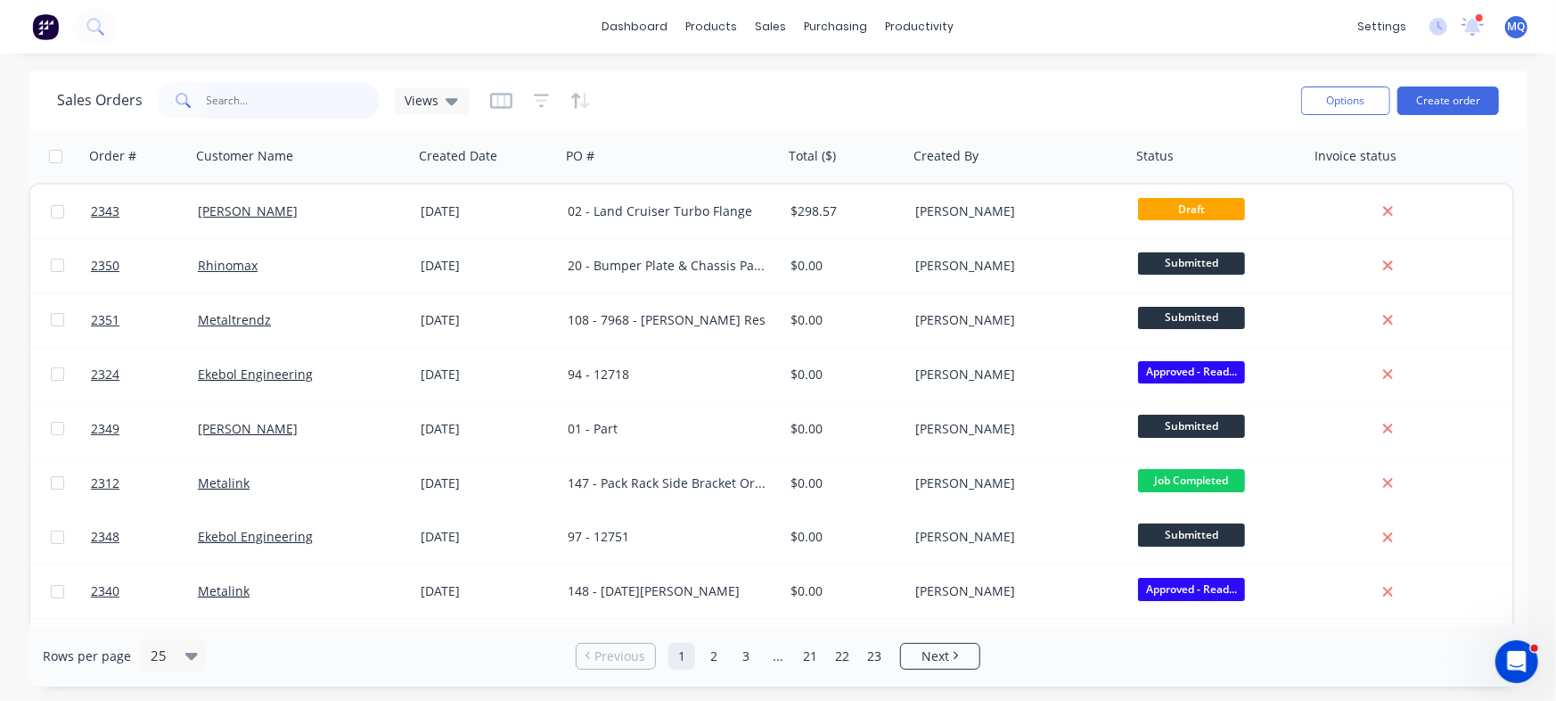
click at [299, 103] on input "text" at bounding box center [294, 101] width 174 height 36
type input "water bottle"
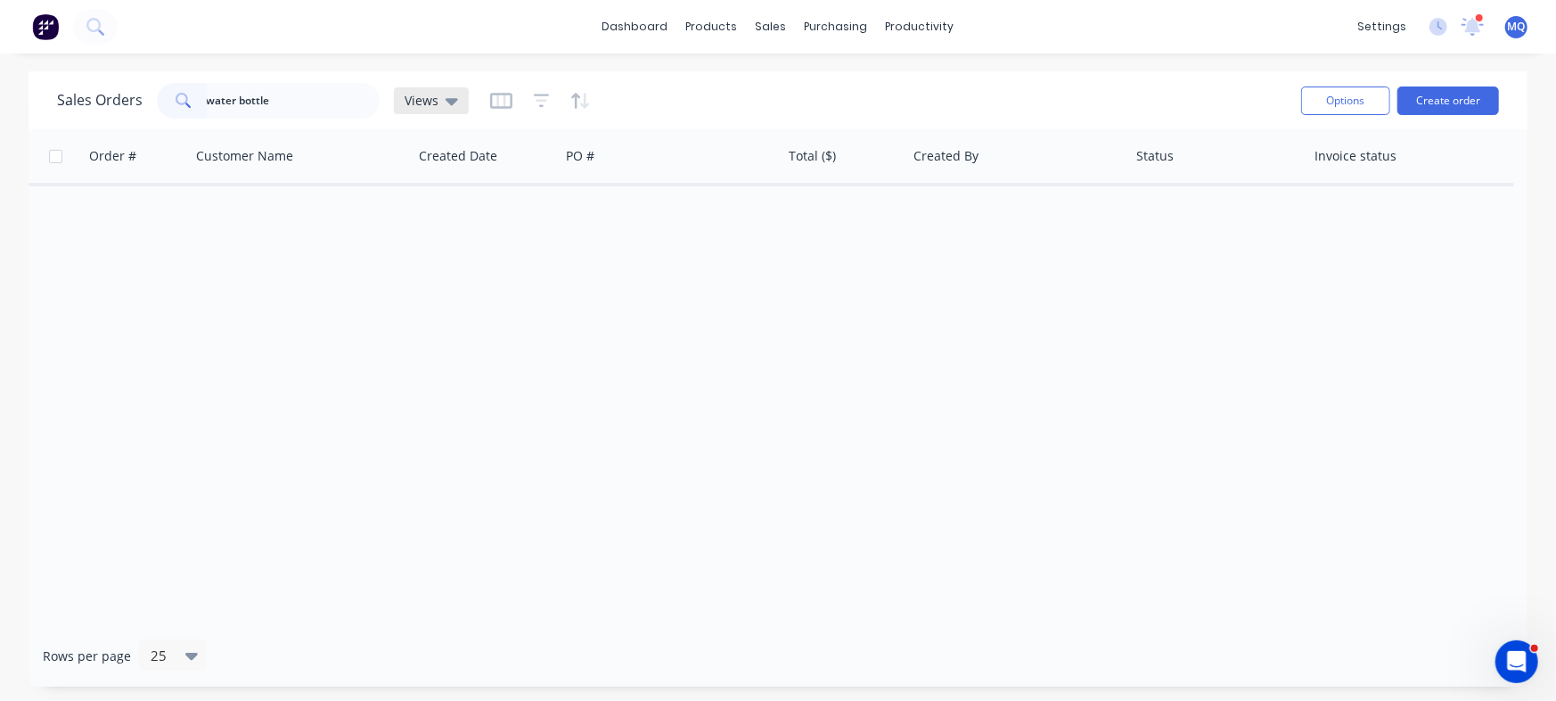
click at [431, 95] on span "Views" at bounding box center [422, 100] width 34 height 19
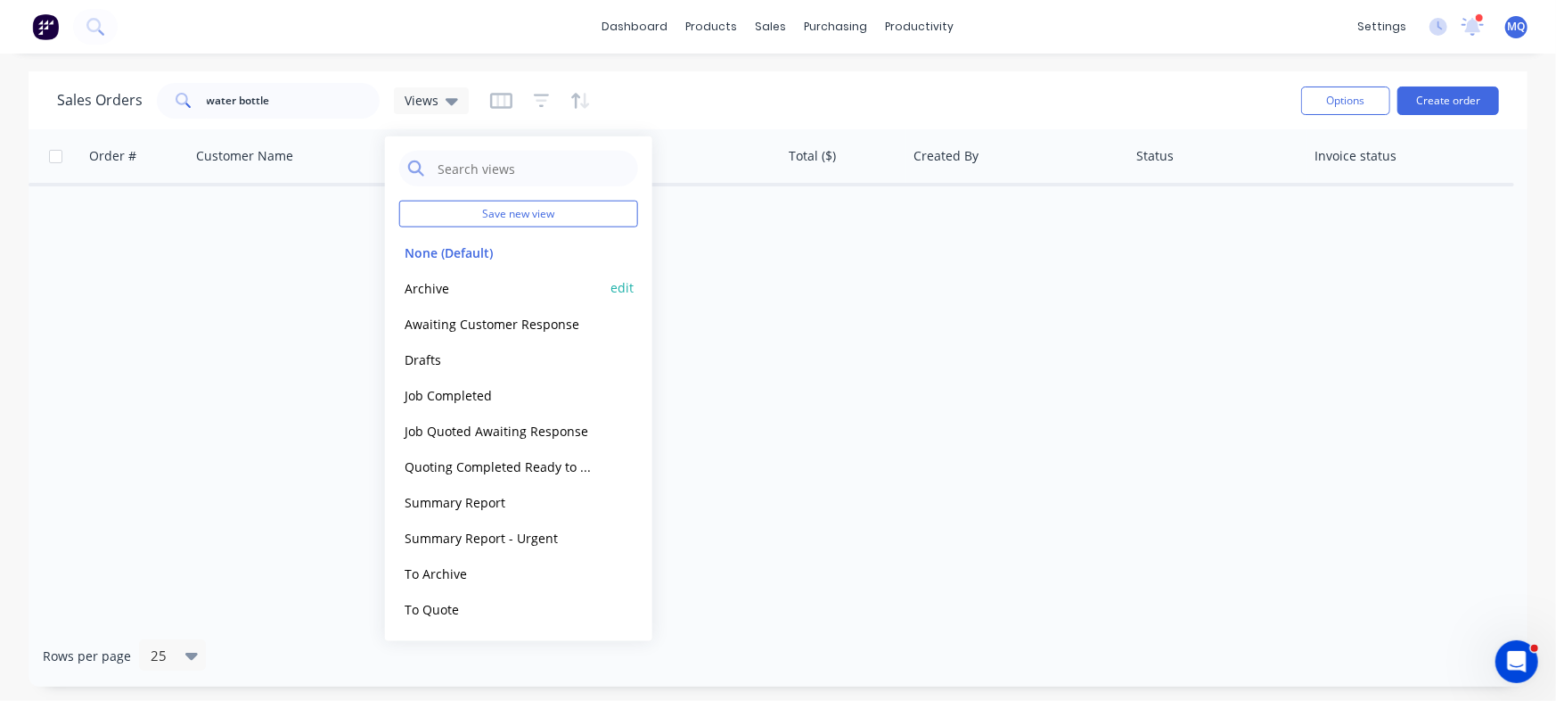
click at [450, 284] on button "Archive" at bounding box center [500, 287] width 203 height 21
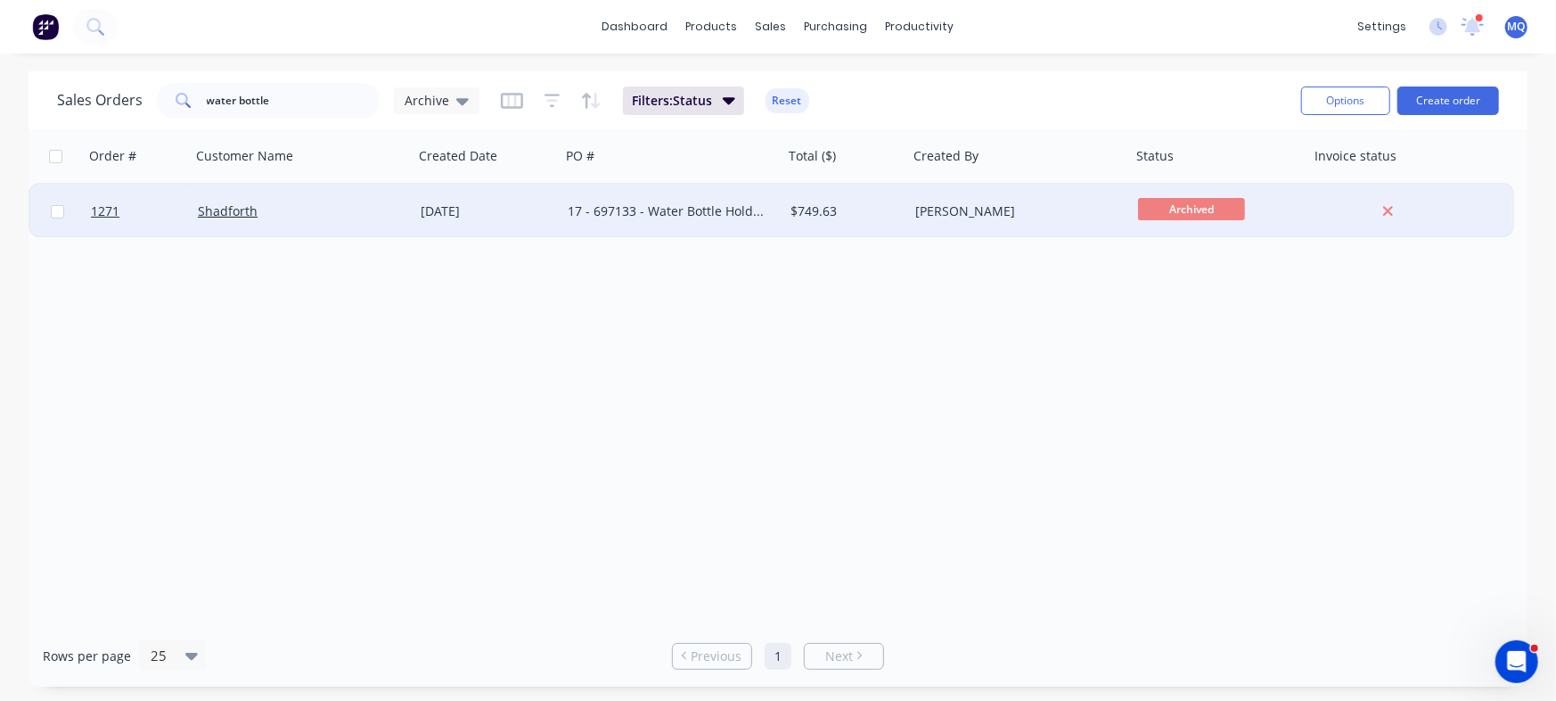
click at [678, 215] on div "17 - 697133 - Water Bottle Holders" at bounding box center [667, 211] width 198 height 18
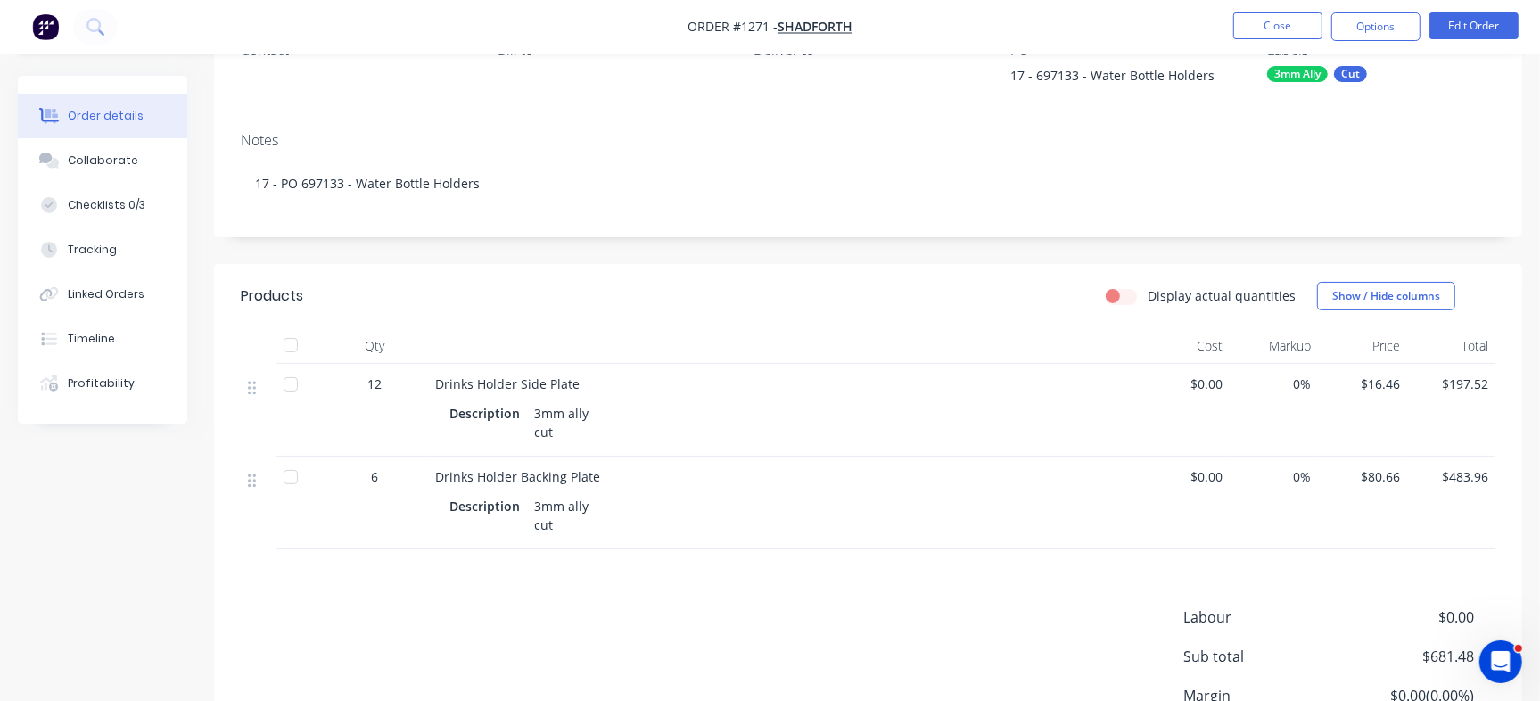
scroll to position [185, 0]
click at [114, 198] on div "Checklists 0/3" at bounding box center [107, 205] width 78 height 16
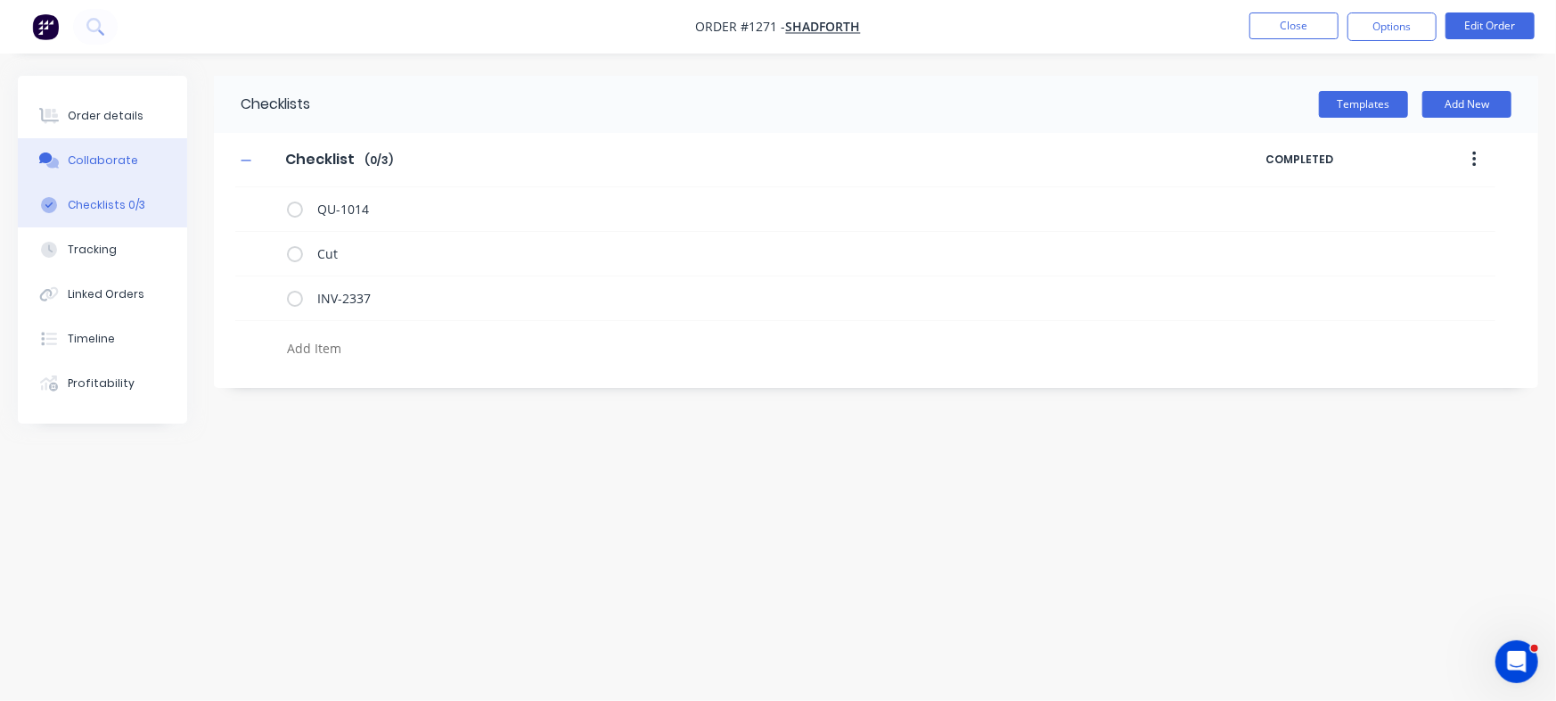
click at [118, 166] on div "Collaborate" at bounding box center [103, 160] width 70 height 16
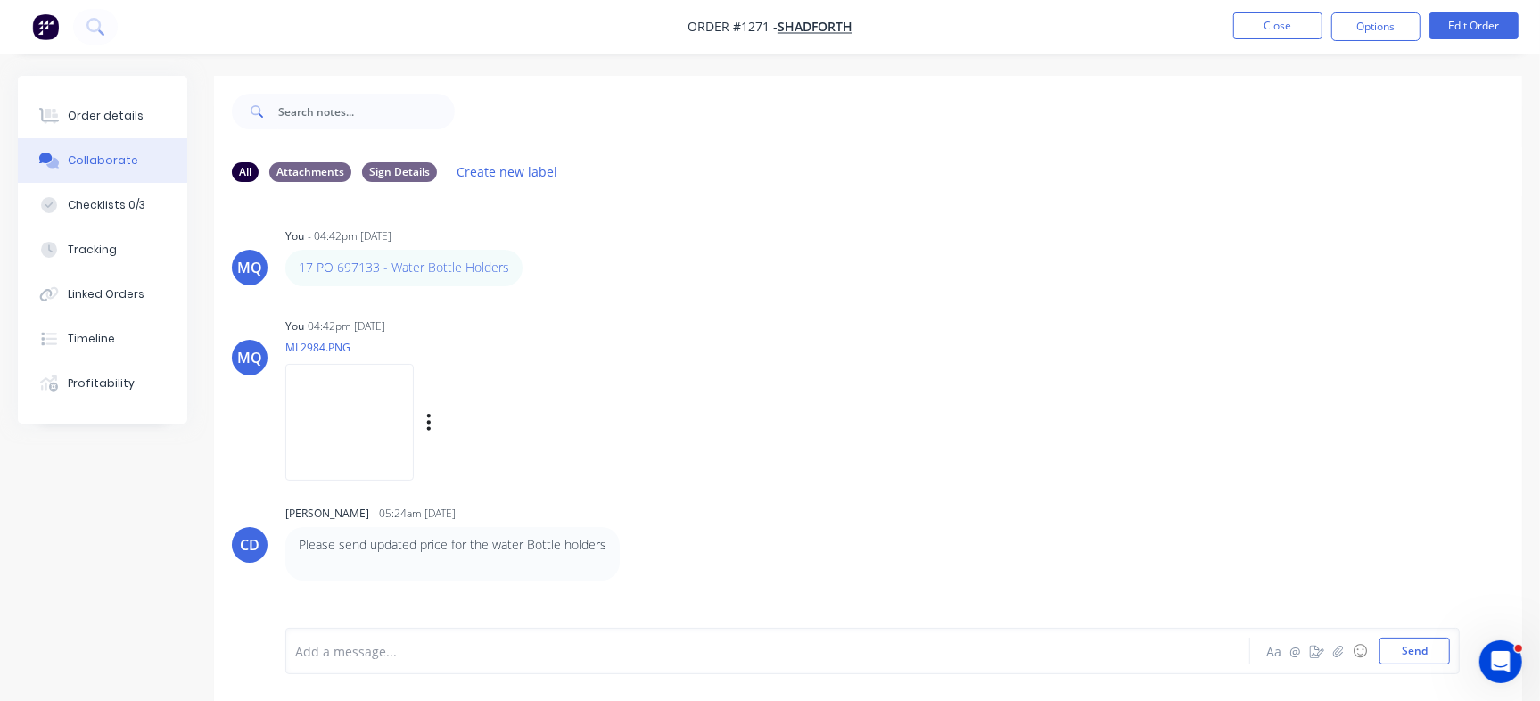
click at [414, 409] on img at bounding box center [349, 422] width 128 height 117
click at [392, 398] on img at bounding box center [349, 422] width 128 height 117
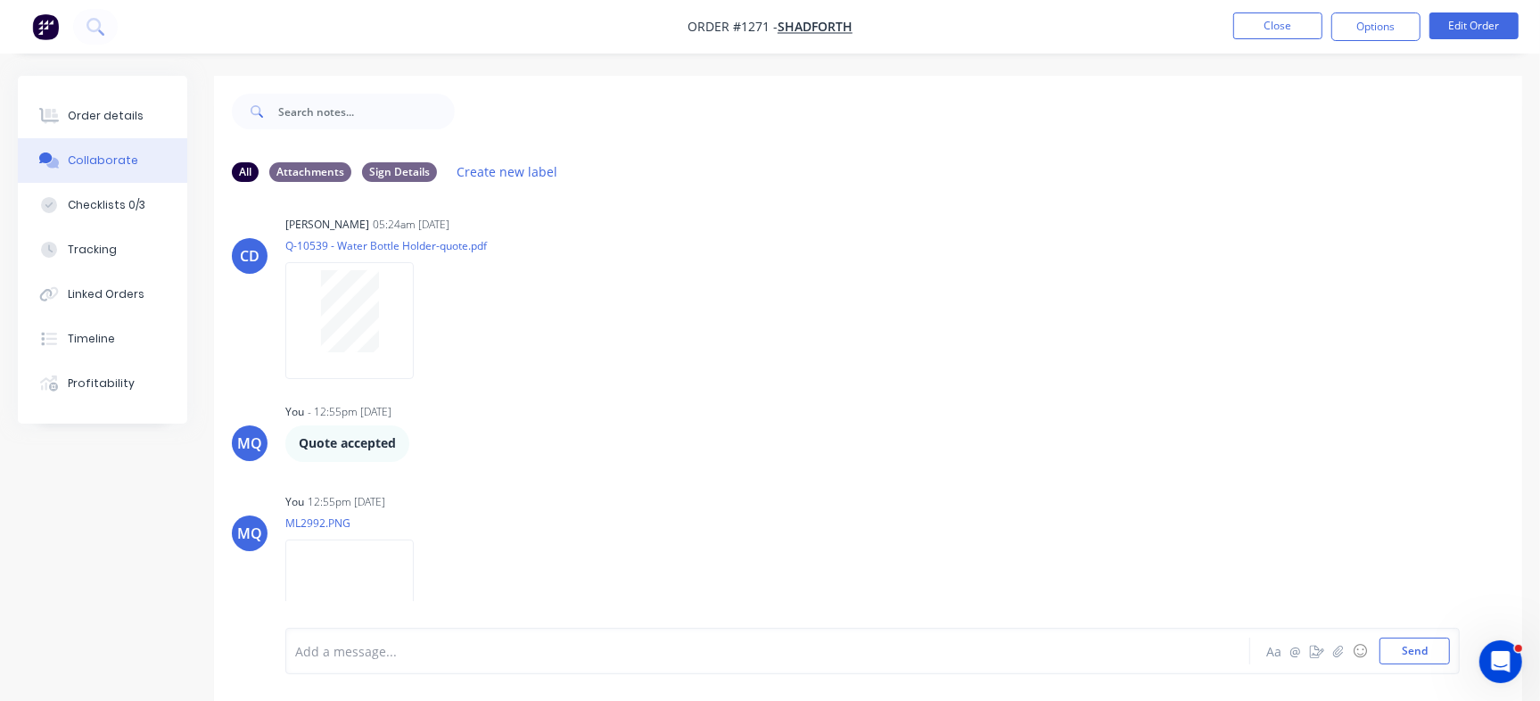
scroll to position [345, 0]
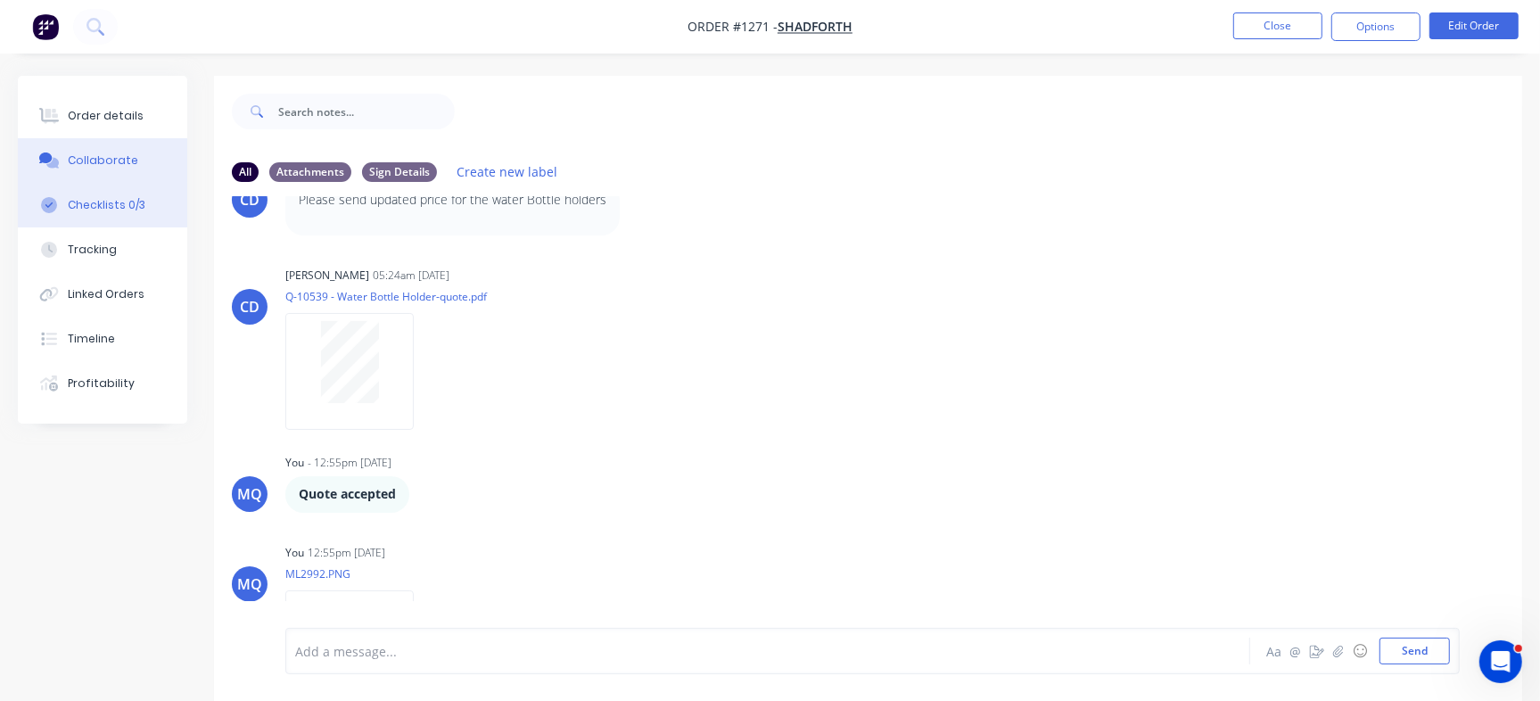
click at [132, 202] on div "Checklists 0/3" at bounding box center [107, 205] width 78 height 16
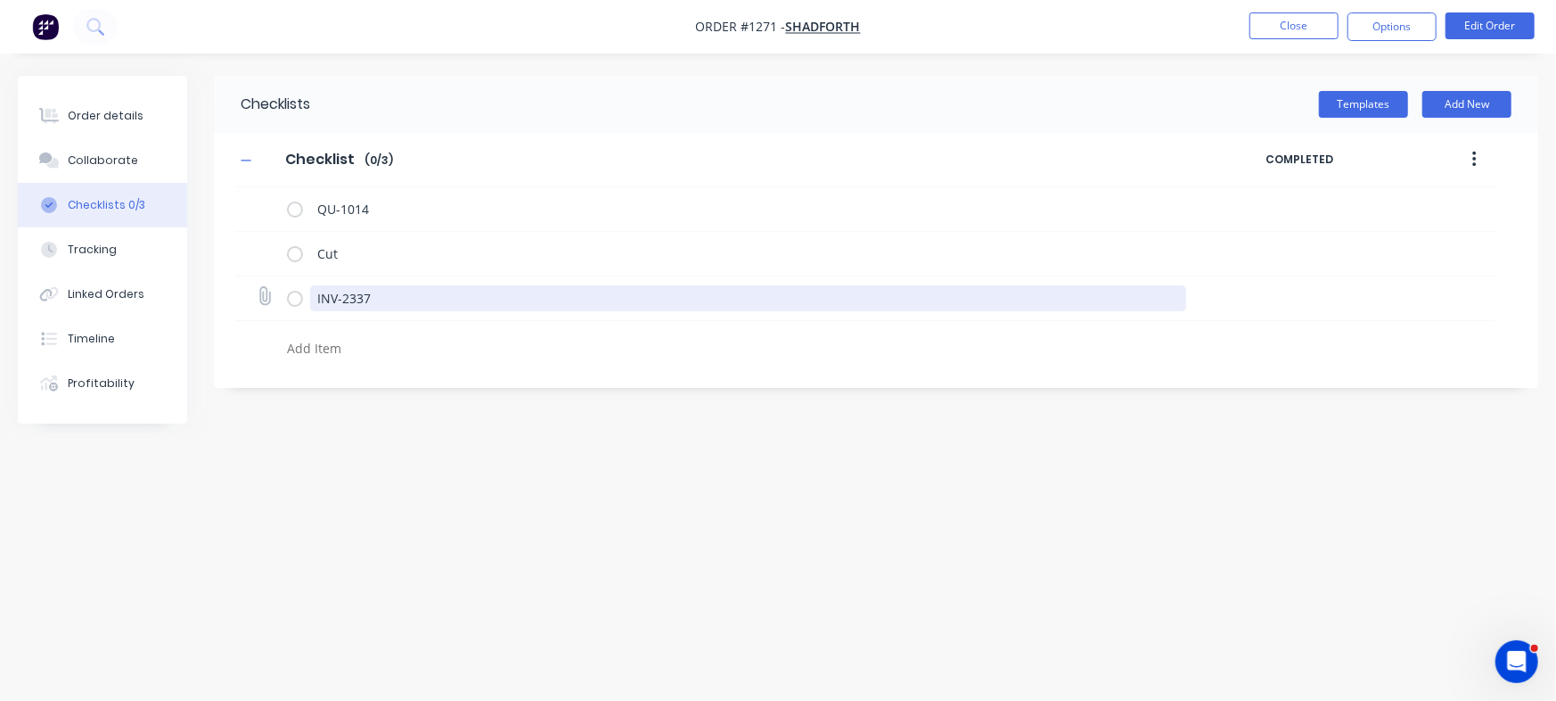
drag, startPoint x: 406, startPoint y: 294, endPoint x: 267, endPoint y: 290, distance: 139.1
click at [191, 272] on div "Order details Collaborate Checklists 0/3 Tracking Linked Orders Timeline Profit…" at bounding box center [778, 316] width 1556 height 481
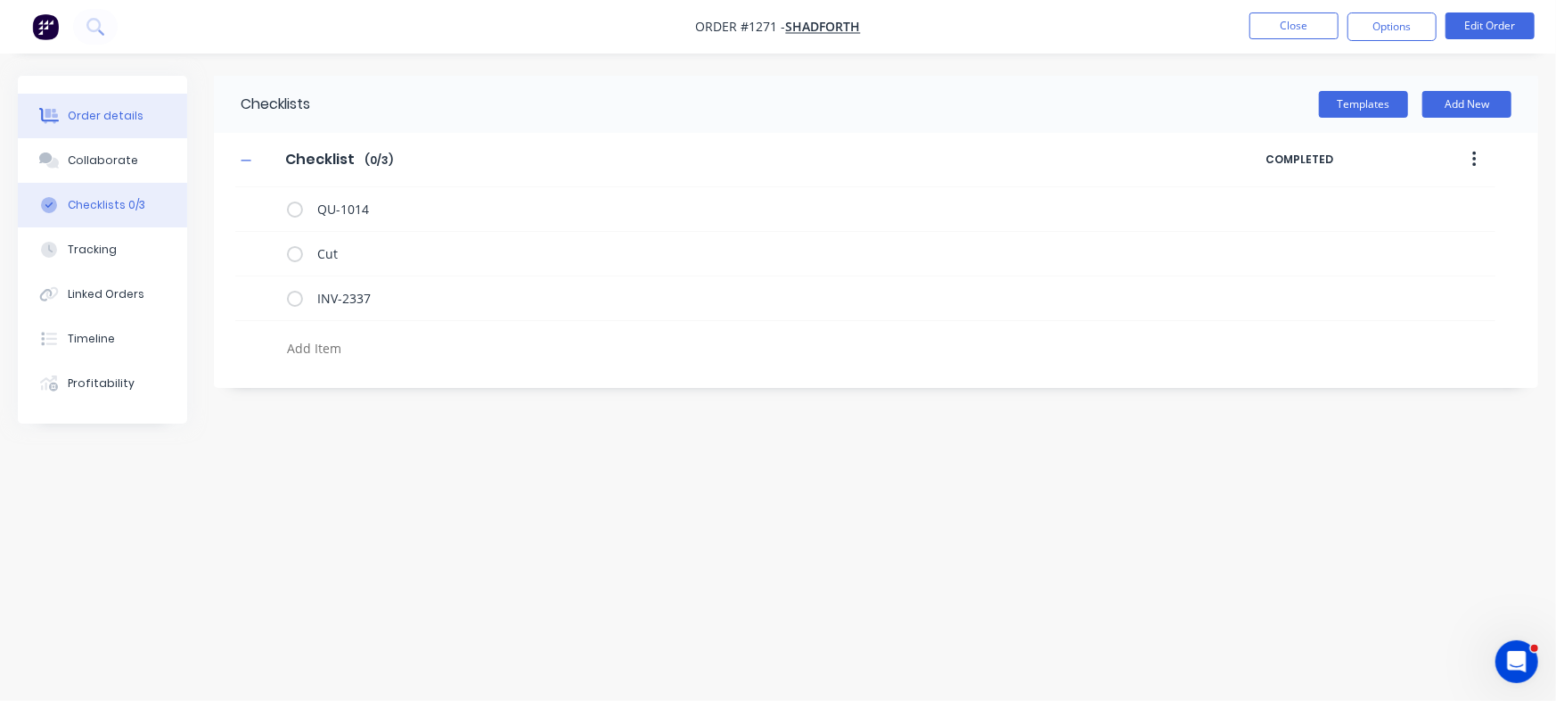
click at [153, 106] on button "Order details" at bounding box center [102, 116] width 169 height 45
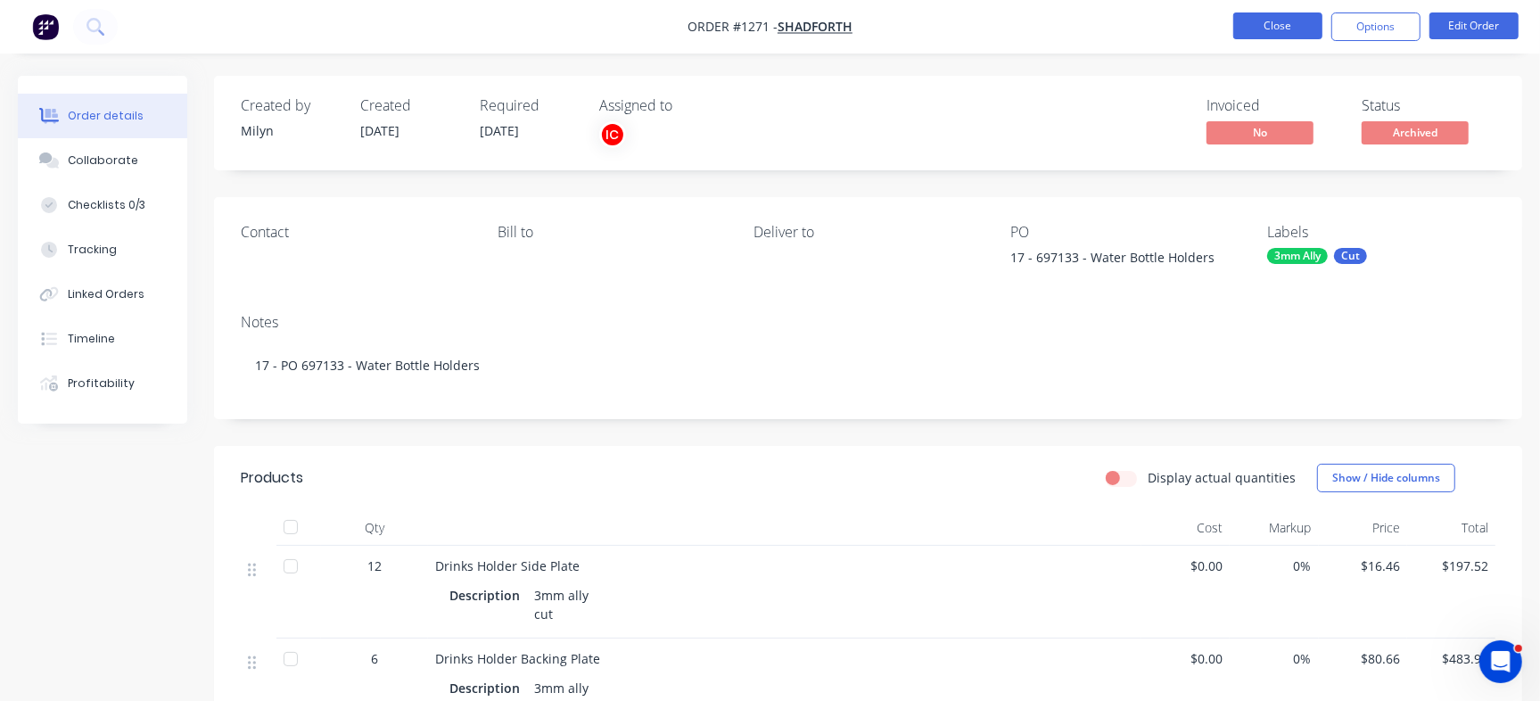
click at [1275, 21] on button "Close" at bounding box center [1277, 25] width 89 height 27
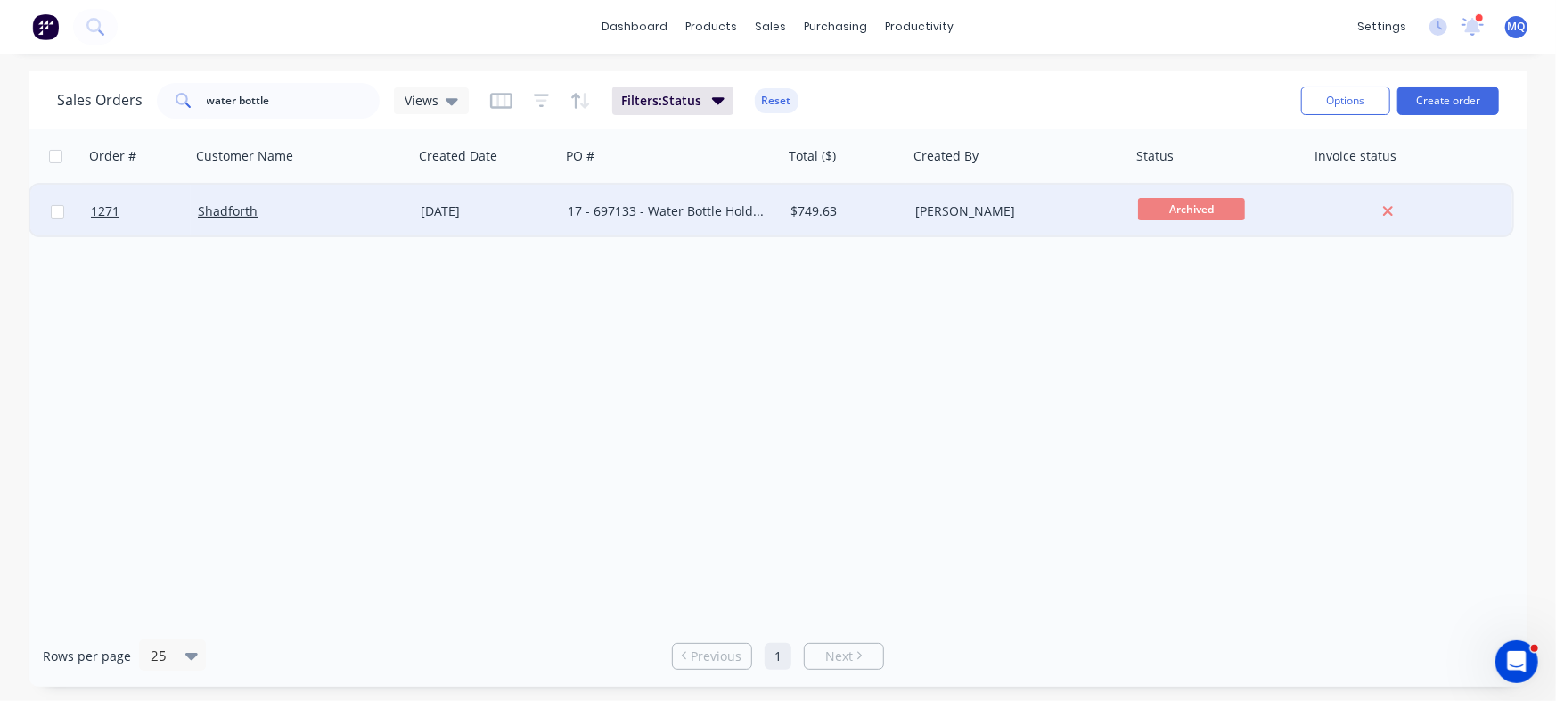
click at [731, 209] on div "17 - 697133 - Water Bottle Holders" at bounding box center [667, 211] width 198 height 18
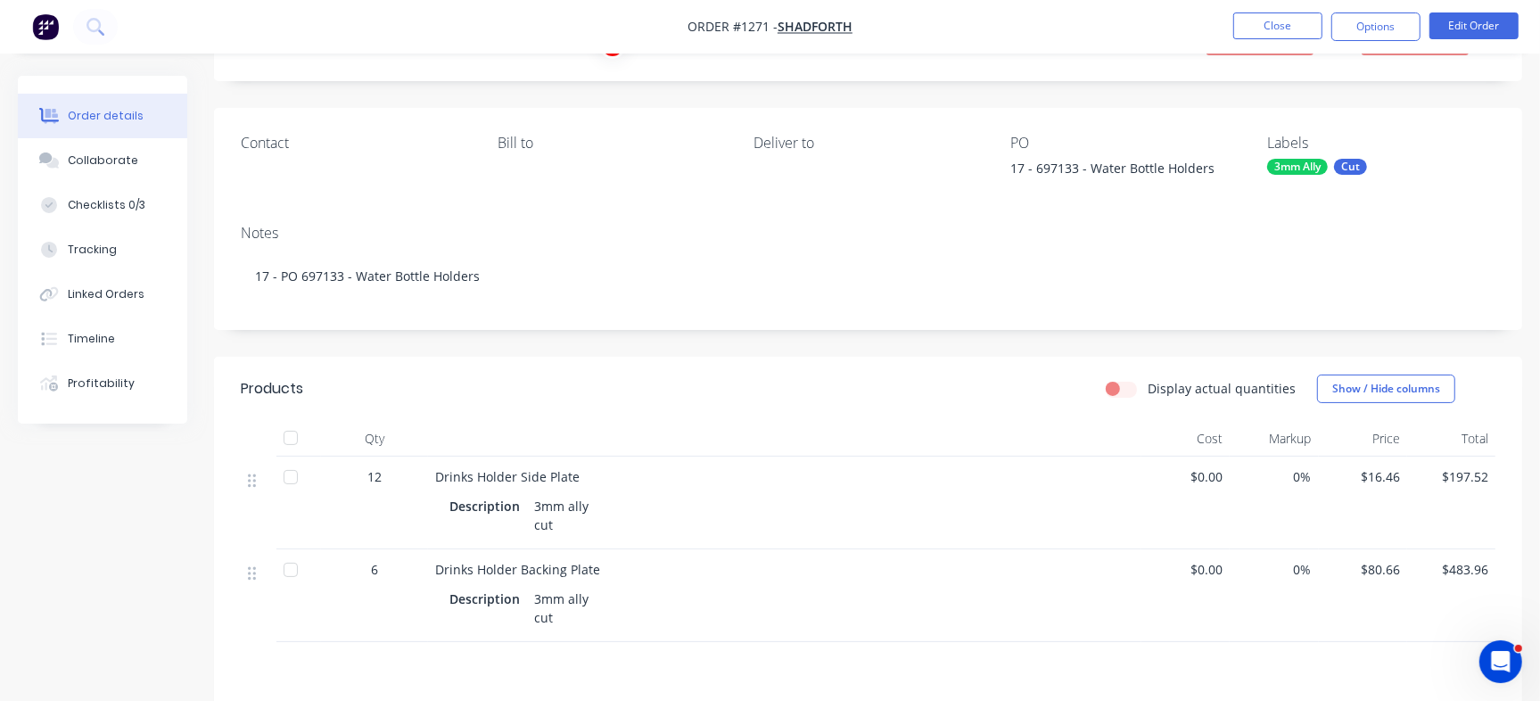
scroll to position [33, 0]
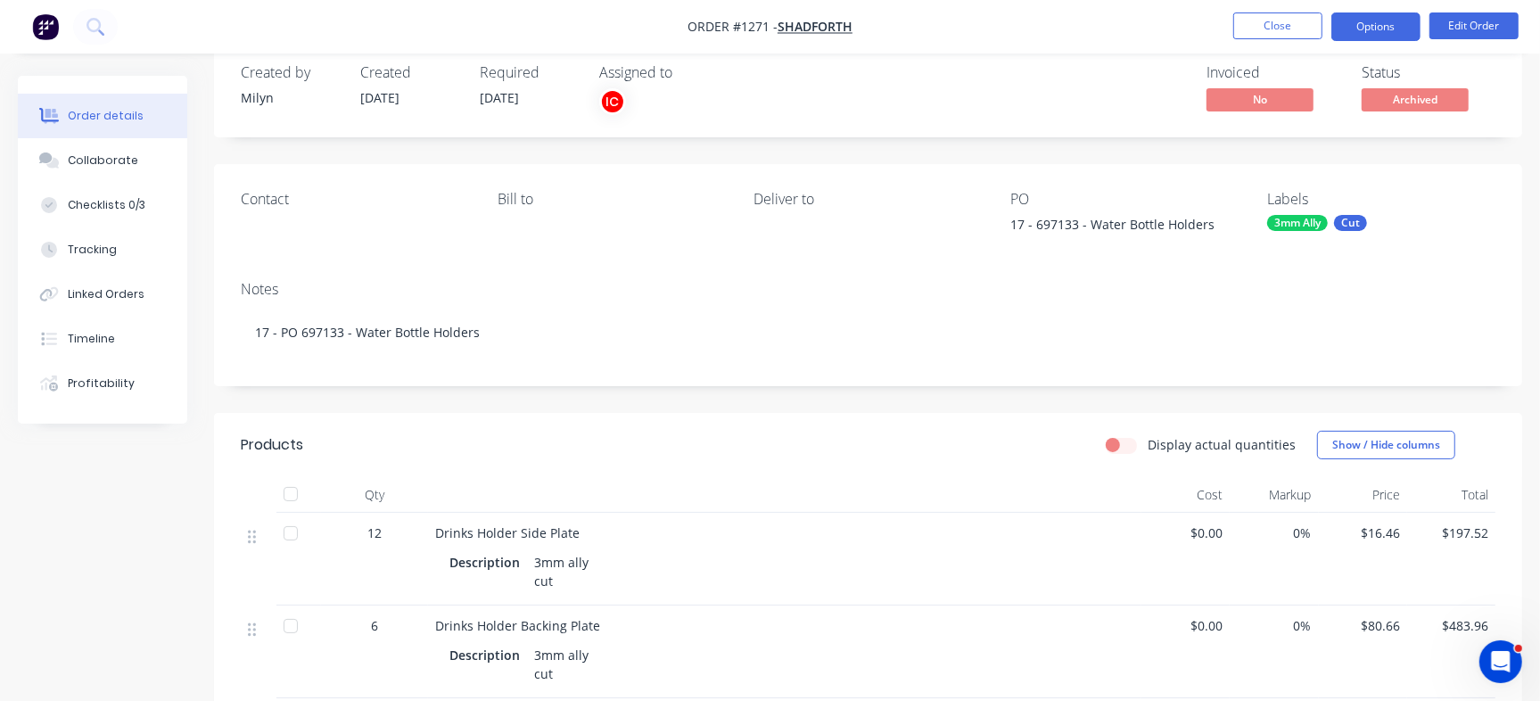
click at [1359, 24] on button "Options" at bounding box center [1375, 26] width 89 height 29
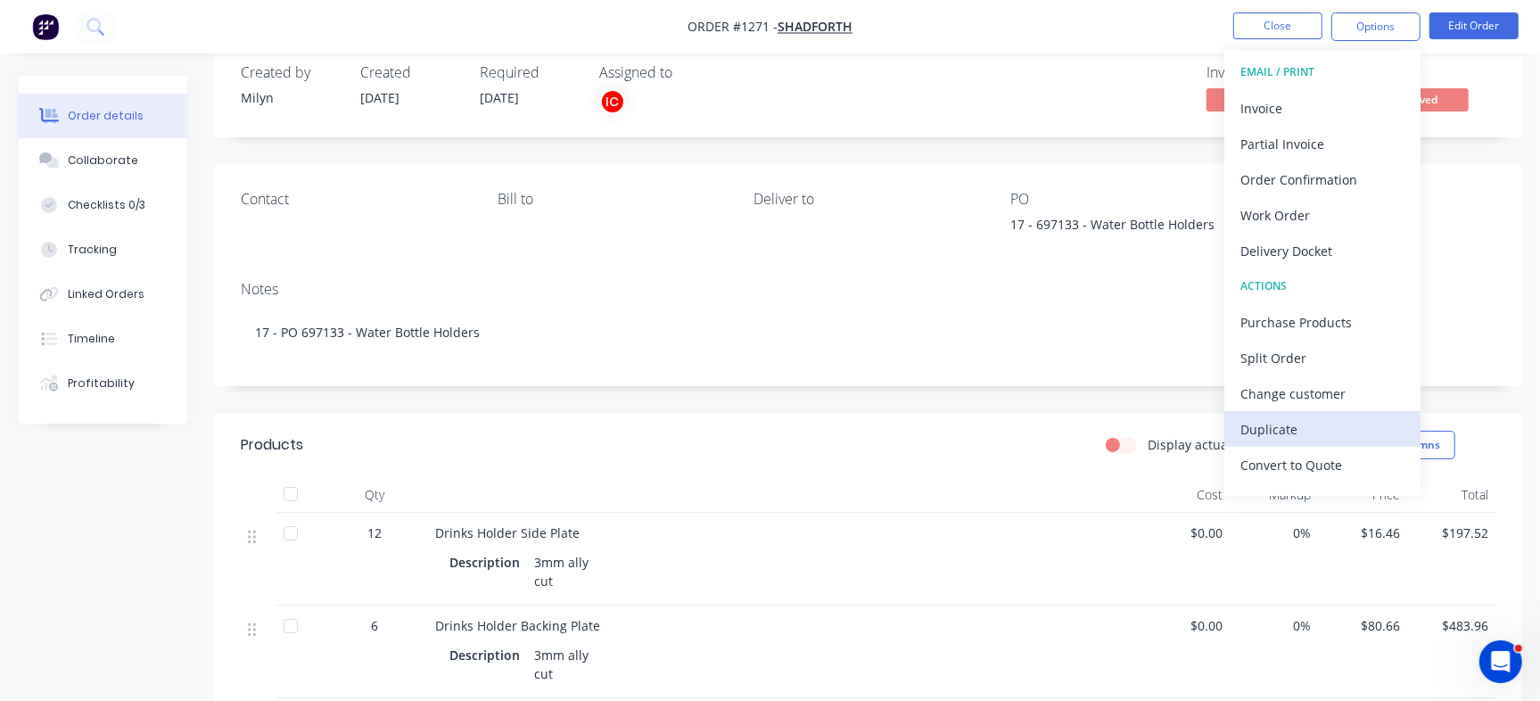
click at [1294, 423] on div "Duplicate" at bounding box center [1322, 429] width 164 height 26
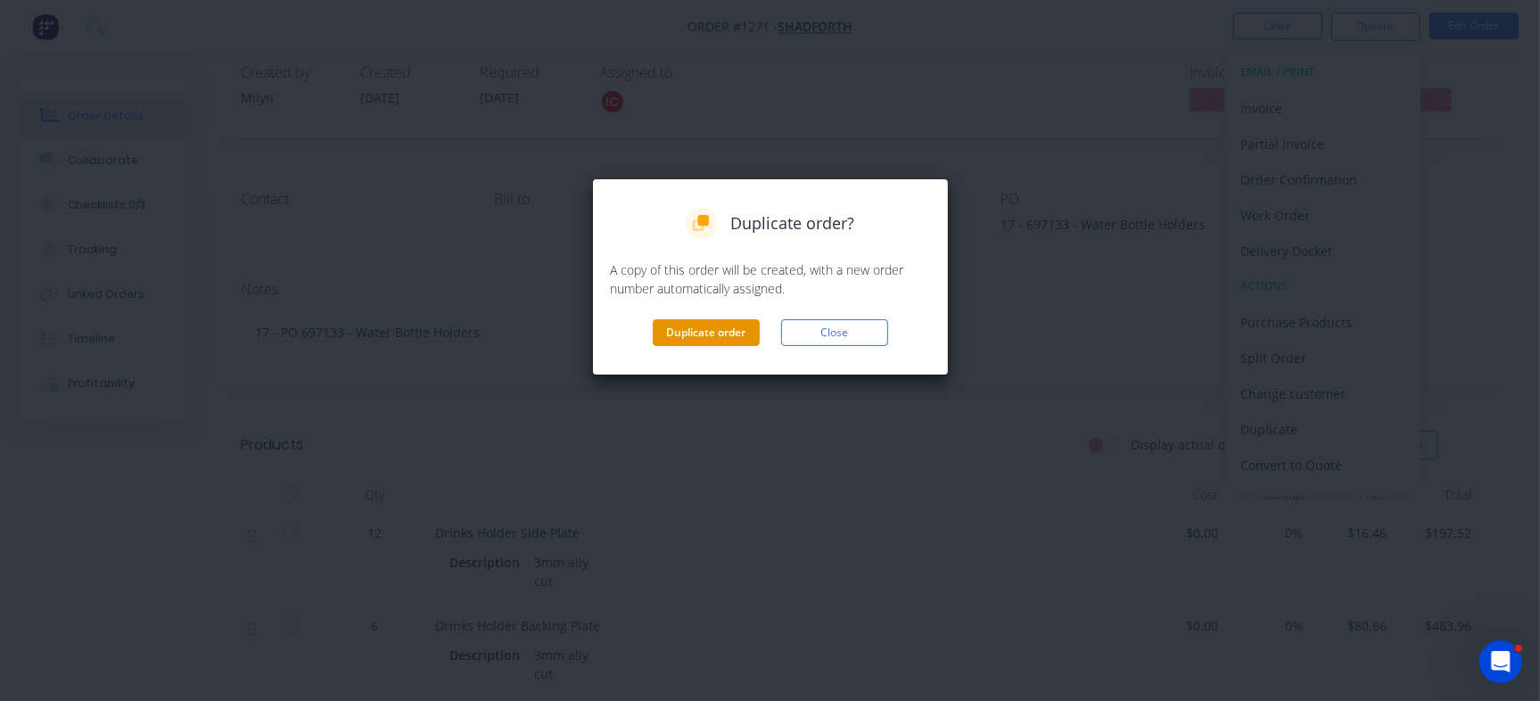
click at [719, 322] on button "Duplicate order" at bounding box center [706, 332] width 107 height 27
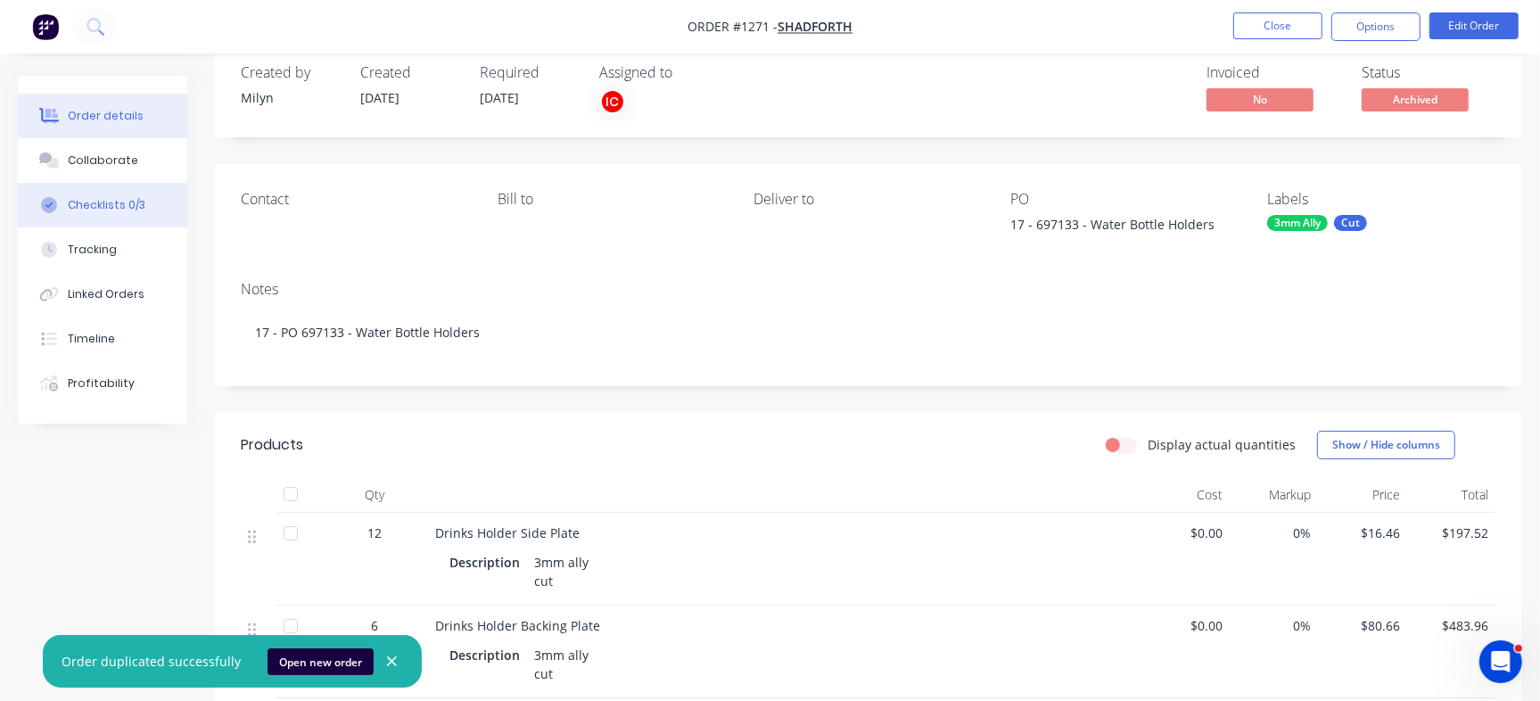
click at [135, 211] on div "Checklists 0/3" at bounding box center [107, 205] width 78 height 16
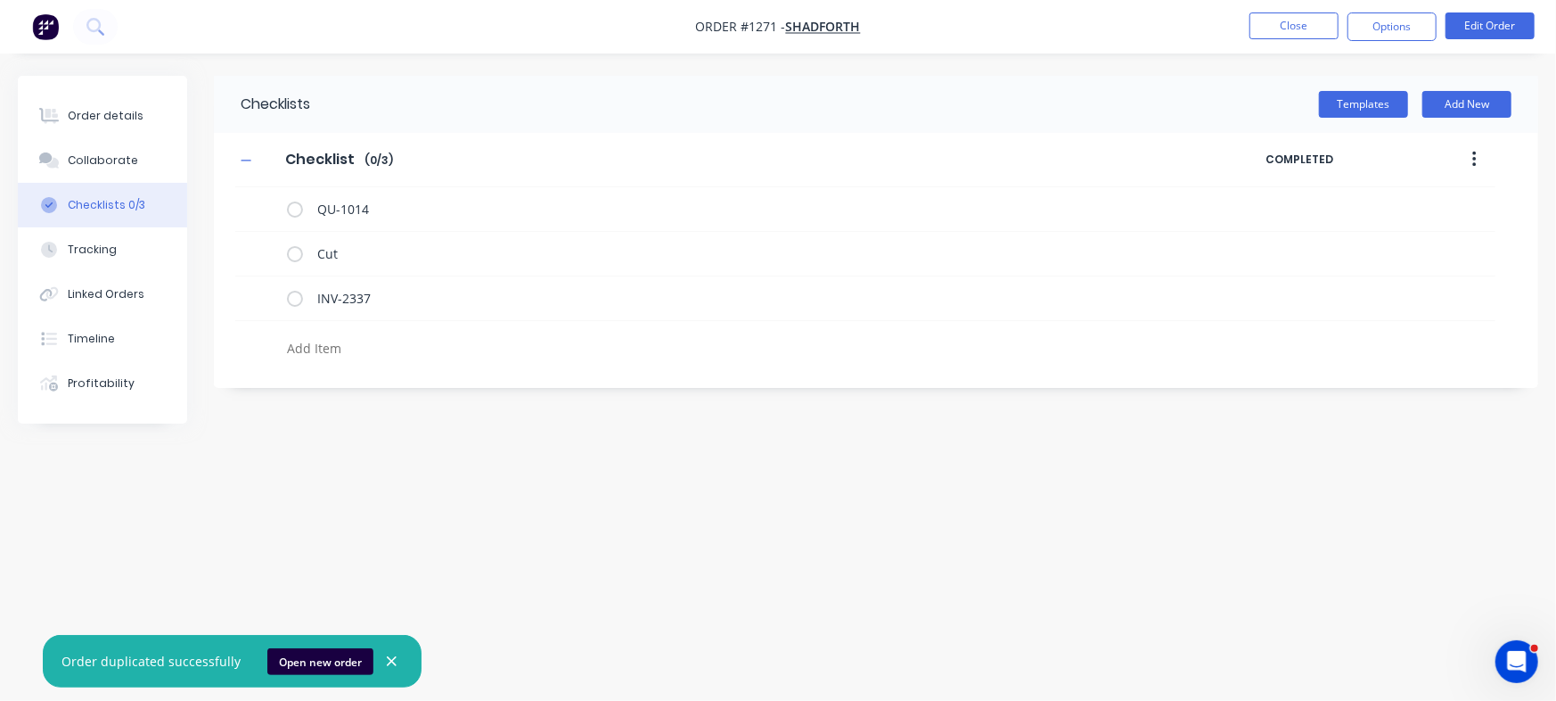
type textarea "x"
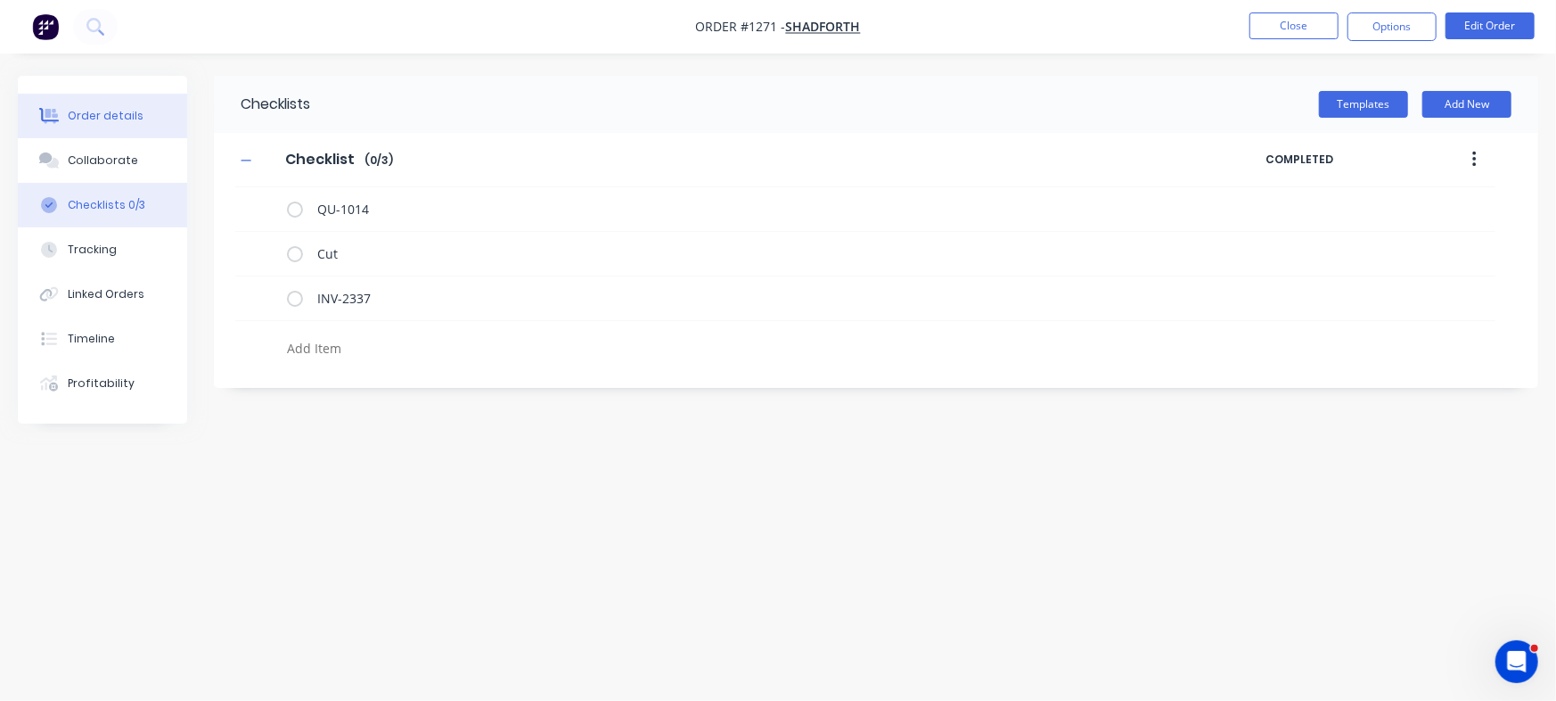
click at [99, 114] on div "Order details" at bounding box center [106, 116] width 76 height 16
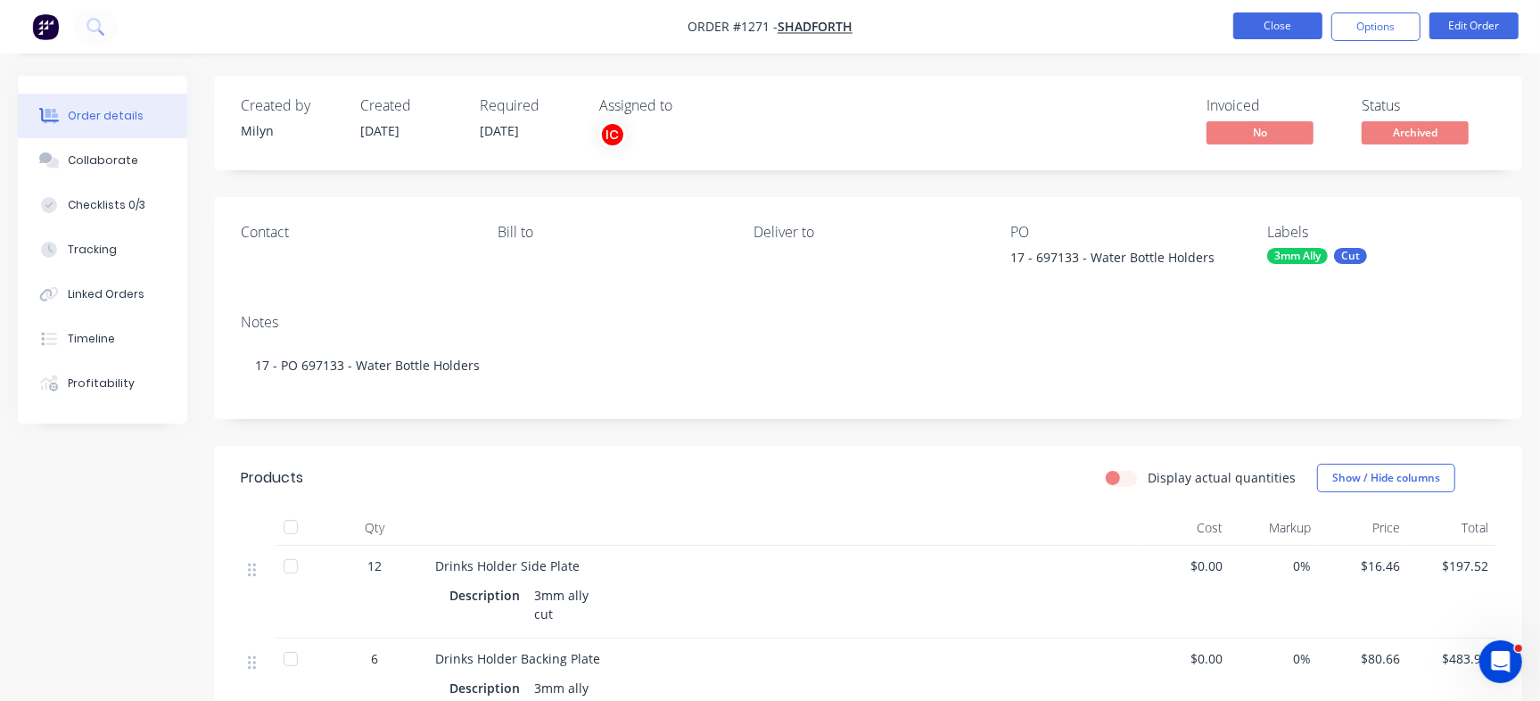
click at [1303, 20] on button "Close" at bounding box center [1277, 25] width 89 height 27
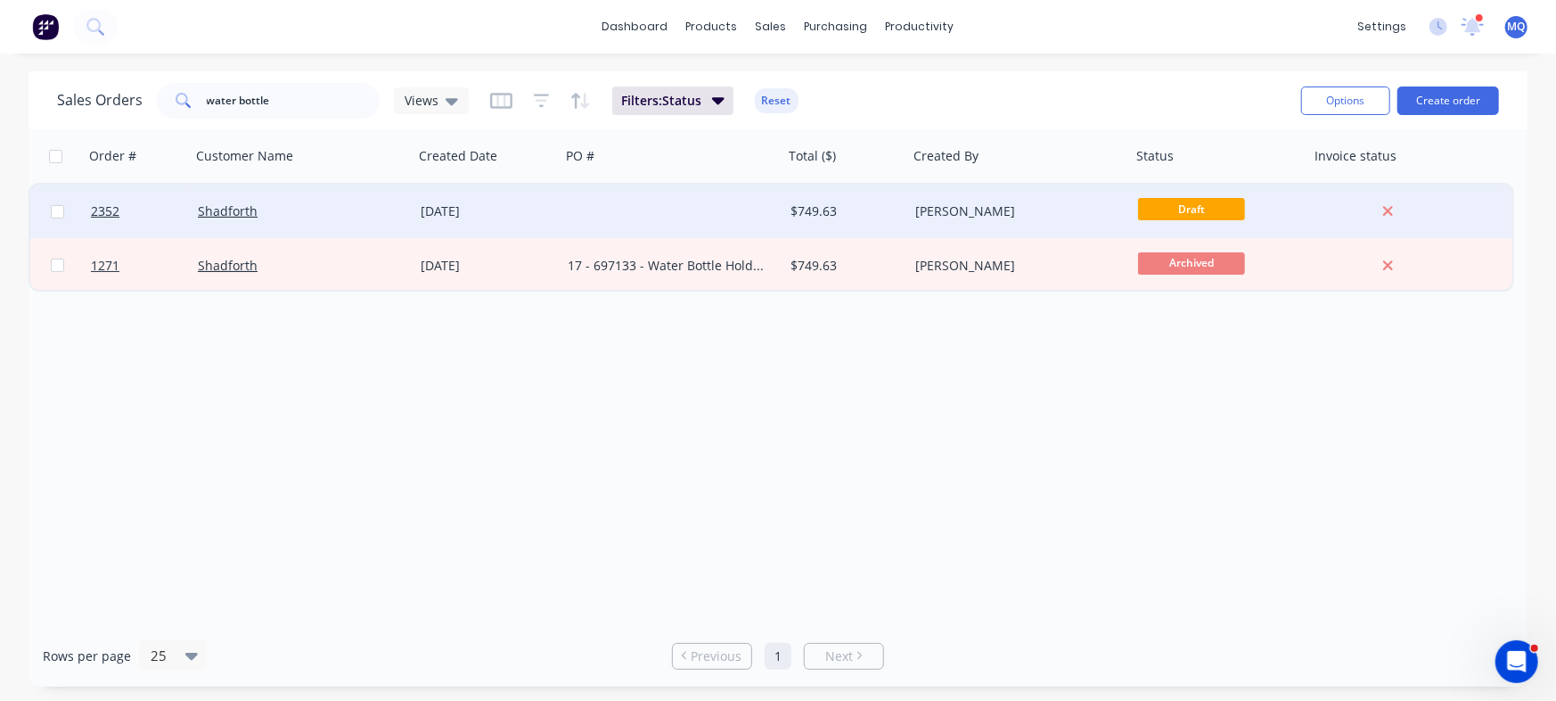
click at [514, 209] on div "[DATE]" at bounding box center [487, 211] width 133 height 18
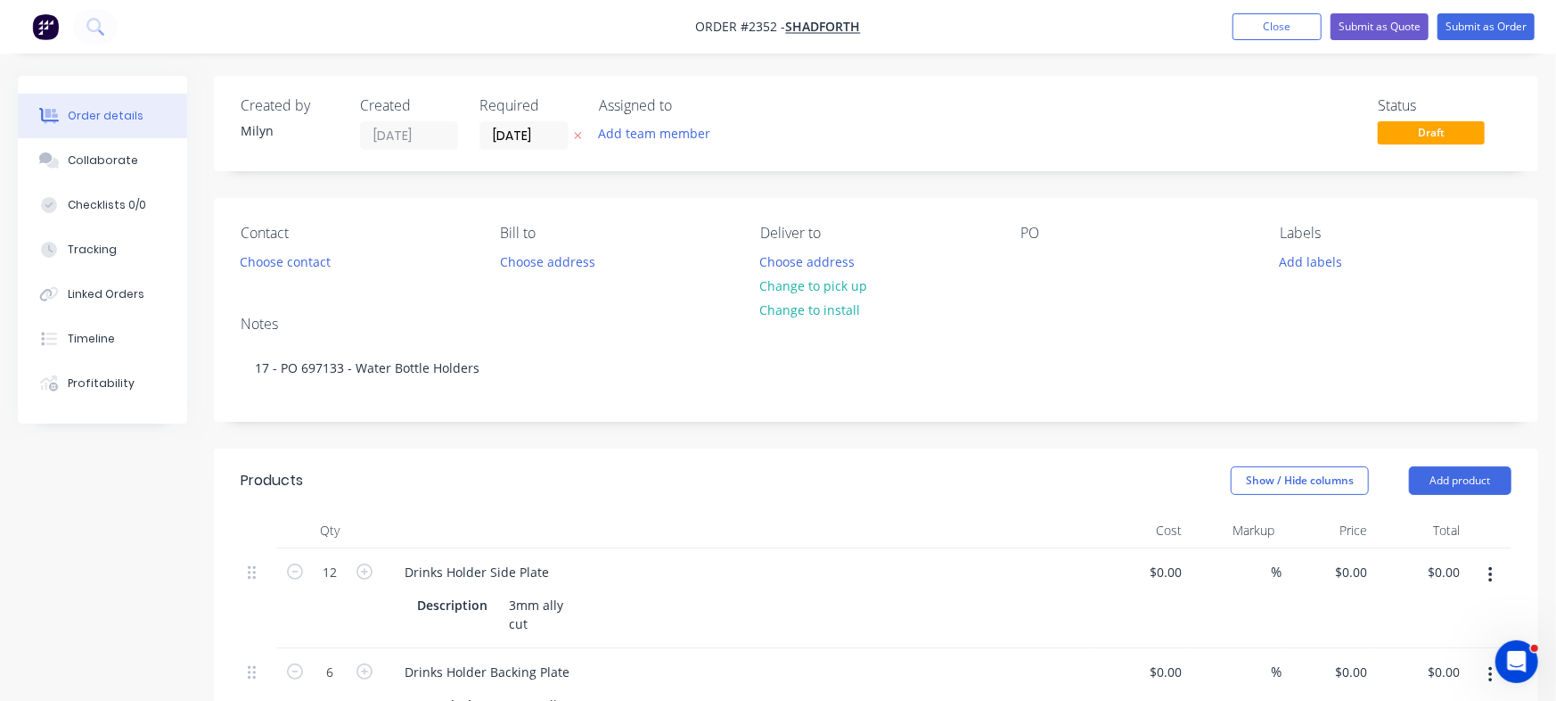
type input "$16.46"
type input "$197.52"
type input "$80.66"
type input "$483.96"
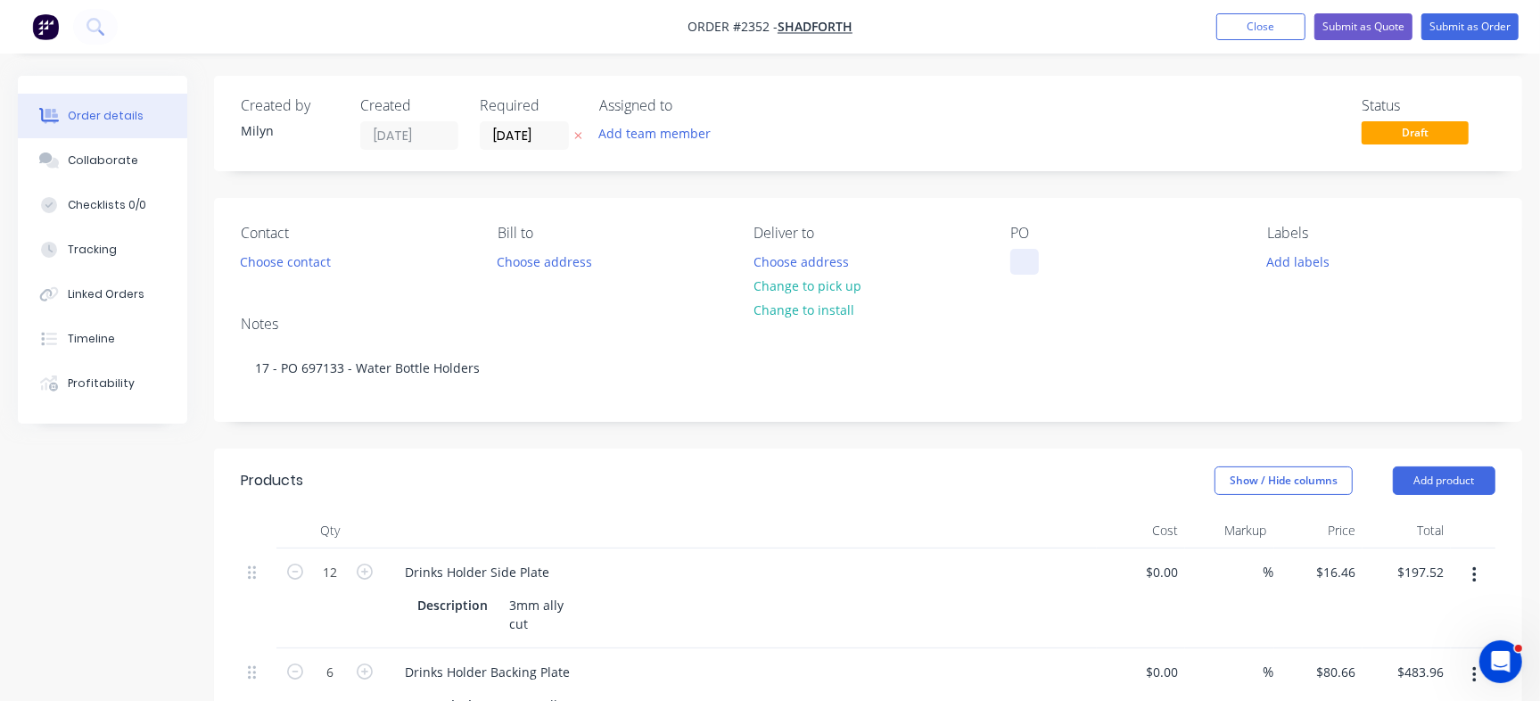
click at [1019, 261] on div at bounding box center [1024, 262] width 29 height 26
paste div
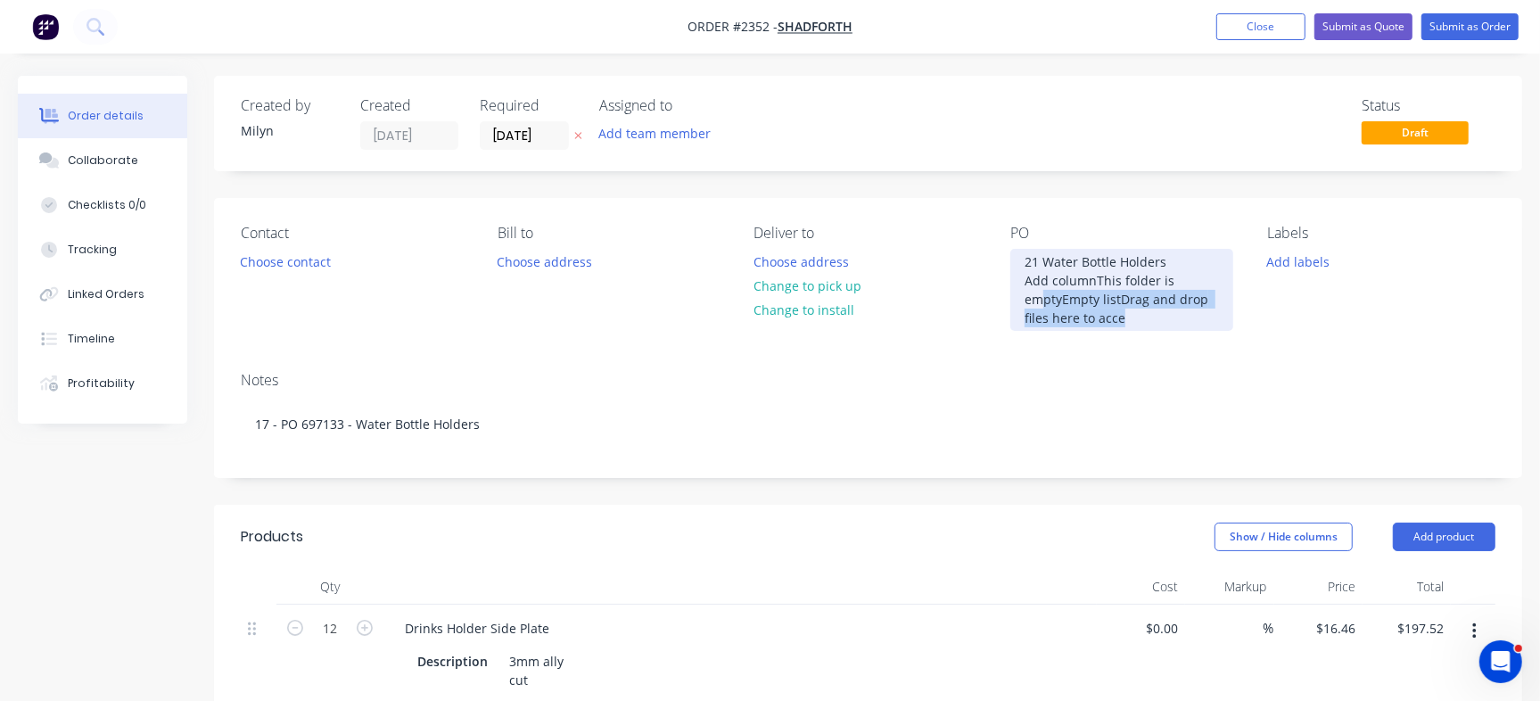
drag, startPoint x: 1141, startPoint y: 316, endPoint x: 1118, endPoint y: 298, distance: 29.8
click at [1016, 277] on div "21 Water Bottle Holders Add columnThis folder is emptyEmpty listDrag and drop f…" at bounding box center [1121, 290] width 223 height 82
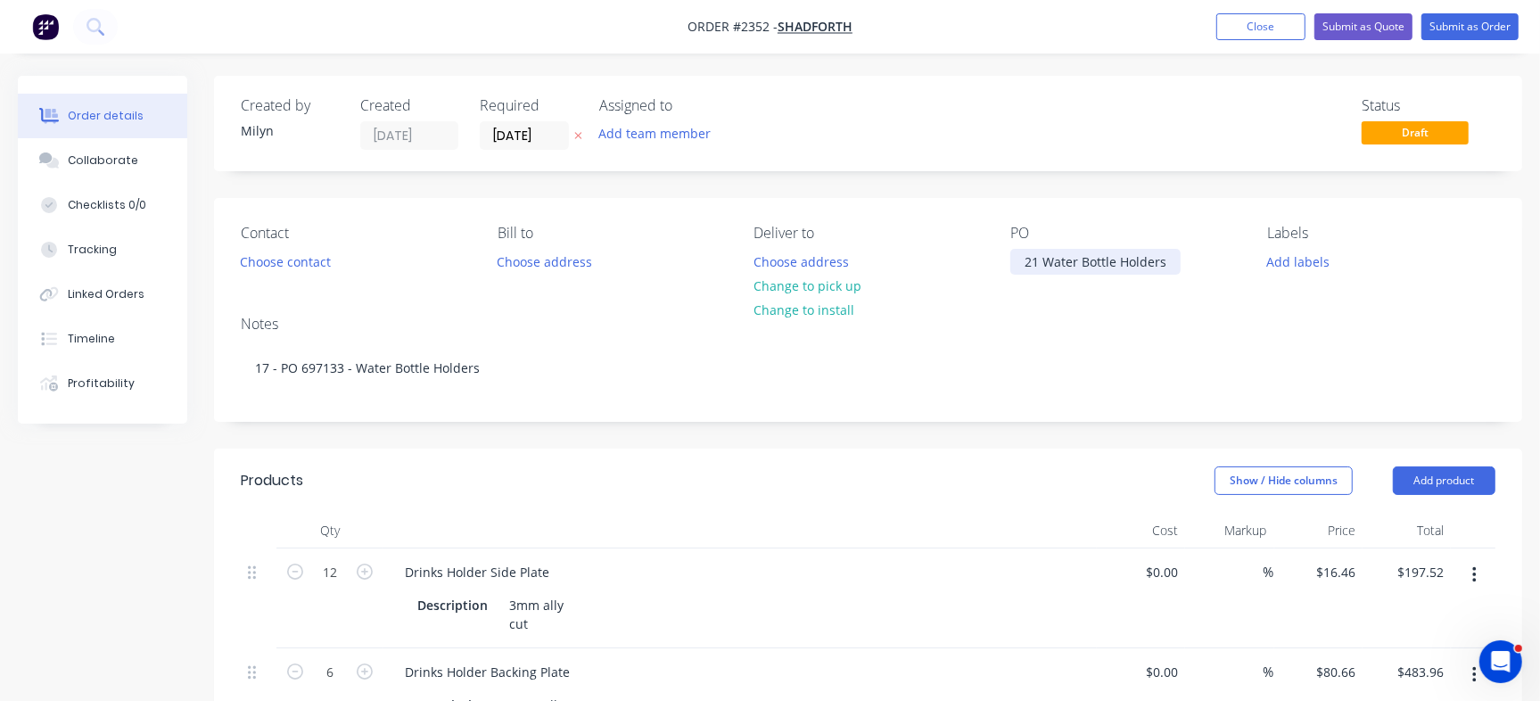
click at [1043, 262] on div "21 Water Bottle Holders" at bounding box center [1095, 262] width 170 height 26
click at [518, 122] on label "[DATE]" at bounding box center [524, 135] width 89 height 29
click at [518, 122] on input "[DATE]" at bounding box center [523, 135] width 87 height 27
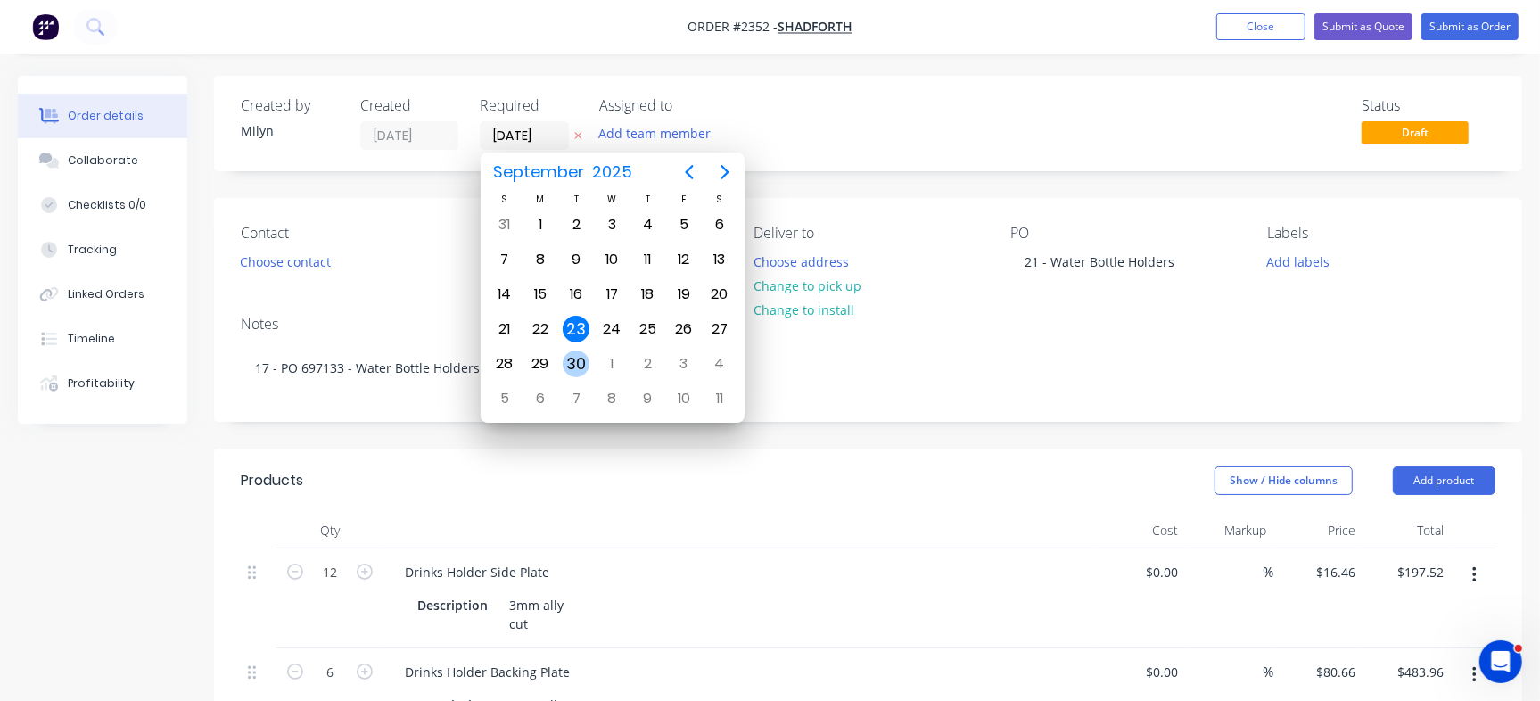
click at [580, 363] on div "30" at bounding box center [576, 363] width 27 height 27
type input "[DATE]"
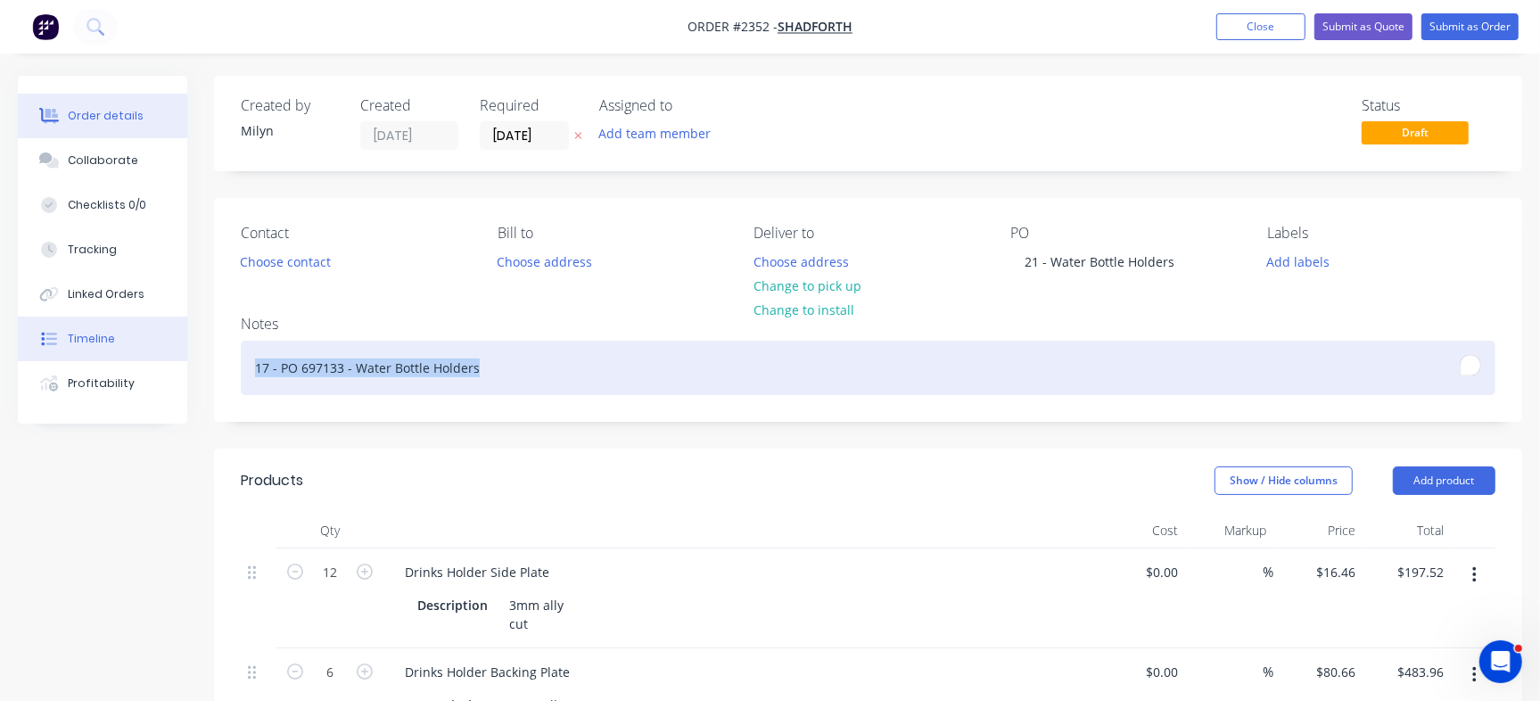
drag, startPoint x: 528, startPoint y: 362, endPoint x: 104, endPoint y: 344, distance: 423.8
click at [104, 344] on div "Order details Collaborate Checklists 0/0 Tracking Linked Orders Timeline Profit…" at bounding box center [770, 668] width 1540 height 1185
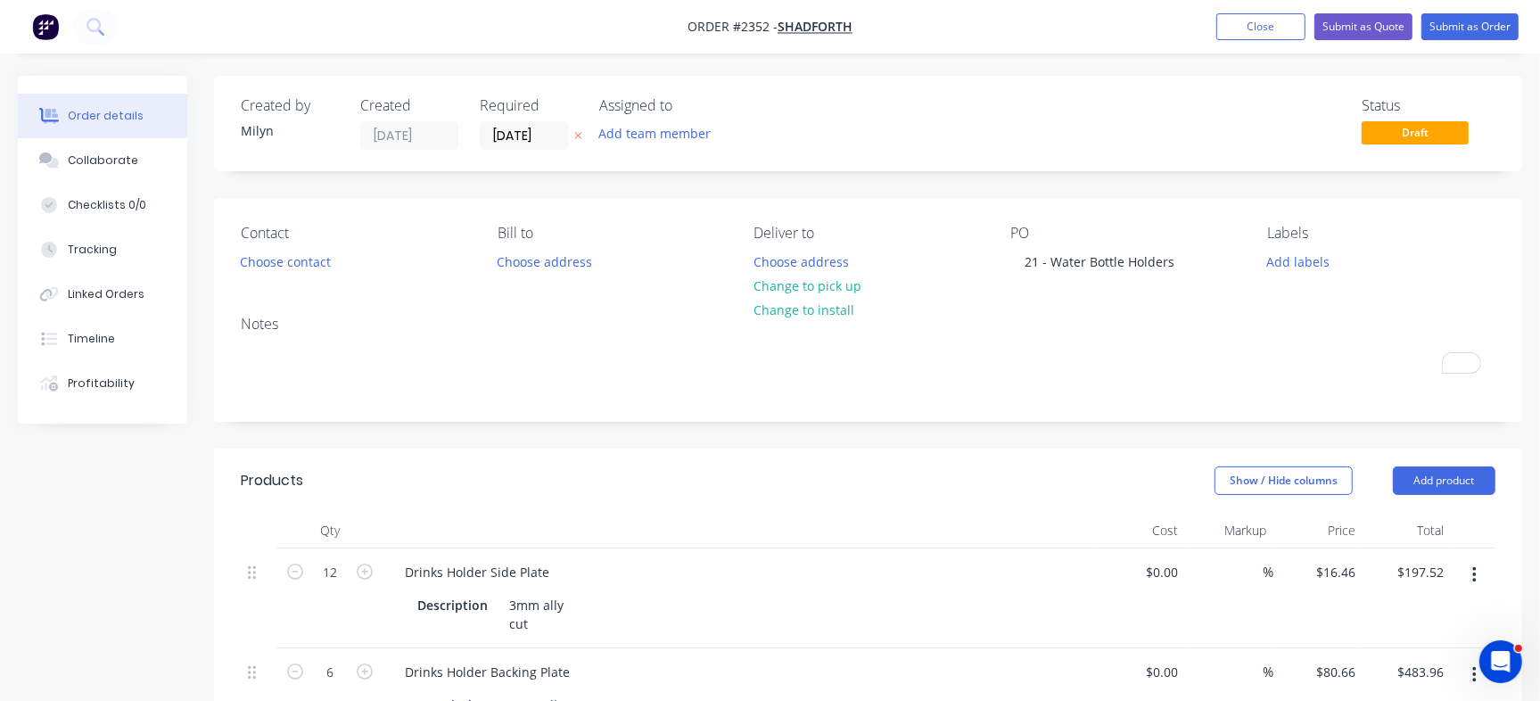
click at [881, 135] on div "Status Draft" at bounding box center [1136, 123] width 718 height 53
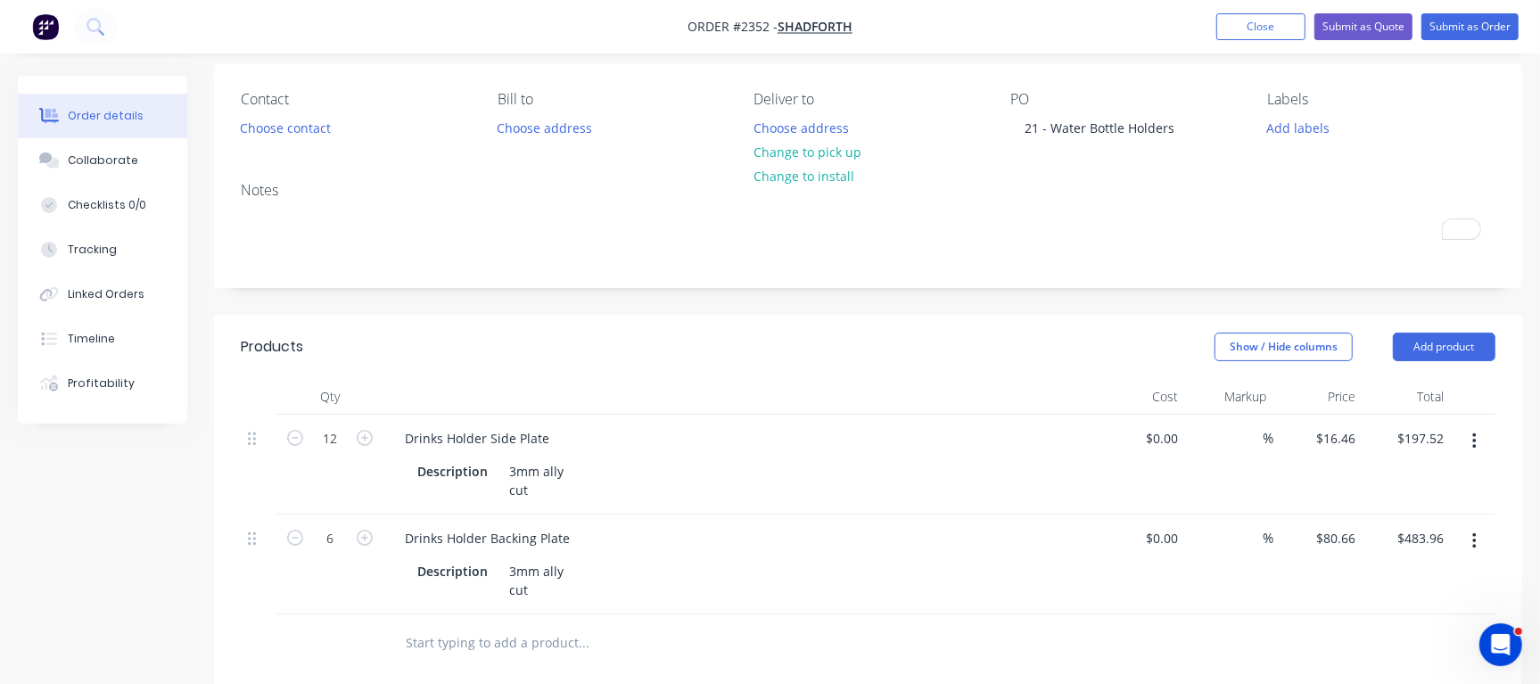
scroll to position [146, 0]
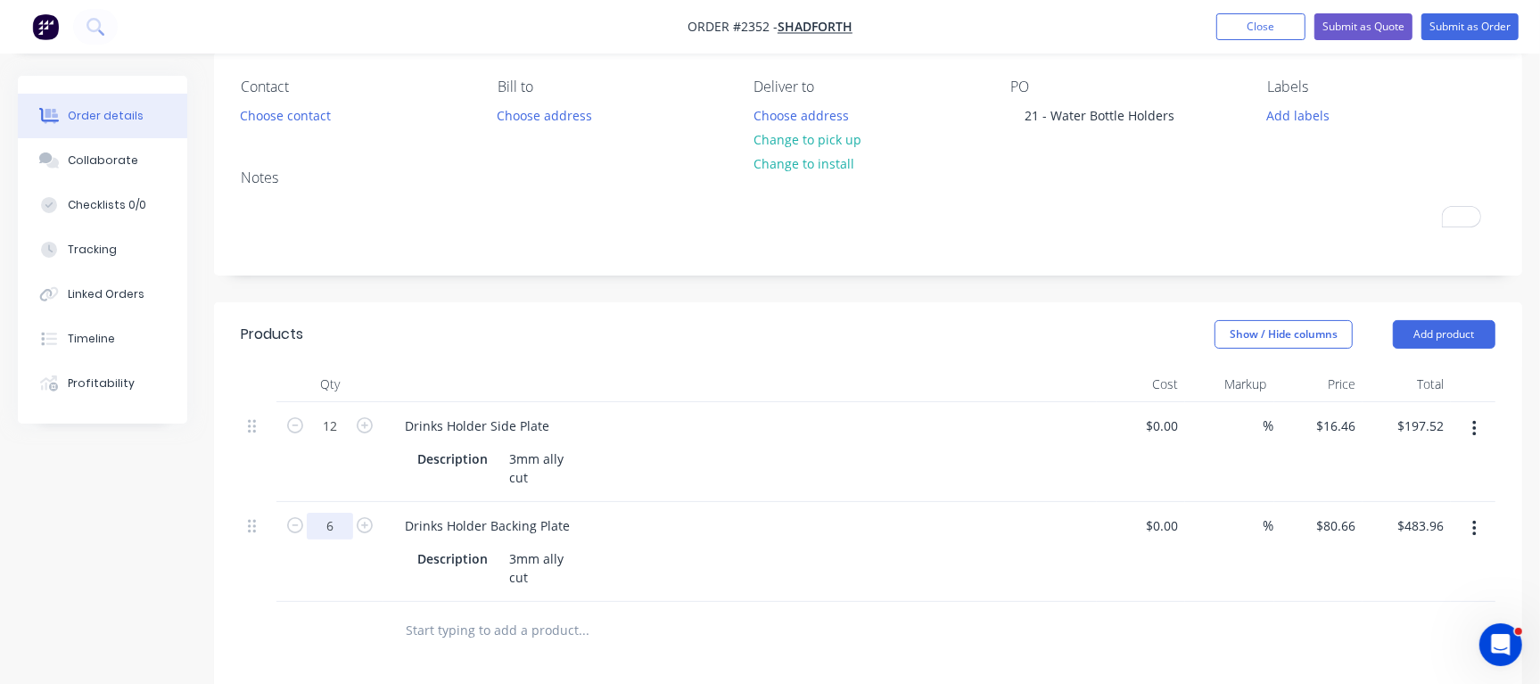
click at [332, 521] on input "6" at bounding box center [330, 526] width 46 height 27
type input "10"
click at [616, 342] on div "Show / Hide columns Add product" at bounding box center [1001, 334] width 988 height 29
type input "$806.60"
click at [327, 425] on input "12" at bounding box center [330, 426] width 46 height 27
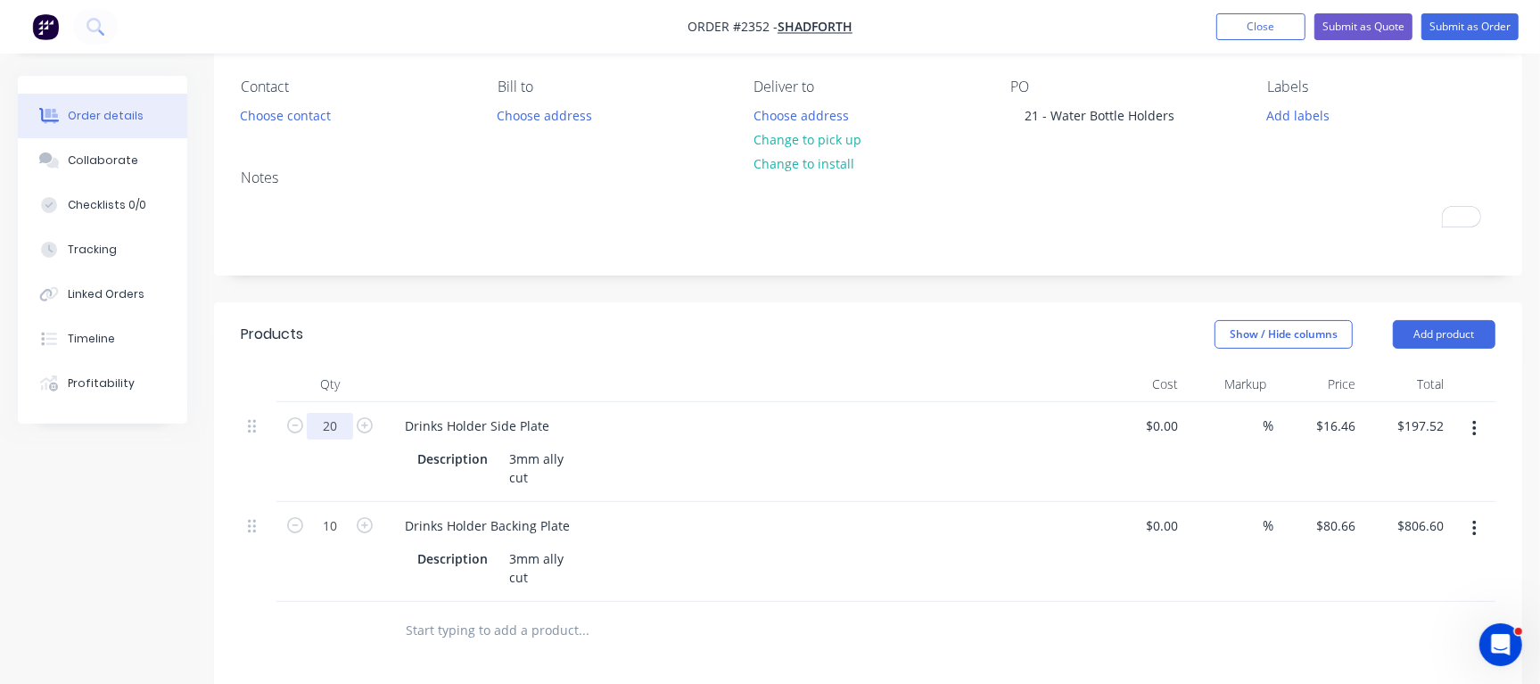
type input "20"
type input "$329.20"
click at [551, 380] on div at bounding box center [739, 384] width 713 height 36
click at [86, 159] on div "Collaborate" at bounding box center [103, 160] width 70 height 16
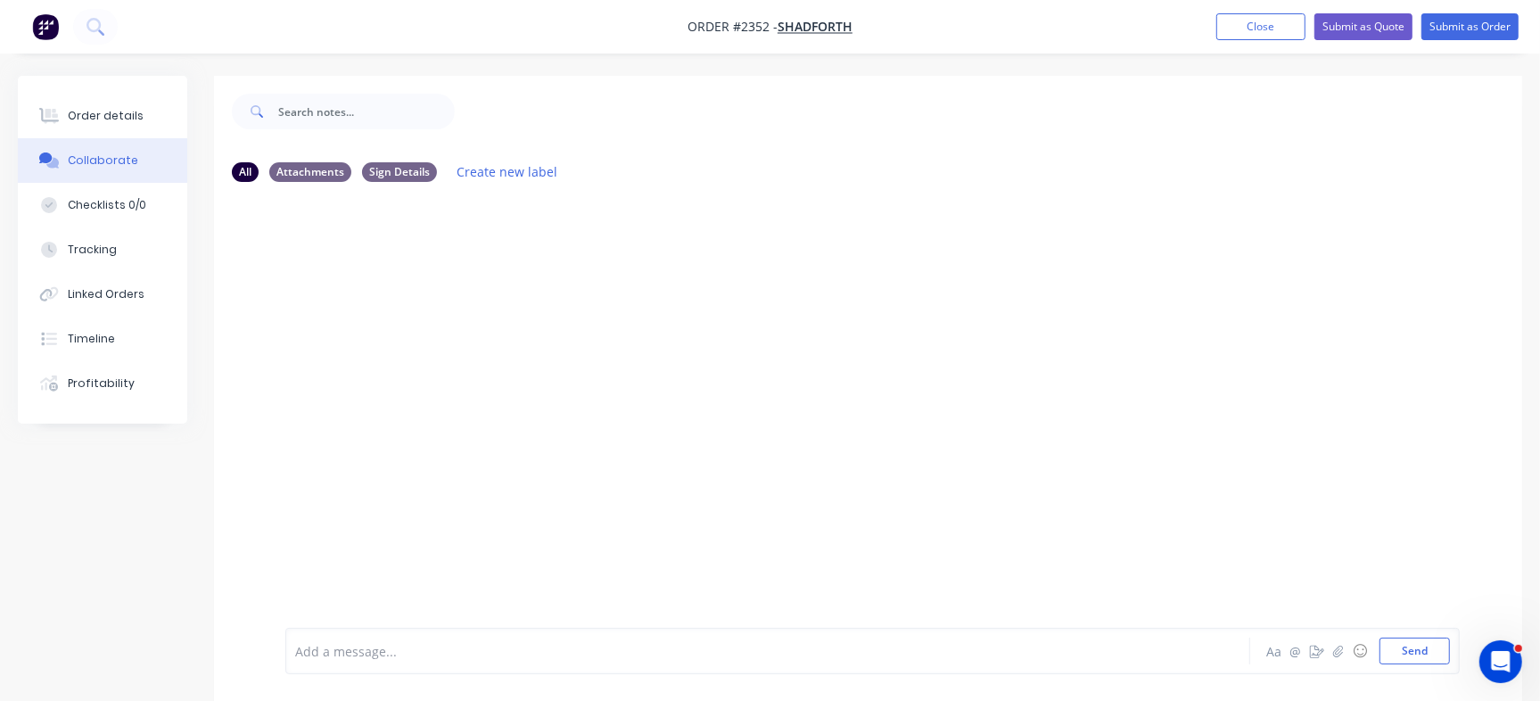
click at [497, 640] on div "Add a message..." at bounding box center [728, 650] width 866 height 27
drag, startPoint x: 1173, startPoint y: 357, endPoint x: 858, endPoint y: 168, distance: 367.8
click at [1174, 357] on div "MQ You - 04:40pm [DATE] 21 Water Bottle Holders Labels Edit Delete" at bounding box center [868, 411] width 1308 height 431
click at [1417, 655] on button "Send" at bounding box center [1414, 650] width 70 height 27
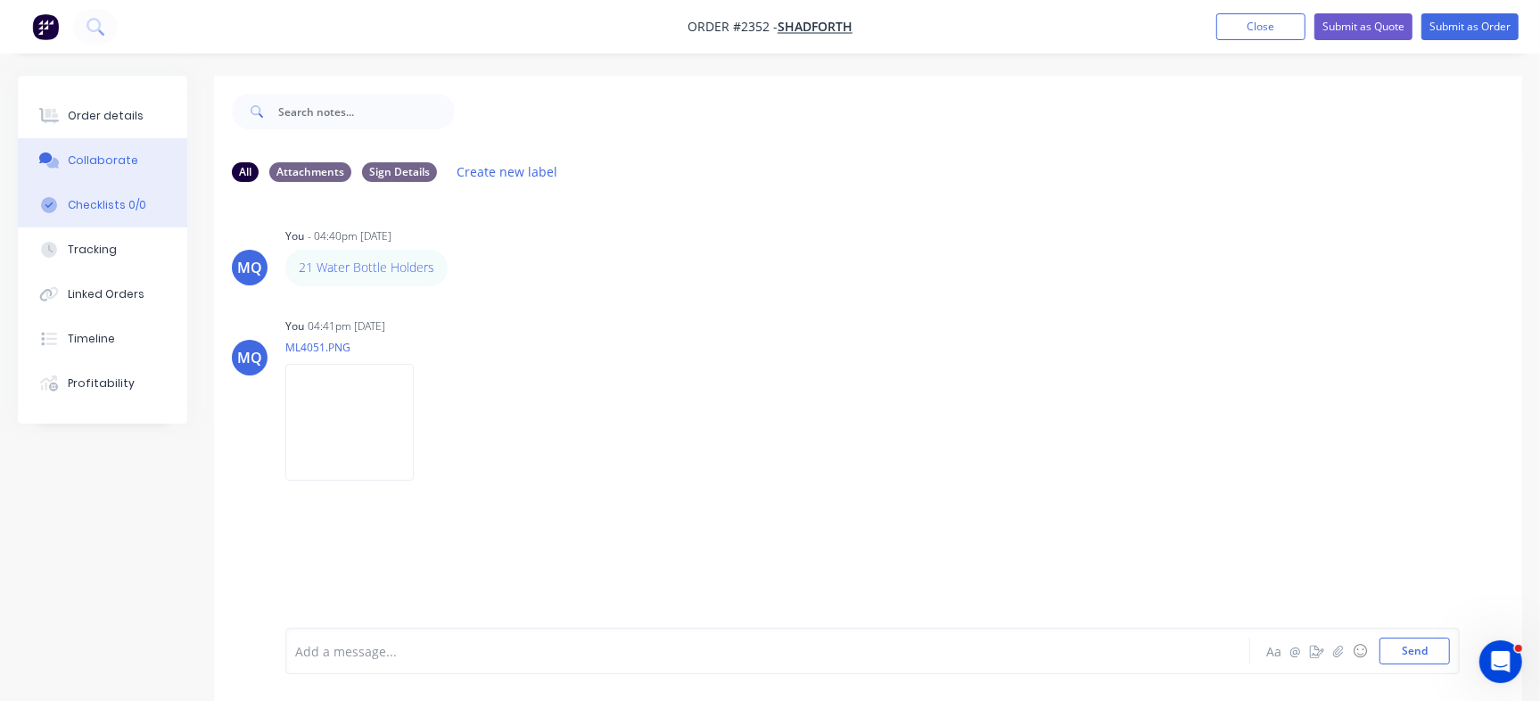
click at [124, 189] on button "Checklists 0/0" at bounding box center [102, 205] width 169 height 45
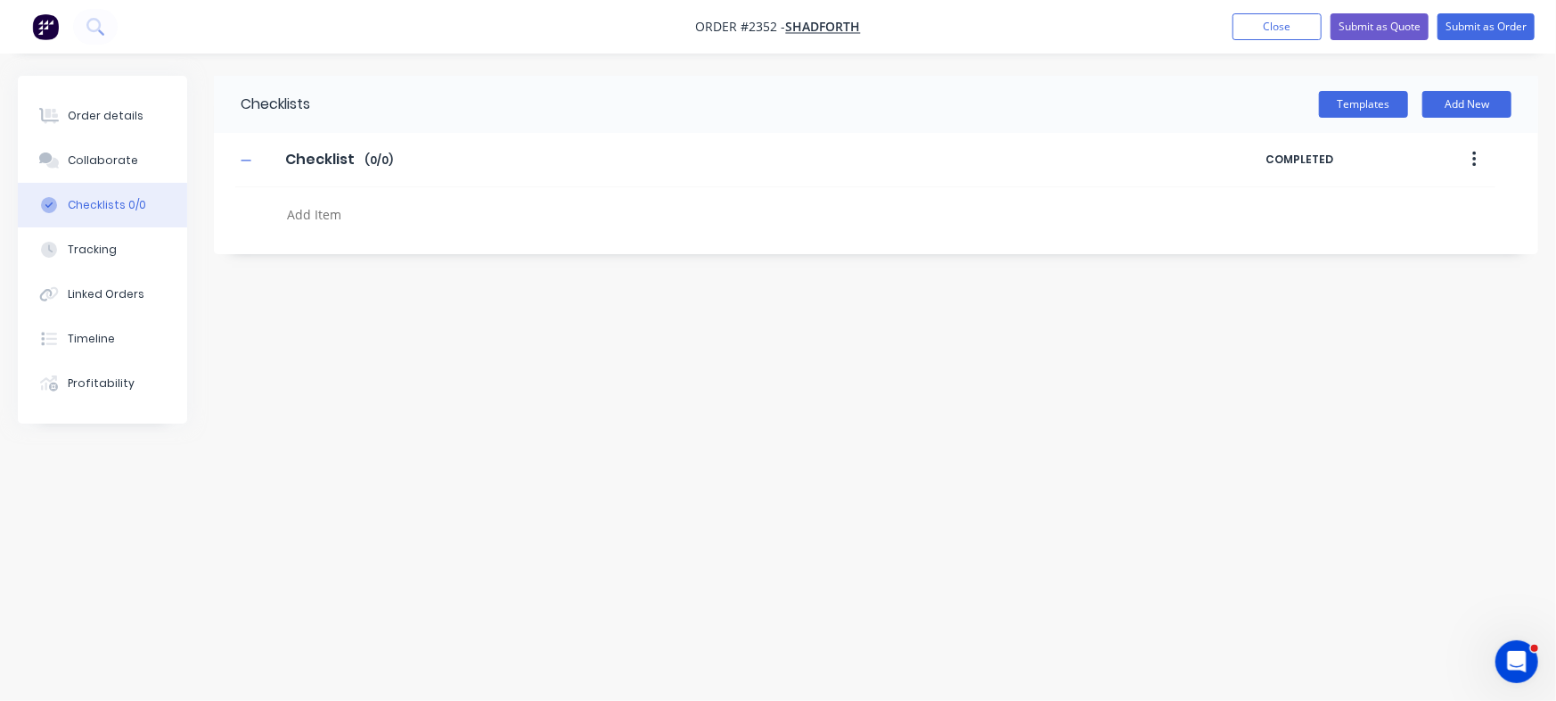
type textarea "x"
click at [357, 206] on textarea at bounding box center [685, 214] width 811 height 26
paste textarea "QU-1435"
type textarea "QU-1435"
type textarea "x"
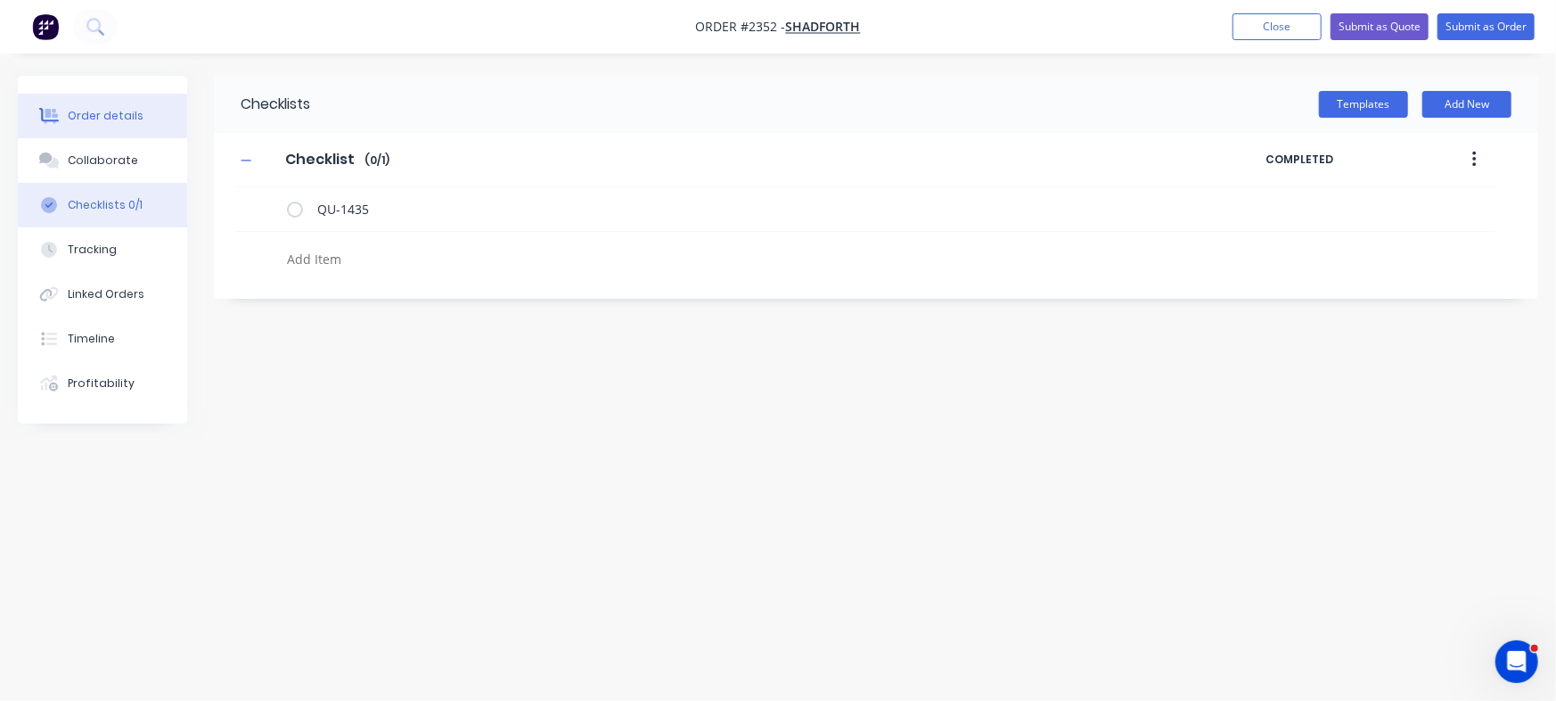
type textarea "x"
click at [136, 111] on div "Order details" at bounding box center [106, 116] width 76 height 16
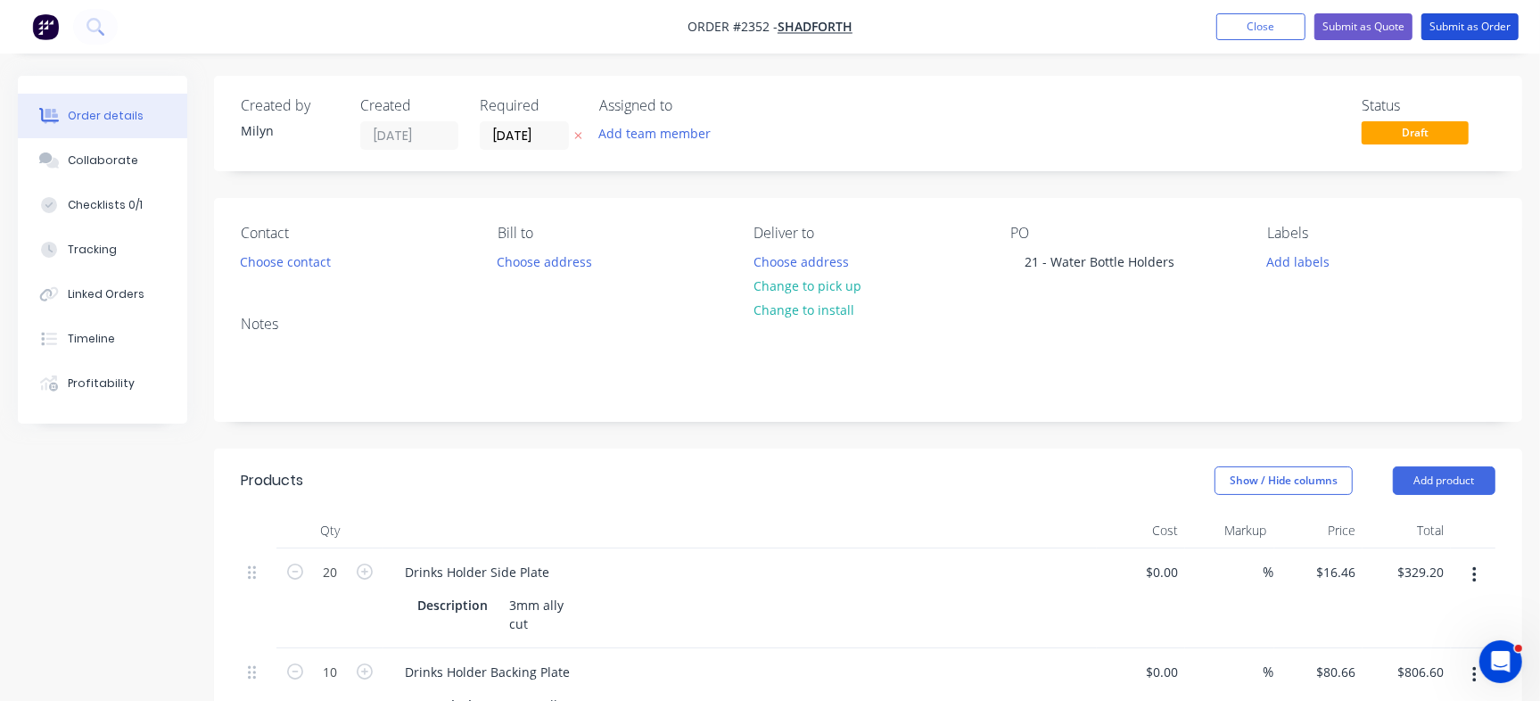
drag, startPoint x: 1461, startPoint y: 23, endPoint x: 1457, endPoint y: 138, distance: 115.1
click at [1338, 183] on div "Order #2352 - Shadforth Add product Close Submit as Quote Submit as Order Order…" at bounding box center [770, 630] width 1540 height 1261
click at [1486, 27] on button "Submit as Order" at bounding box center [1469, 26] width 97 height 27
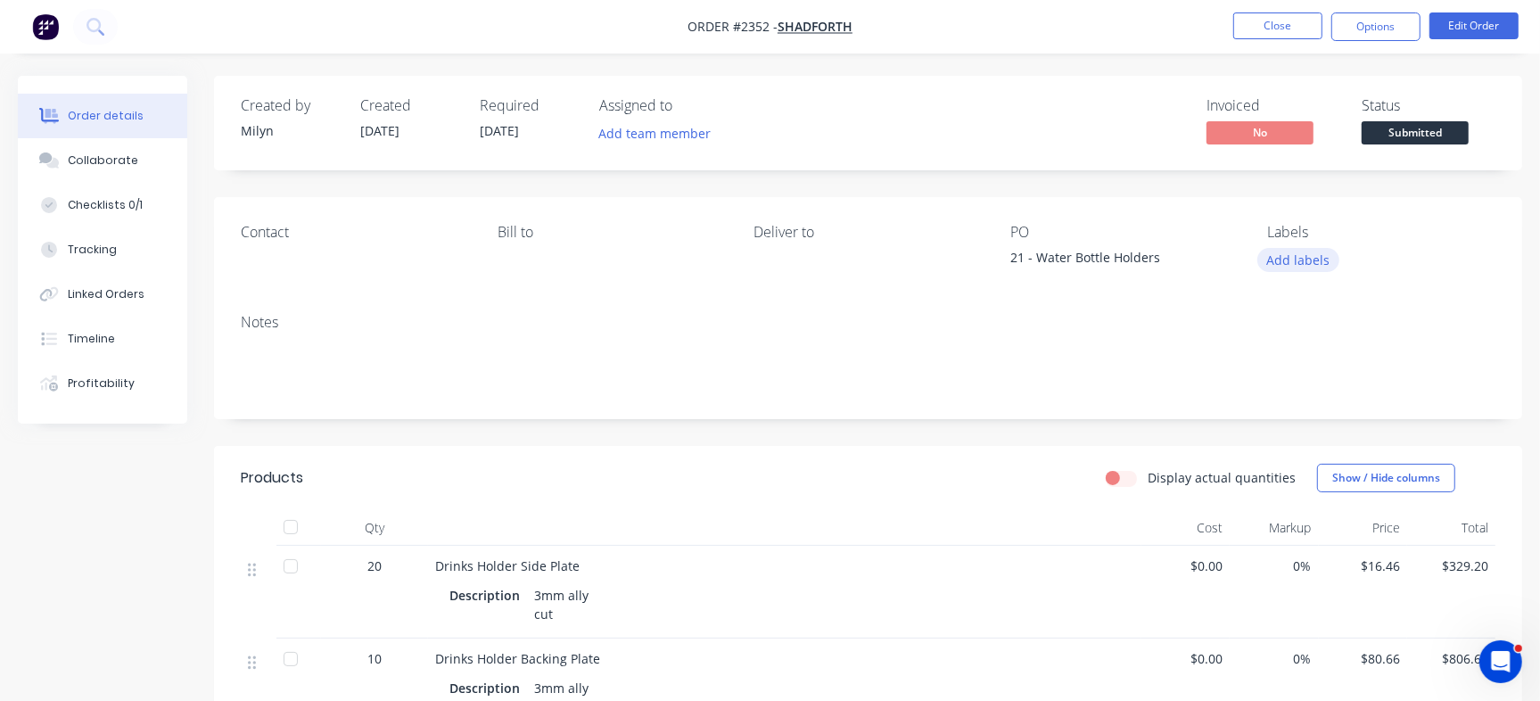
click at [1306, 261] on button "Add labels" at bounding box center [1298, 260] width 82 height 24
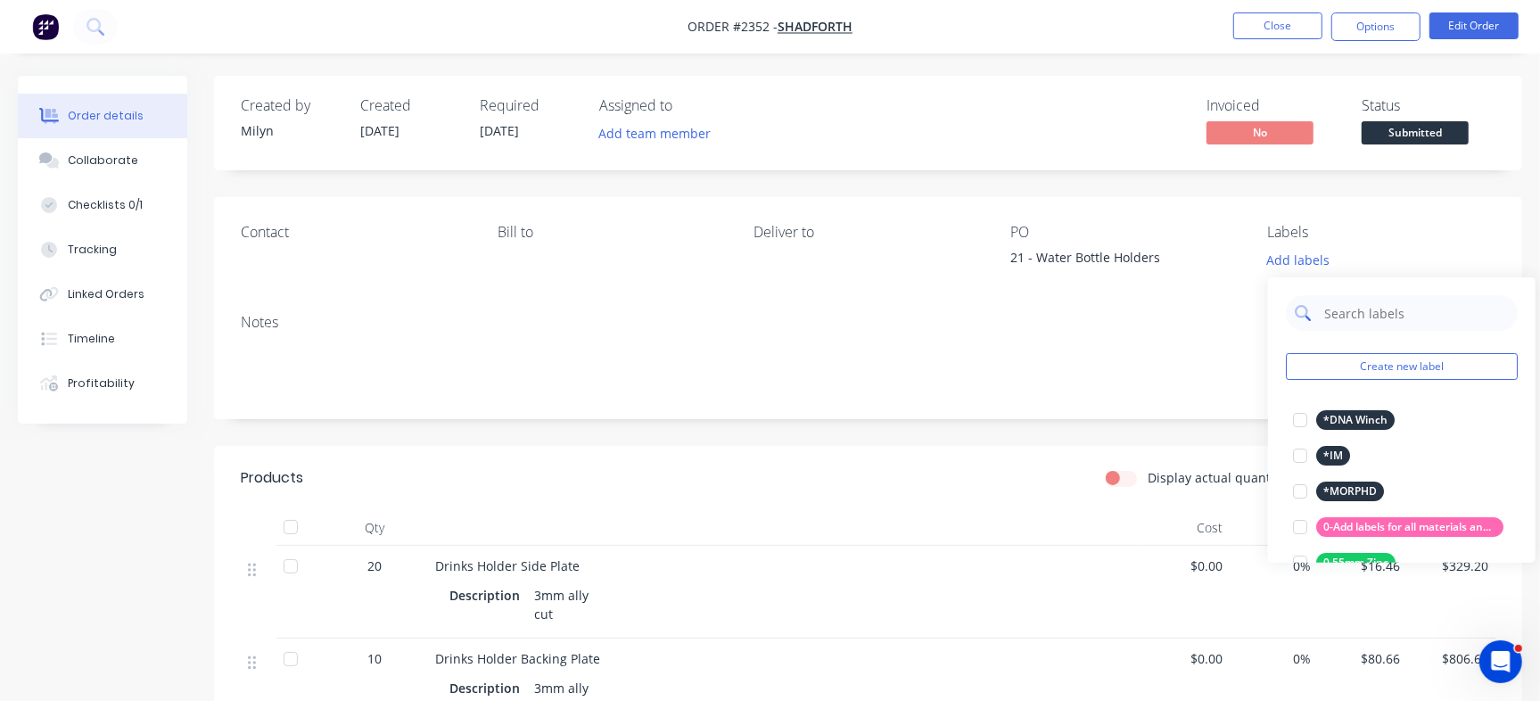
click at [1393, 321] on input "text" at bounding box center [1415, 313] width 186 height 36
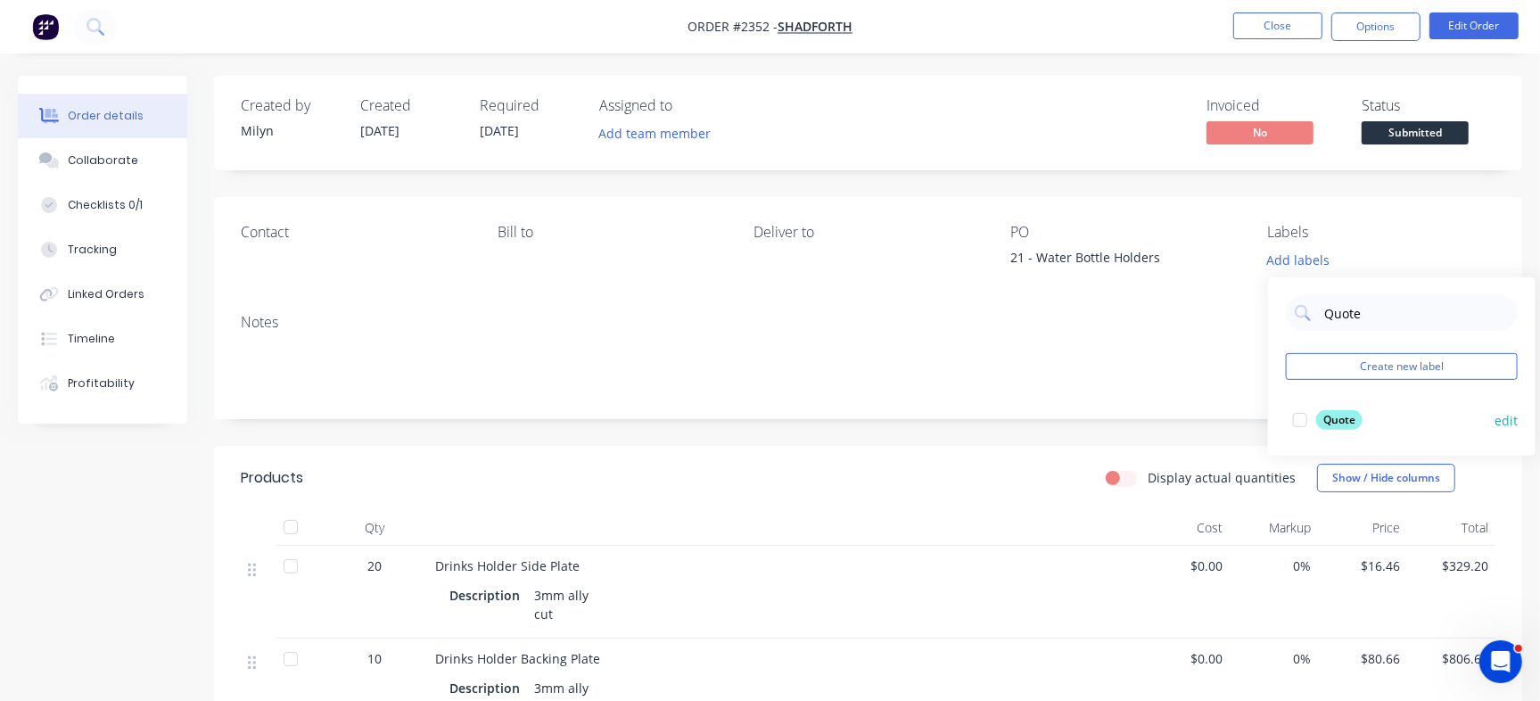
type input "Quote"
click at [1319, 423] on div "Quote" at bounding box center [1339, 420] width 46 height 20
click at [1121, 170] on div "Created by [PERSON_NAME] Created [DATE] Required [DATE] Assigned to Add team me…" at bounding box center [868, 549] width 1308 height 946
click at [1433, 133] on span "Submitted" at bounding box center [1414, 132] width 107 height 22
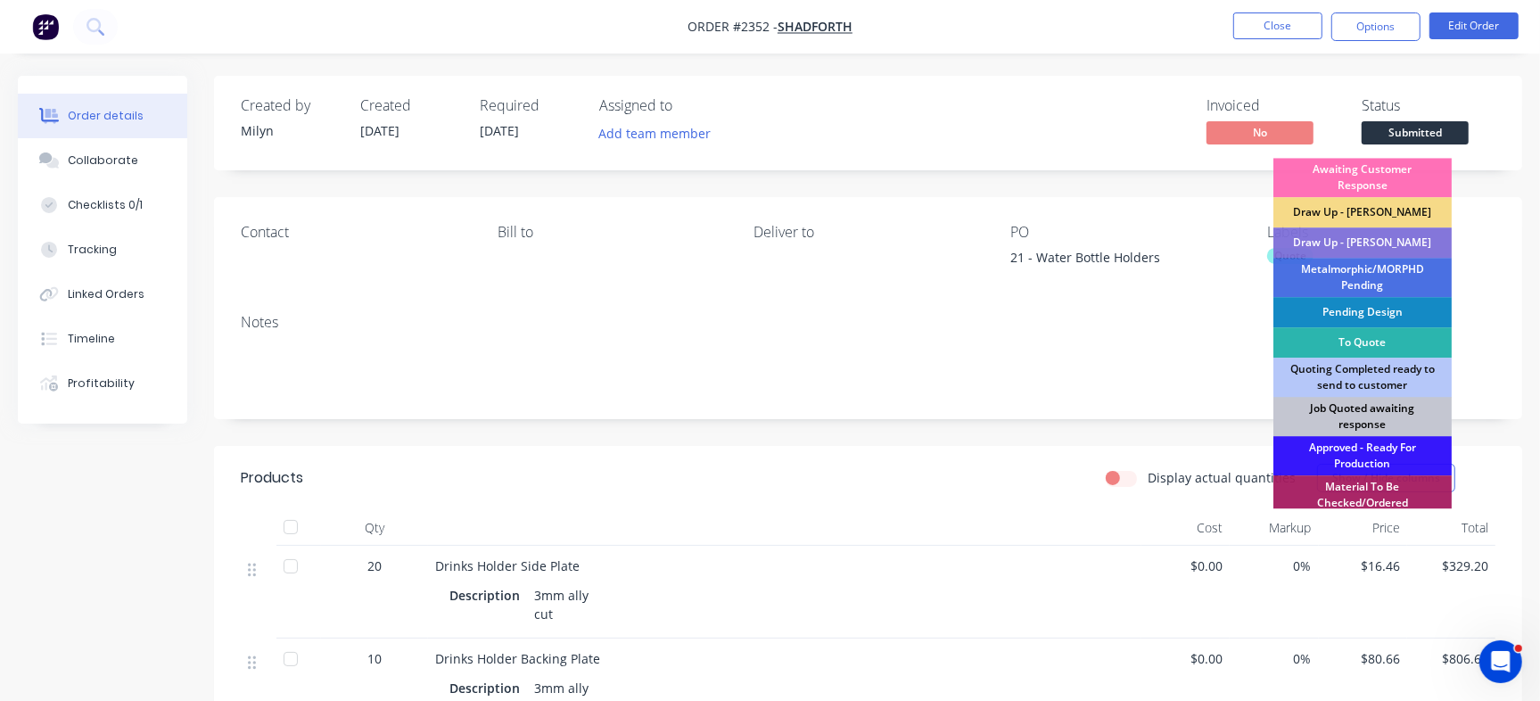
click at [1387, 403] on div "Job Quoted awaiting response" at bounding box center [1362, 416] width 178 height 39
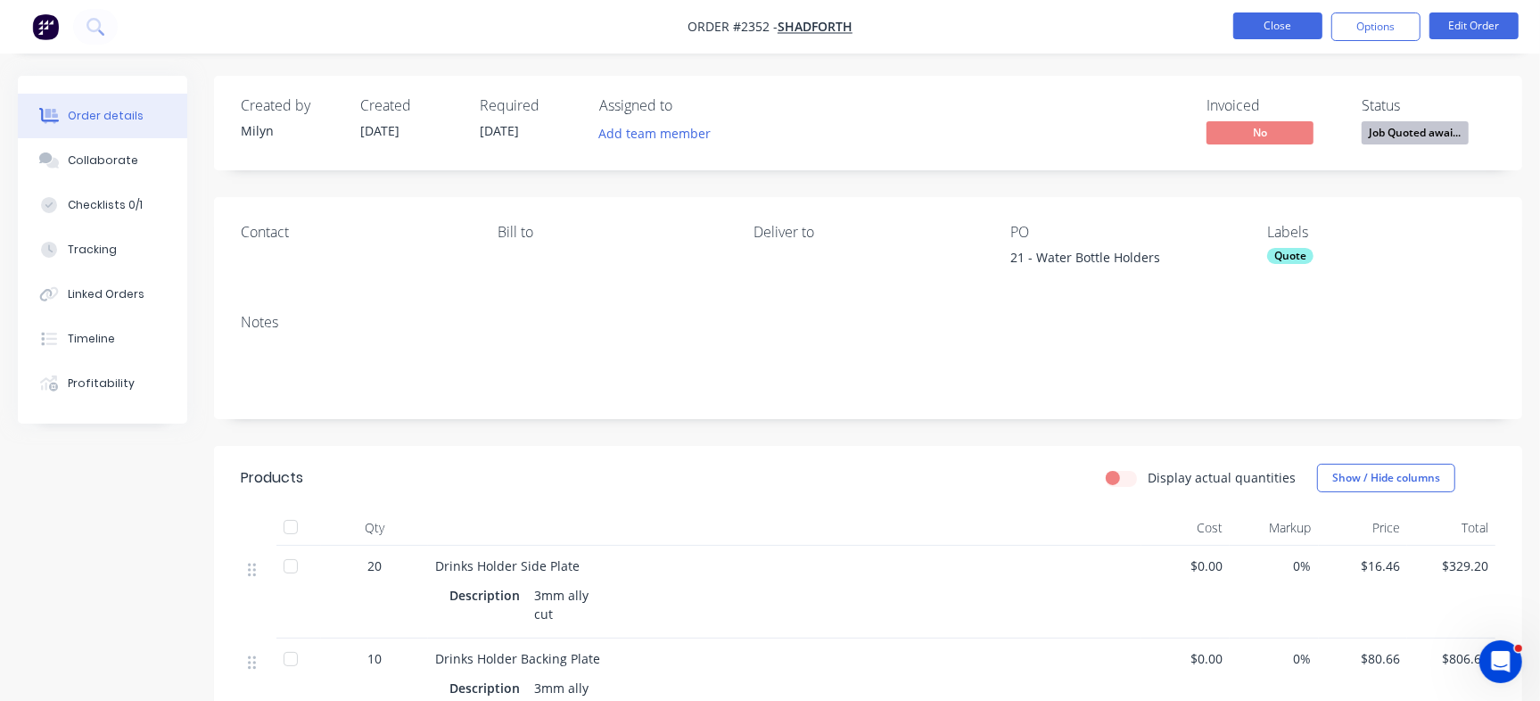
click at [1296, 21] on button "Close" at bounding box center [1277, 25] width 89 height 27
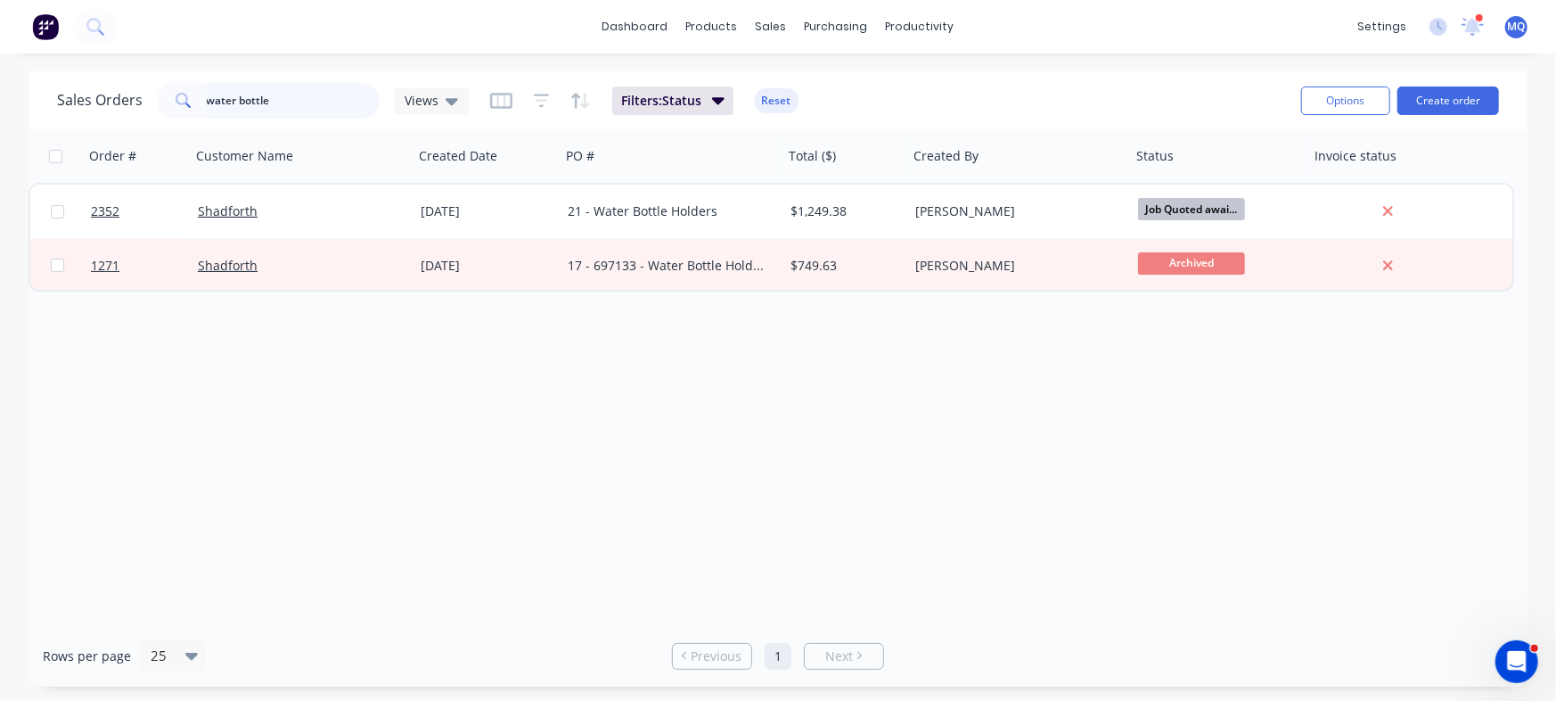
drag, startPoint x: 0, startPoint y: 50, endPoint x: 18, endPoint y: 41, distance: 19.9
click at [0, 35] on div "dashboard products sales purchasing productivity dashboard products Product Cat…" at bounding box center [778, 350] width 1556 height 701
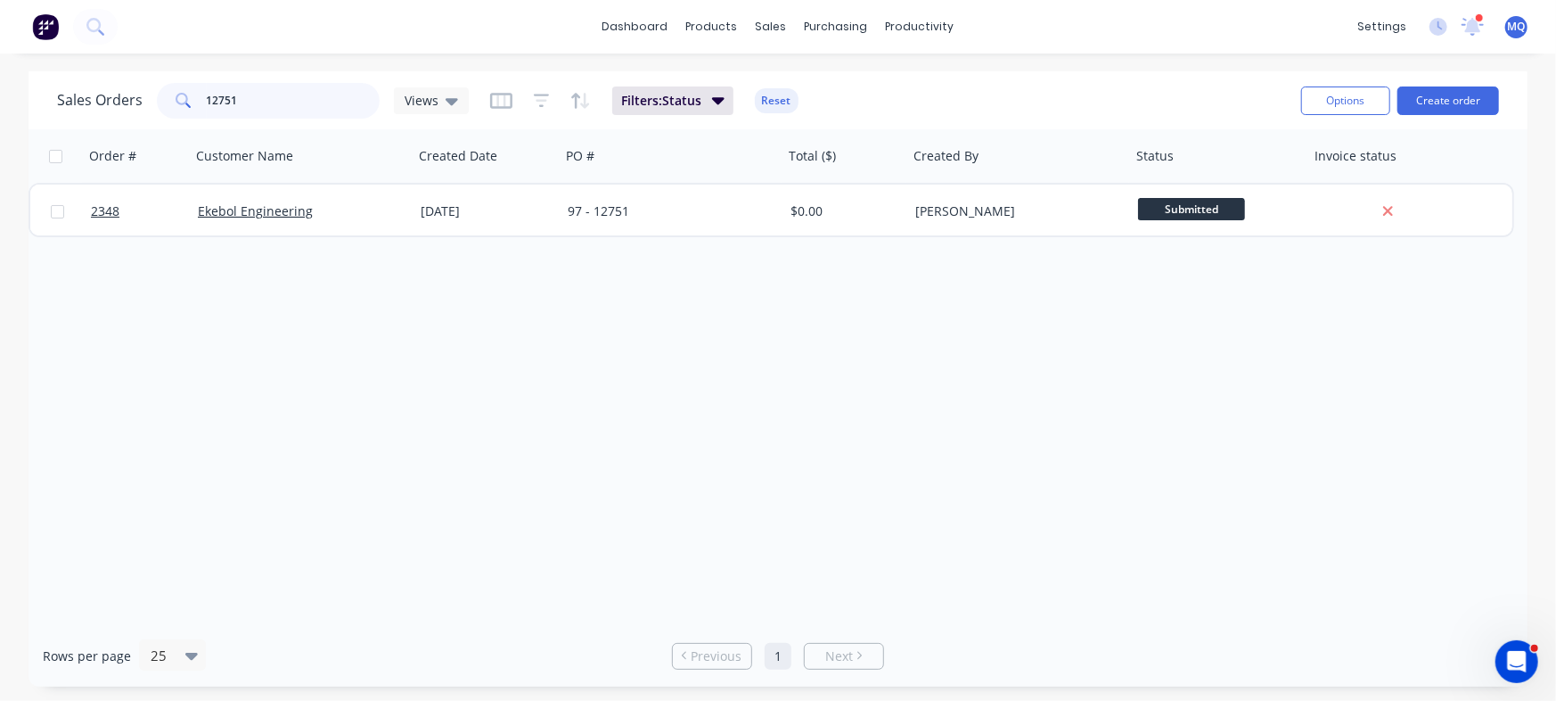
click at [302, 107] on input "12751" at bounding box center [294, 101] width 174 height 36
type input "kffab"
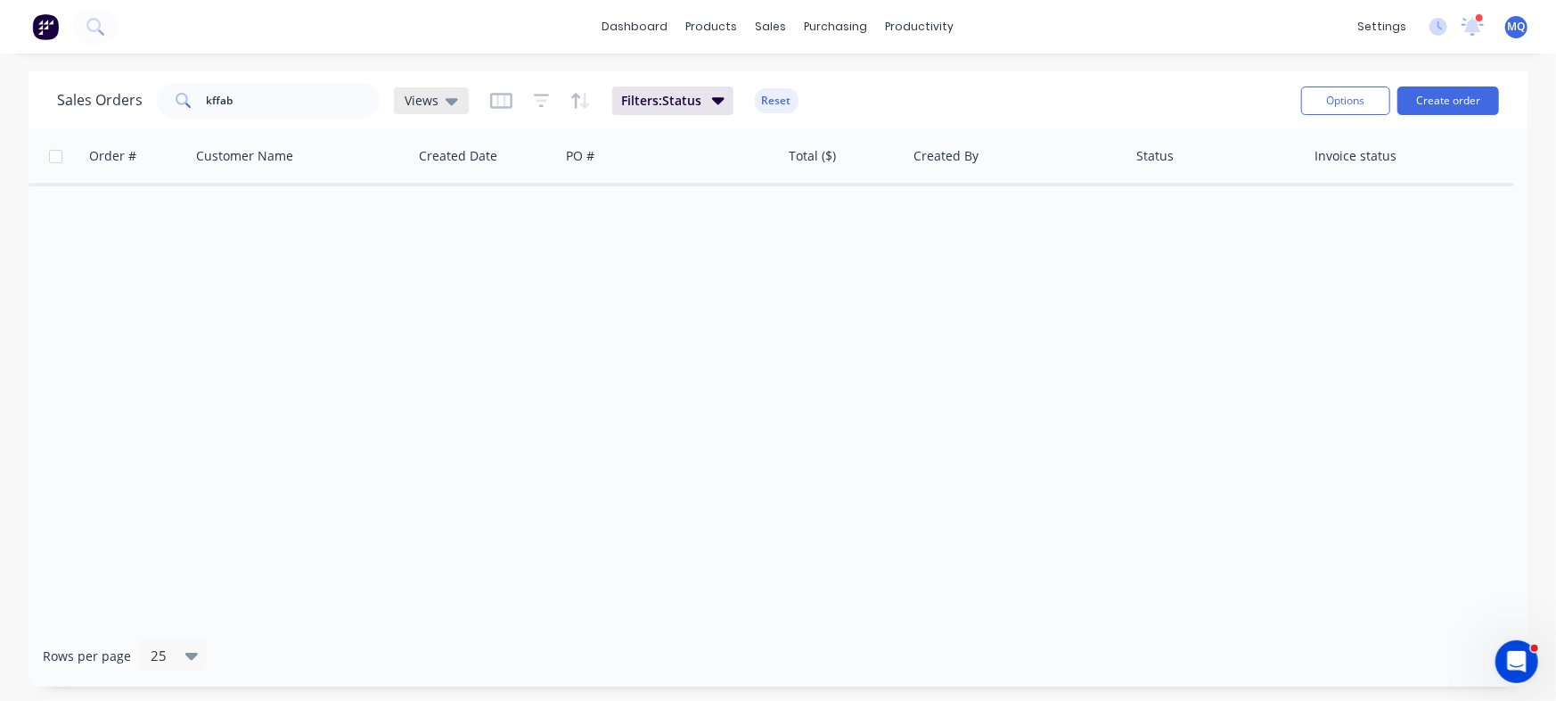
click at [430, 94] on span "Views" at bounding box center [422, 100] width 34 height 19
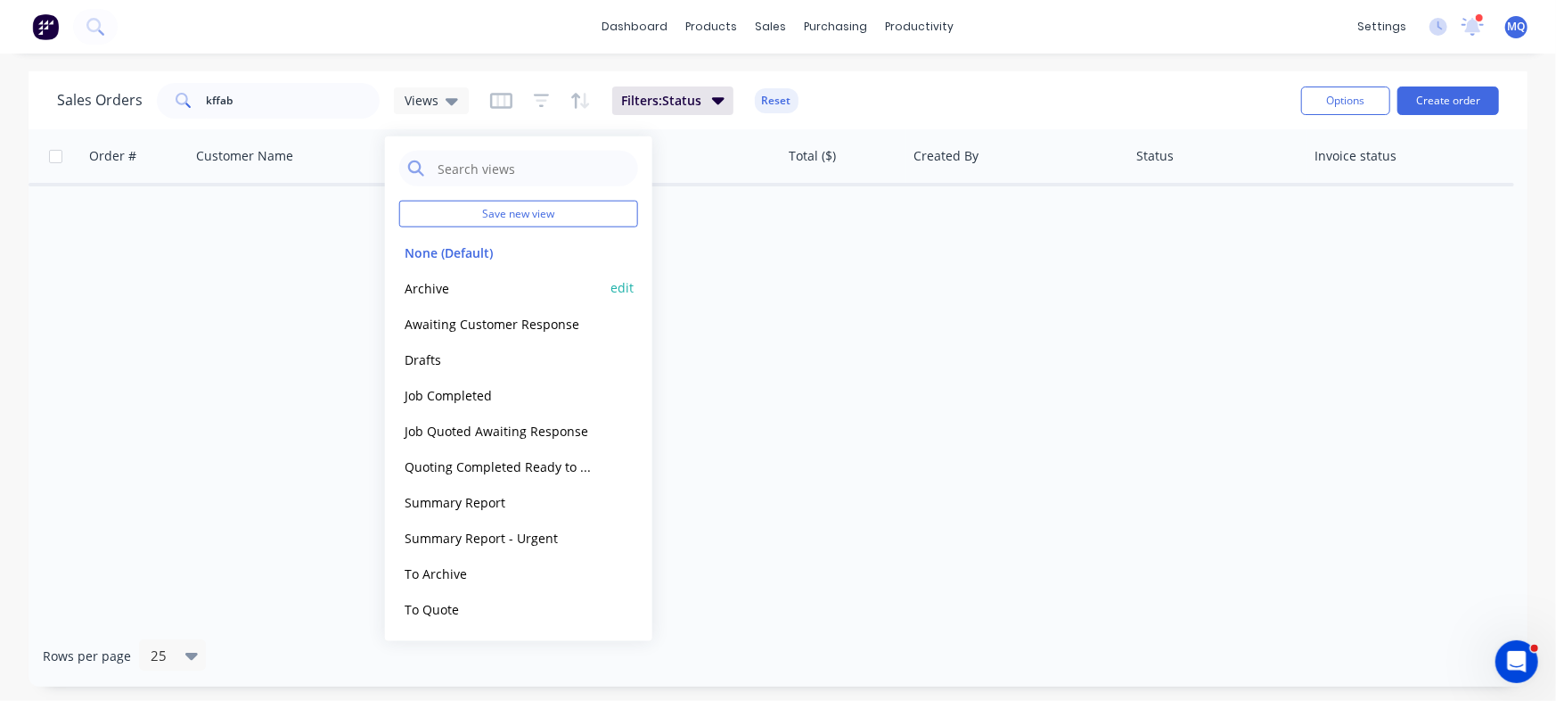
click at [442, 291] on button "Archive" at bounding box center [500, 287] width 203 height 21
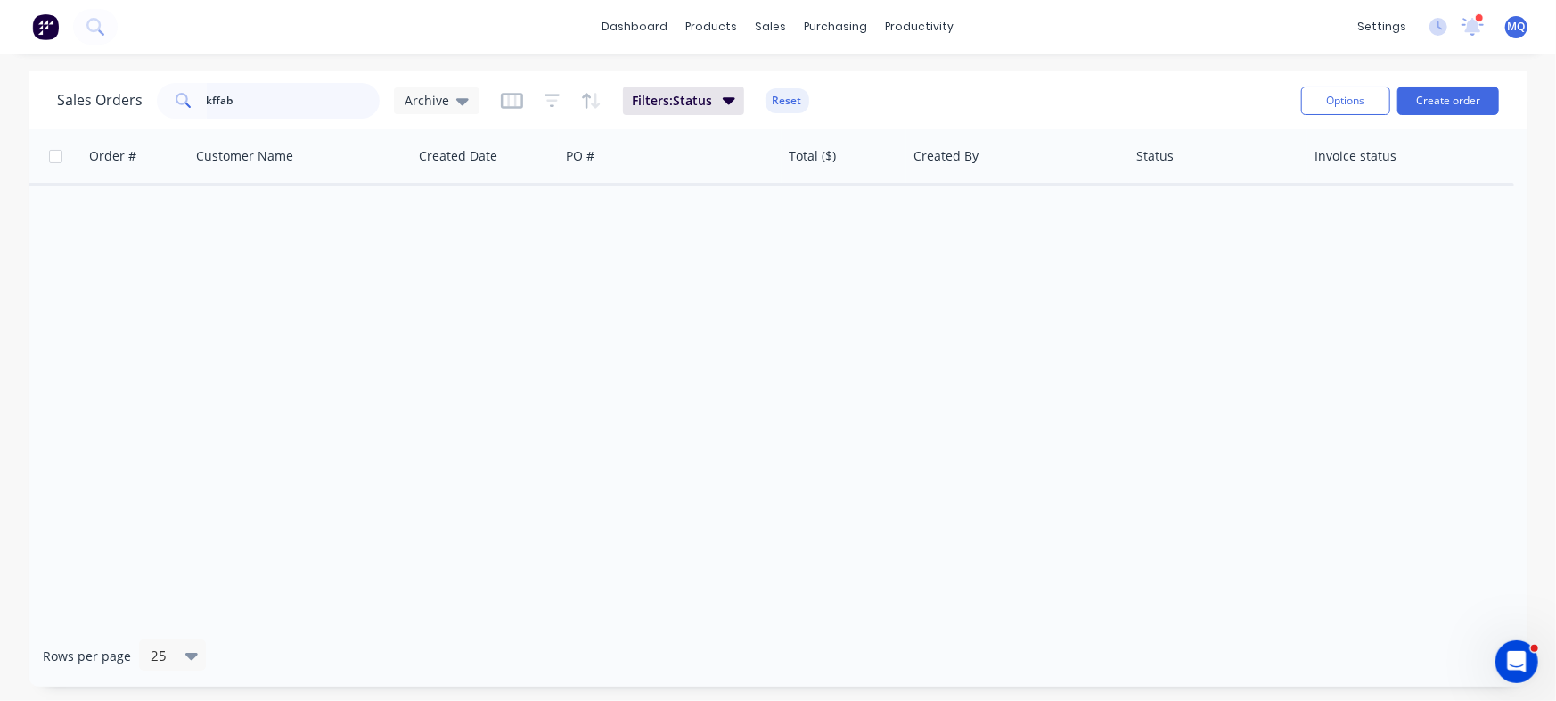
click at [281, 99] on input "kffab" at bounding box center [294, 101] width 174 height 36
drag, startPoint x: 300, startPoint y: 102, endPoint x: 129, endPoint y: 99, distance: 170.3
click at [129, 98] on div "Sales Orders kffab Archive" at bounding box center [268, 101] width 423 height 36
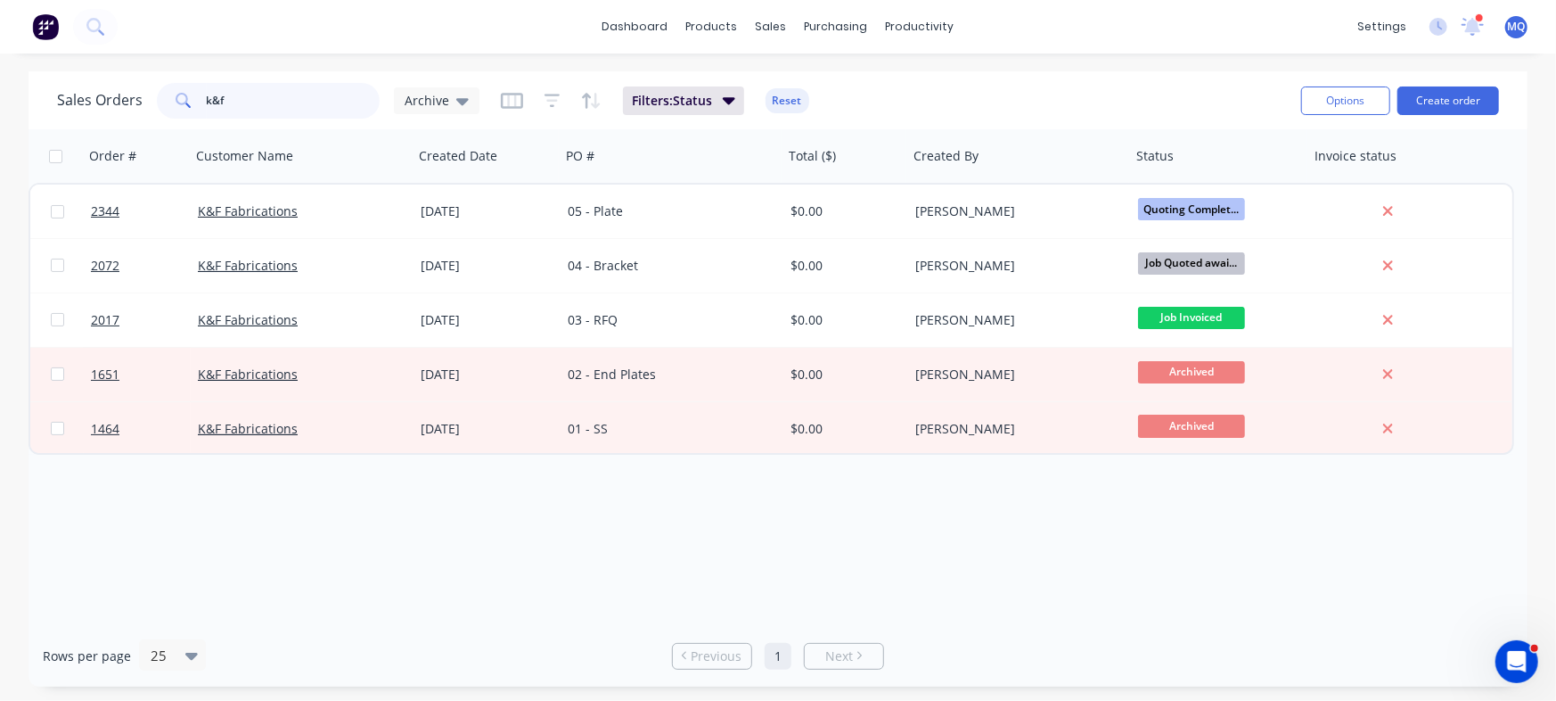
type input "k&f"
drag, startPoint x: 275, startPoint y: 101, endPoint x: 35, endPoint y: 73, distance: 241.4
click at [35, 73] on div "Sales Orders k&f Archive Filters: Status Reset Options Create order" at bounding box center [778, 100] width 1499 height 58
click at [424, 112] on div "Archive" at bounding box center [437, 100] width 86 height 27
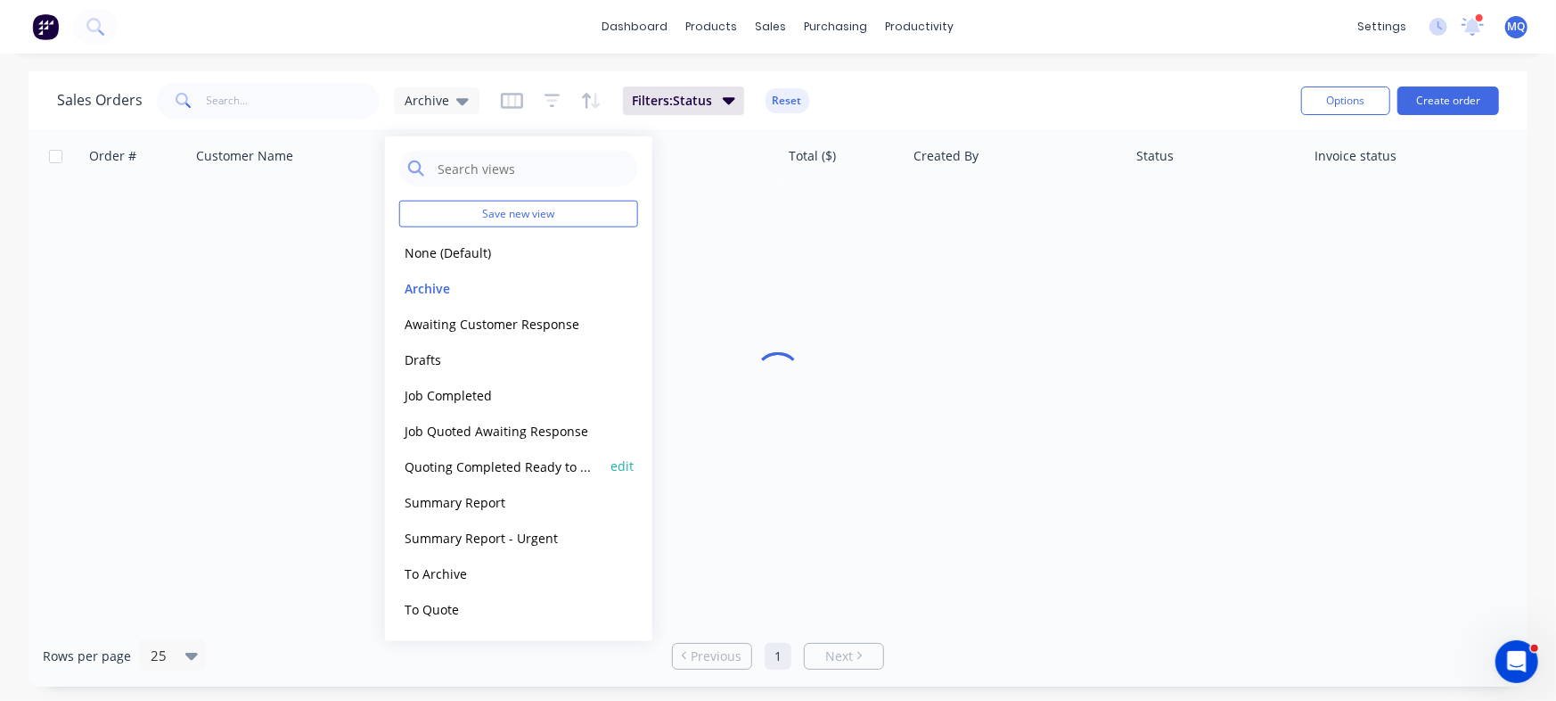
click at [434, 464] on button "Quoting Completed Ready to Send" at bounding box center [500, 466] width 203 height 21
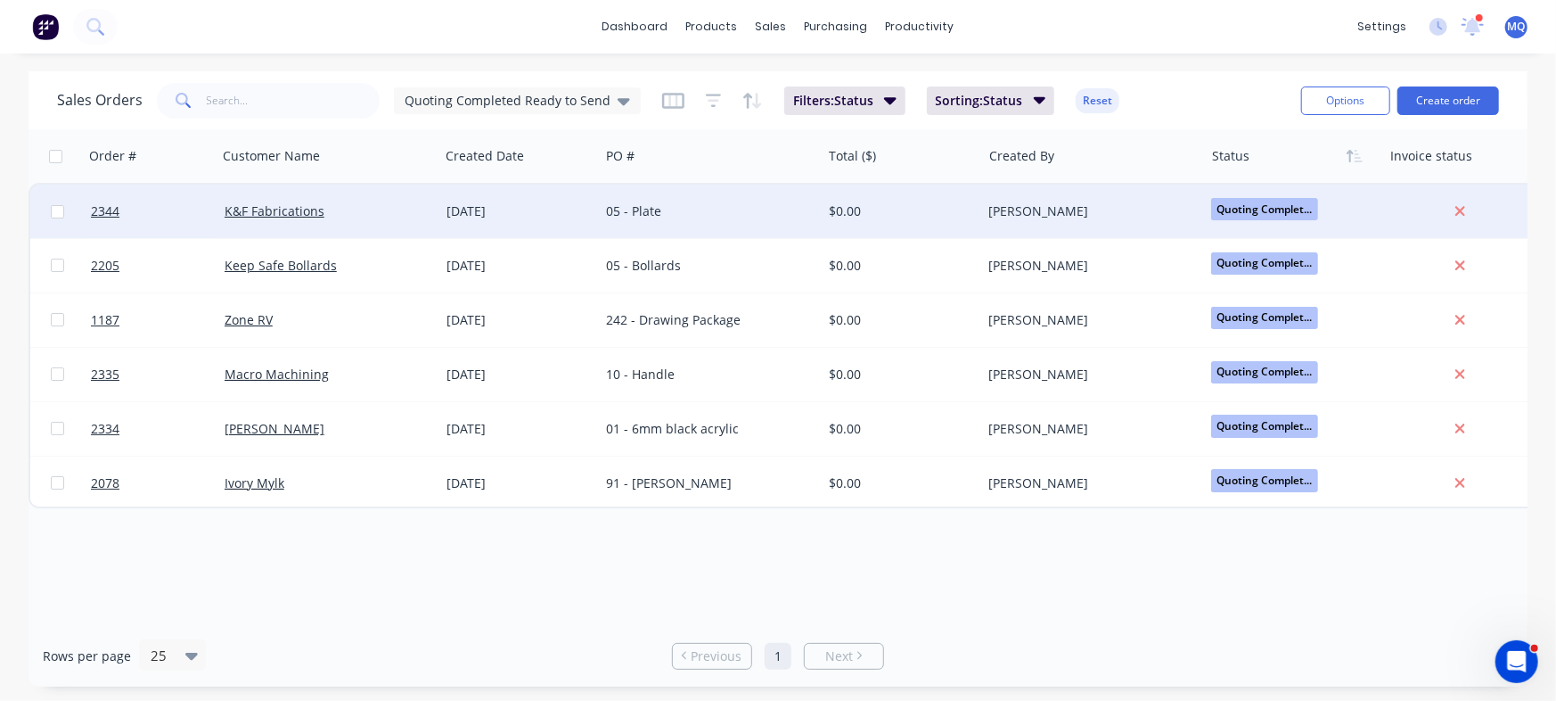
click at [554, 210] on div "[DATE]" at bounding box center [520, 211] width 146 height 18
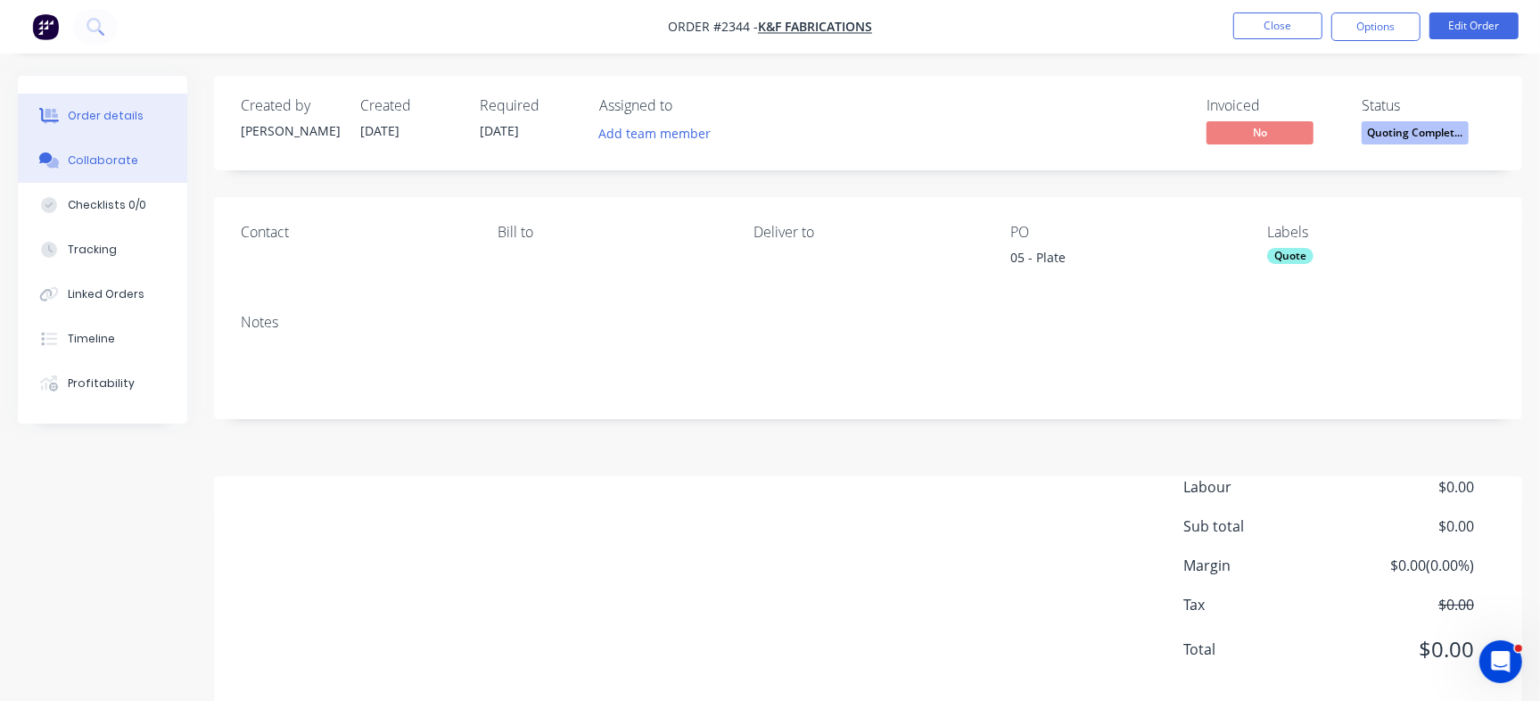
click at [105, 165] on div "Collaborate" at bounding box center [103, 160] width 70 height 16
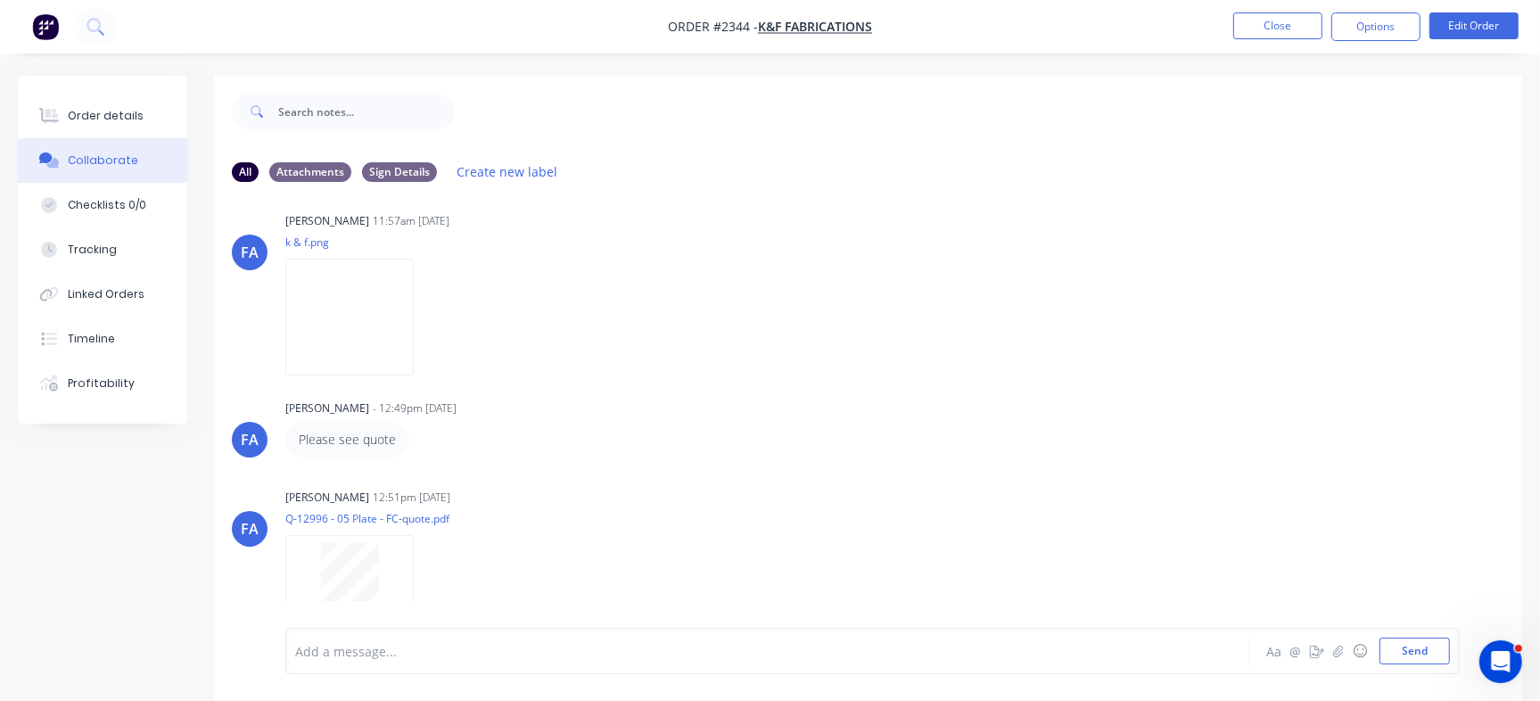
scroll to position [136, 0]
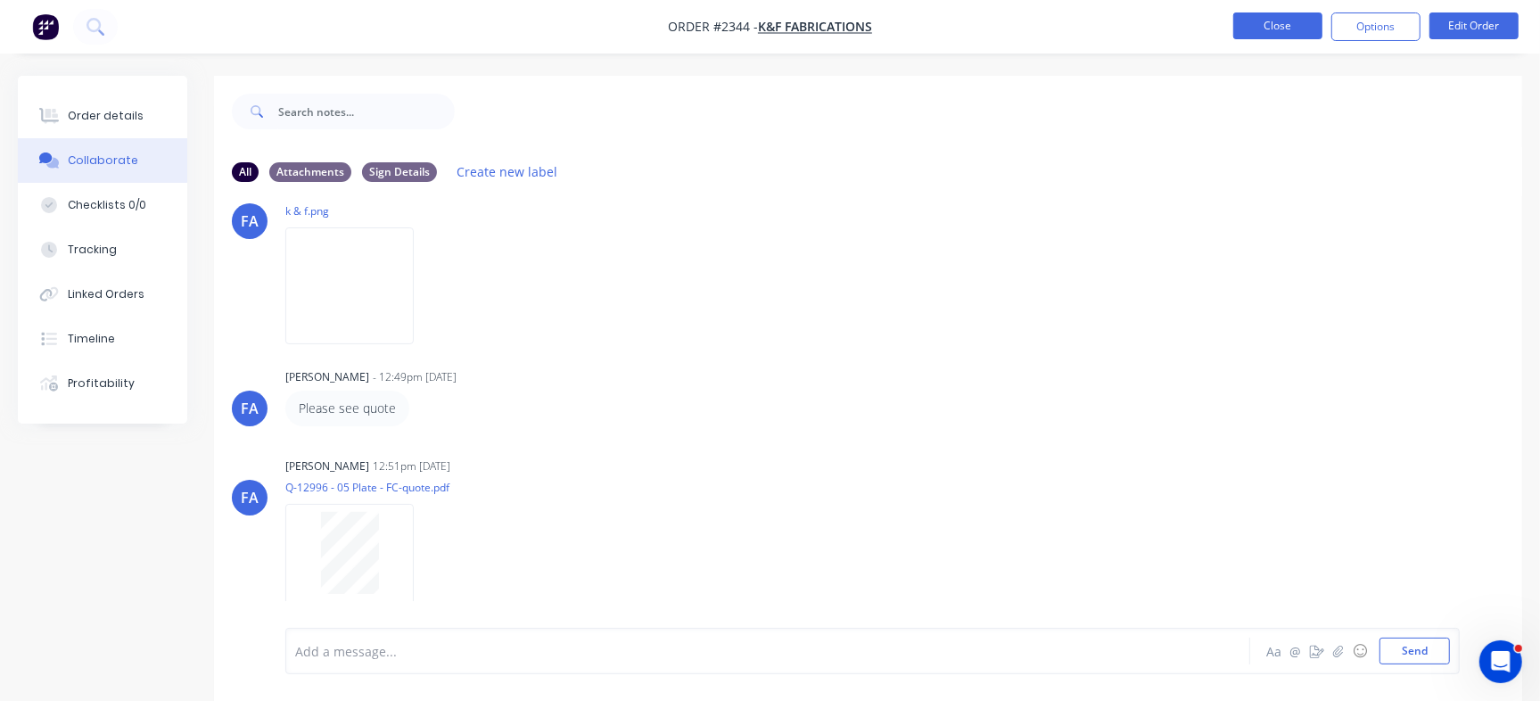
click at [1279, 33] on button "Close" at bounding box center [1277, 25] width 89 height 27
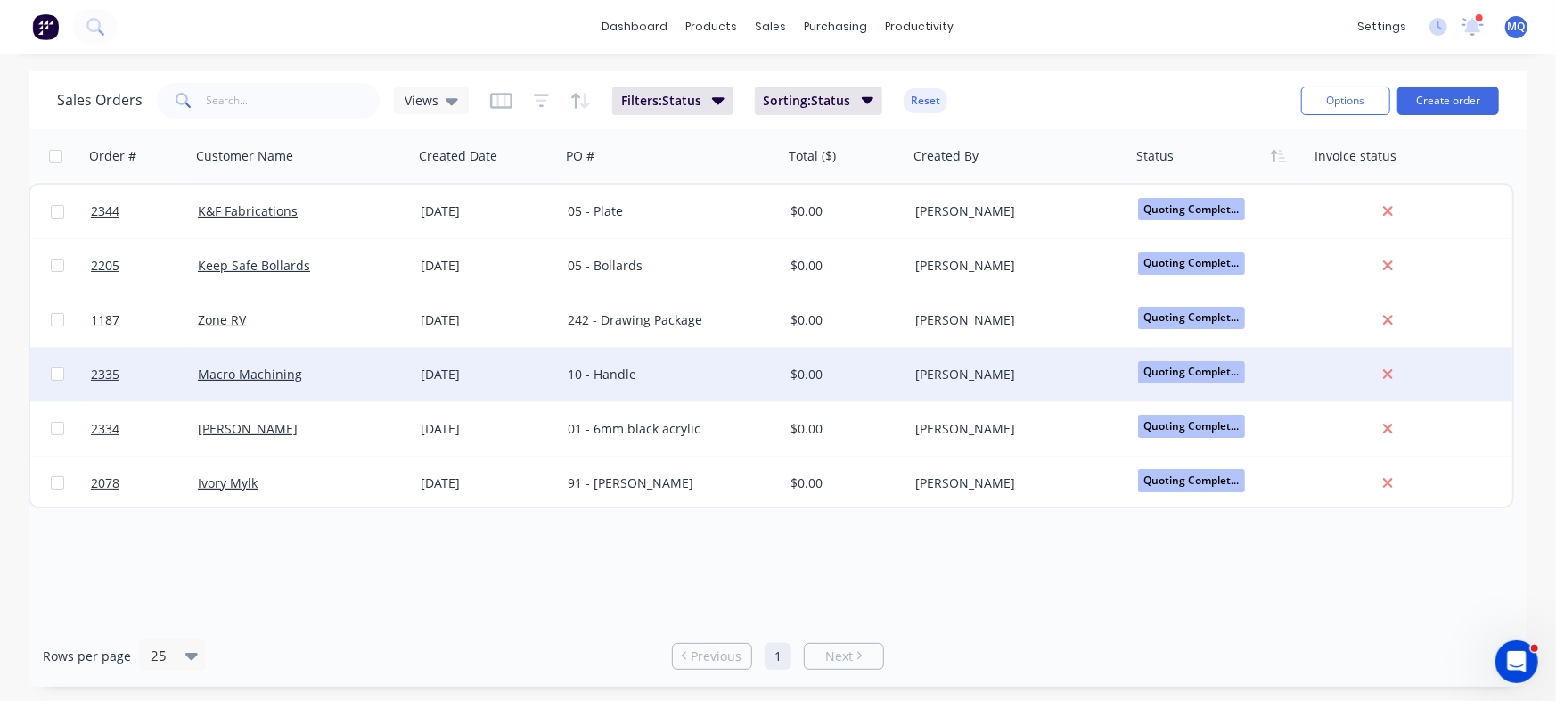
click at [675, 373] on div "10 - Handle" at bounding box center [667, 374] width 198 height 18
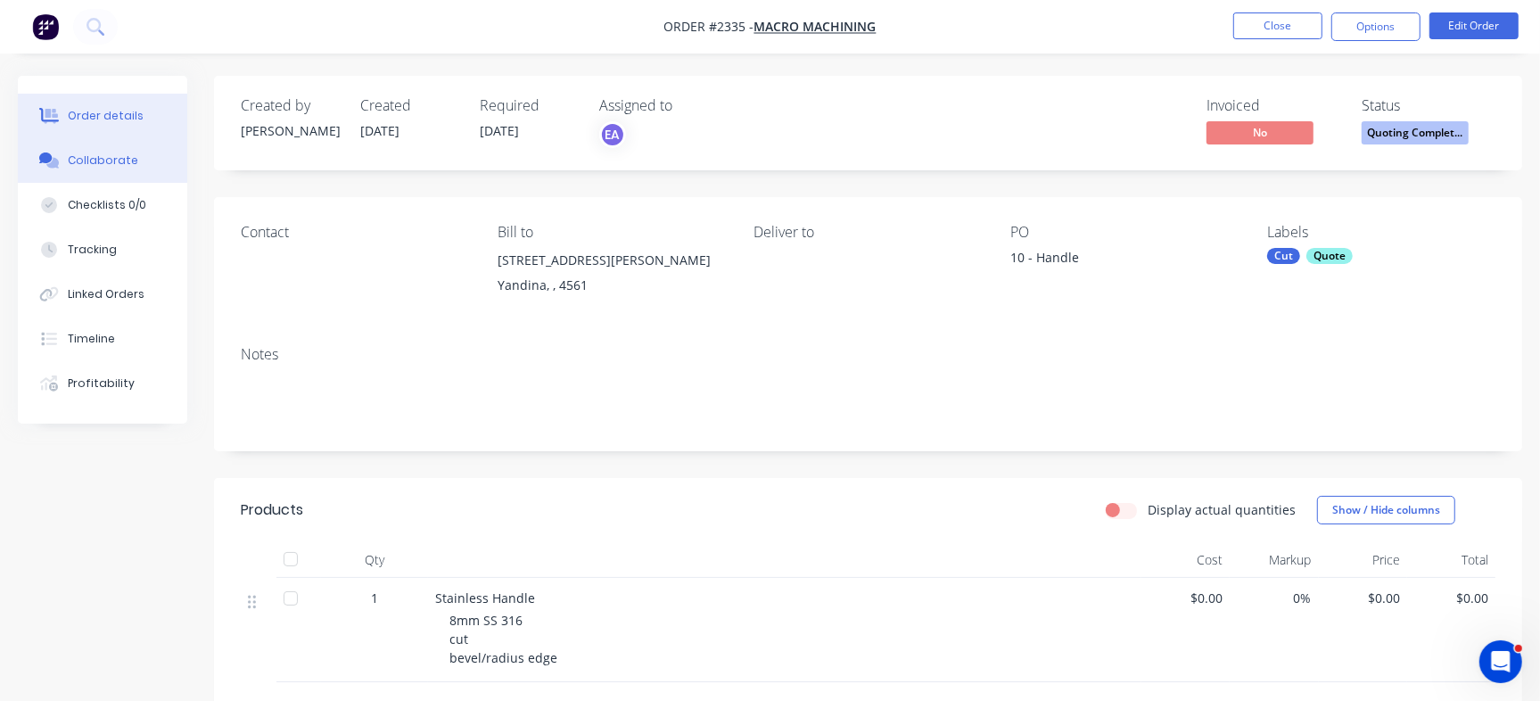
click at [113, 164] on div "Collaborate" at bounding box center [103, 160] width 70 height 16
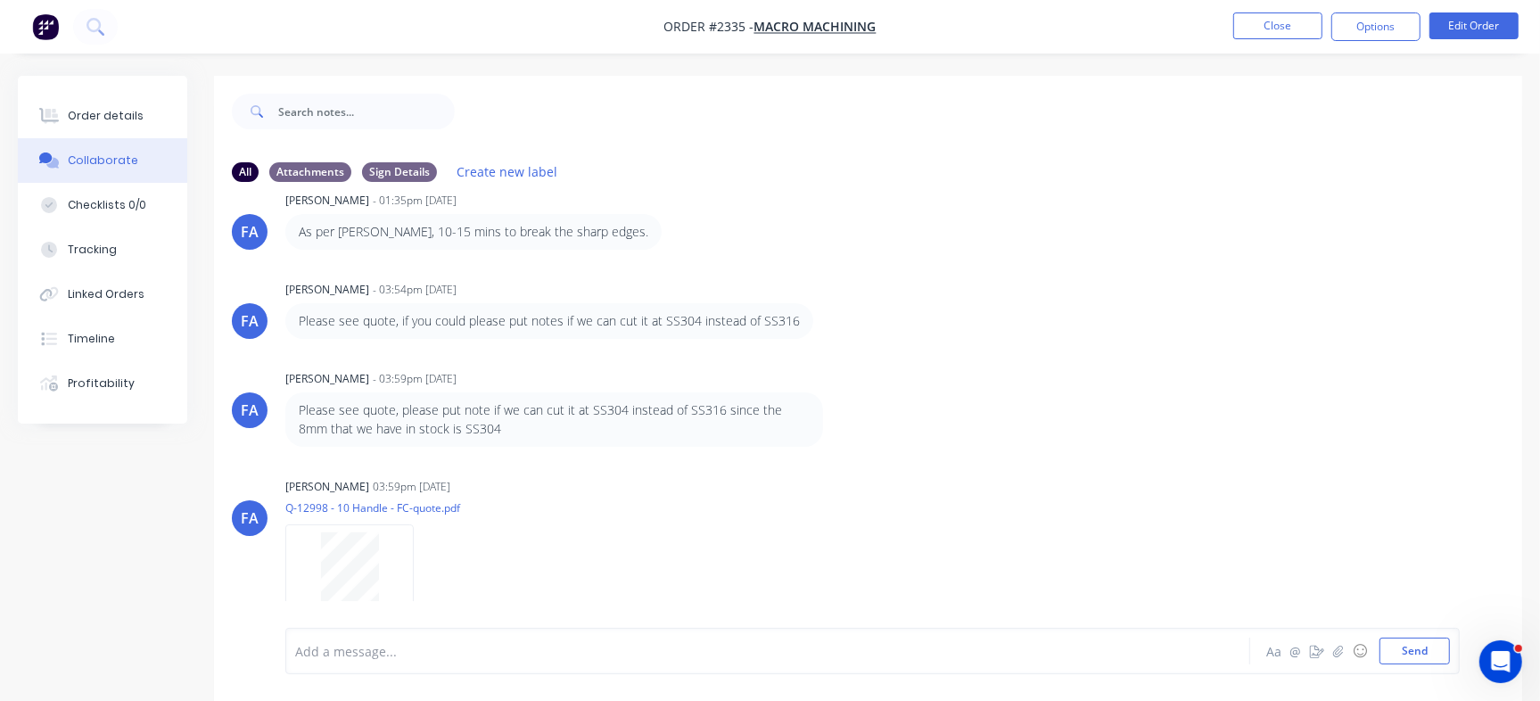
scroll to position [521, 0]
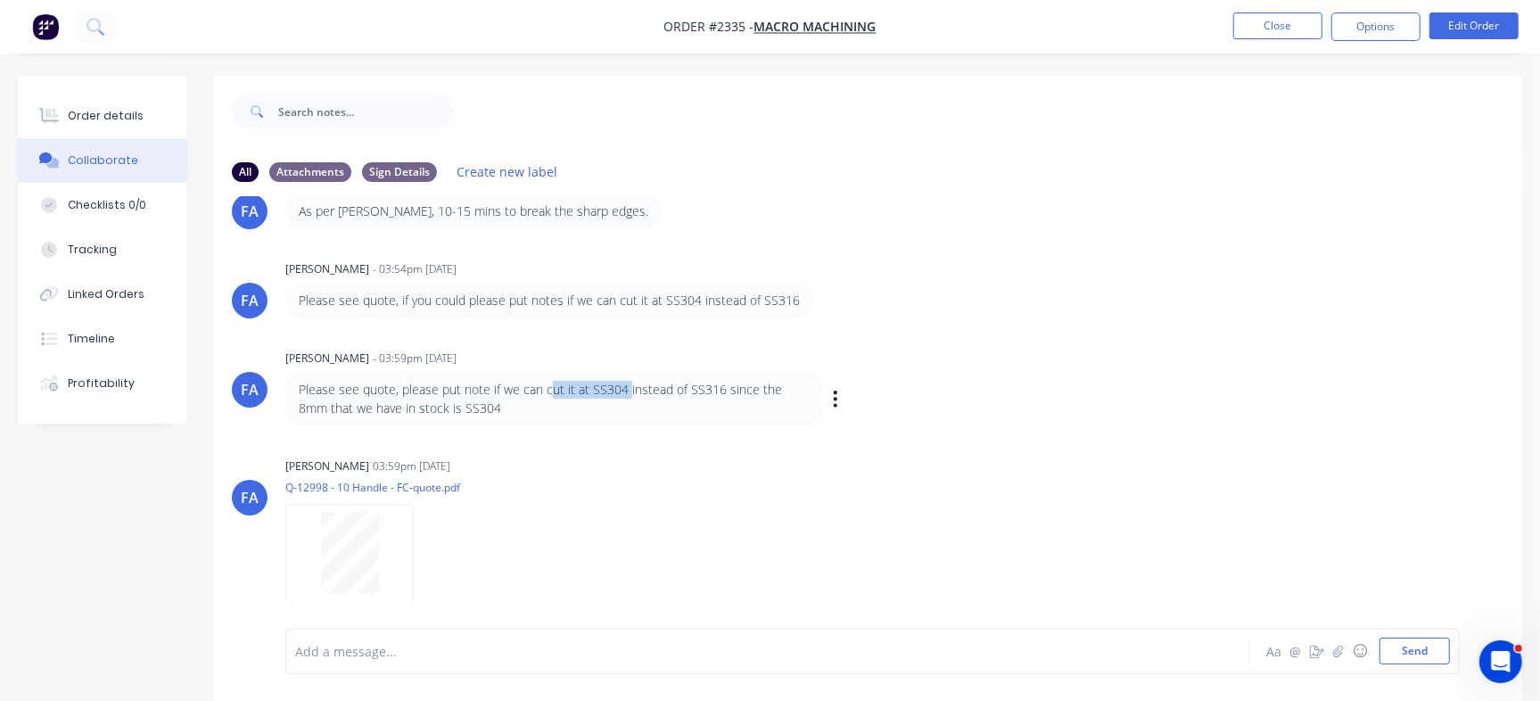
drag, startPoint x: 552, startPoint y: 396, endPoint x: 633, endPoint y: 394, distance: 81.1
click at [628, 396] on p "Please see quote, please put note if we can cut it at SS304 instead of SS316 si…" at bounding box center [554, 399] width 511 height 37
click at [697, 391] on p "Please see quote, please put note if we can cut it at SS304 instead of SS316 si…" at bounding box center [554, 399] width 511 height 37
click at [724, 388] on p "Please see quote, please put note if we can cut it at SS304 instead of SS316 si…" at bounding box center [554, 399] width 511 height 37
click at [1256, 11] on nav "Order #2335 - Macro Machining Close Options Edit Order" at bounding box center [770, 26] width 1540 height 53
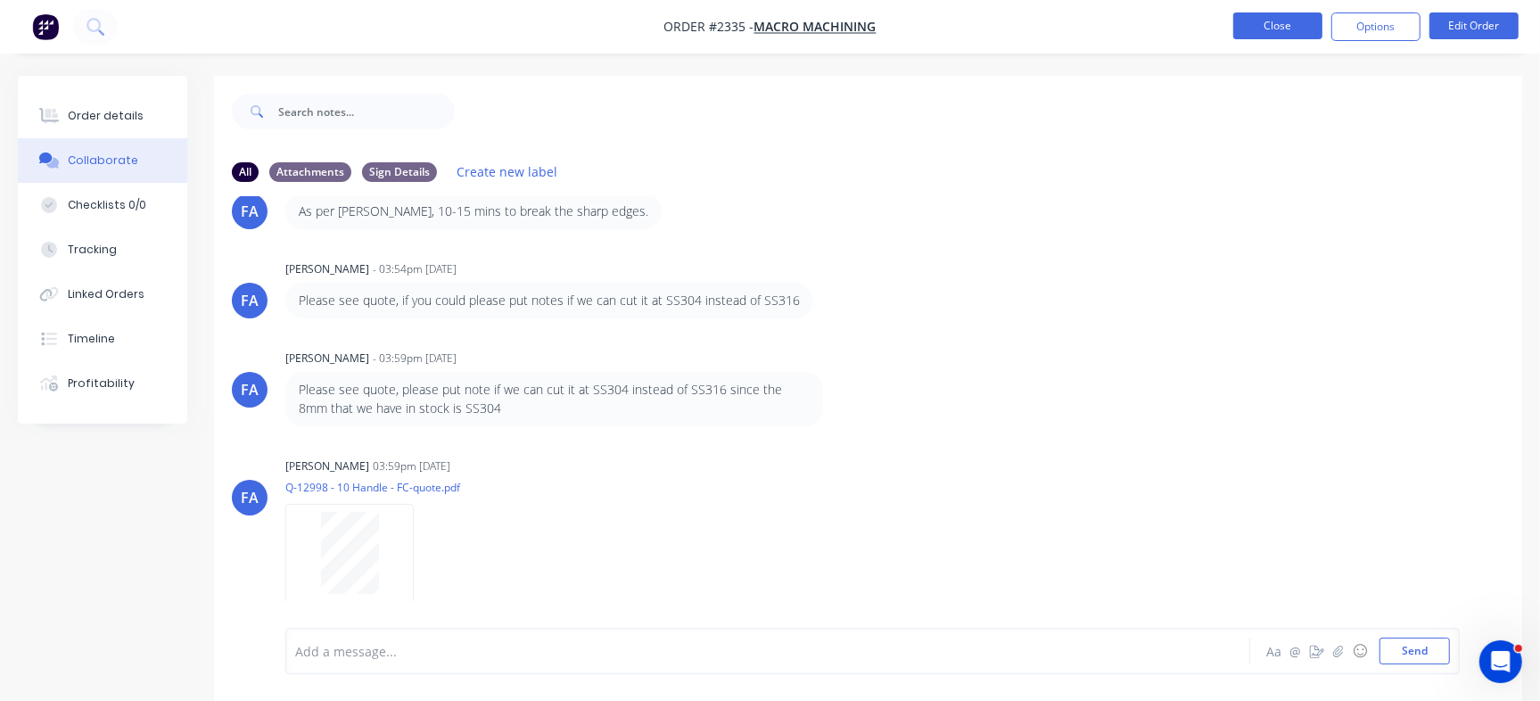
click at [1256, 29] on button "Close" at bounding box center [1277, 25] width 89 height 27
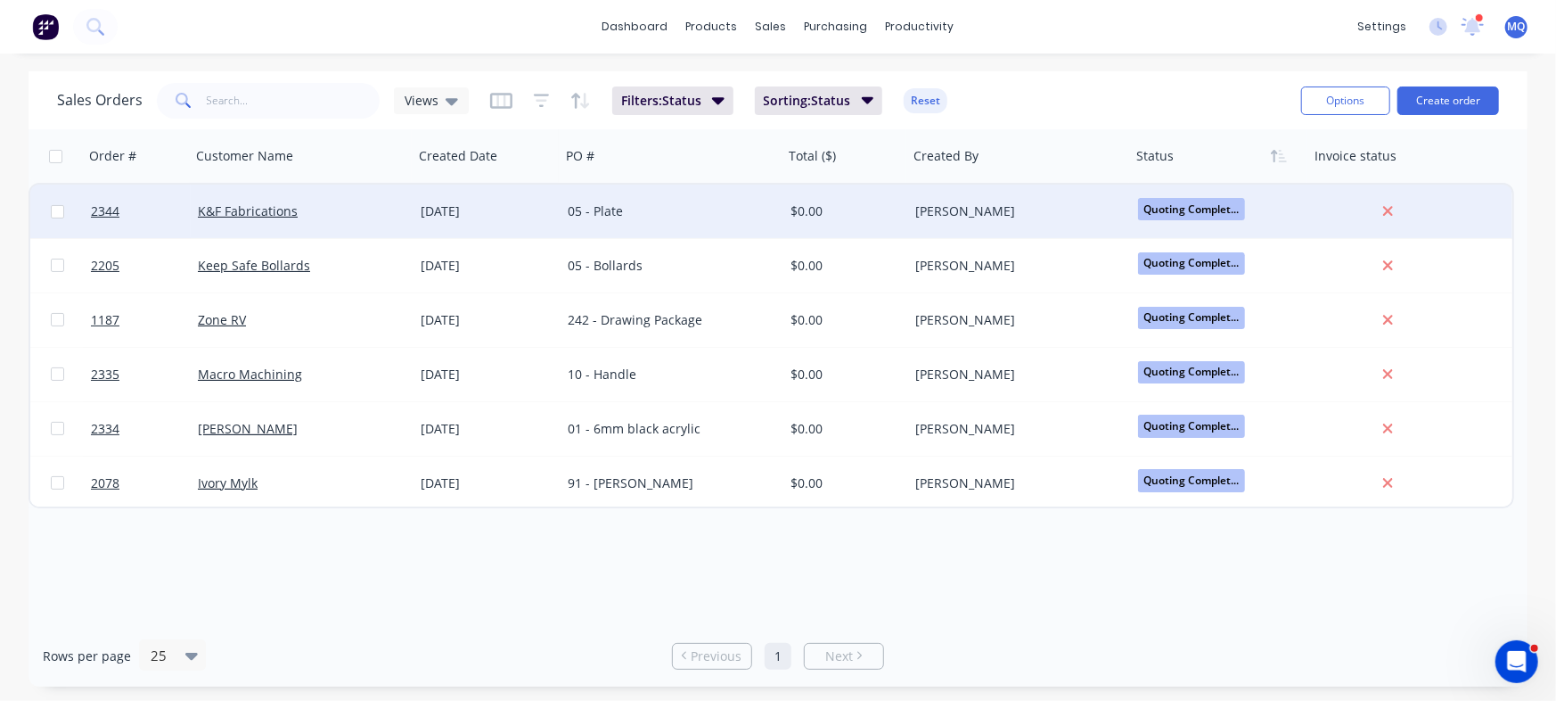
click at [538, 219] on div "[DATE]" at bounding box center [487, 211] width 133 height 18
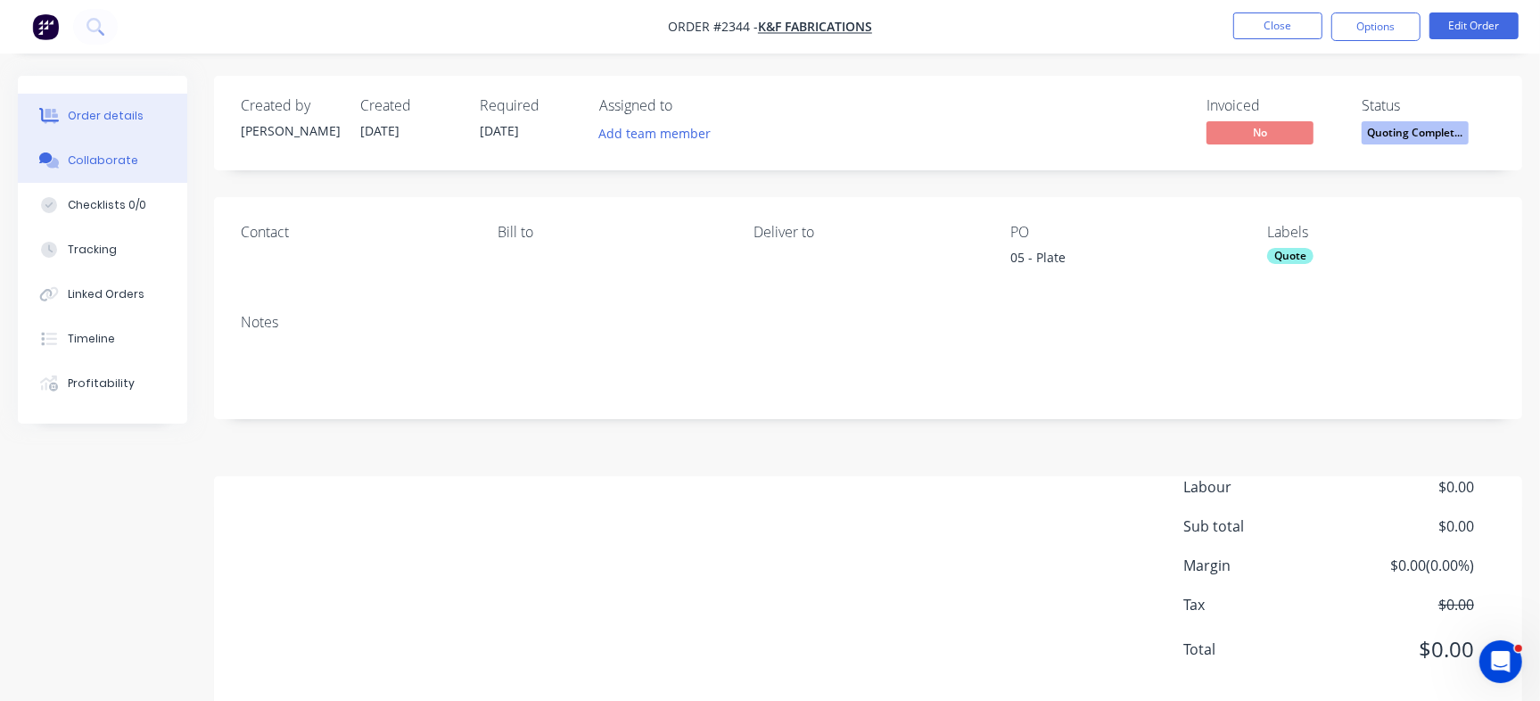
click at [130, 163] on div "Collaborate" at bounding box center [103, 160] width 70 height 16
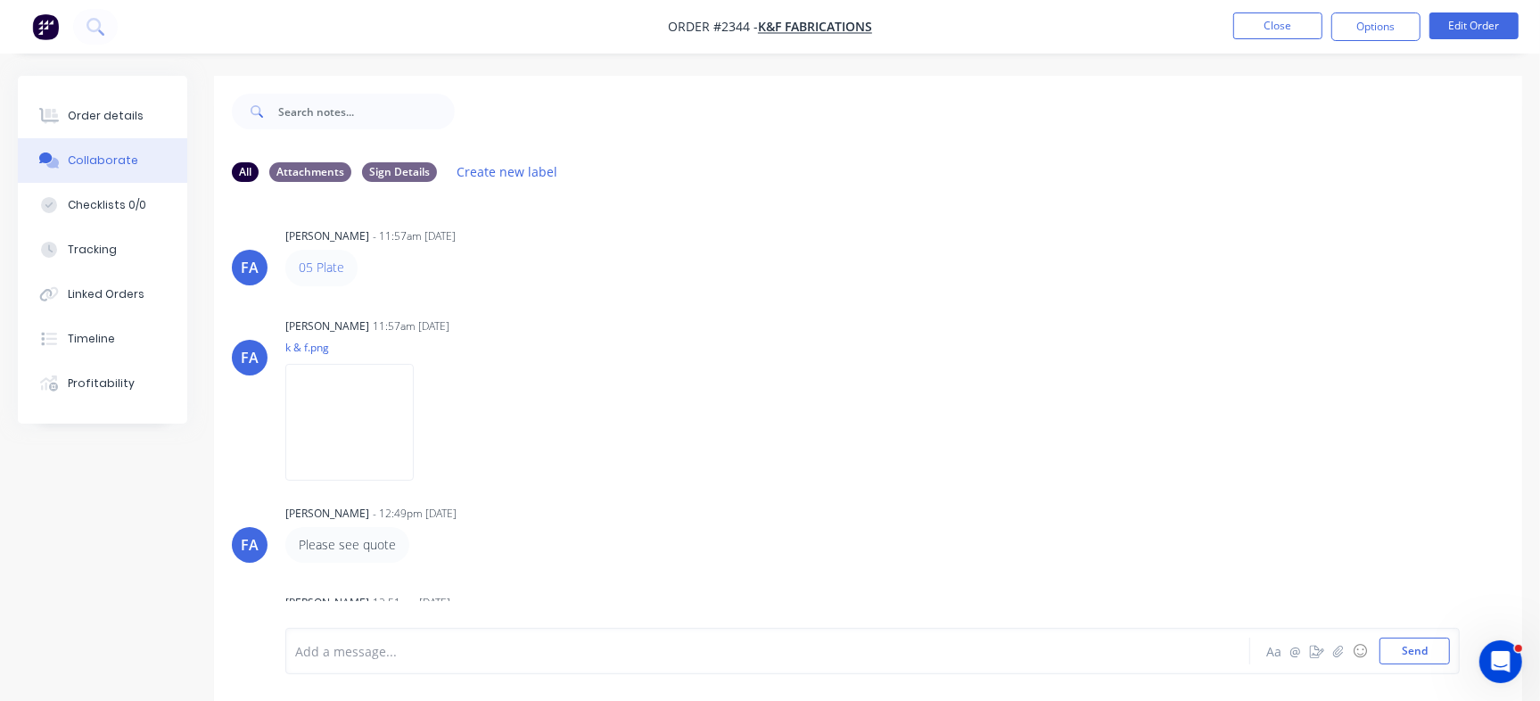
scroll to position [136, 0]
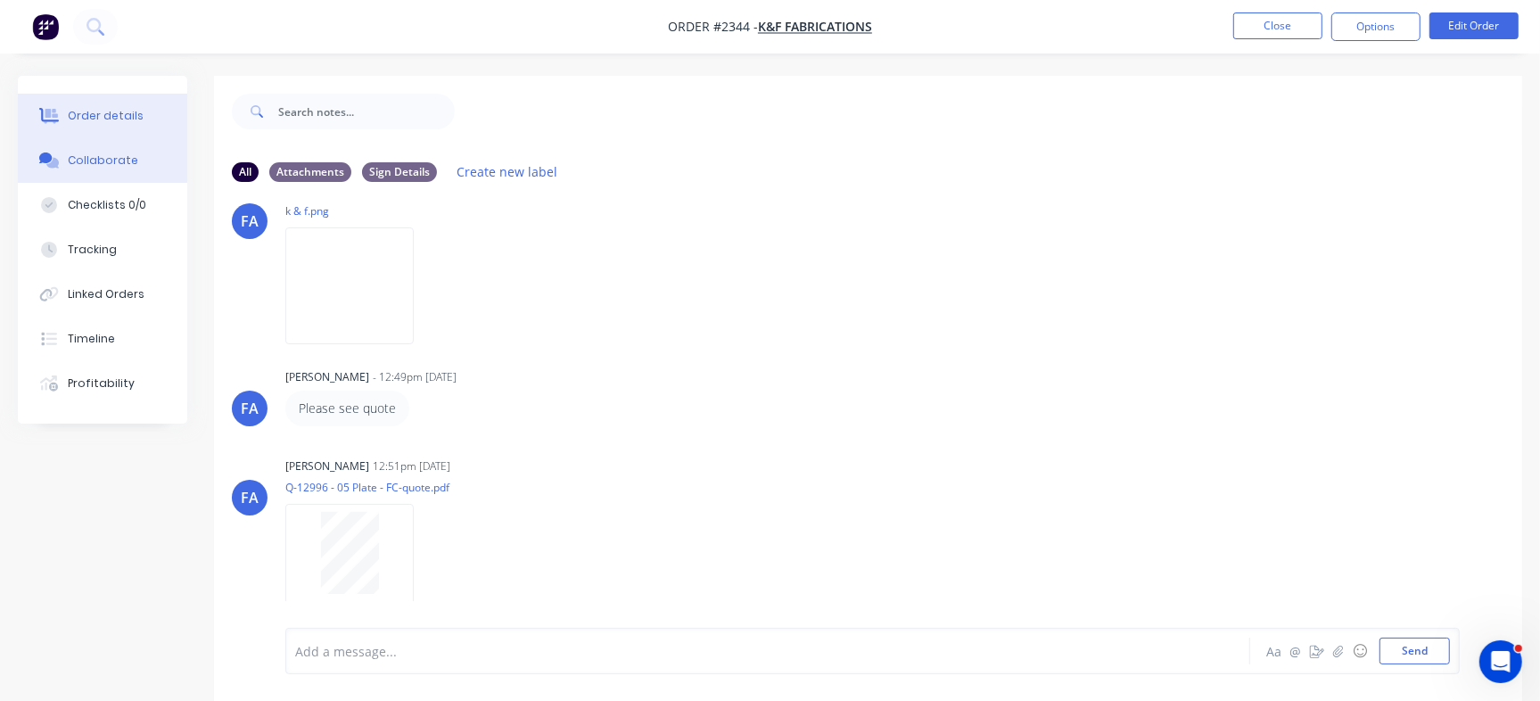
click at [145, 114] on button "Order details" at bounding box center [102, 116] width 169 height 45
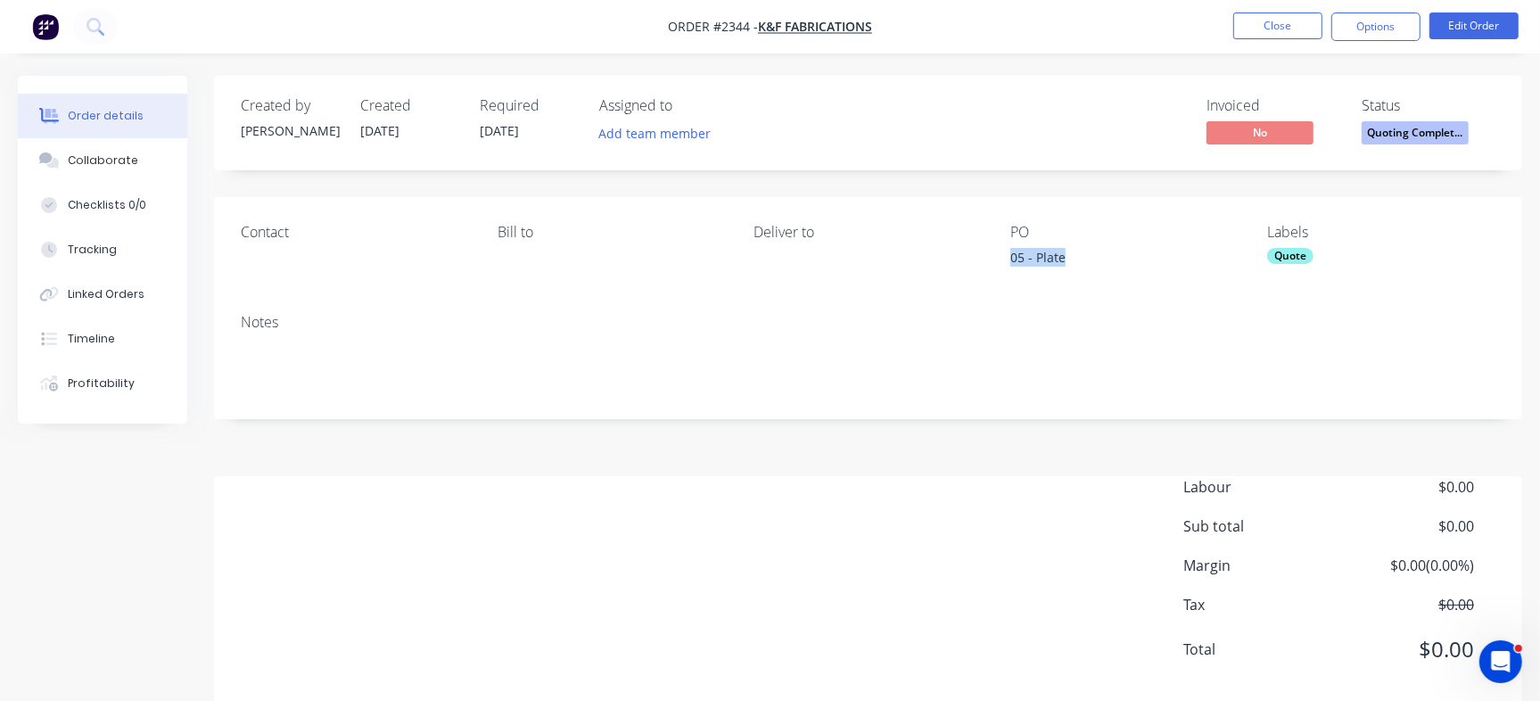
drag, startPoint x: 1007, startPoint y: 266, endPoint x: 1097, endPoint y: 266, distance: 90.0
click at [1097, 266] on div "Contact [PERSON_NAME] to Deliver to PO 05 - Plate Labels Quote" at bounding box center [868, 248] width 1308 height 103
copy div "05 - Plate"
click at [106, 157] on div "Collaborate" at bounding box center [103, 160] width 70 height 16
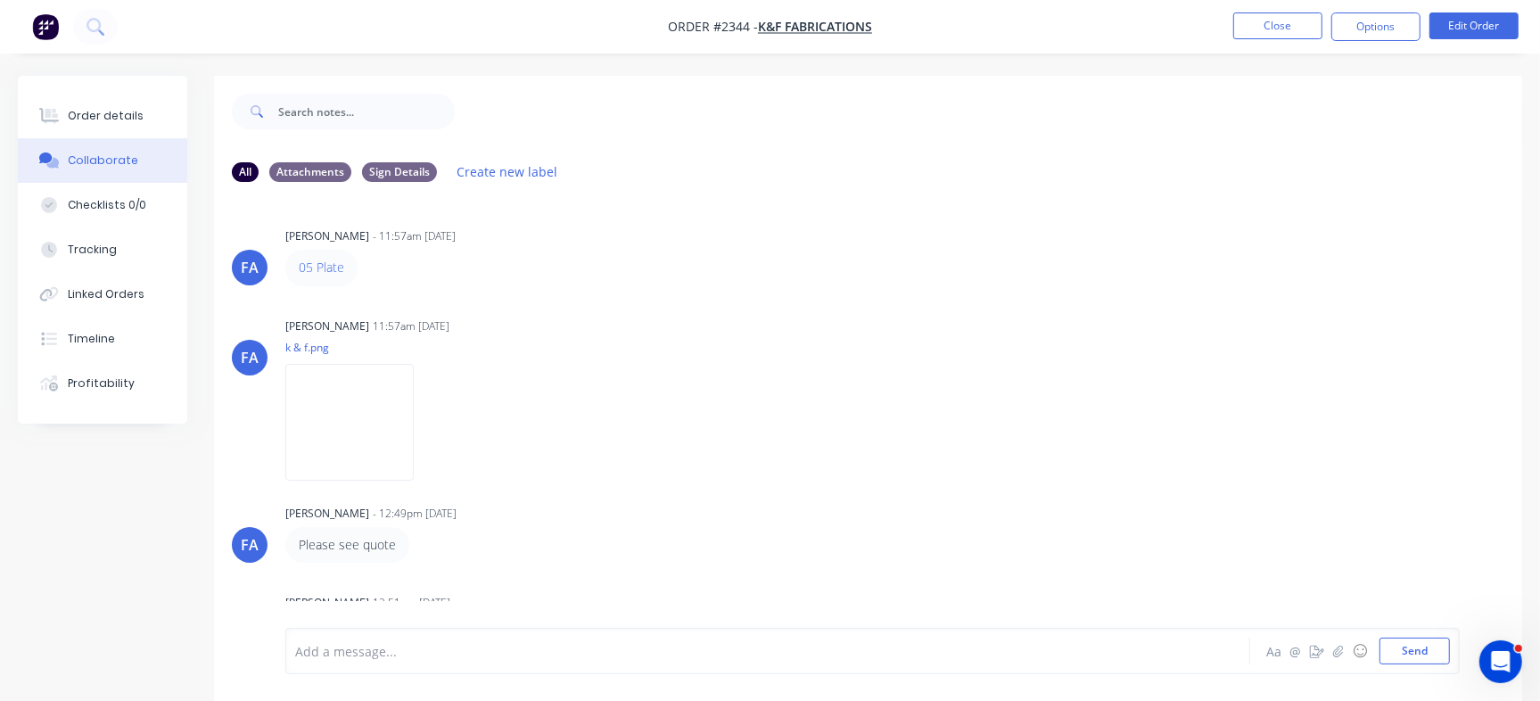
scroll to position [136, 0]
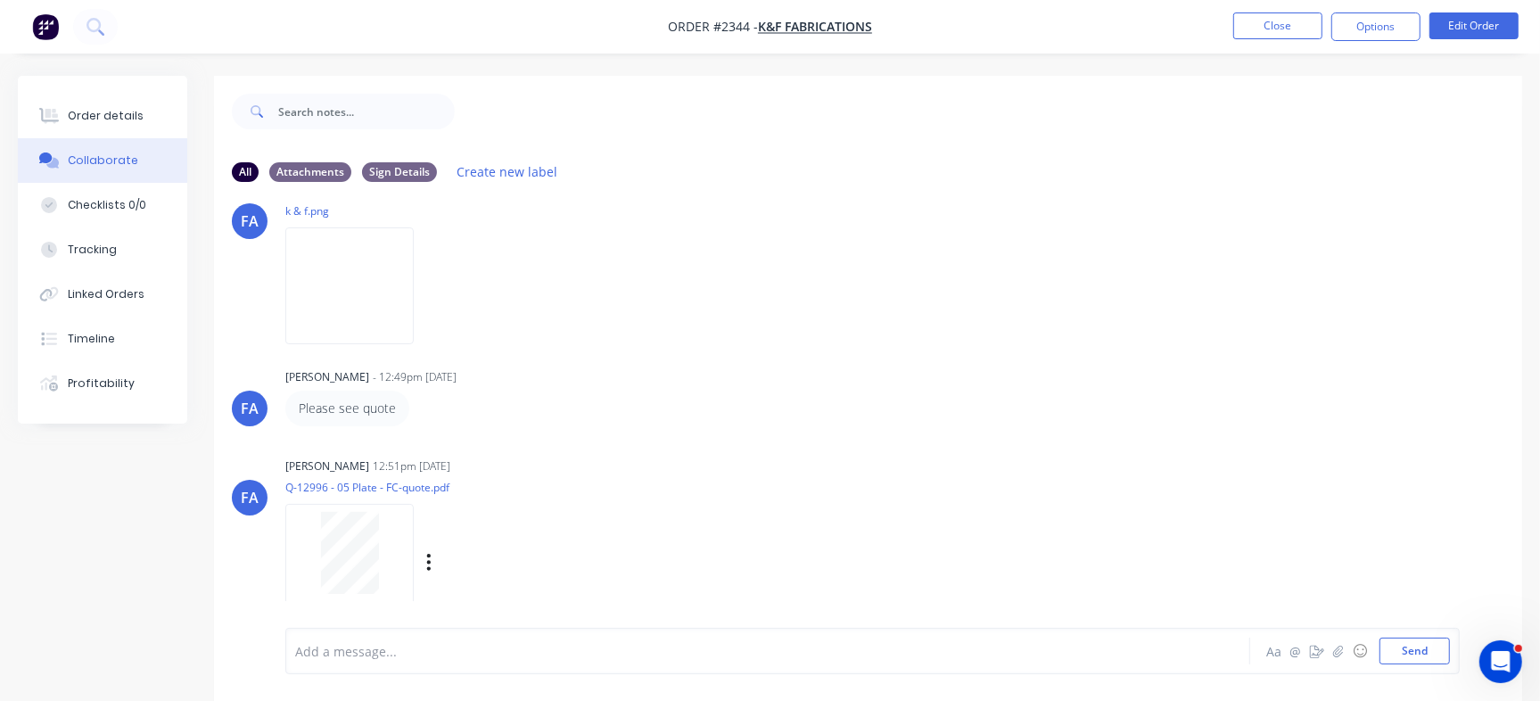
click at [431, 554] on div "Labels Download Delete" at bounding box center [521, 562] width 201 height 26
click at [426, 561] on icon "button" at bounding box center [428, 562] width 5 height 21
drag, startPoint x: 472, startPoint y: 594, endPoint x: 487, endPoint y: 601, distance: 16.7
click at [0, 0] on button "Delete" at bounding box center [0, 0] width 0 height 0
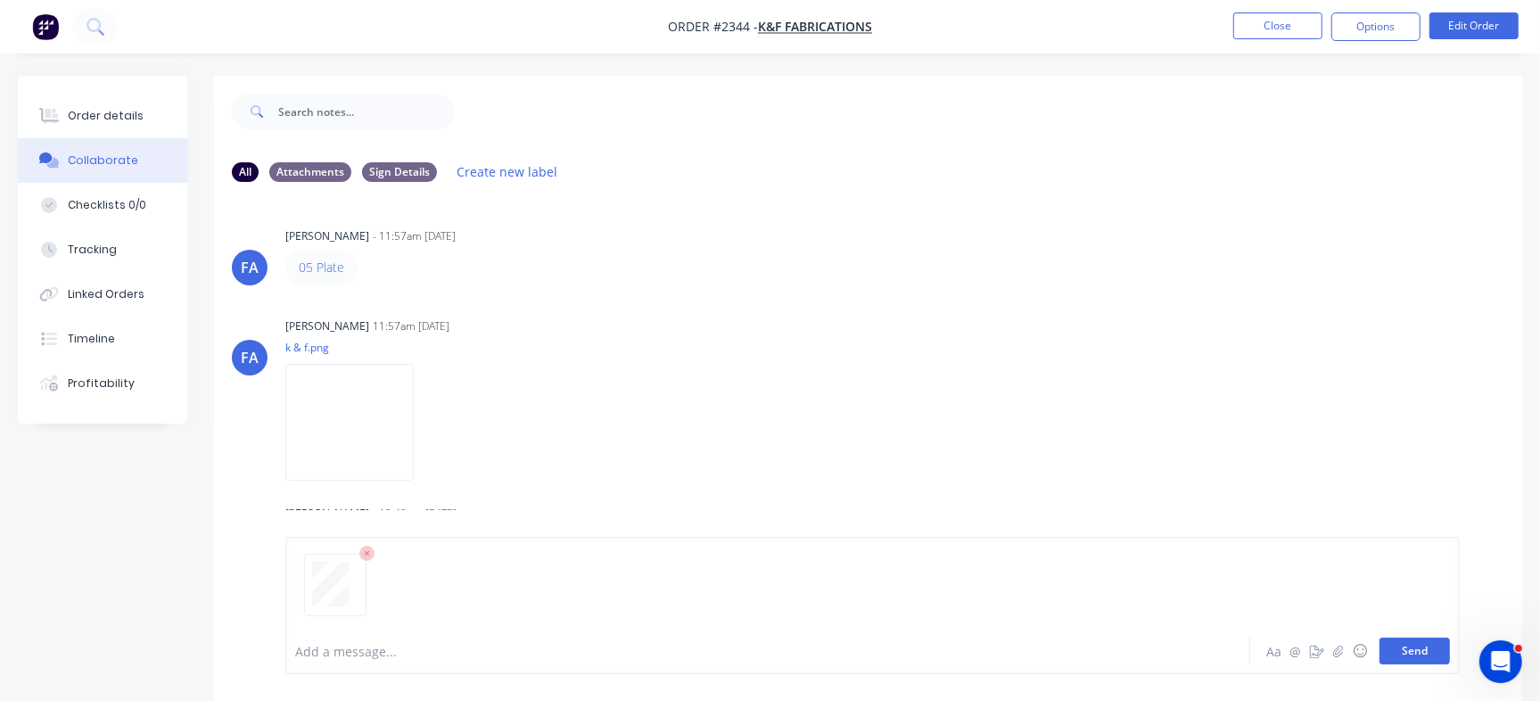
click at [1408, 644] on button "Send" at bounding box center [1414, 650] width 70 height 27
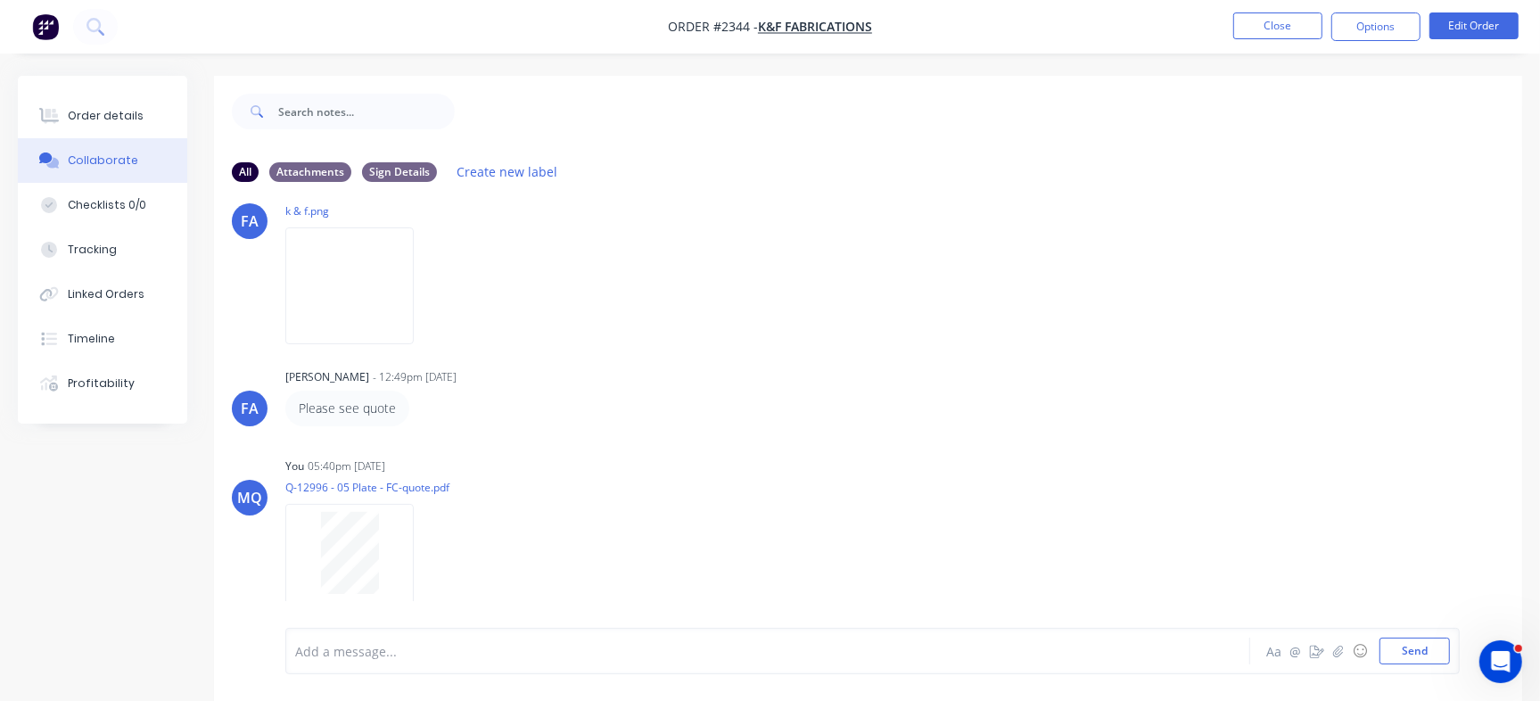
scroll to position [27, 0]
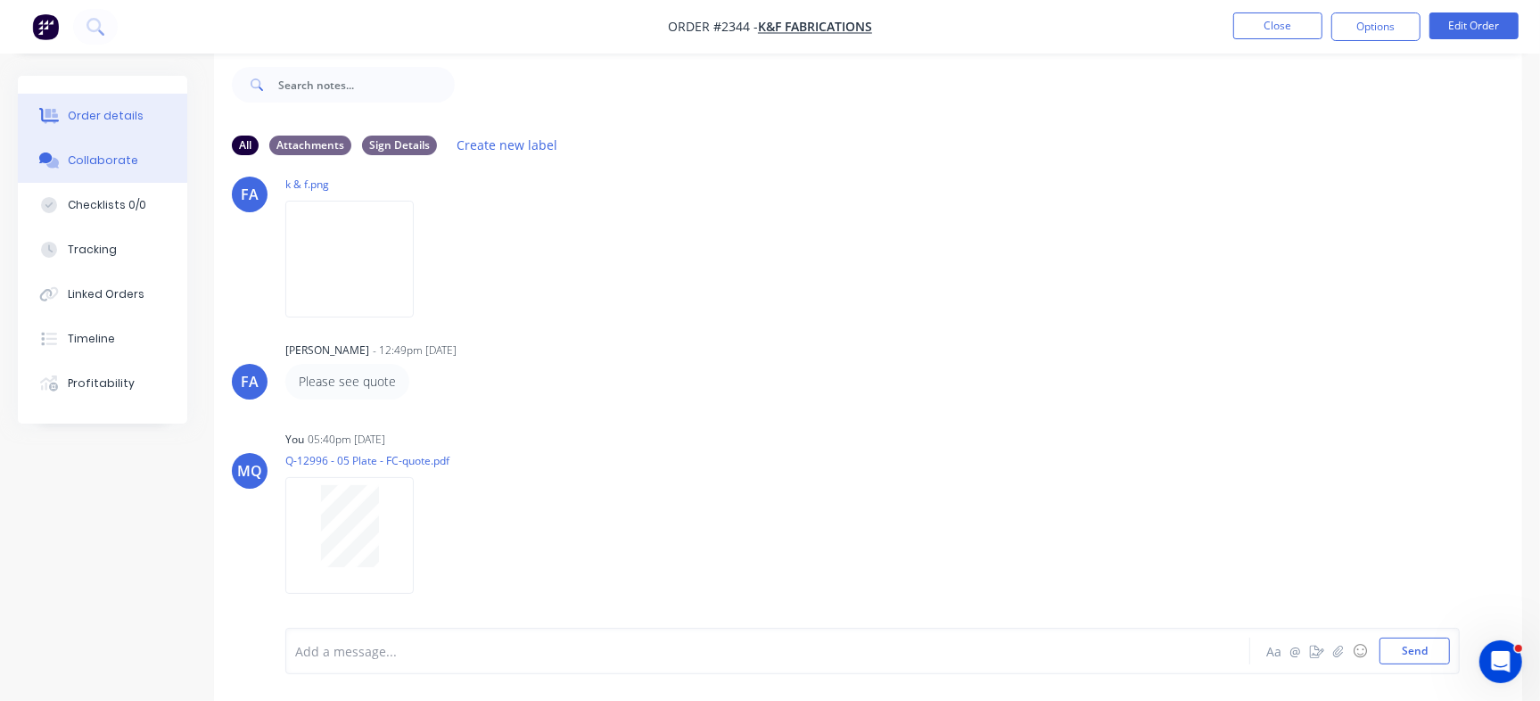
click at [111, 119] on div "Order details" at bounding box center [106, 116] width 76 height 16
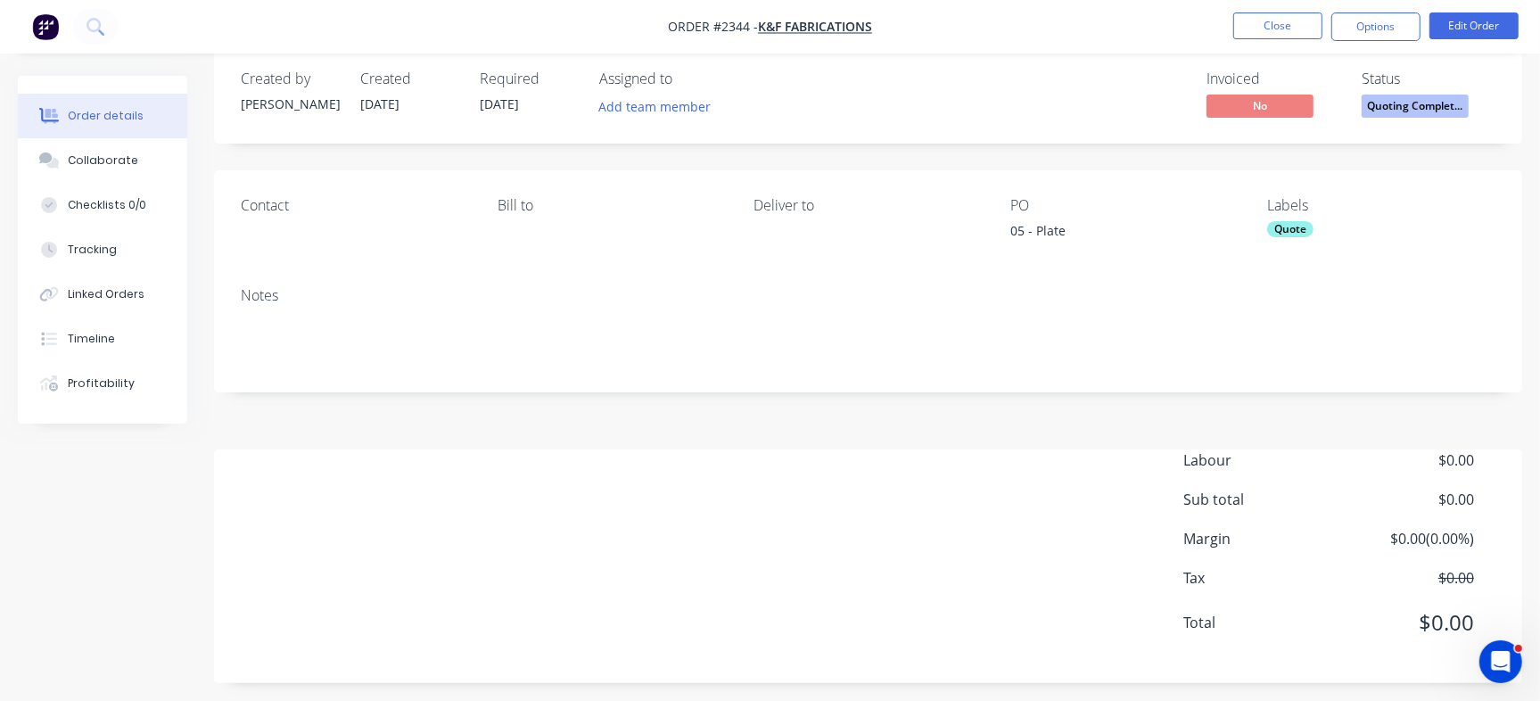
click at [1450, 108] on span "Quoting Complet..." at bounding box center [1414, 105] width 107 height 22
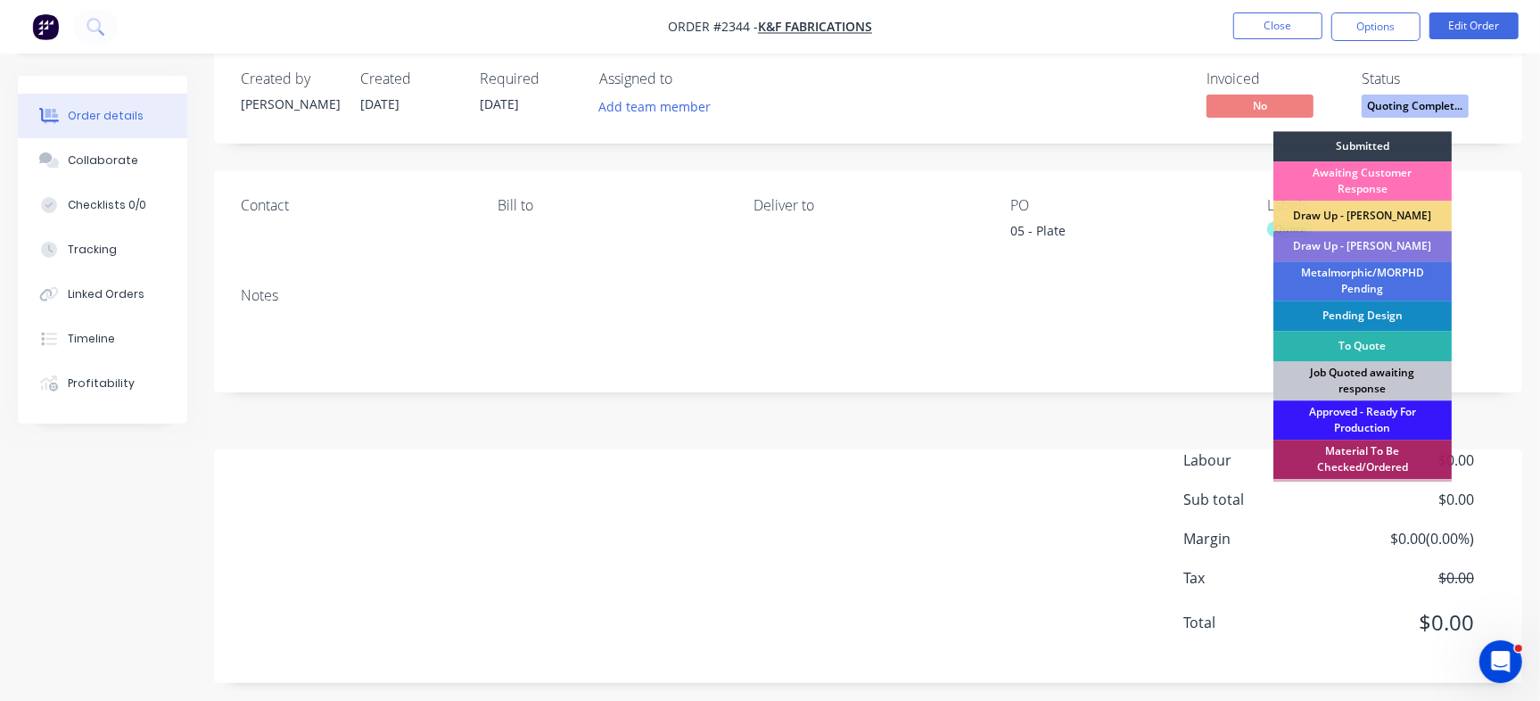
click at [1363, 395] on div "Job Quoted awaiting response" at bounding box center [1362, 380] width 178 height 39
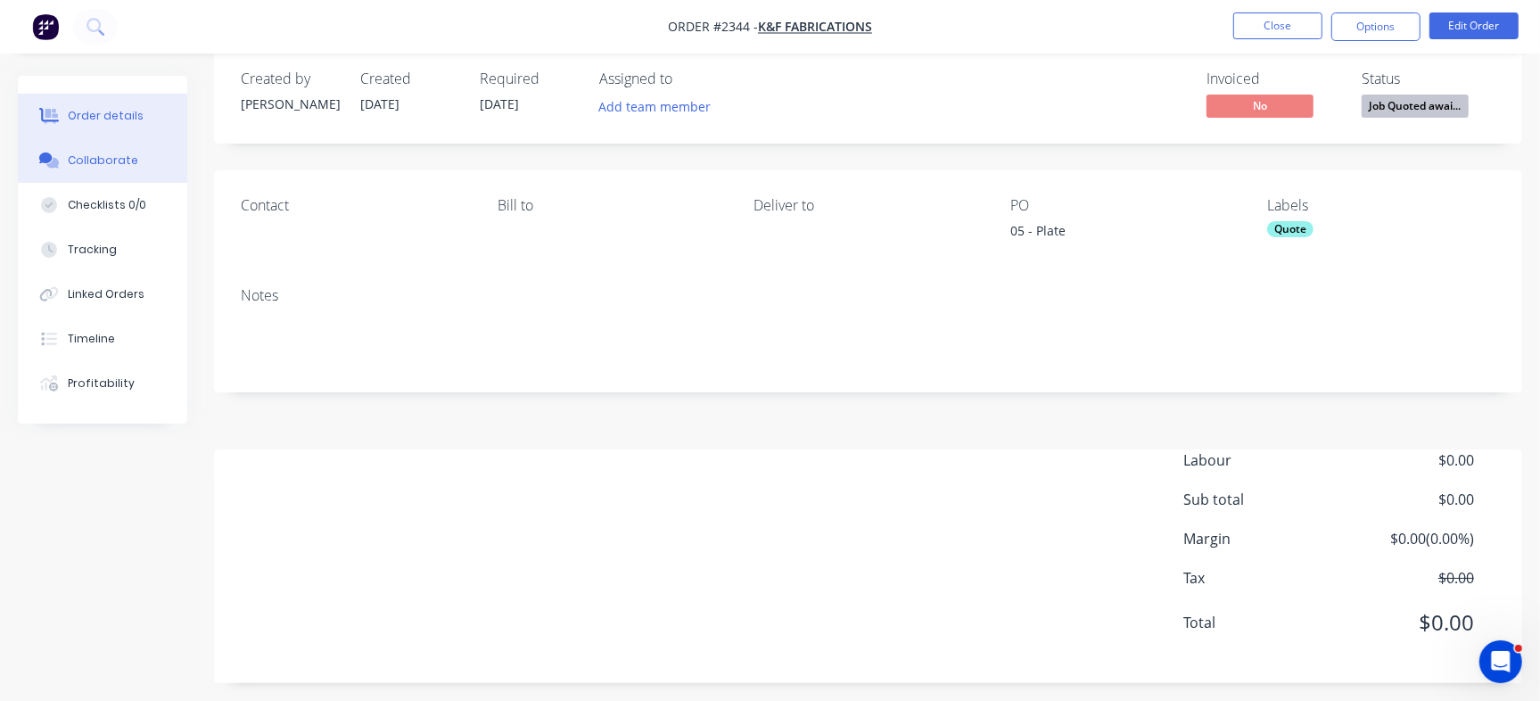
click at [116, 159] on div "Collaborate" at bounding box center [103, 160] width 70 height 16
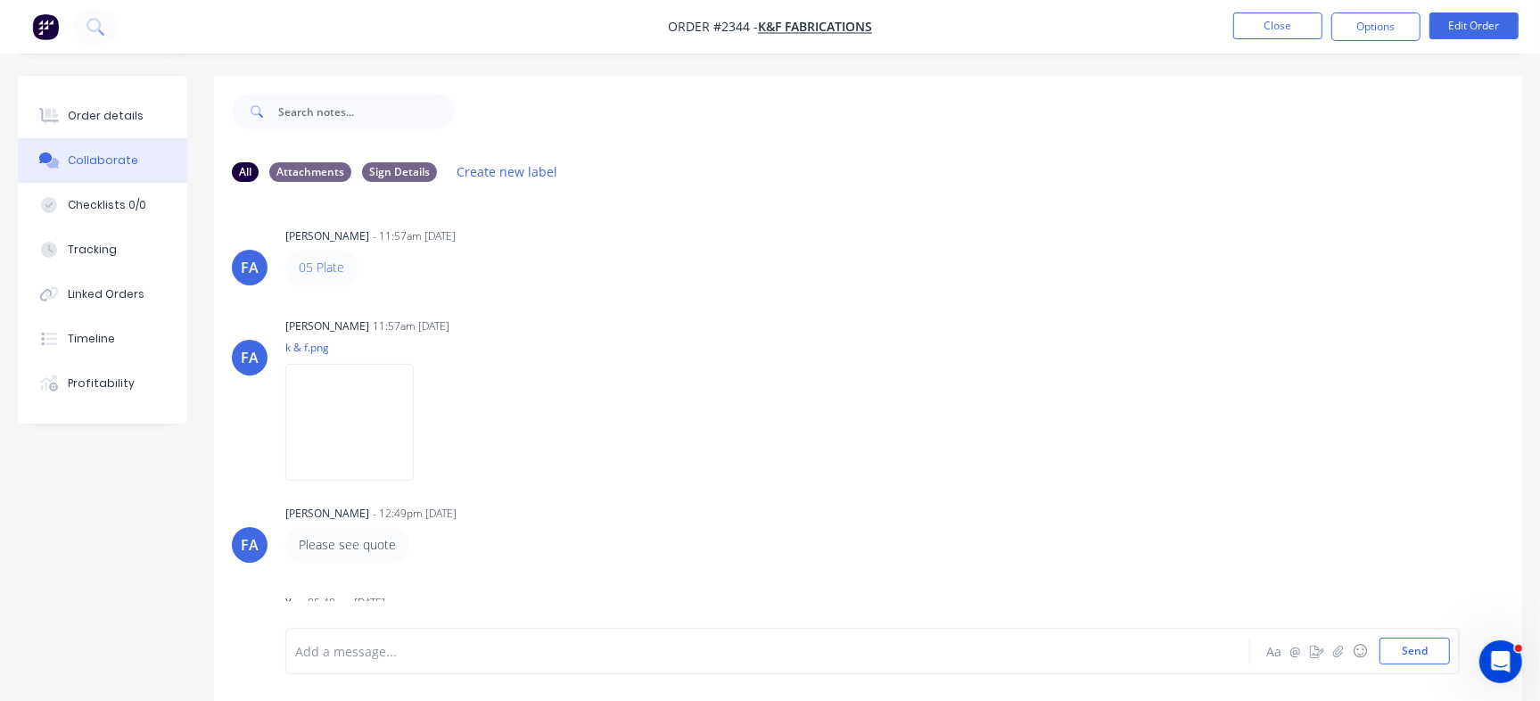
scroll to position [136, 0]
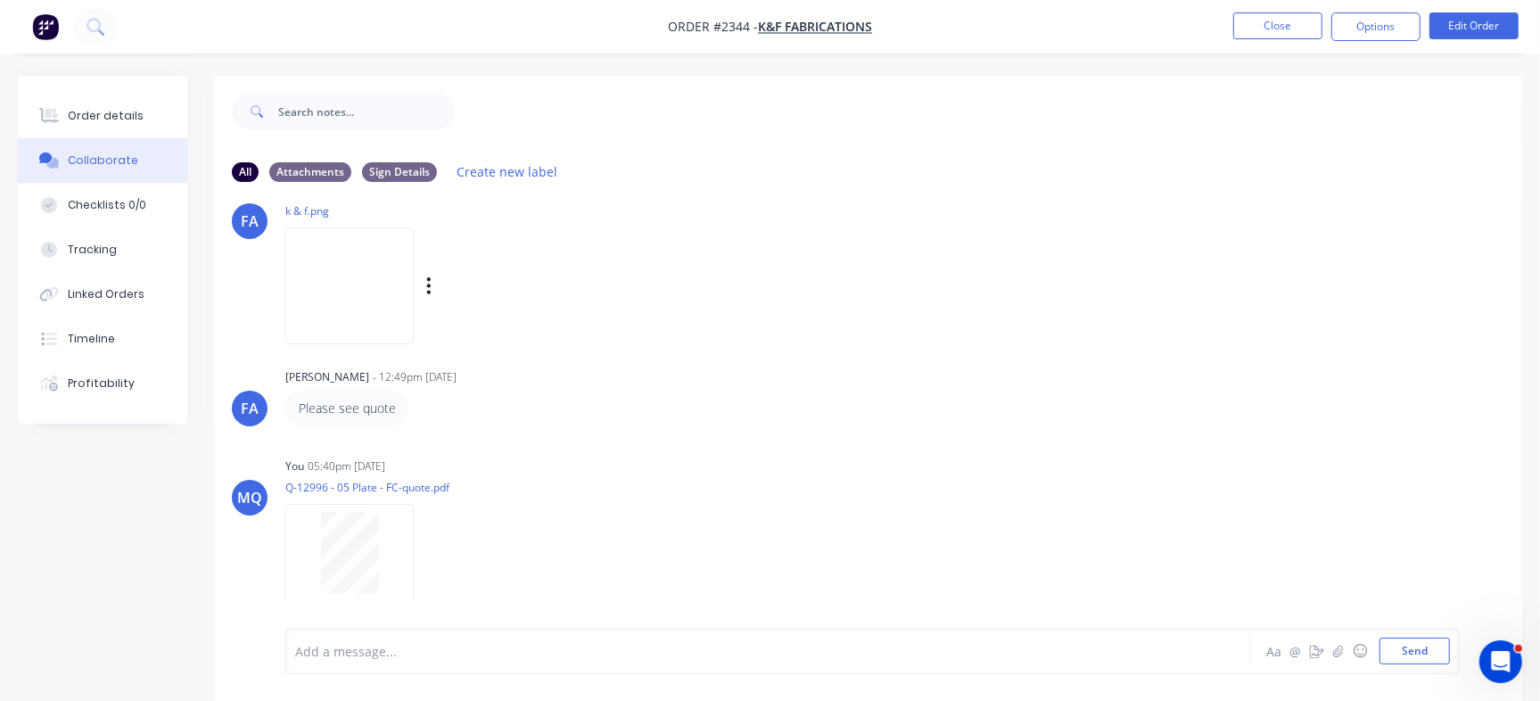
click at [399, 267] on img at bounding box center [349, 285] width 128 height 117
click at [111, 103] on button "Order details" at bounding box center [102, 116] width 169 height 45
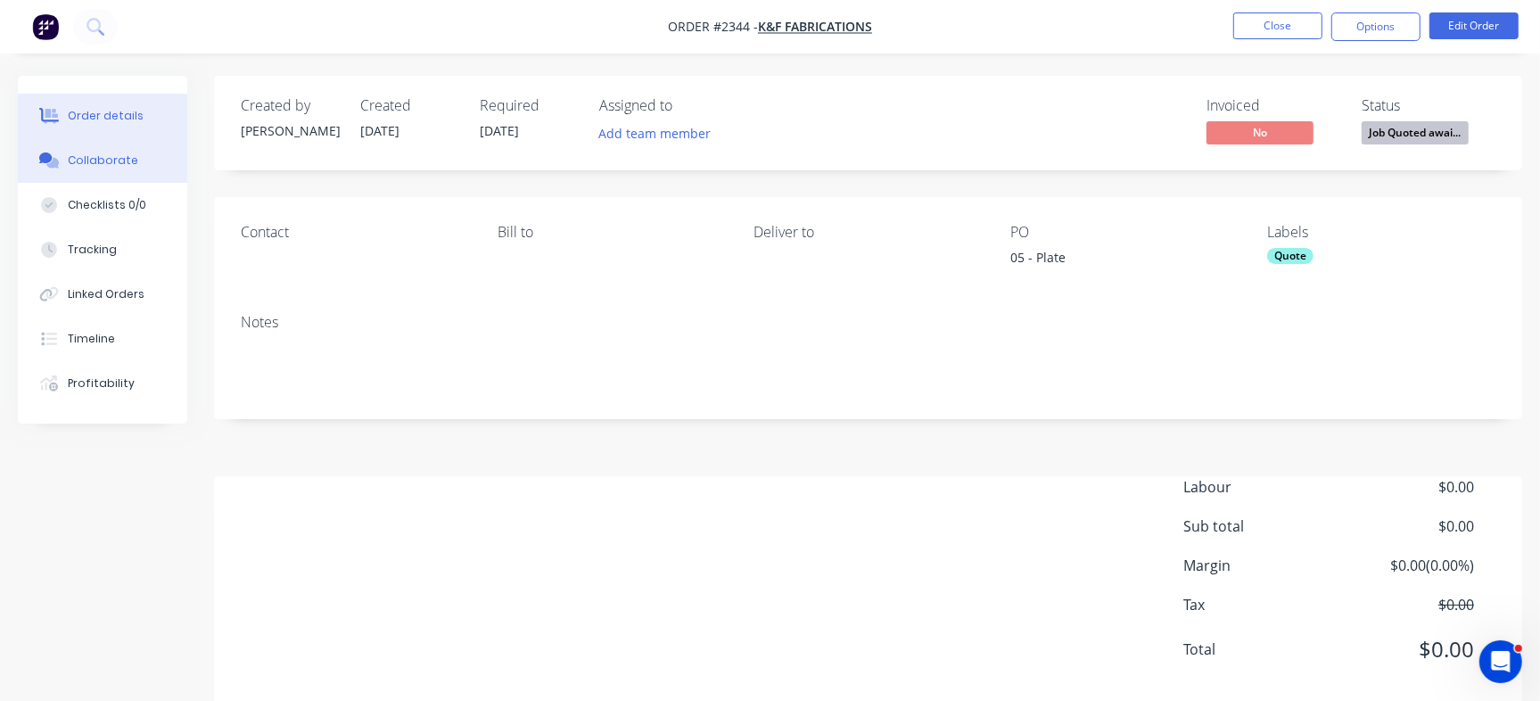
click at [114, 165] on div "Collaborate" at bounding box center [103, 160] width 70 height 16
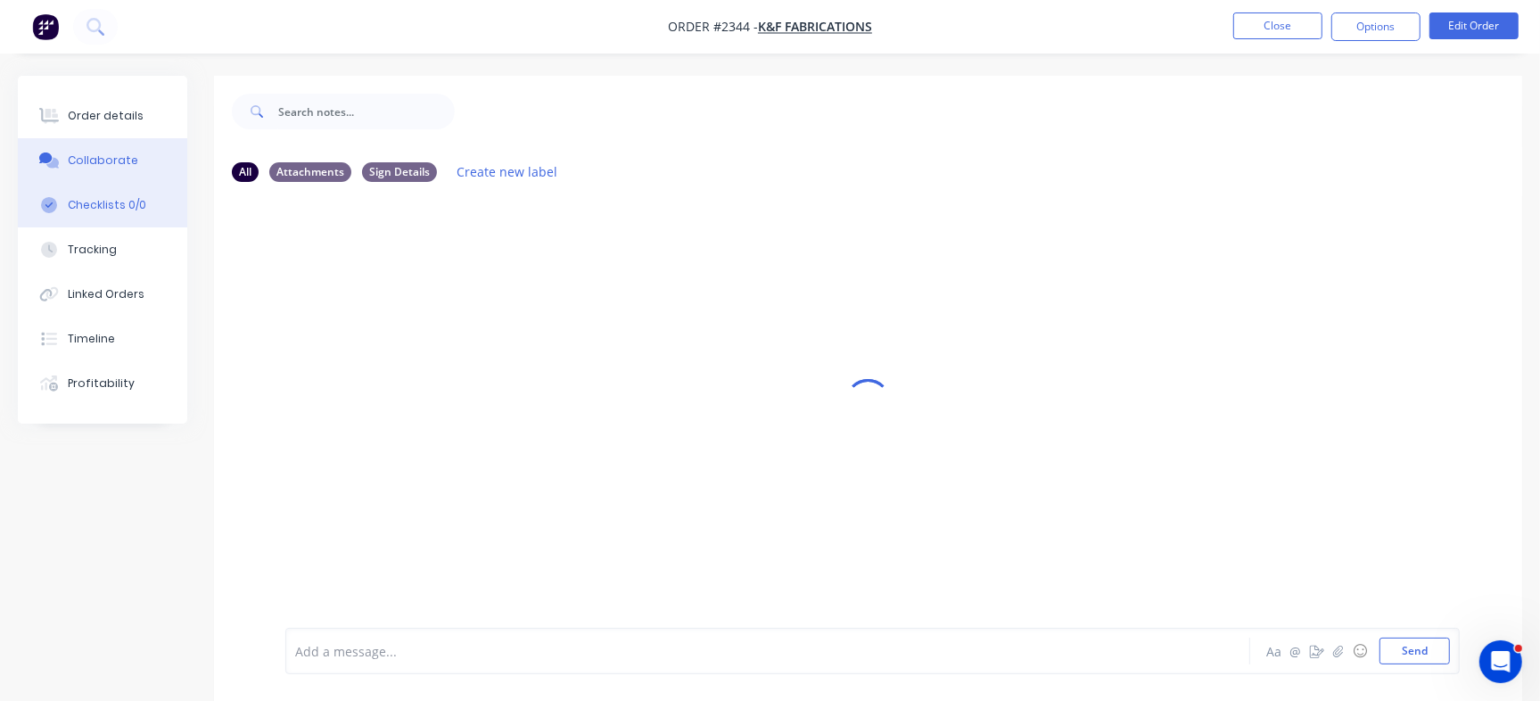
click at [111, 206] on div "Checklists 0/0" at bounding box center [107, 205] width 78 height 16
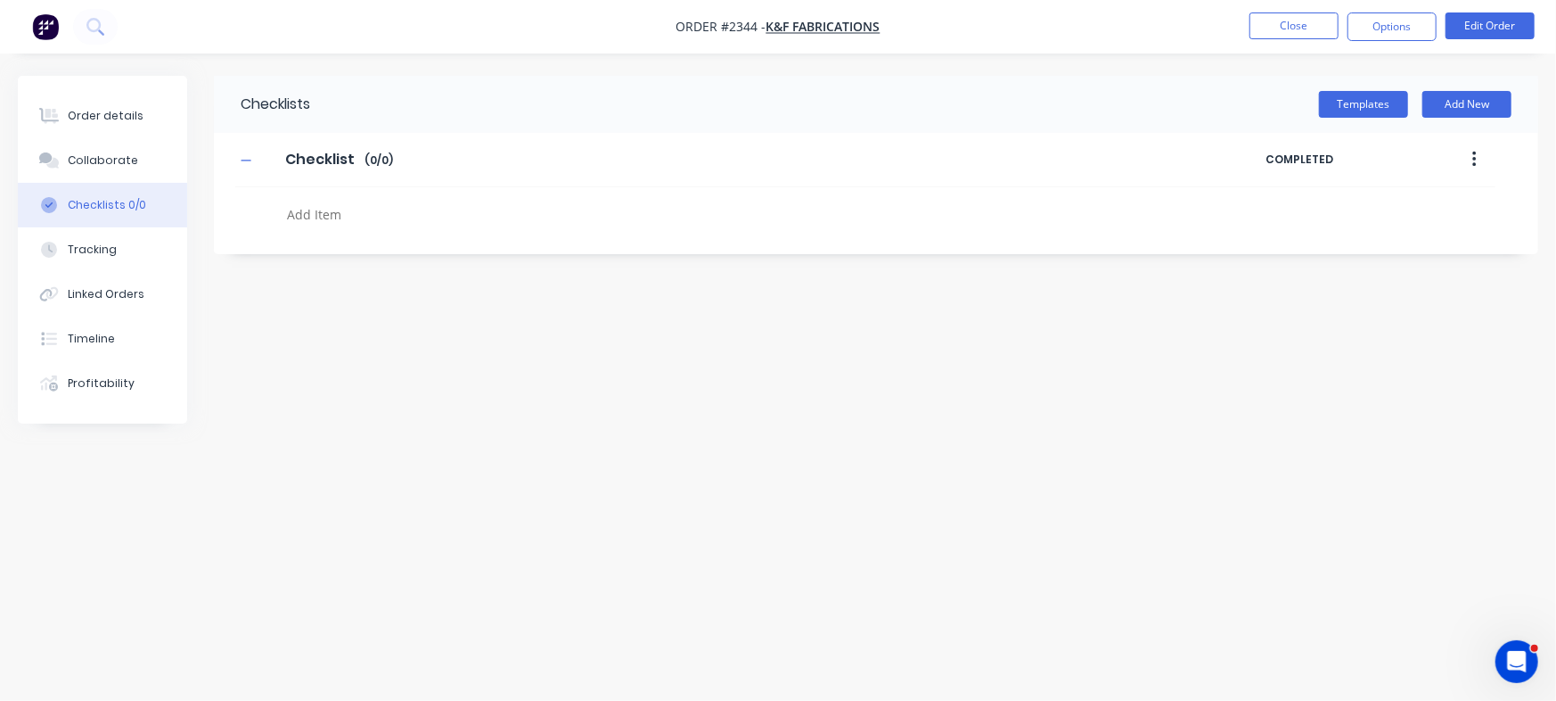
type textarea "x"
click at [353, 214] on textarea at bounding box center [685, 214] width 811 height 26
paste textarea "QU-1436"
type textarea "QU-1436"
type textarea "x"
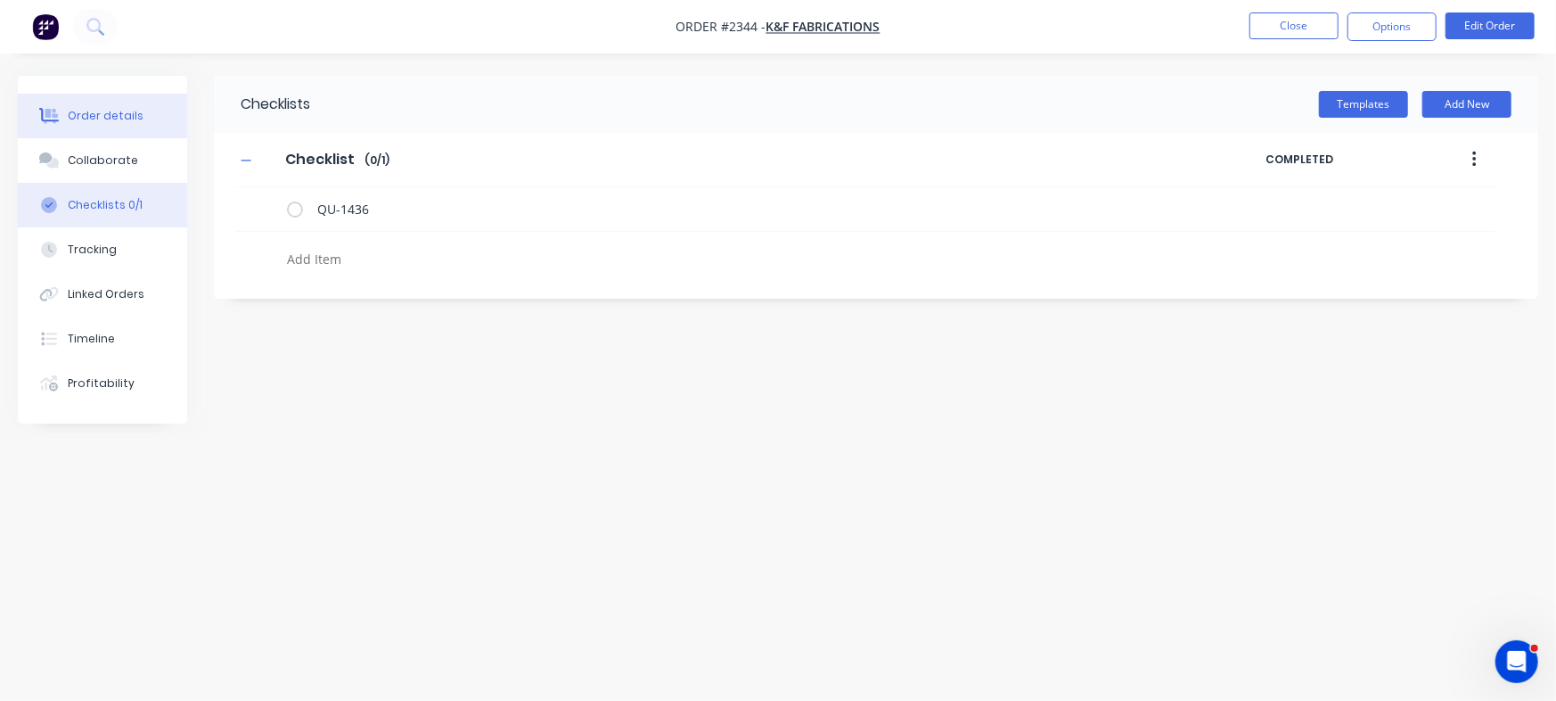
click at [112, 114] on div "Order details" at bounding box center [106, 116] width 76 height 16
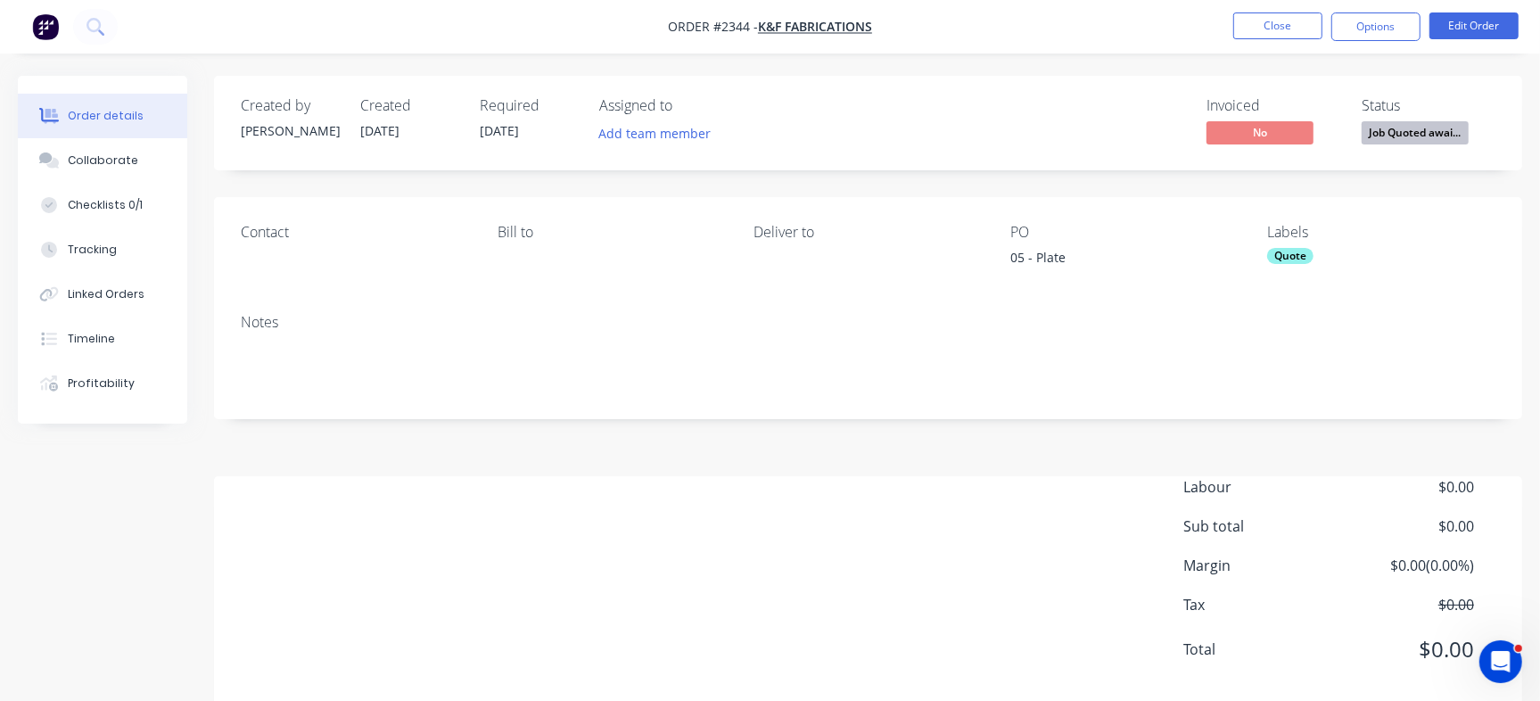
click at [1438, 138] on span "Job Quoted awai..." at bounding box center [1414, 132] width 107 height 22
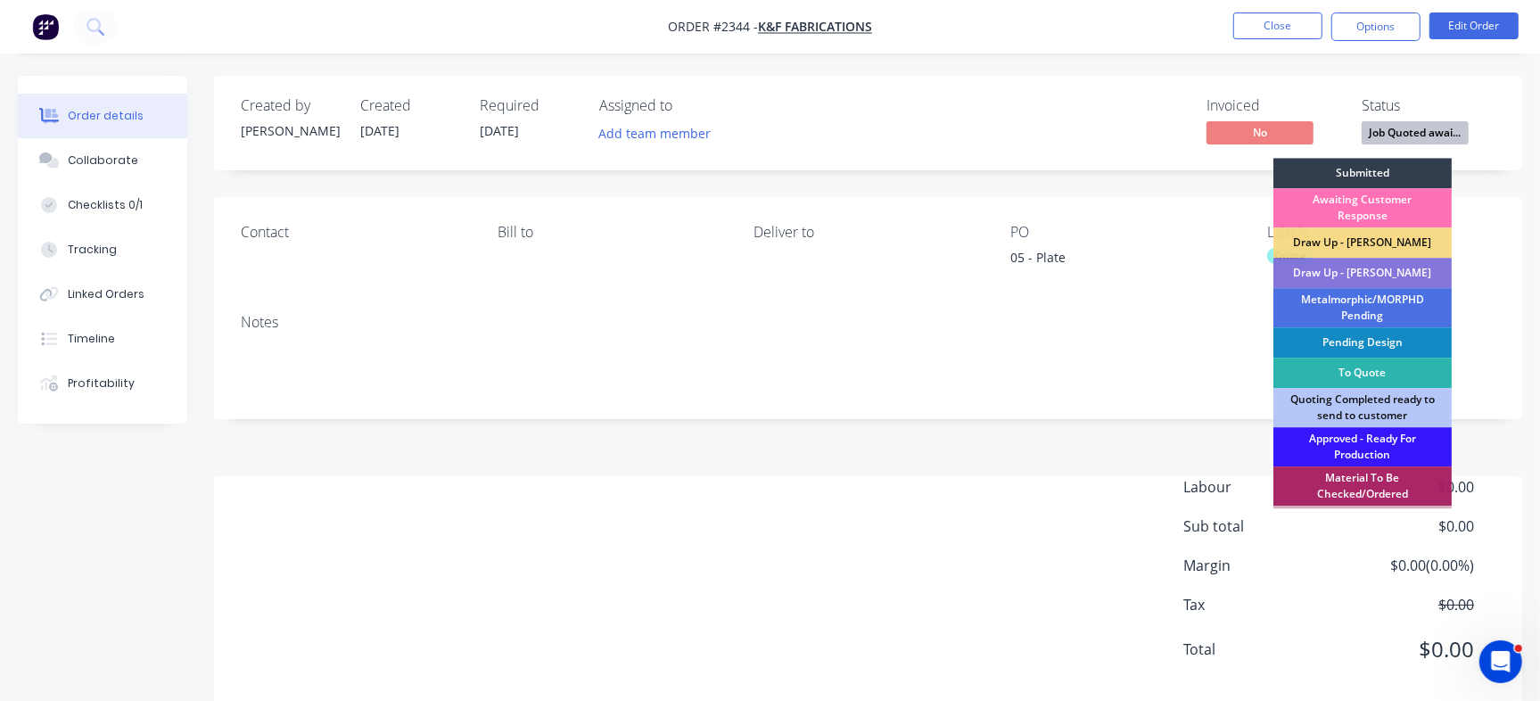
click at [1159, 43] on nav "Order #2344 - K&F Fabrications Close Options Edit Order" at bounding box center [770, 26] width 1540 height 53
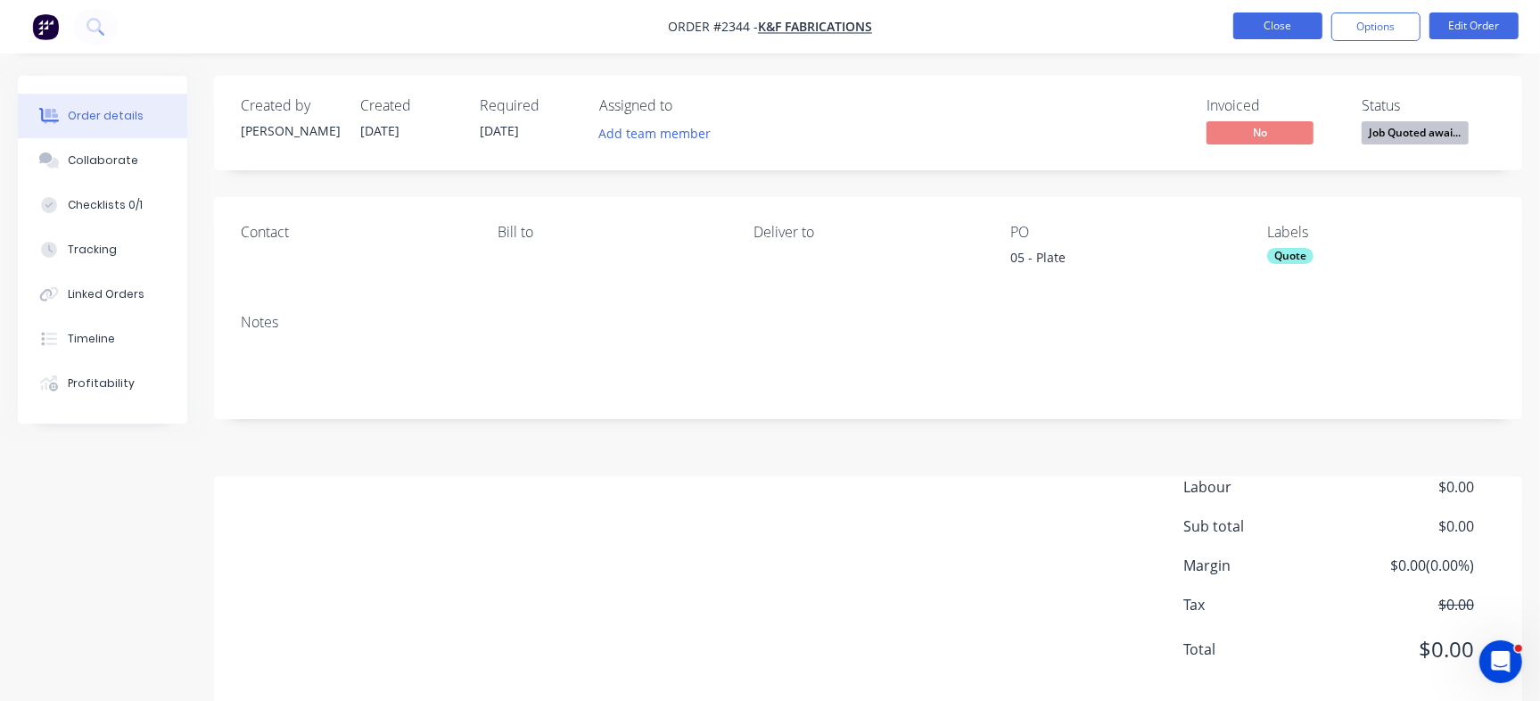
click at [1275, 35] on button "Close" at bounding box center [1277, 25] width 89 height 27
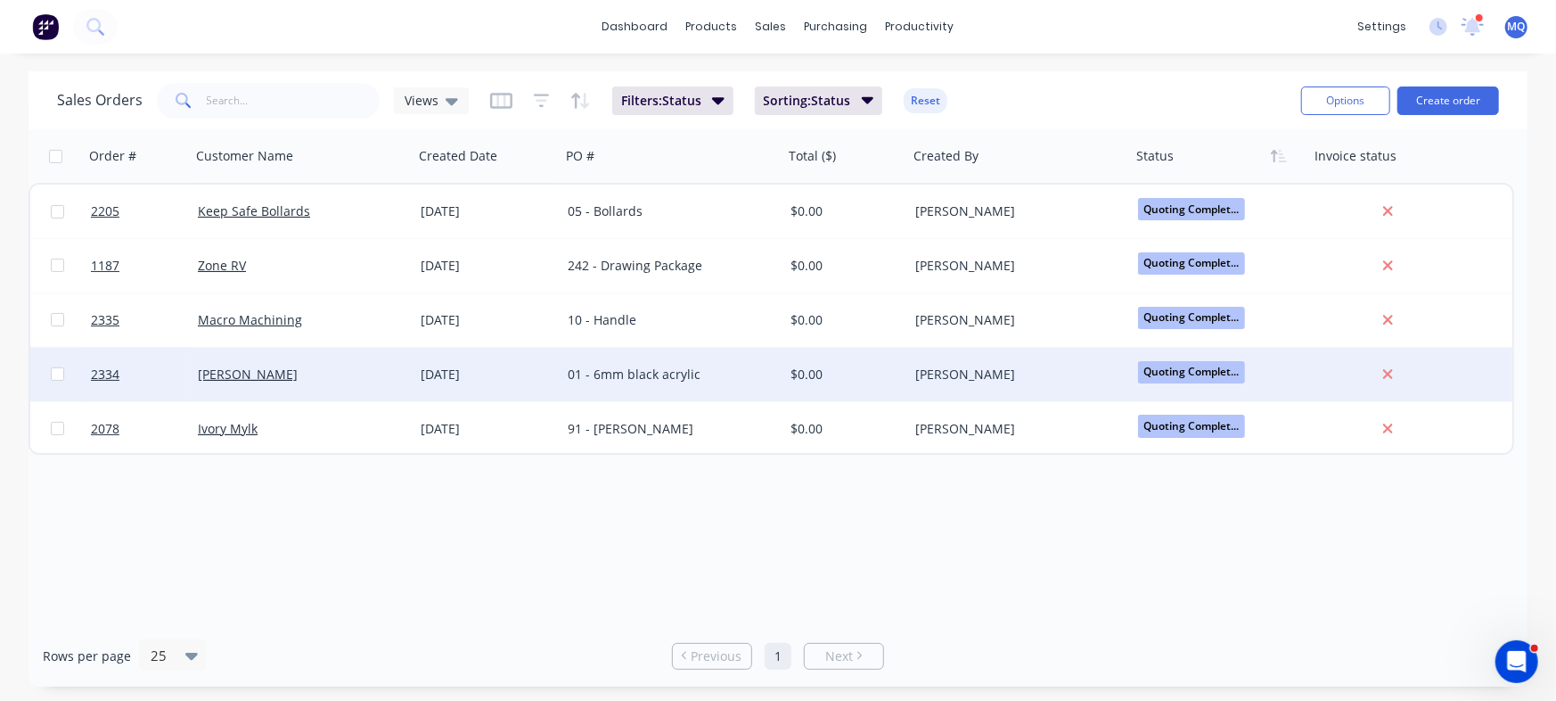
click at [624, 383] on div "01 - 6mm black acrylic" at bounding box center [672, 374] width 223 height 53
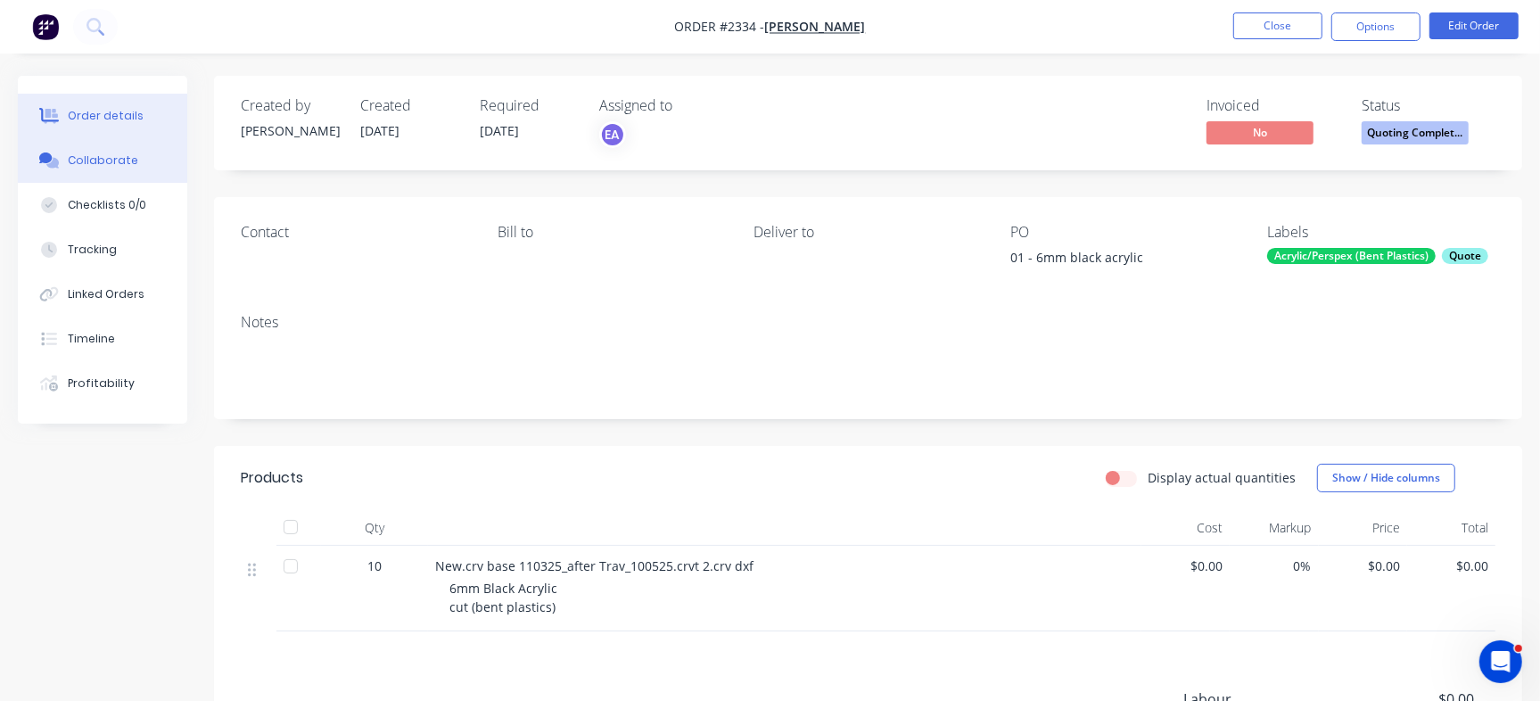
click at [100, 168] on div "Collaborate" at bounding box center [103, 160] width 70 height 16
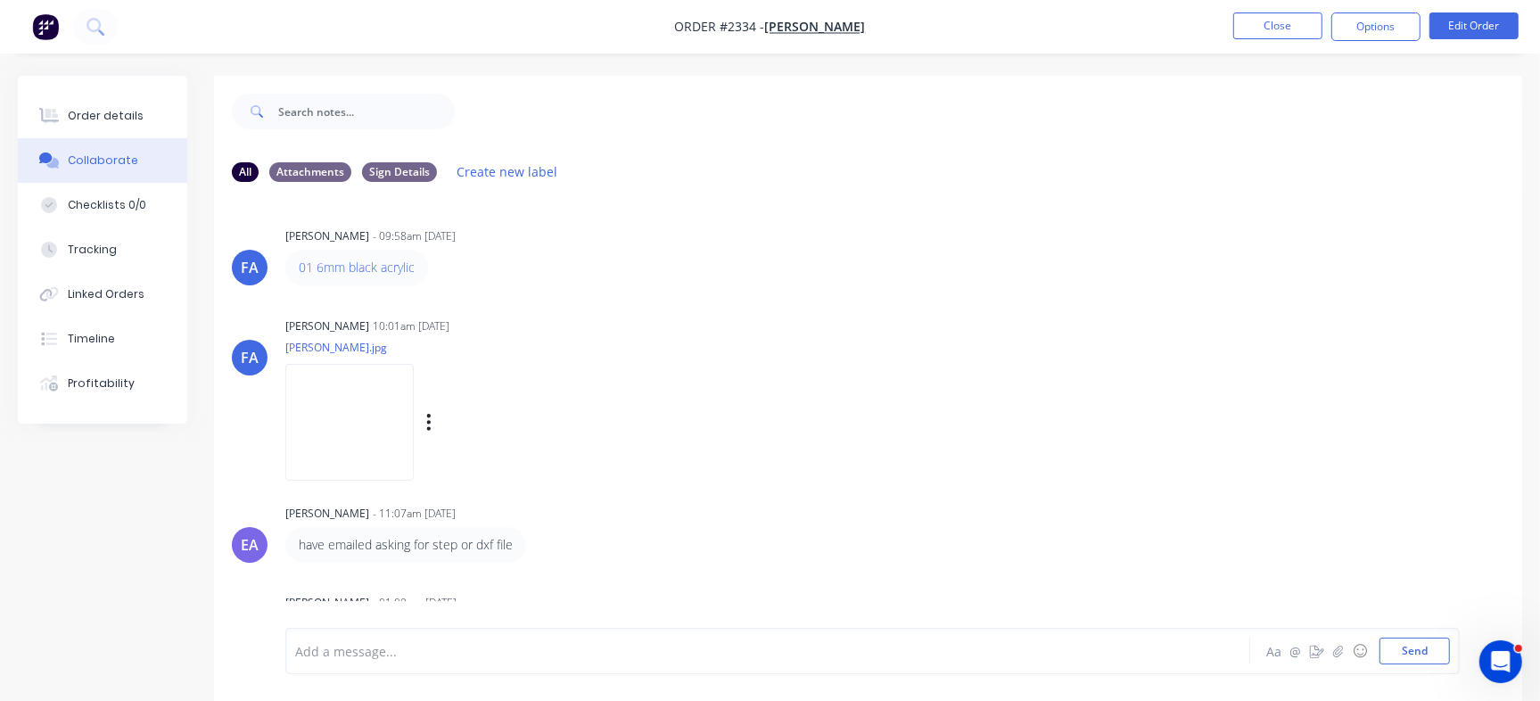
click at [414, 407] on img at bounding box center [349, 422] width 128 height 117
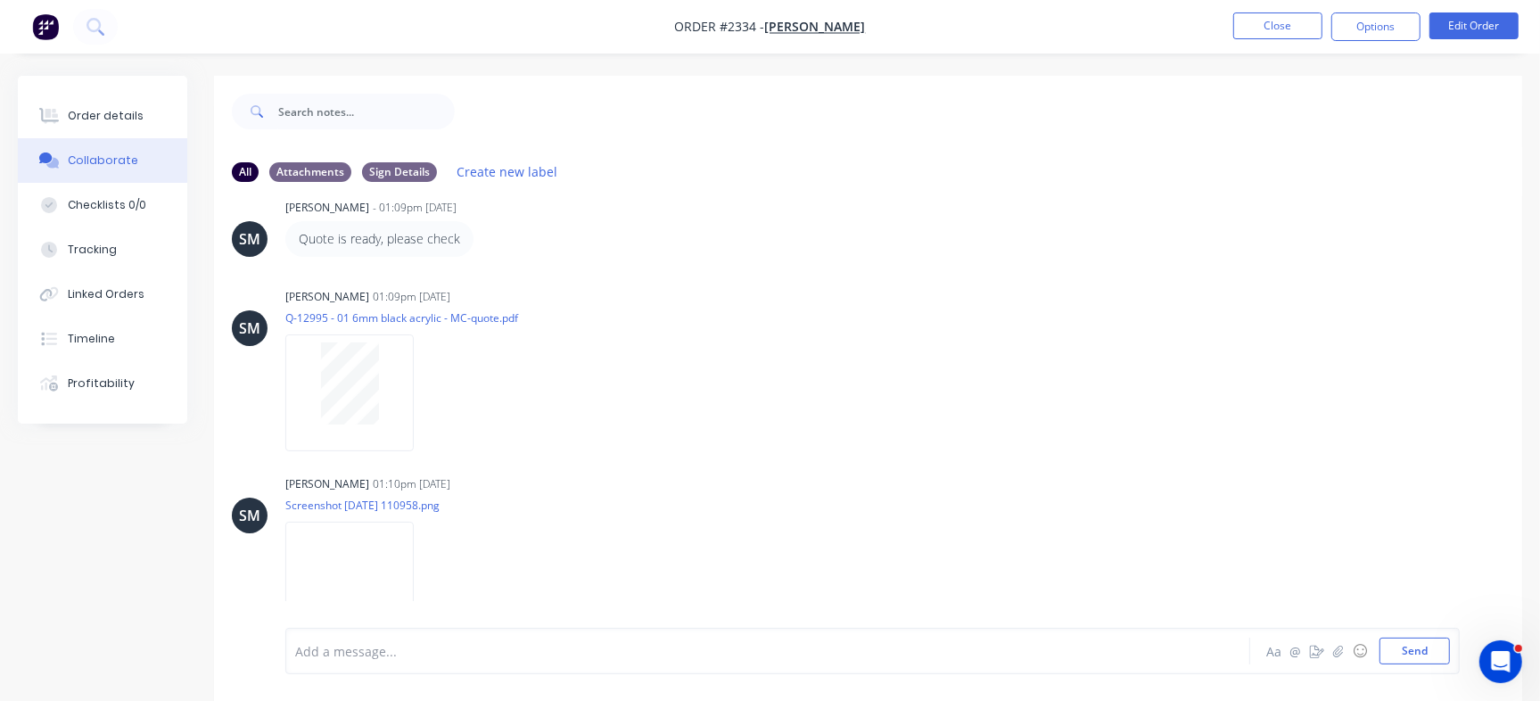
scroll to position [414, 0]
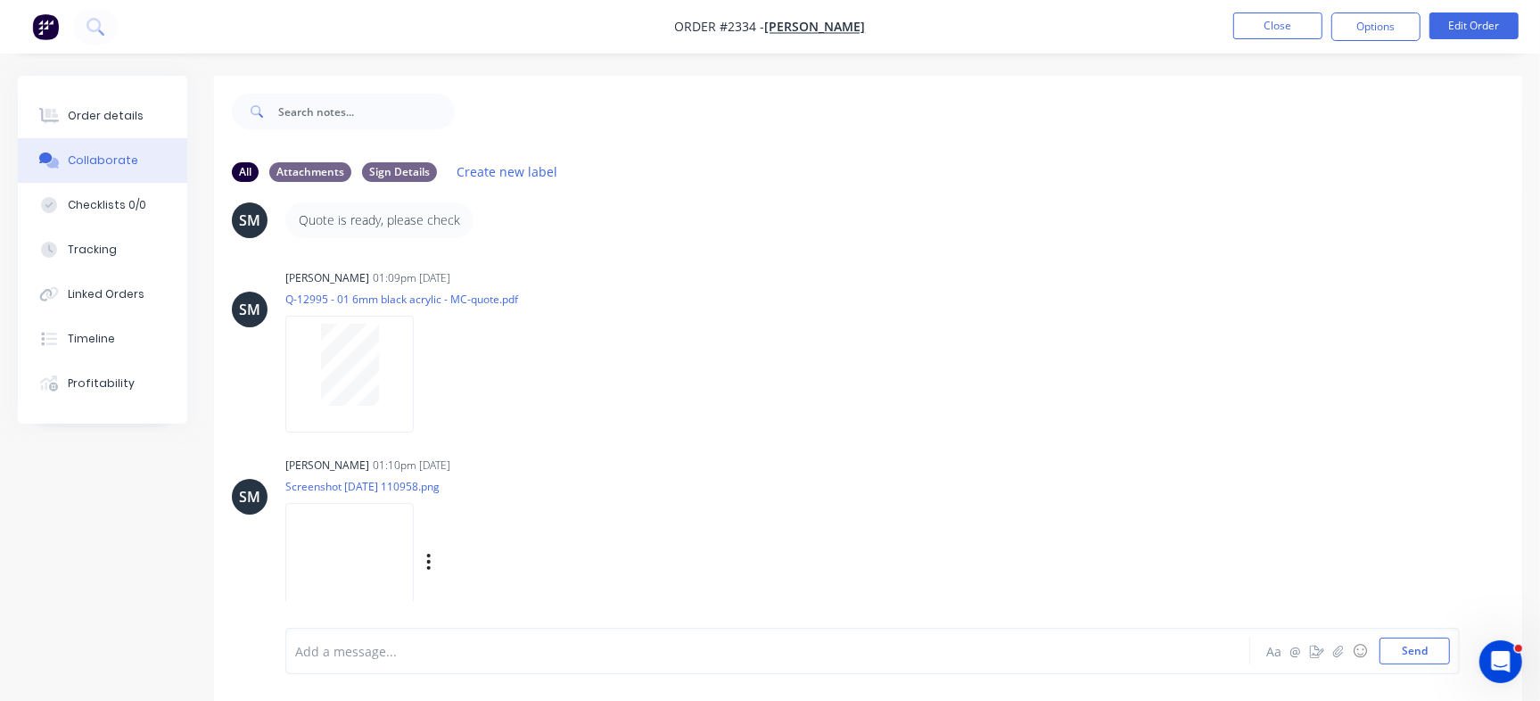
click at [414, 535] on img at bounding box center [349, 561] width 128 height 117
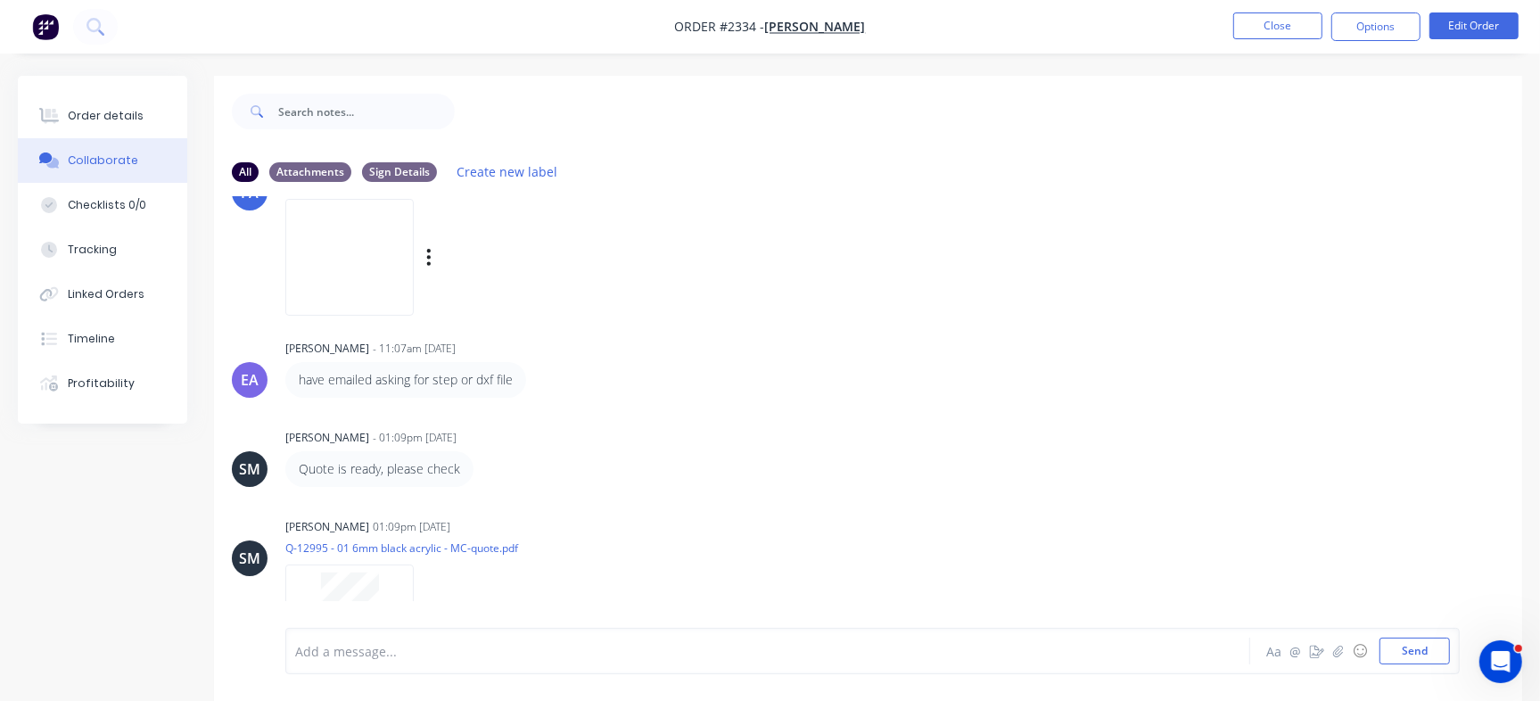
click at [412, 240] on img at bounding box center [349, 257] width 128 height 117
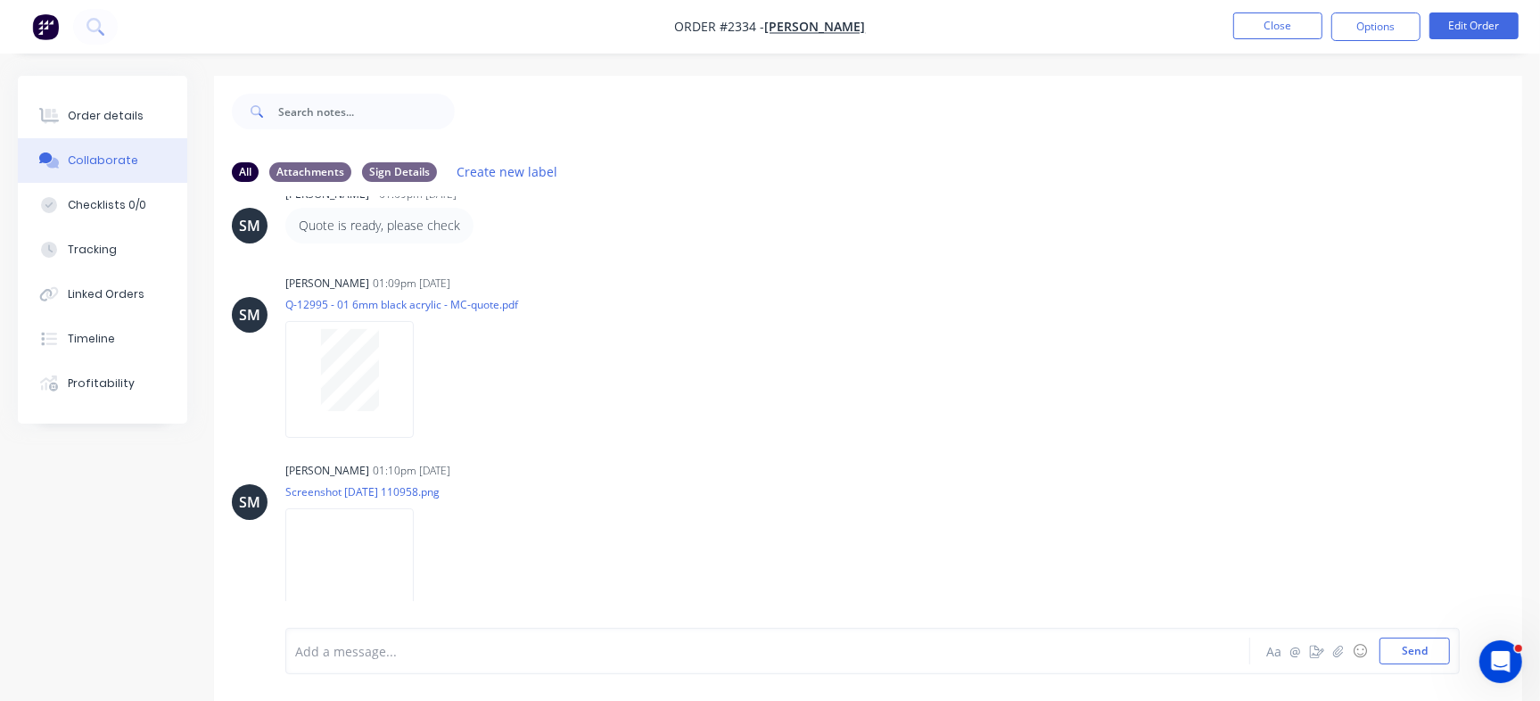
scroll to position [414, 0]
click at [392, 542] on img at bounding box center [349, 561] width 128 height 117
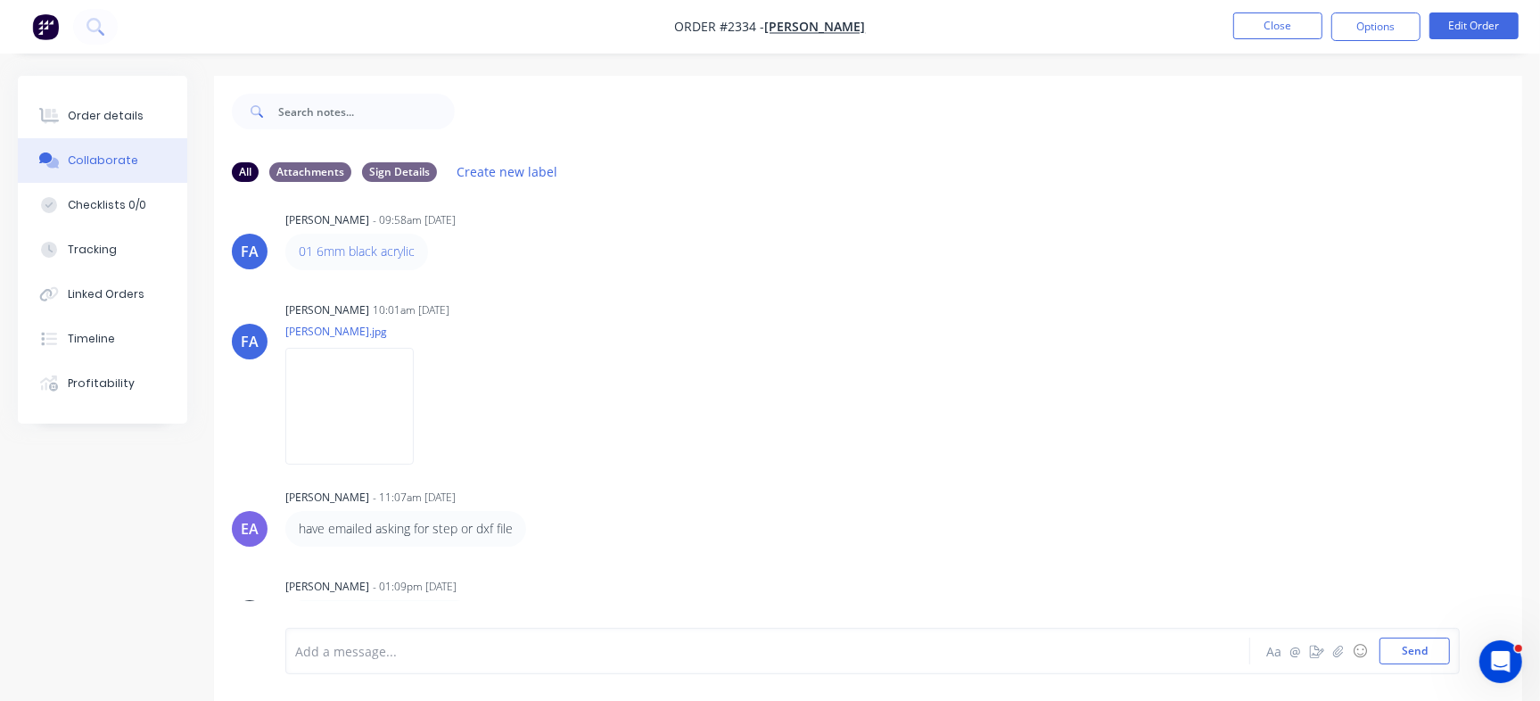
scroll to position [14, 0]
click at [381, 413] on img at bounding box center [349, 407] width 128 height 117
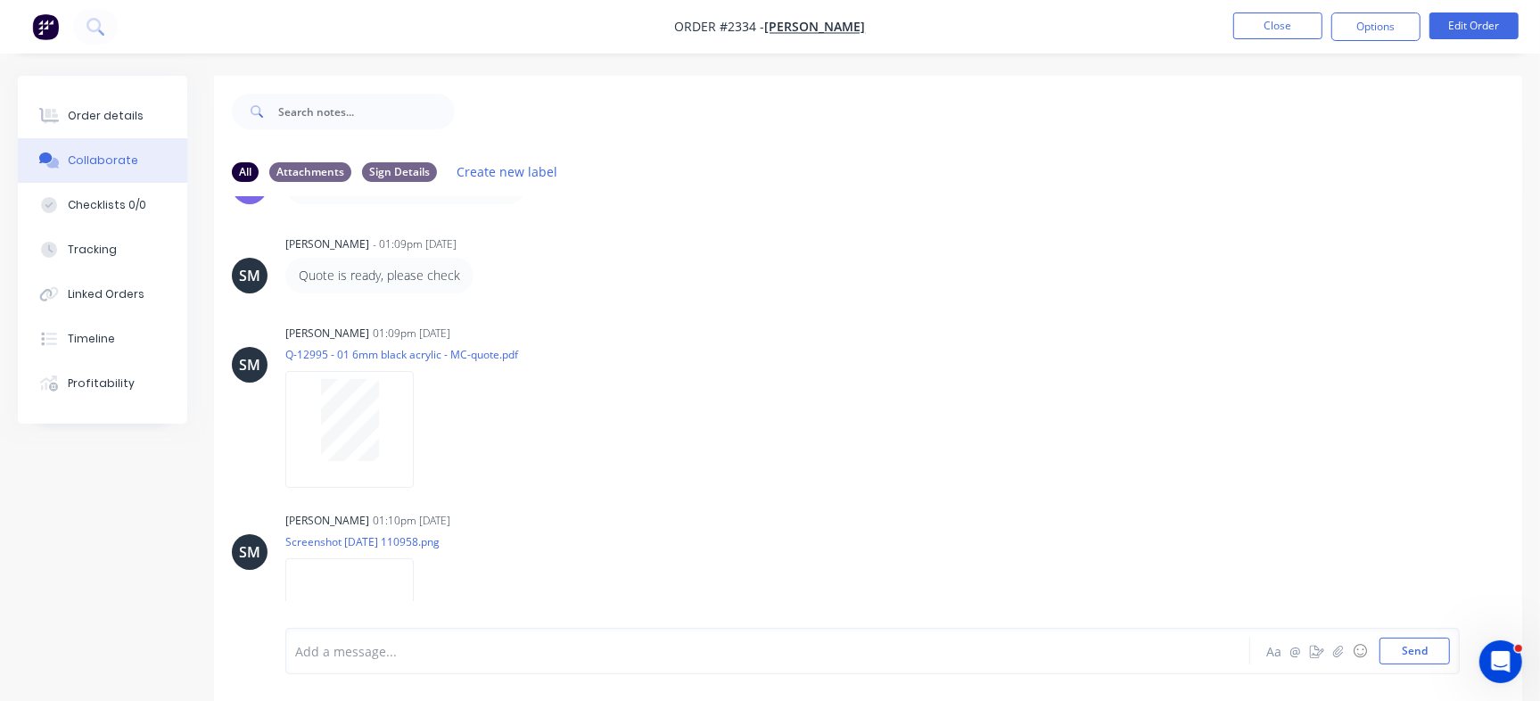
scroll to position [414, 0]
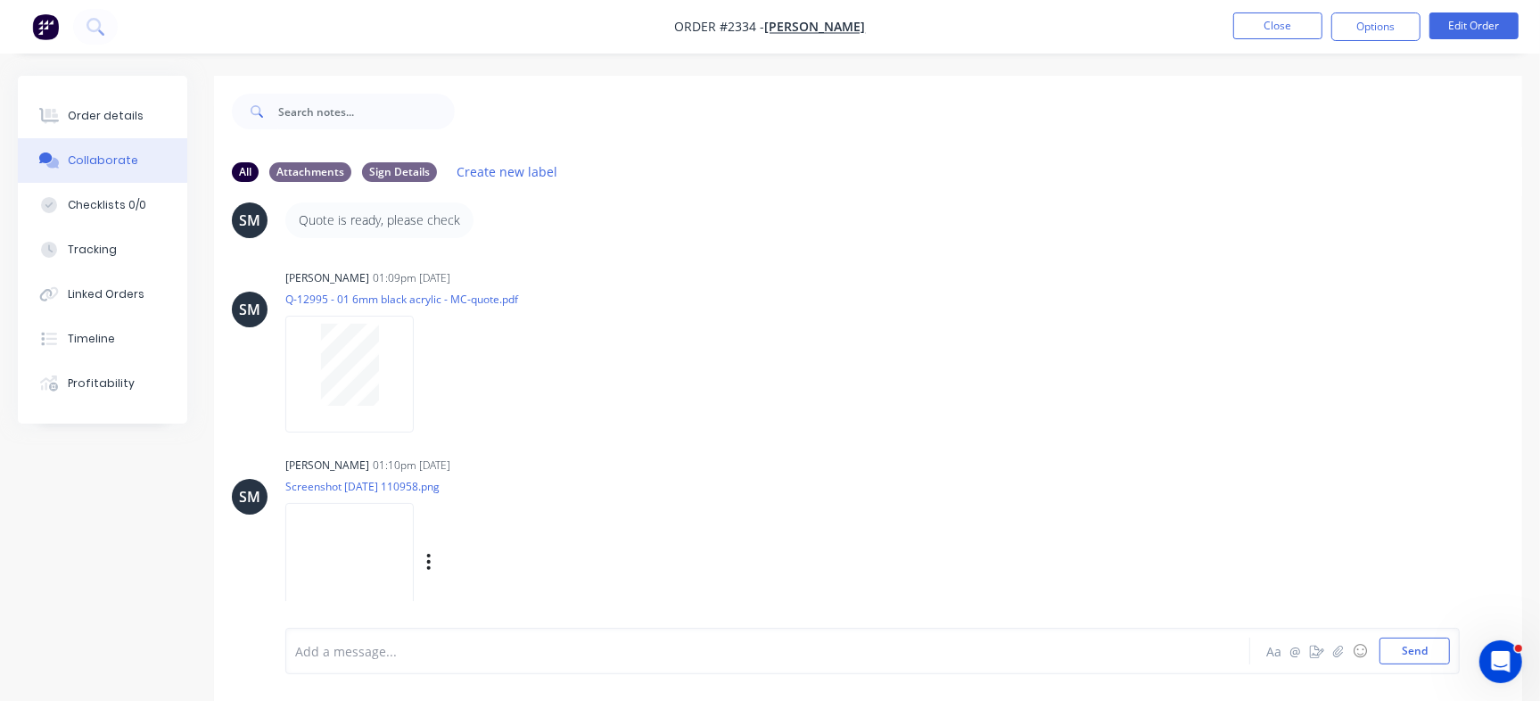
click at [351, 536] on img at bounding box center [349, 561] width 128 height 117
click at [391, 379] on div at bounding box center [349, 365] width 112 height 82
click at [374, 540] on img at bounding box center [349, 561] width 128 height 117
click at [69, 100] on button "Order details" at bounding box center [102, 116] width 169 height 45
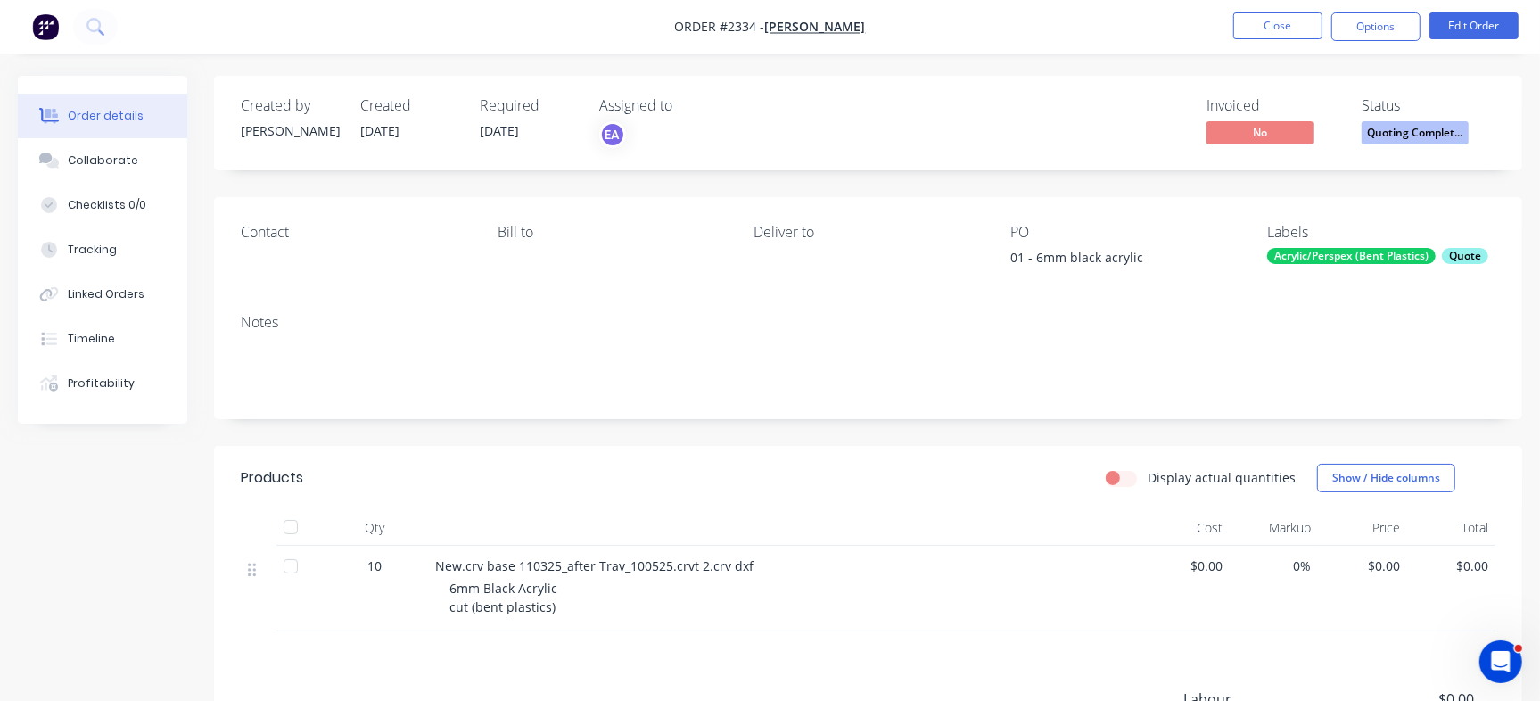
drag, startPoint x: 1004, startPoint y: 258, endPoint x: 1177, endPoint y: 257, distance: 172.9
click at [1177, 257] on div "Contact [PERSON_NAME] to Deliver to PO 01 - 6mm black acrylic Labels Acrylic/Pe…" at bounding box center [868, 248] width 1308 height 103
copy div "01 - 6mm black acrylic"
click at [119, 199] on div "Checklists 0/0" at bounding box center [107, 205] width 78 height 16
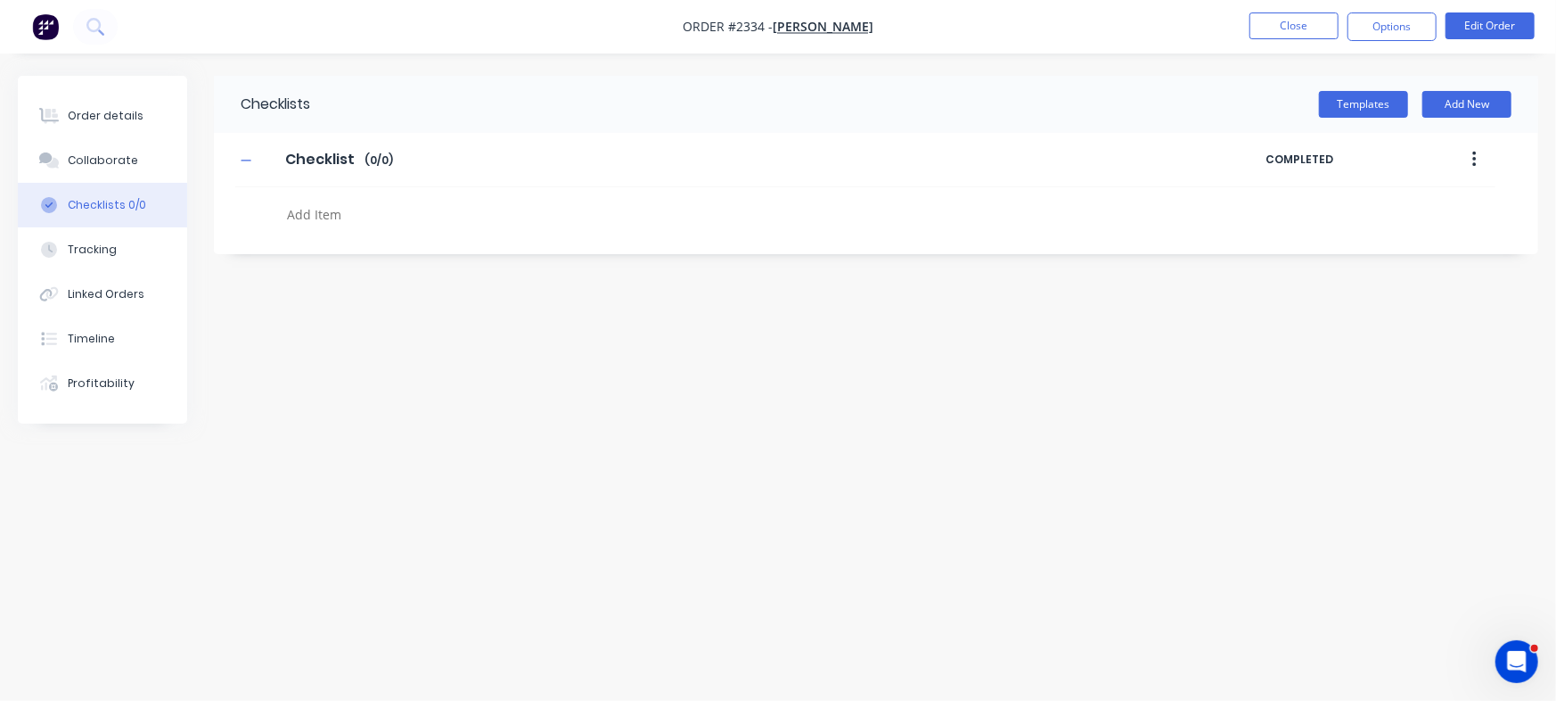
type textarea "x"
click at [363, 213] on textarea at bounding box center [685, 214] width 811 height 26
paste textarea "QU-1437"
type textarea "QU-1437"
type textarea "x"
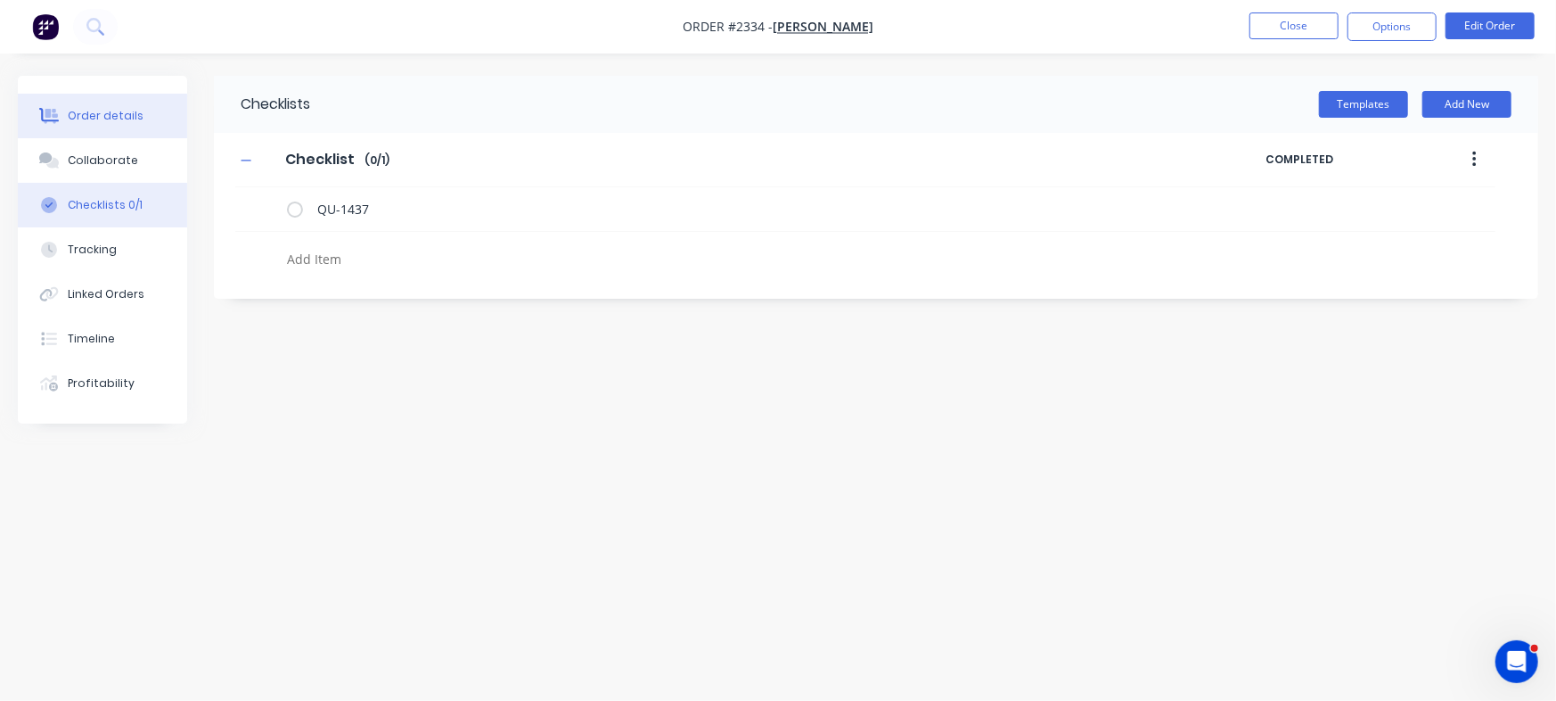
type textarea "x"
click at [143, 112] on button "Order details" at bounding box center [102, 116] width 169 height 45
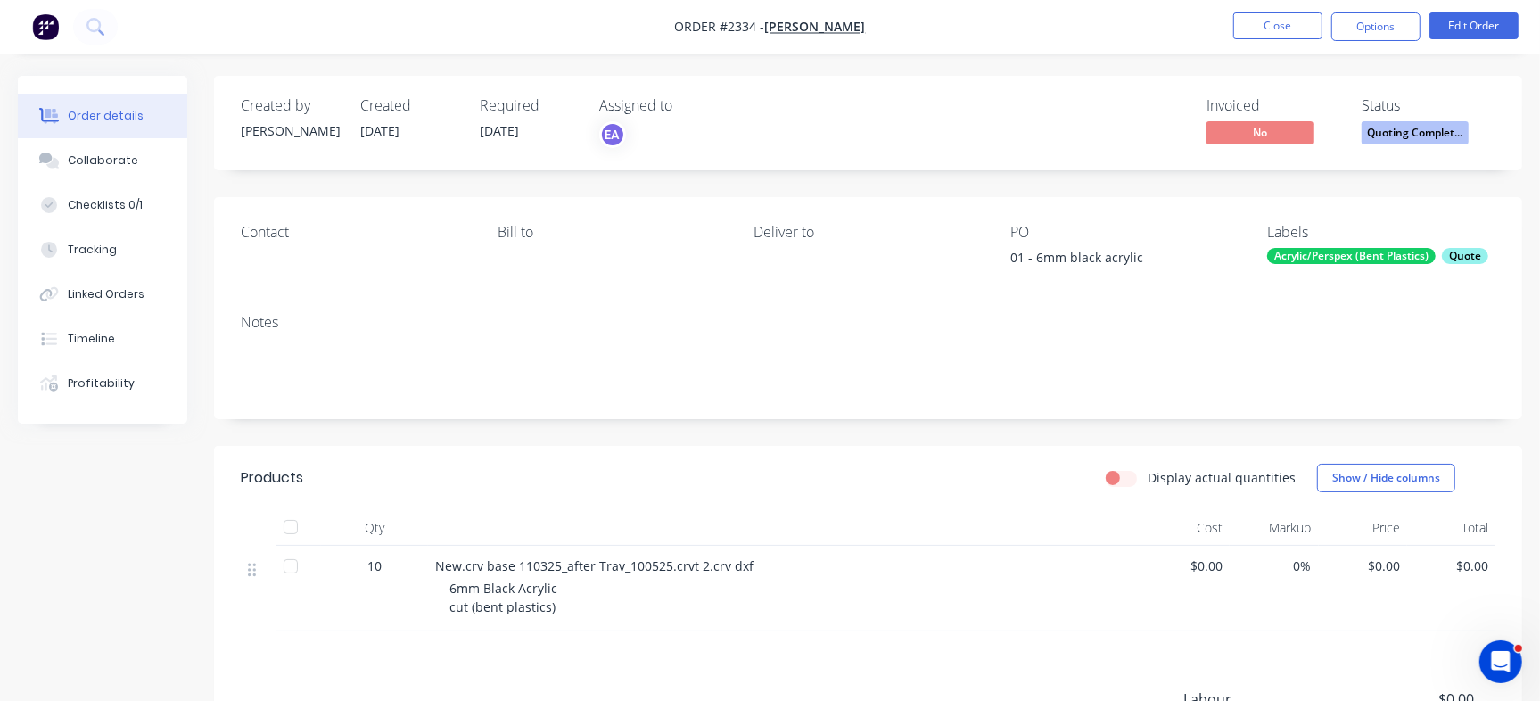
click at [1417, 139] on span "Quoting Complet..." at bounding box center [1414, 132] width 107 height 22
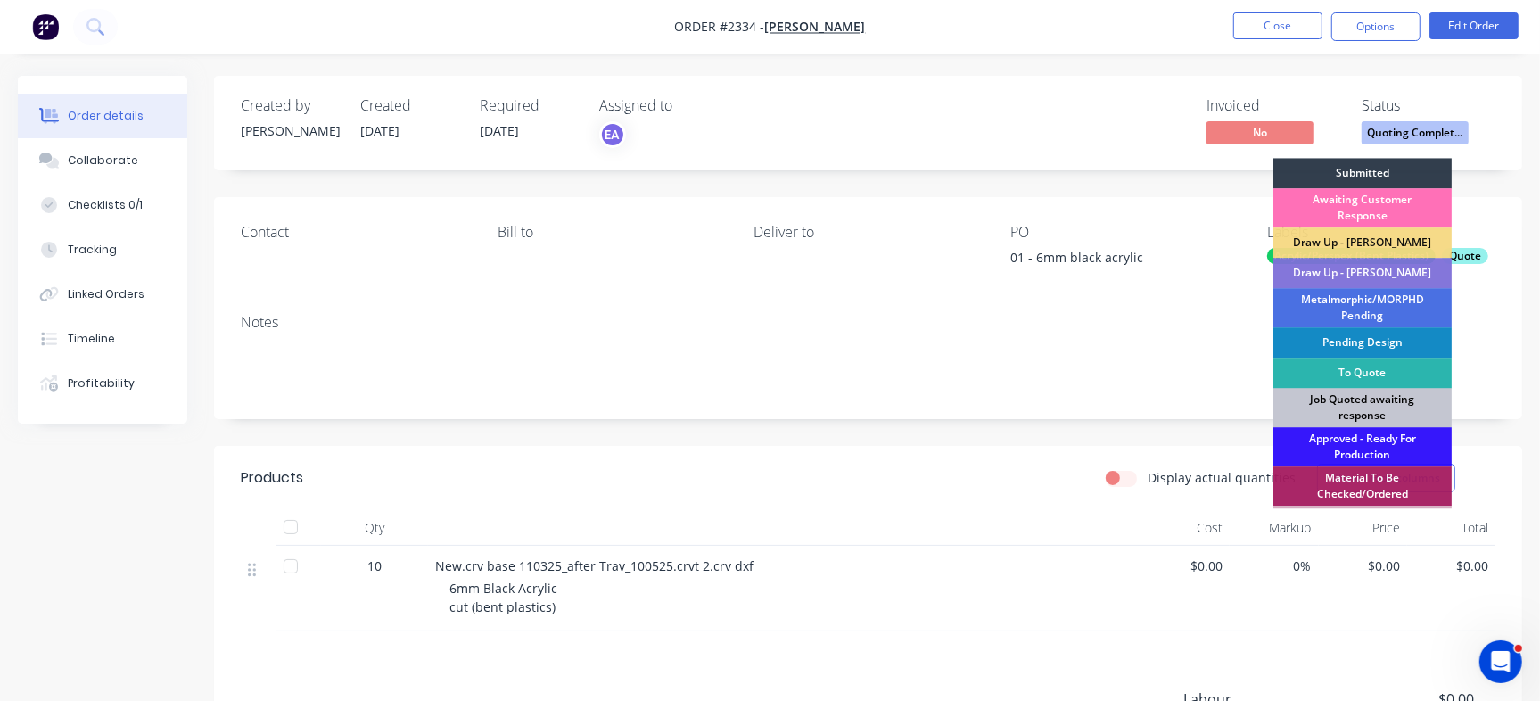
click at [1359, 418] on div "Job Quoted awaiting response" at bounding box center [1362, 407] width 178 height 39
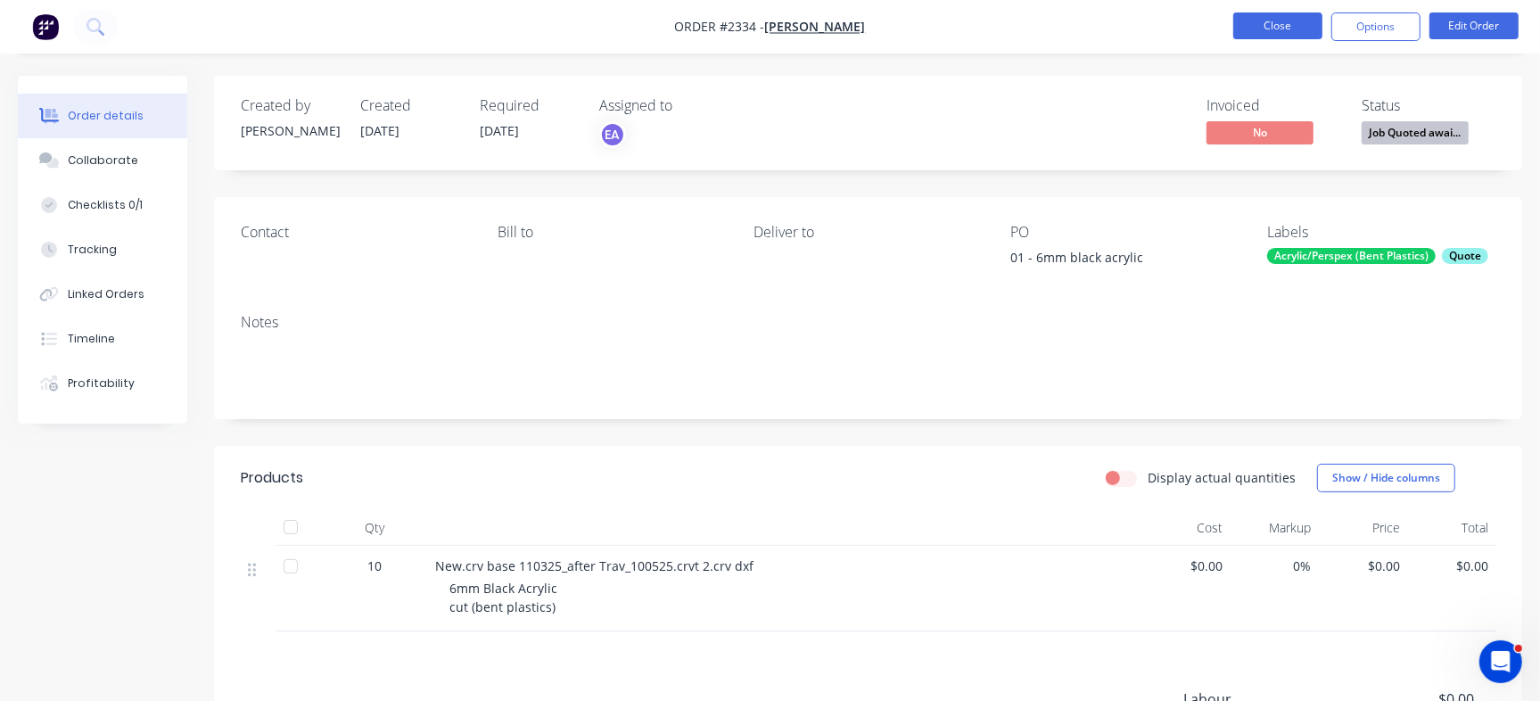
click at [1289, 29] on button "Close" at bounding box center [1277, 25] width 89 height 27
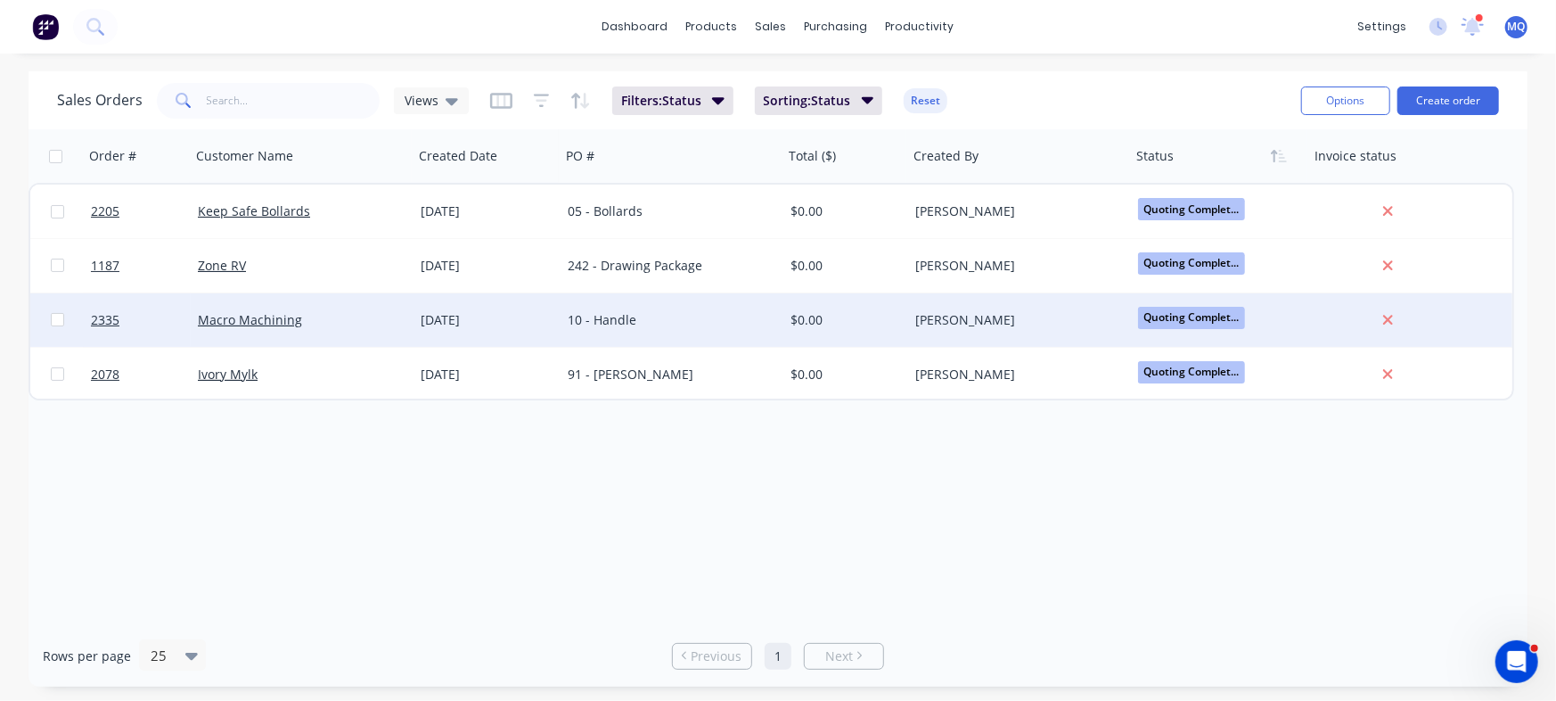
click at [634, 314] on div "10 - Handle" at bounding box center [667, 320] width 198 height 18
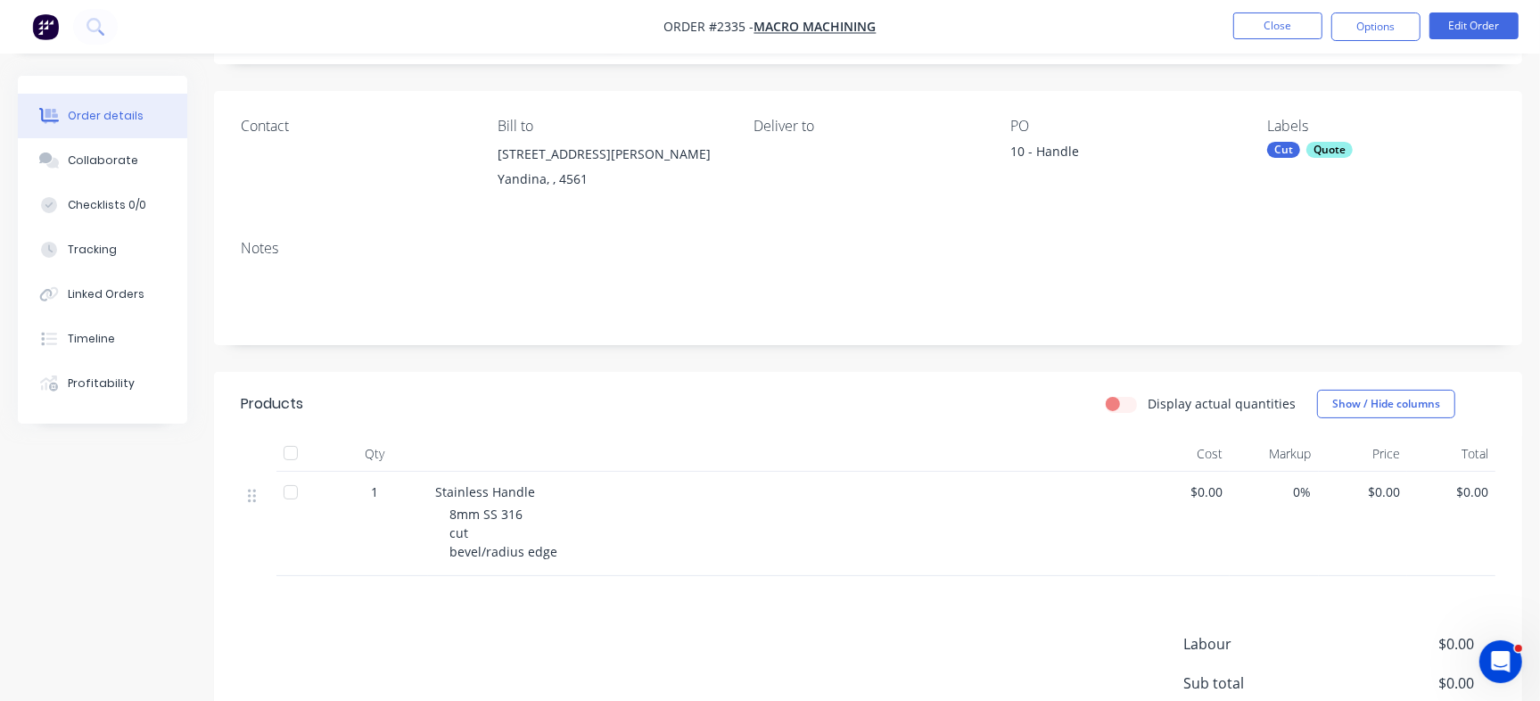
scroll to position [161, 0]
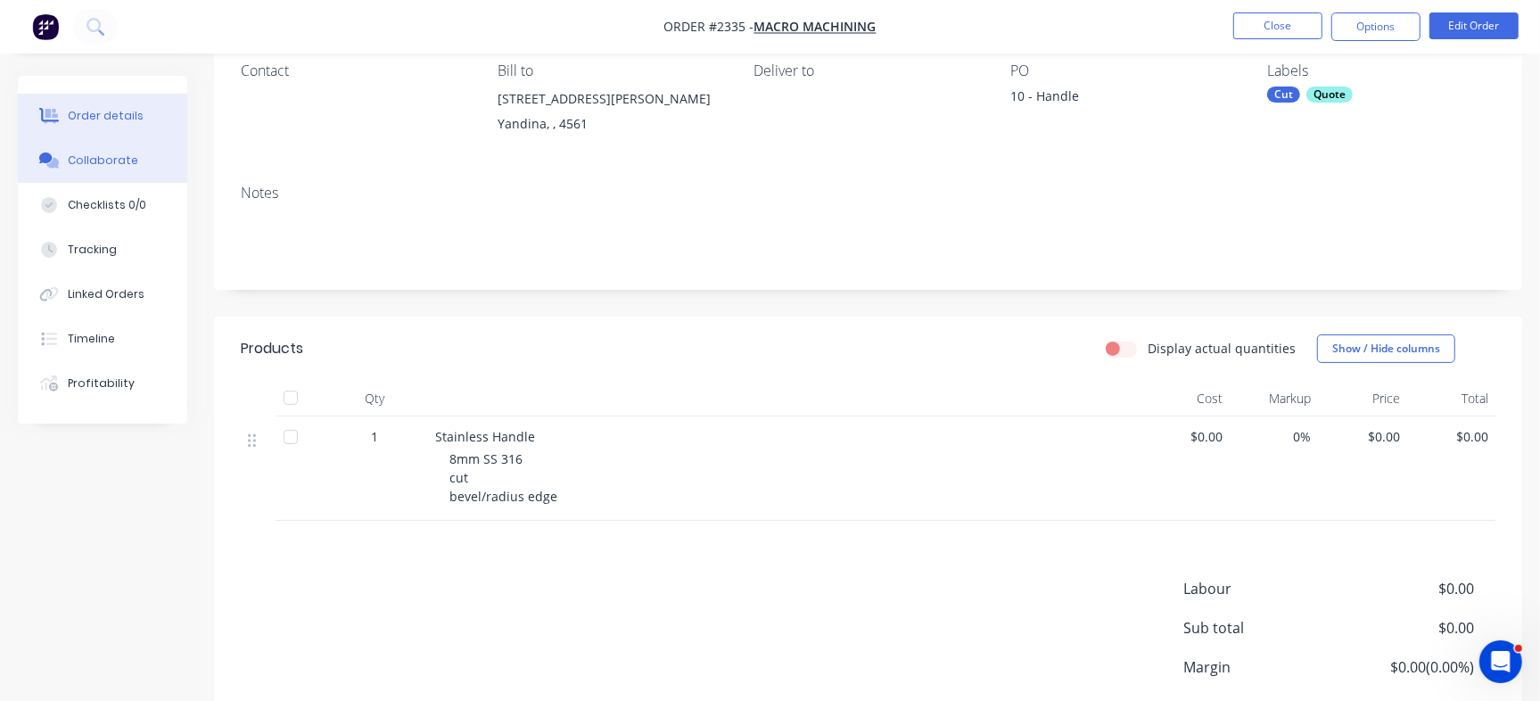
click at [85, 152] on div "Collaborate" at bounding box center [103, 160] width 70 height 16
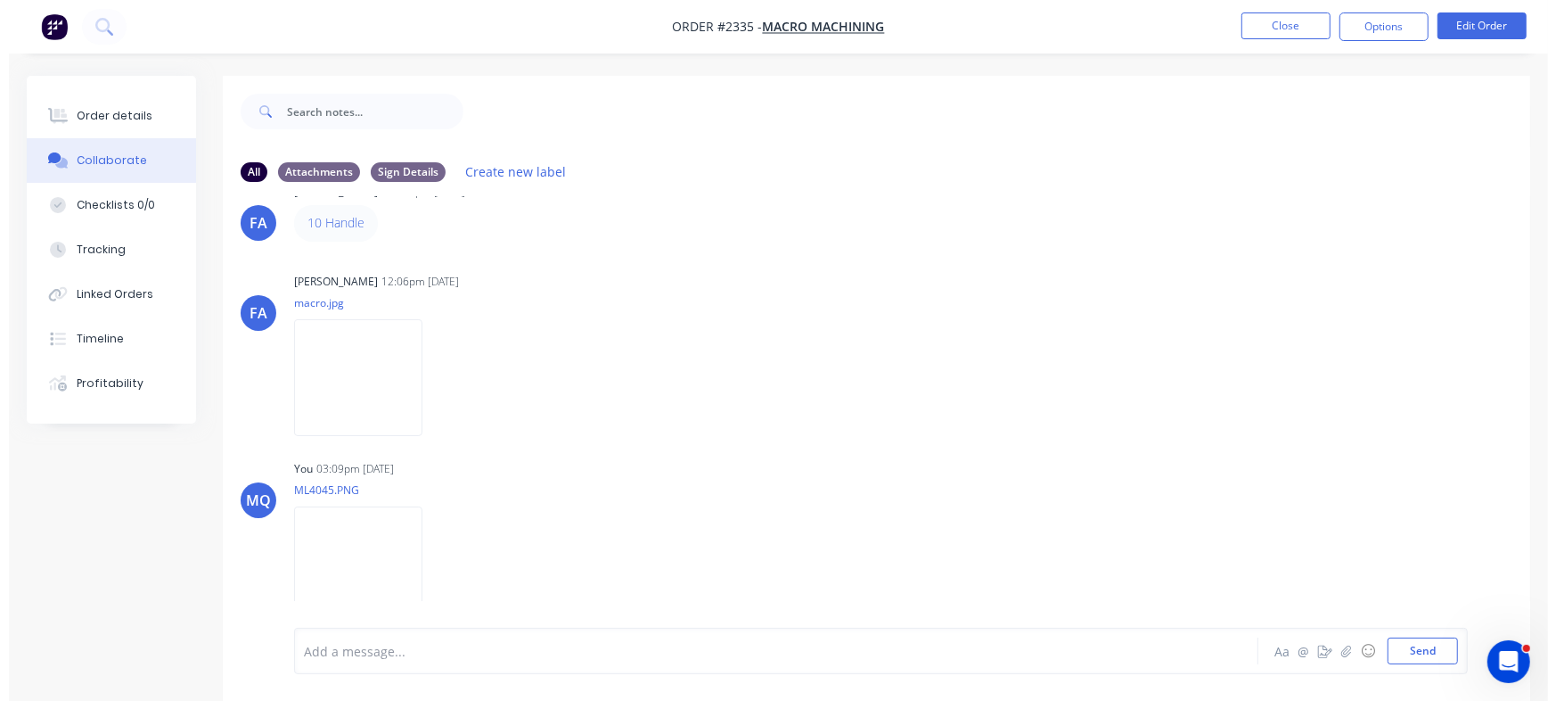
scroll to position [41, 0]
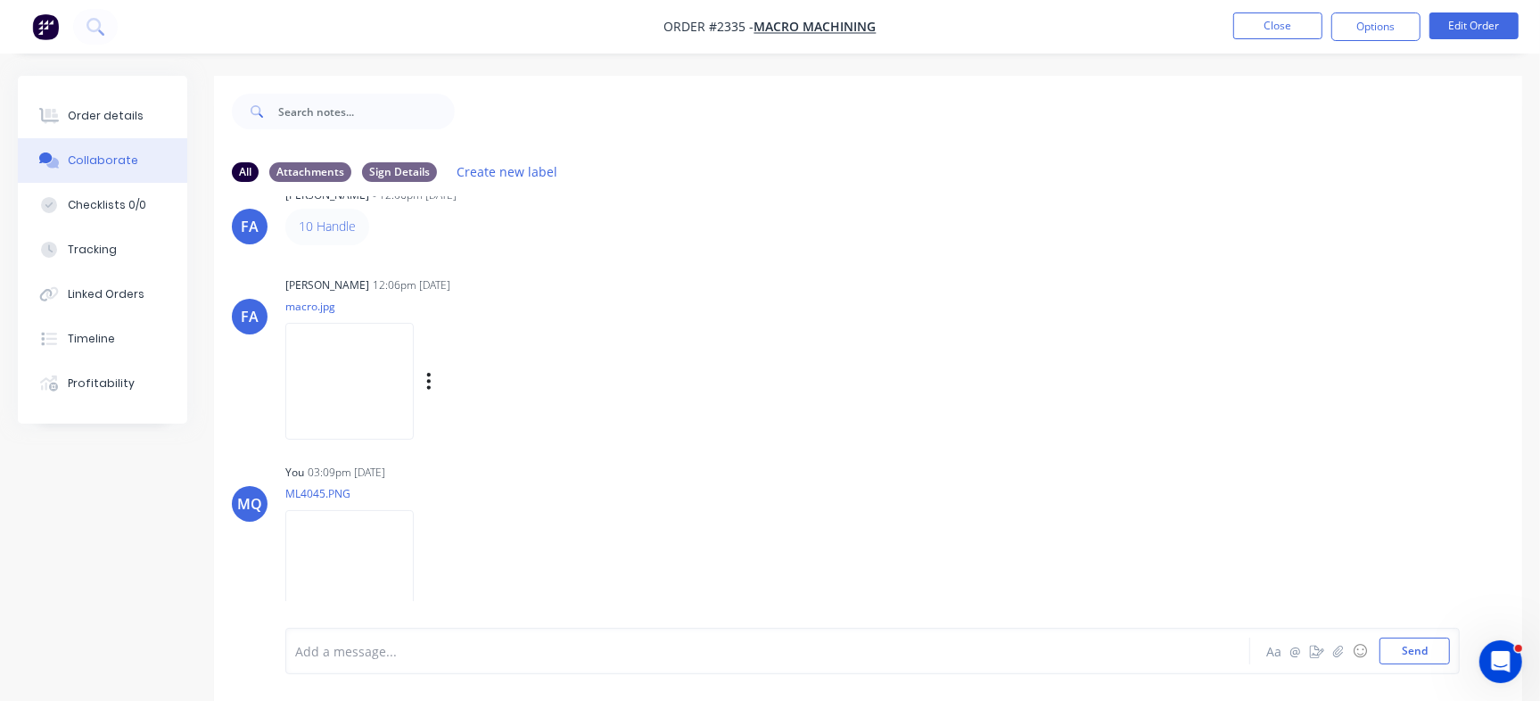
click at [414, 363] on img at bounding box center [349, 381] width 128 height 117
click at [1291, 20] on button "Close" at bounding box center [1277, 25] width 89 height 27
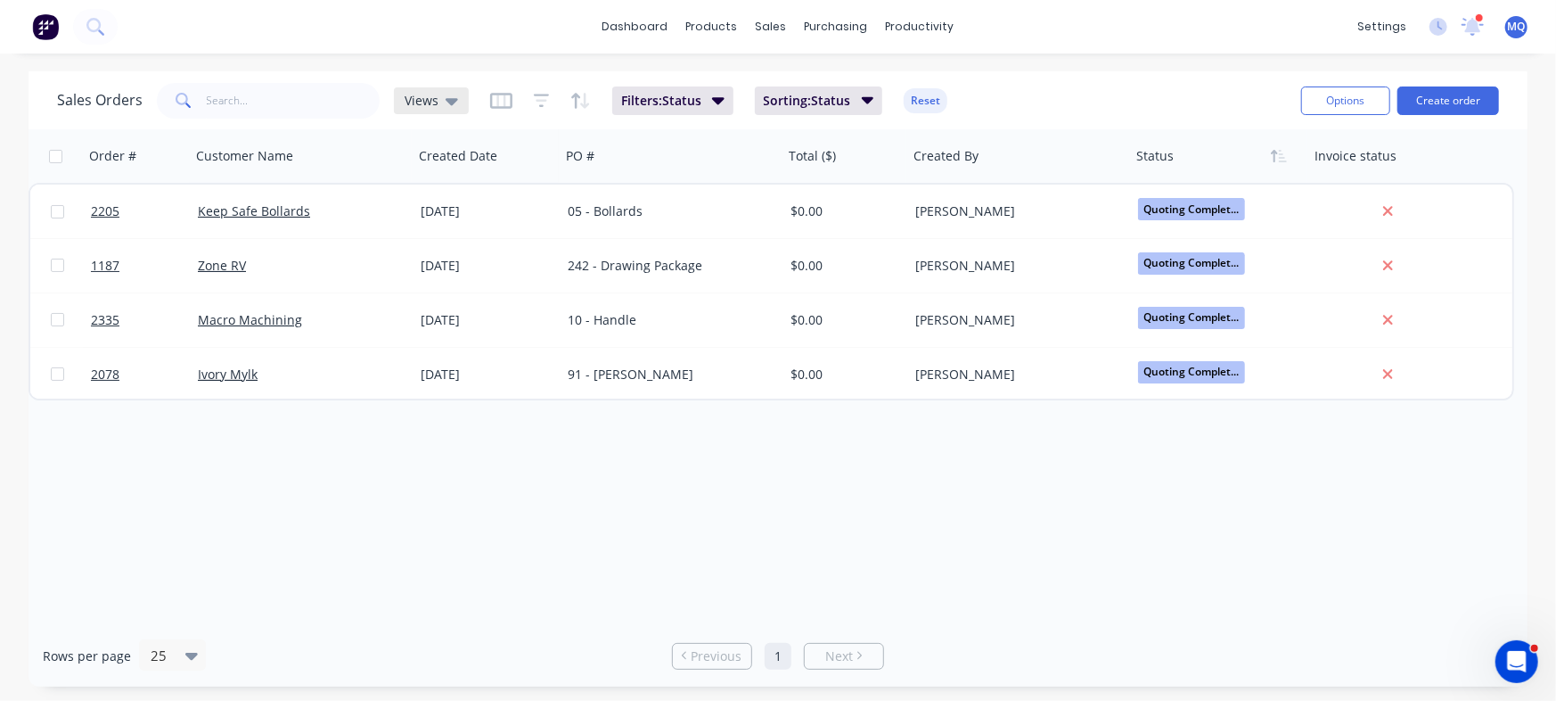
click at [436, 98] on div "Views" at bounding box center [431, 101] width 53 height 16
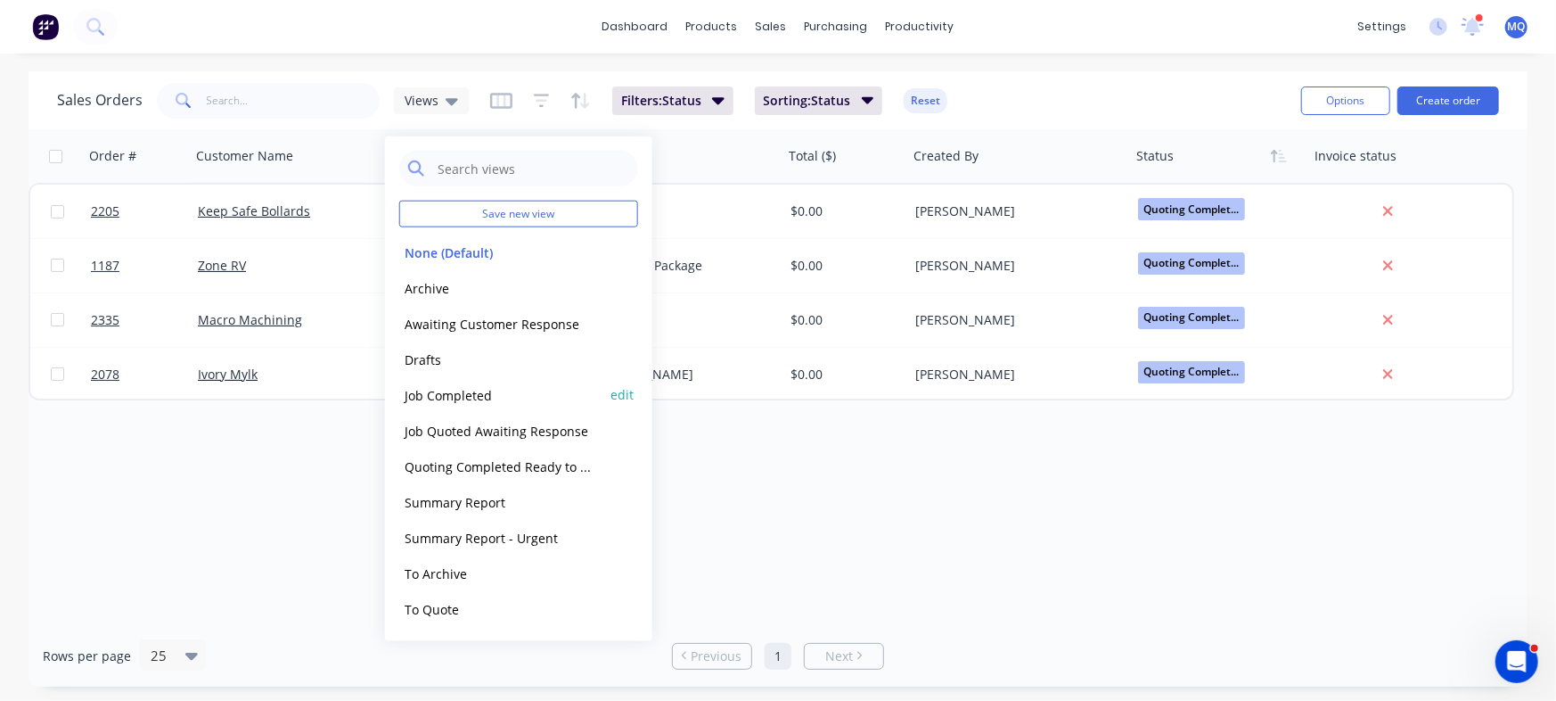
click at [467, 386] on button "Job Completed" at bounding box center [500, 394] width 203 height 21
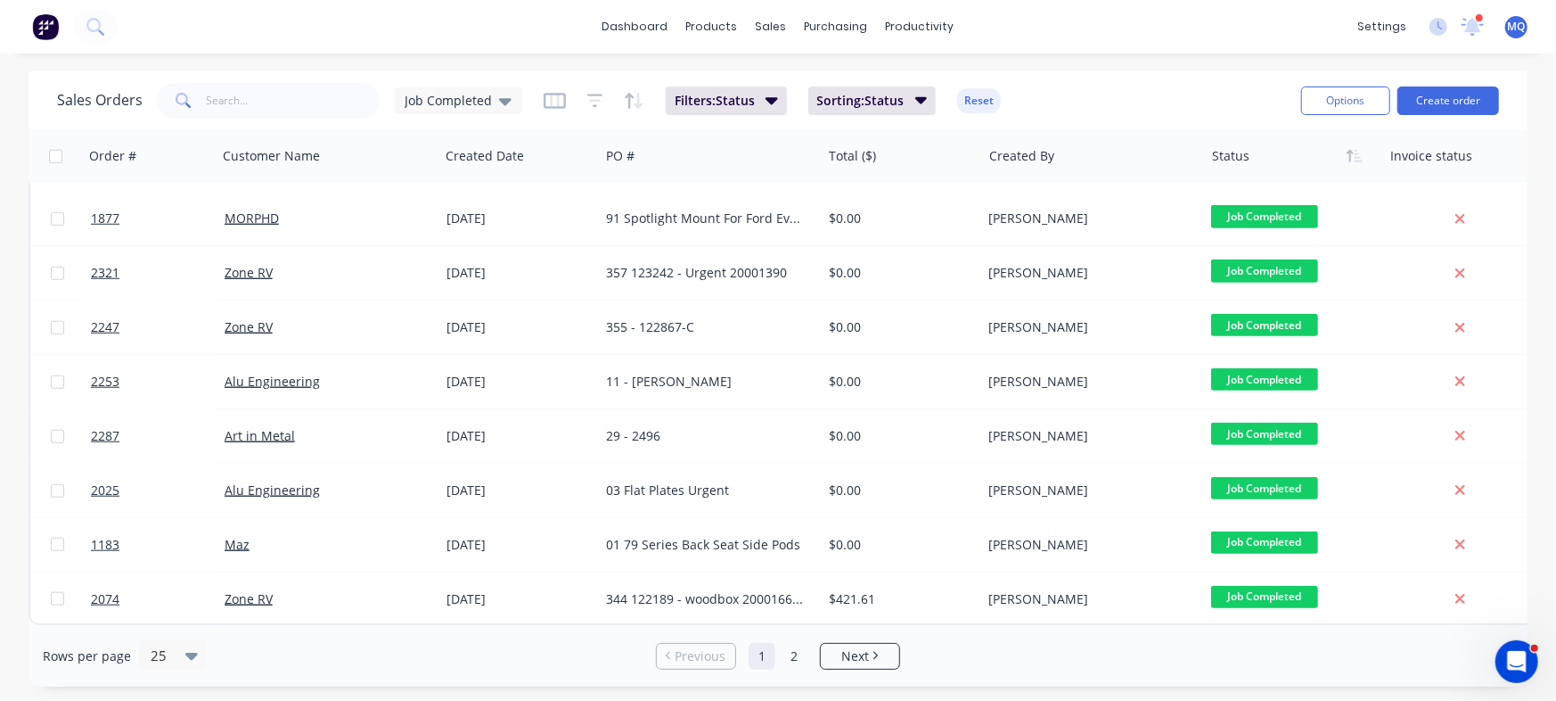
scroll to position [924, 0]
click at [855, 644] on li "Next" at bounding box center [860, 656] width 80 height 27
click at [852, 660] on span "Next" at bounding box center [856, 656] width 28 height 18
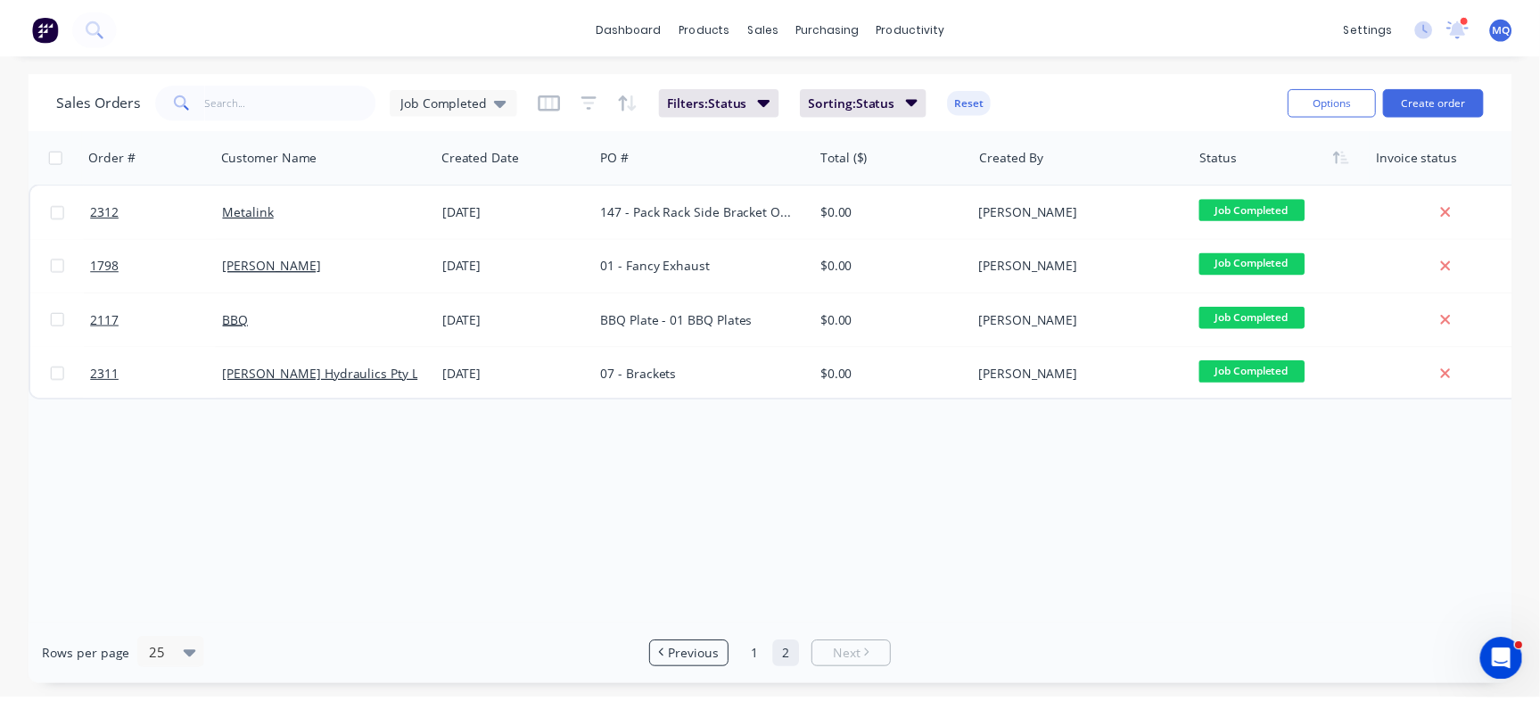
scroll to position [0, 0]
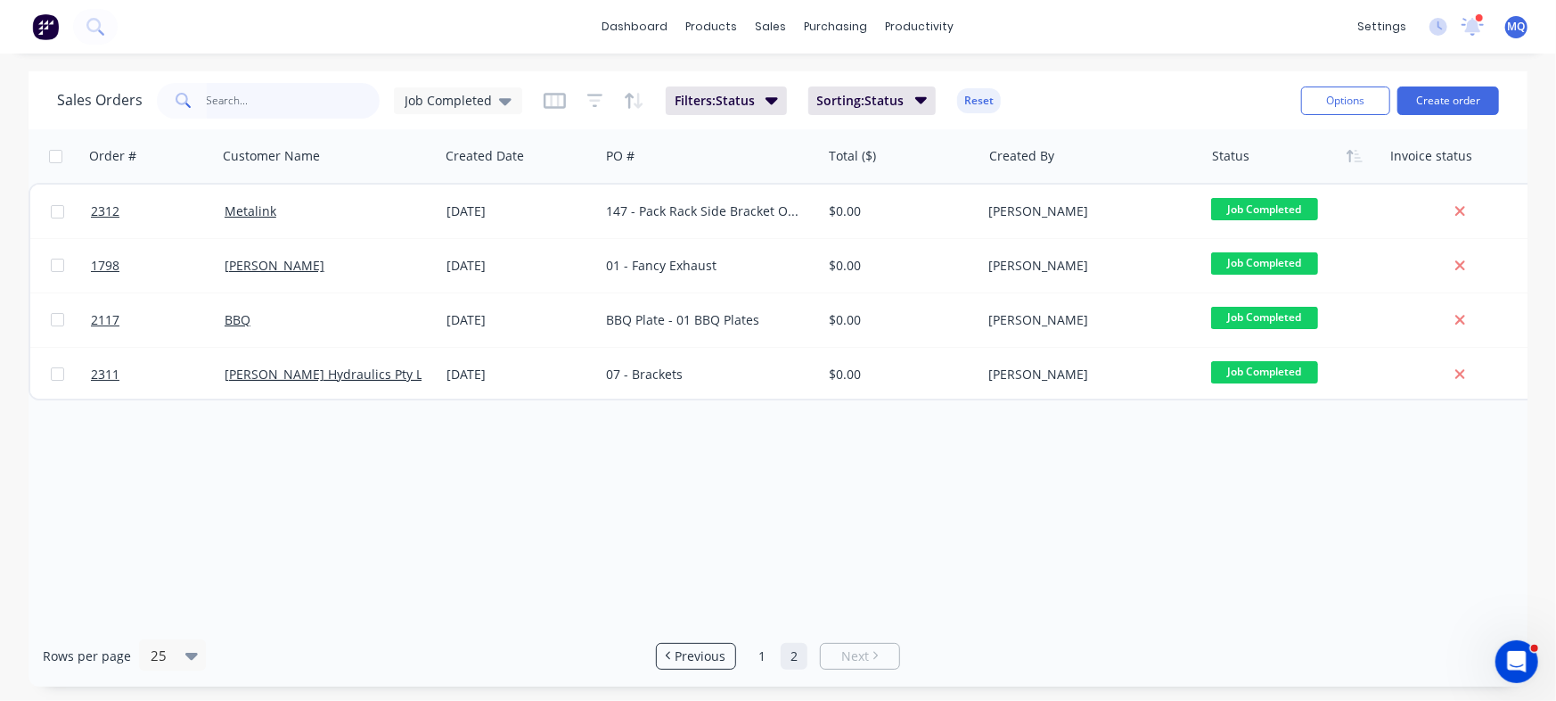
click at [251, 98] on input "text" at bounding box center [294, 101] width 174 height 36
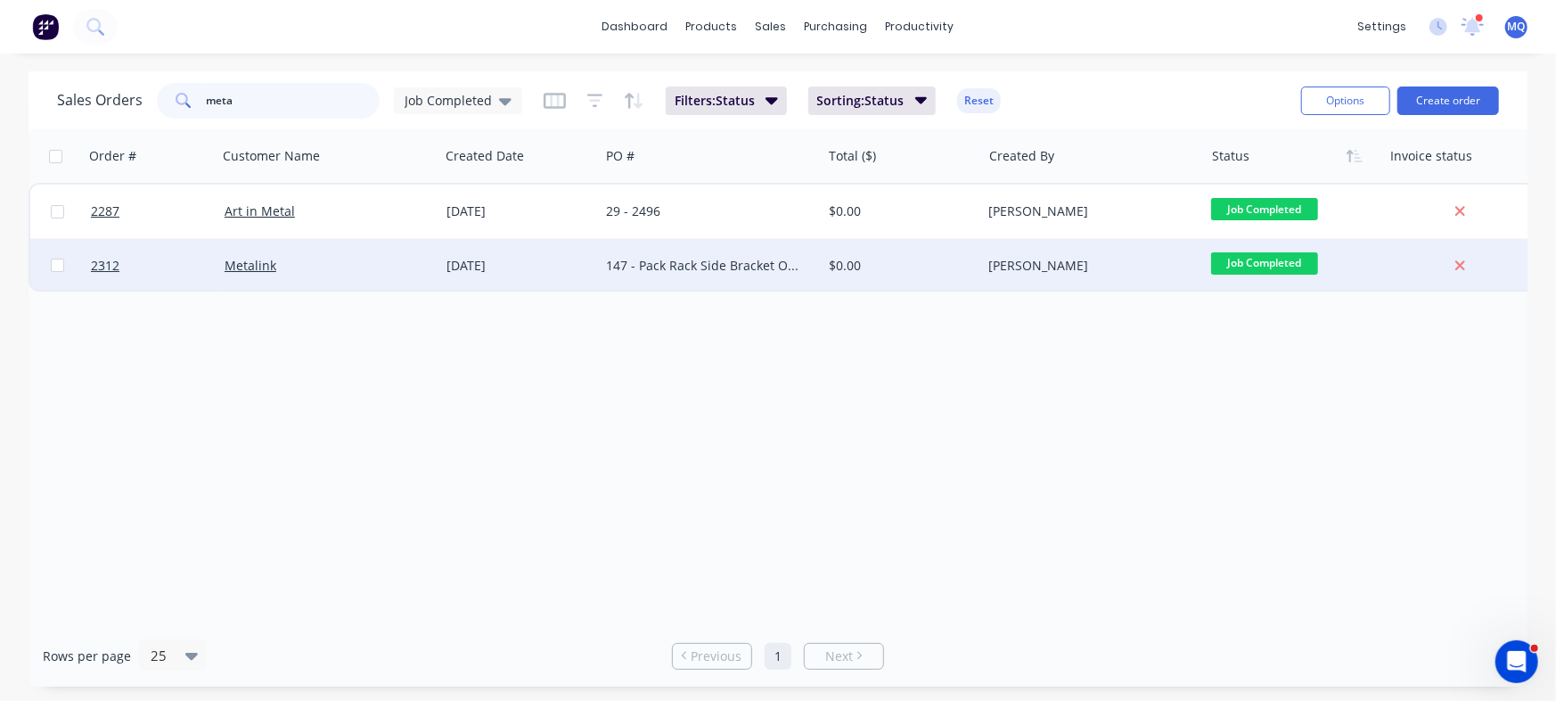
type input "meta"
click at [563, 255] on div "[DATE]" at bounding box center [519, 265] width 160 height 53
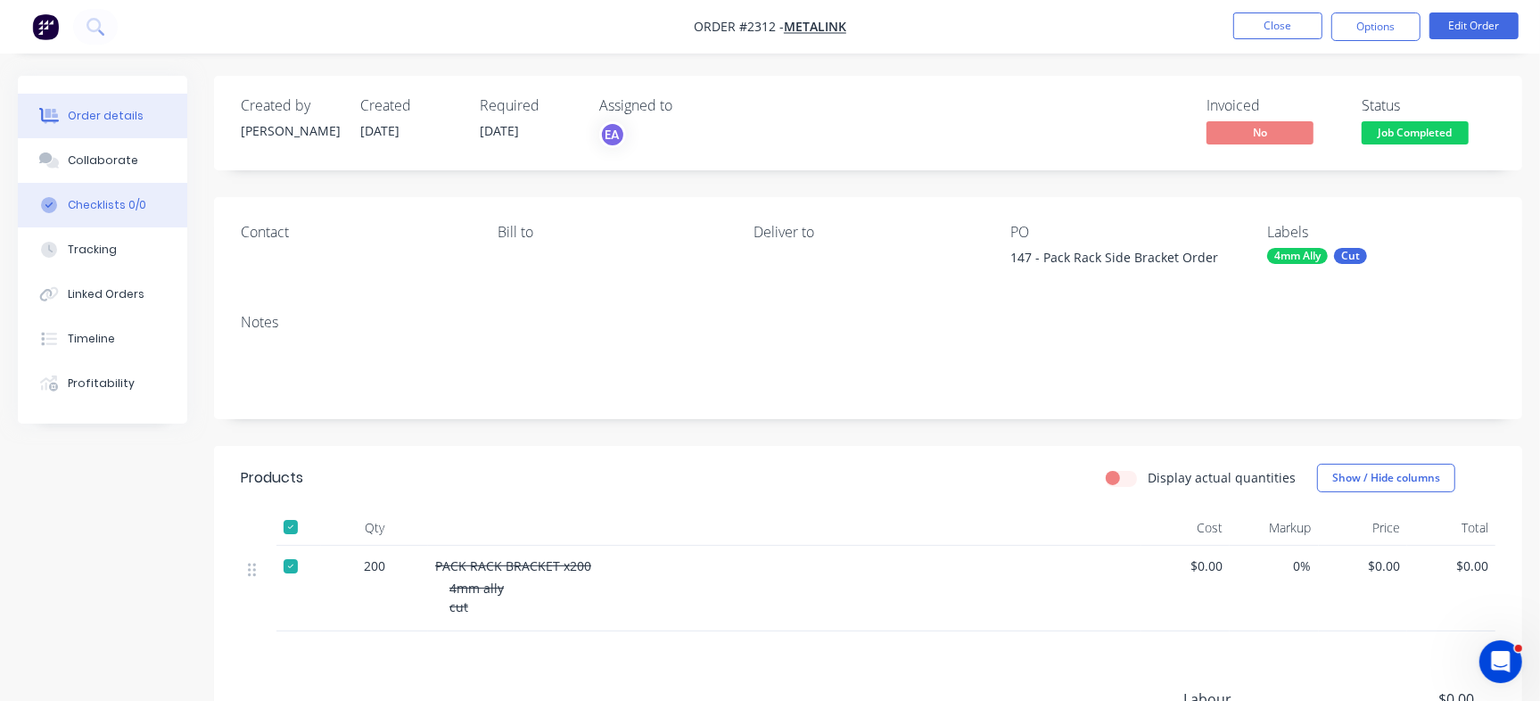
click at [101, 200] on div "Checklists 0/0" at bounding box center [107, 205] width 78 height 16
type textarea "x"
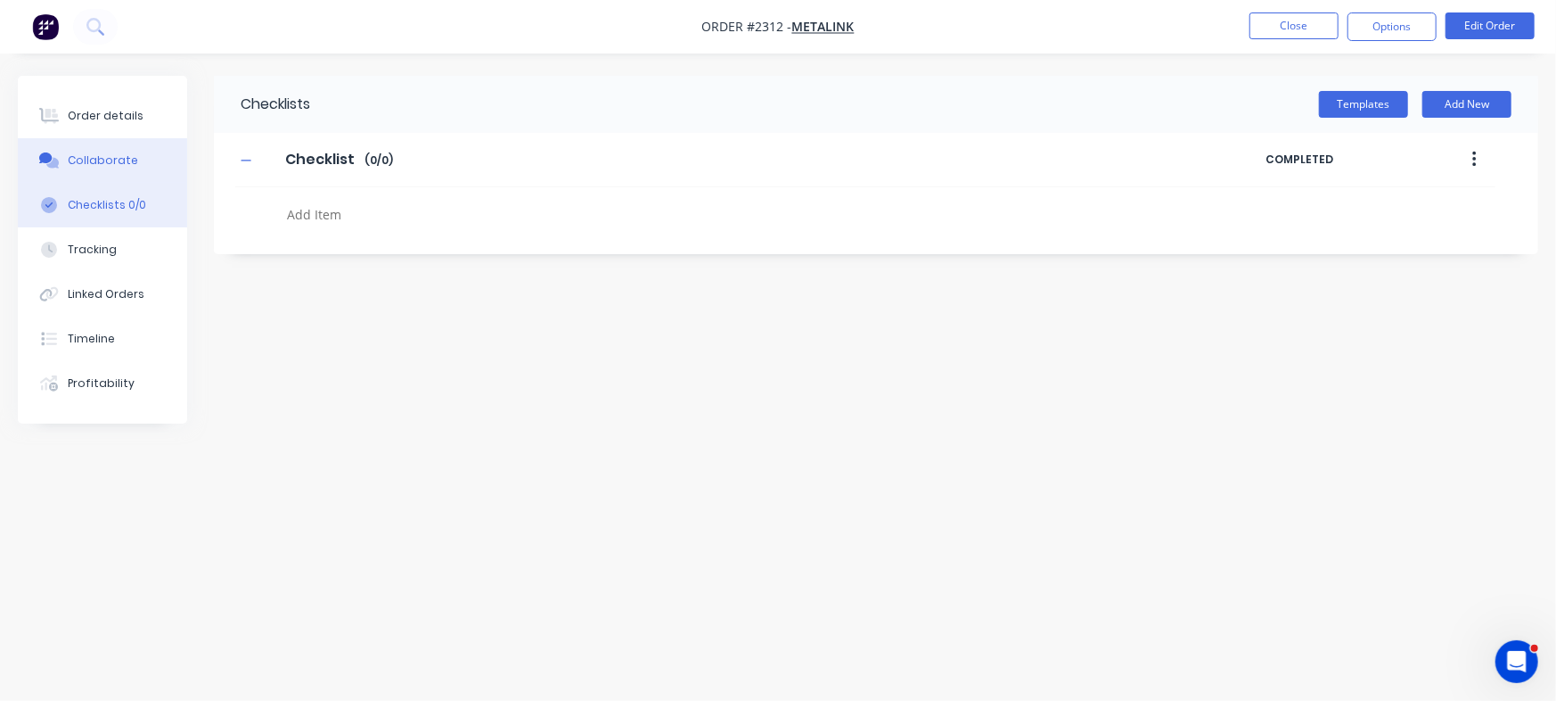
click at [138, 158] on button "Collaborate" at bounding box center [102, 160] width 169 height 45
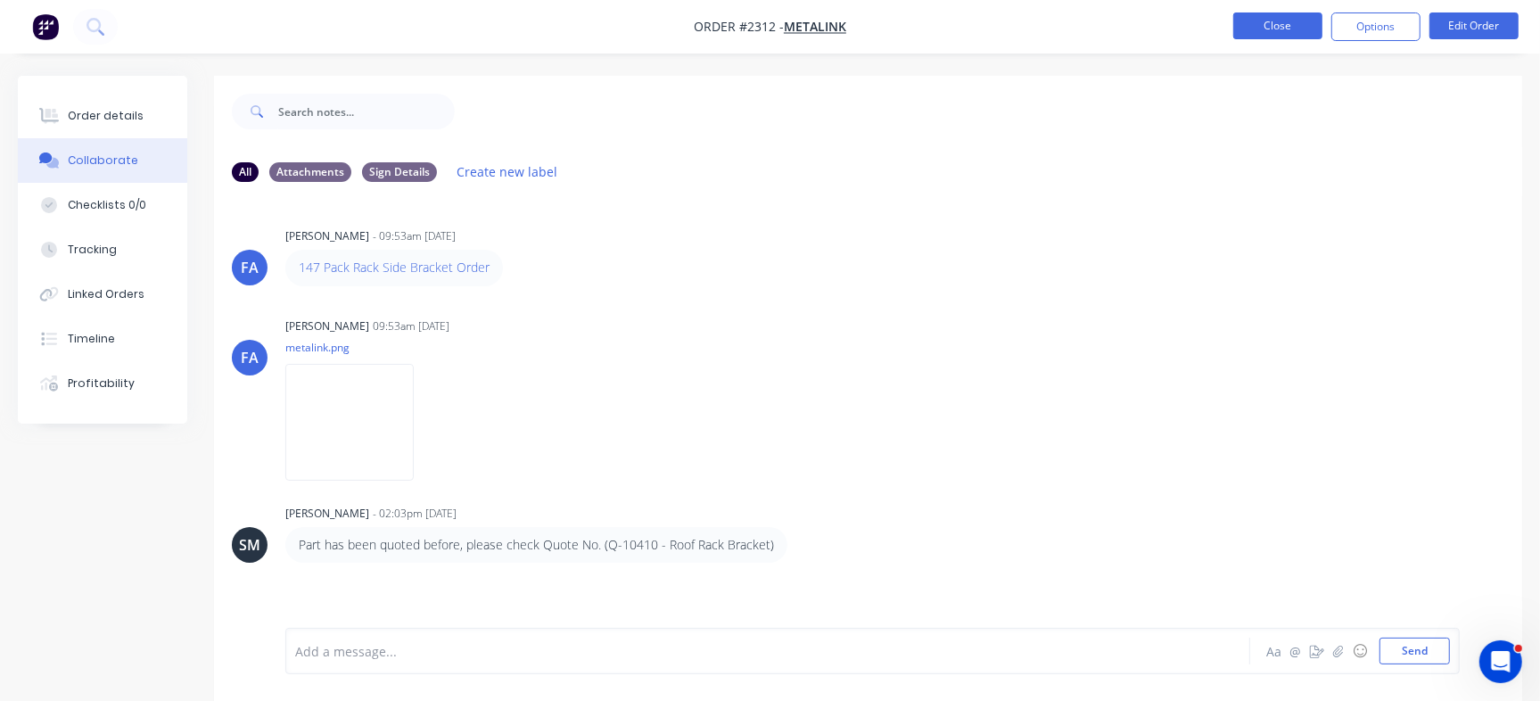
click at [1249, 29] on button "Close" at bounding box center [1277, 25] width 89 height 27
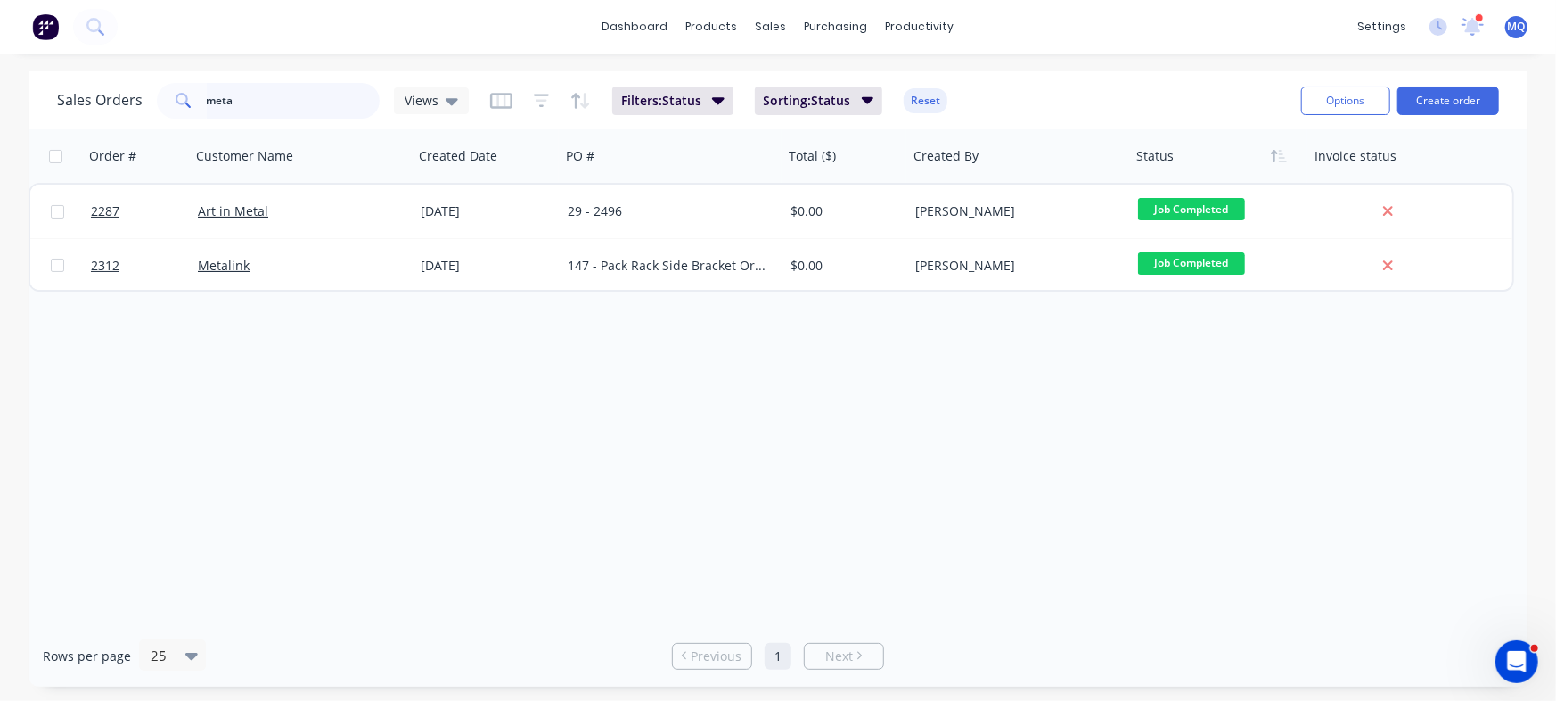
click at [283, 94] on input "meta" at bounding box center [294, 101] width 174 height 36
type input "kuluin"
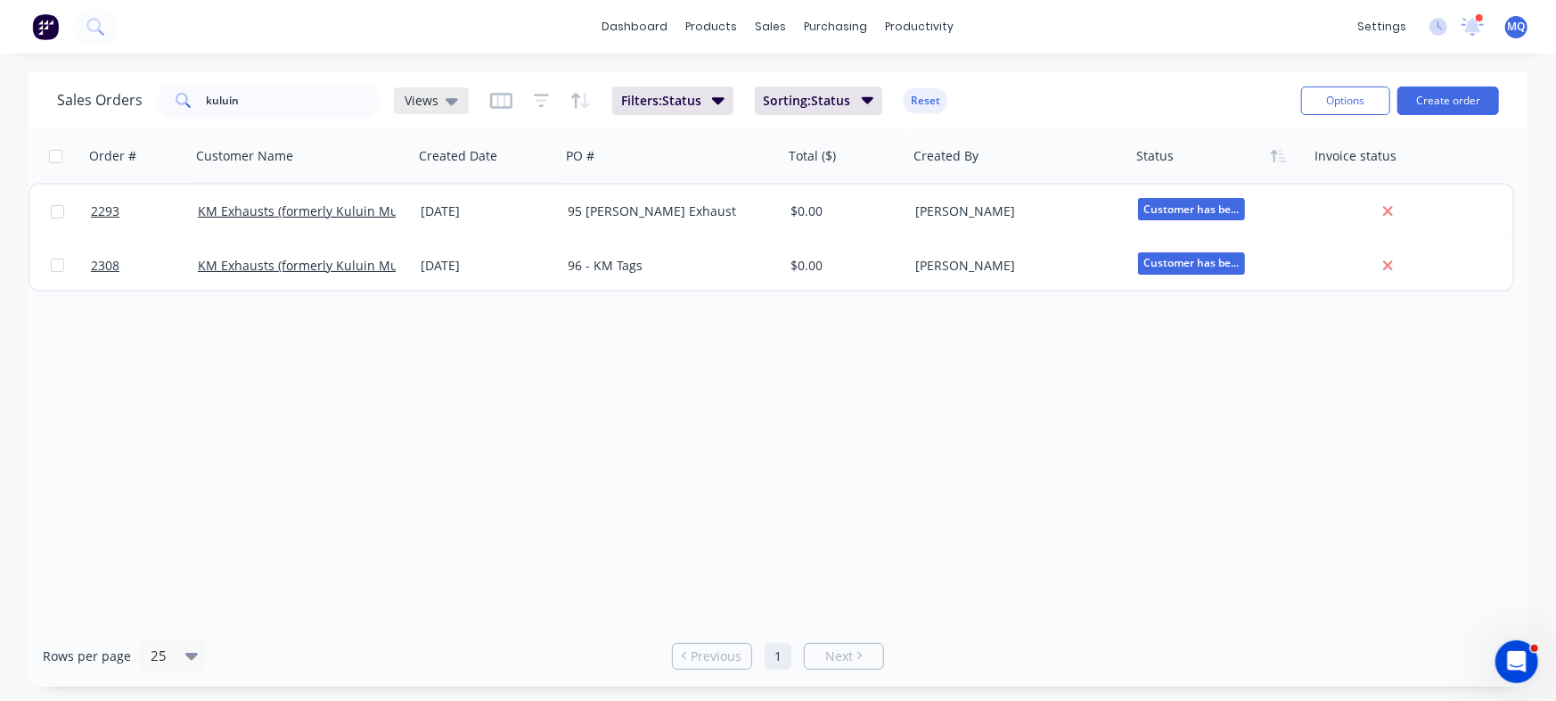
click at [446, 98] on icon at bounding box center [452, 101] width 12 height 7
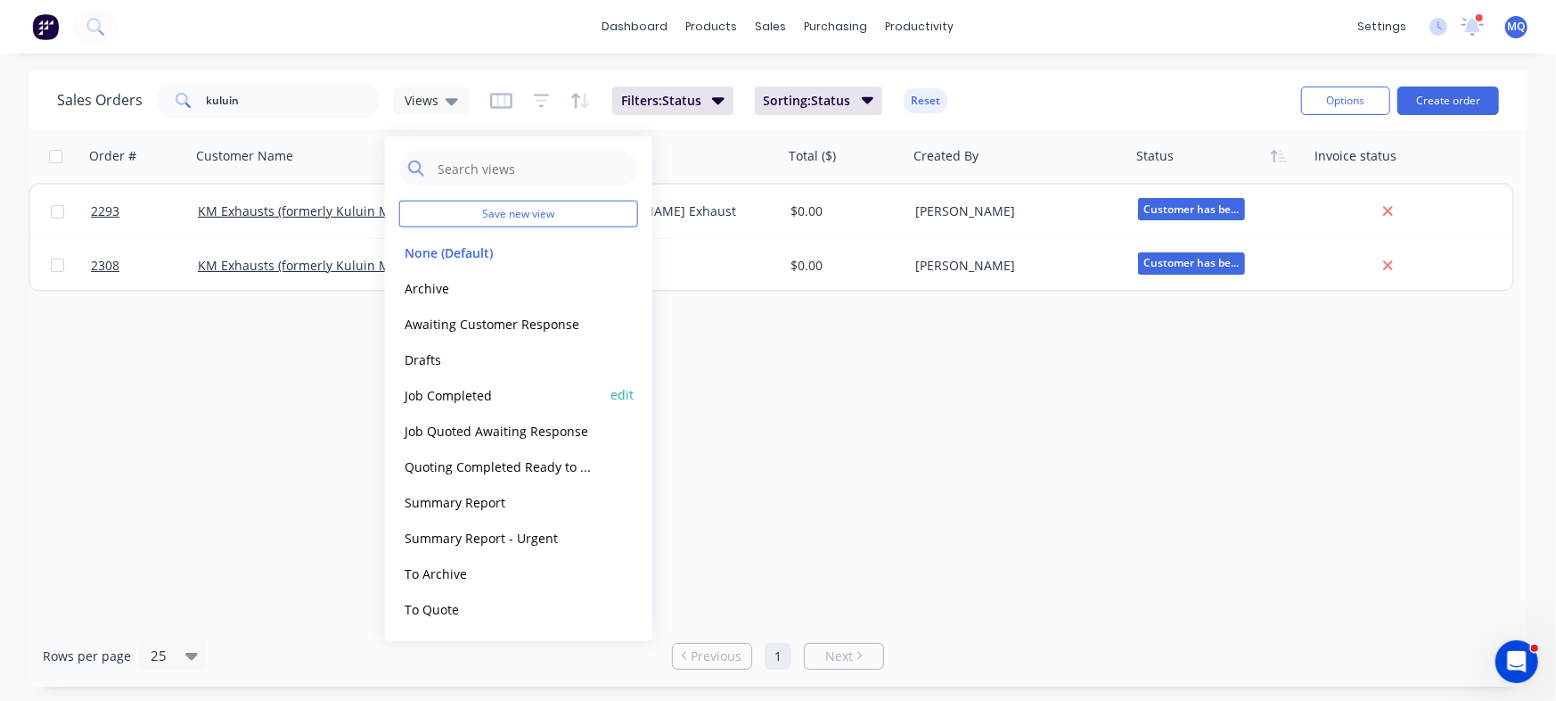
click at [482, 402] on button "Job Completed" at bounding box center [500, 394] width 203 height 21
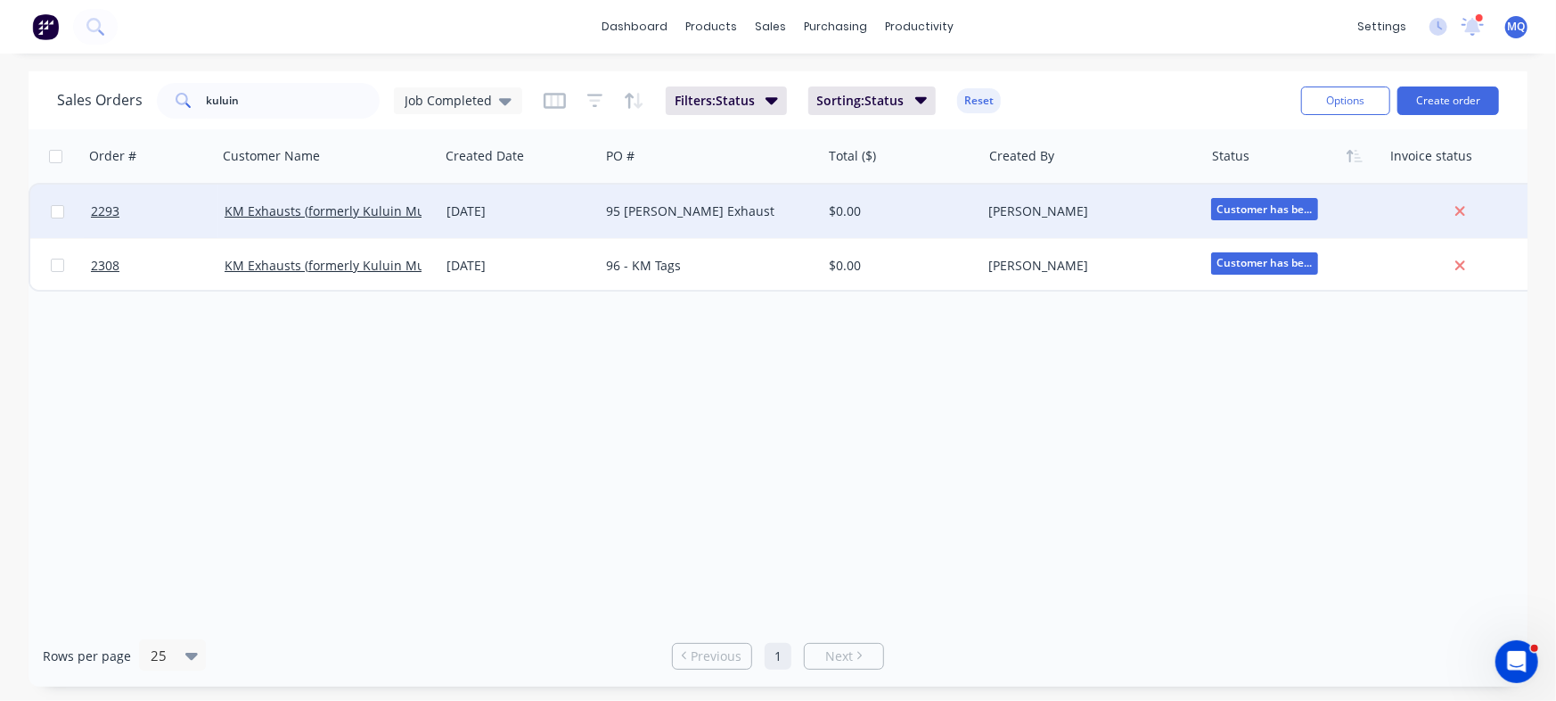
click at [474, 195] on div "[DATE]" at bounding box center [519, 211] width 160 height 53
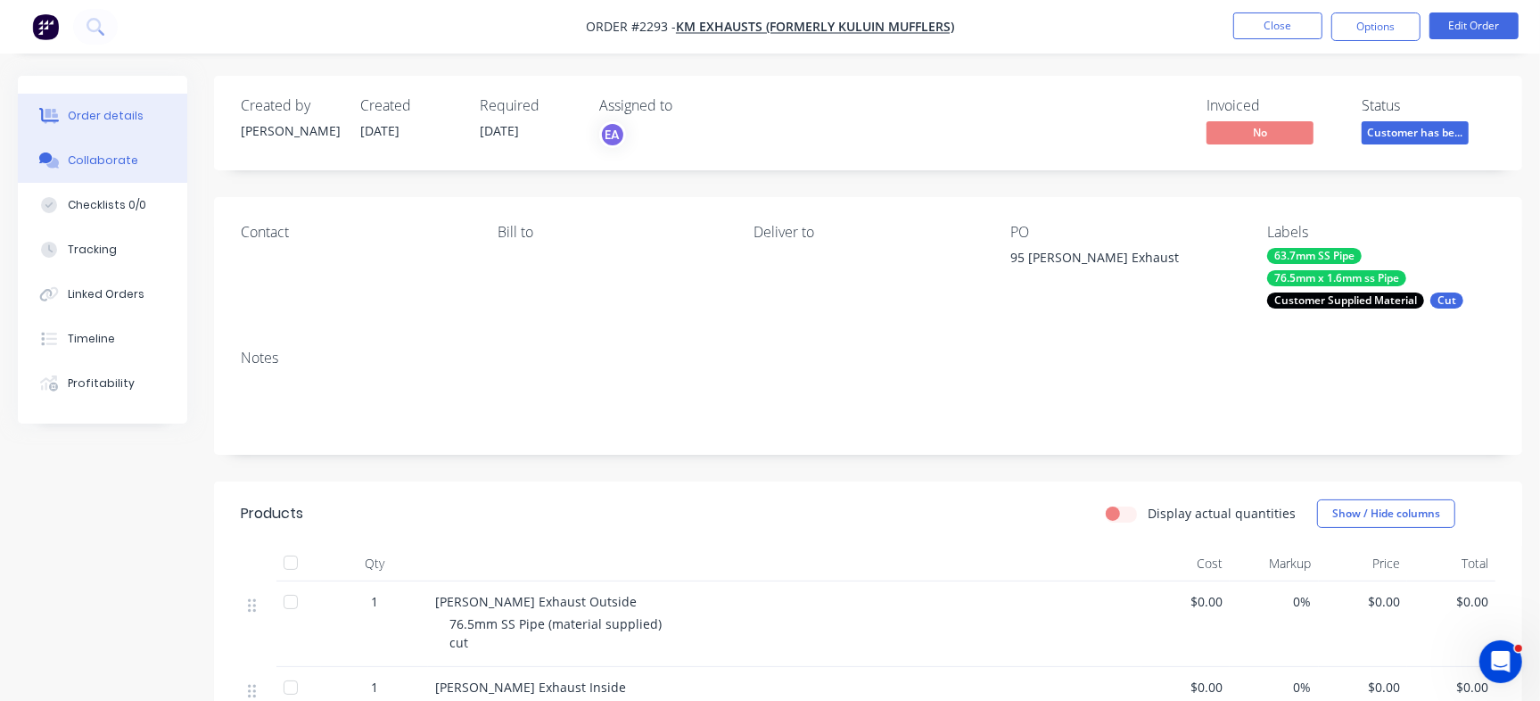
click at [119, 171] on button "Collaborate" at bounding box center [102, 160] width 169 height 45
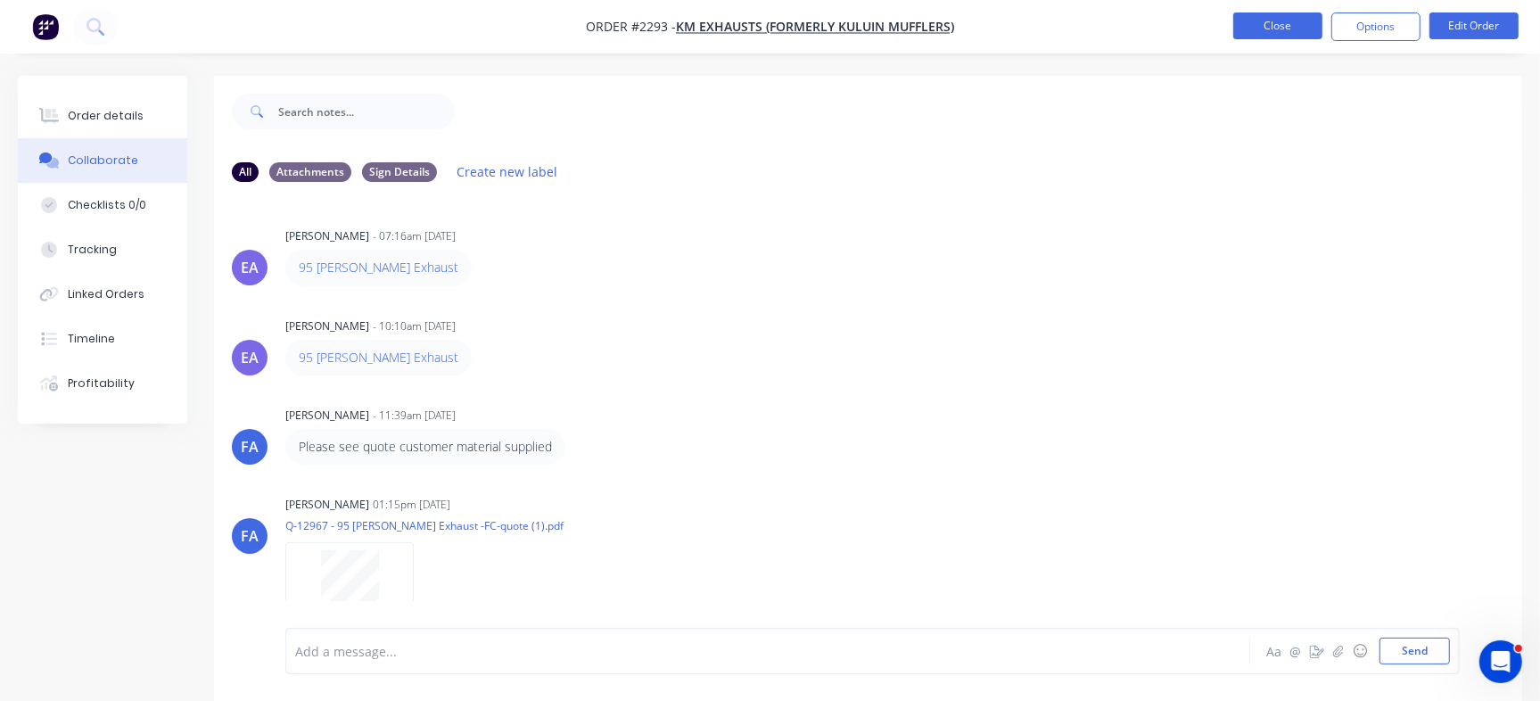
click at [1284, 29] on button "Close" at bounding box center [1277, 25] width 89 height 27
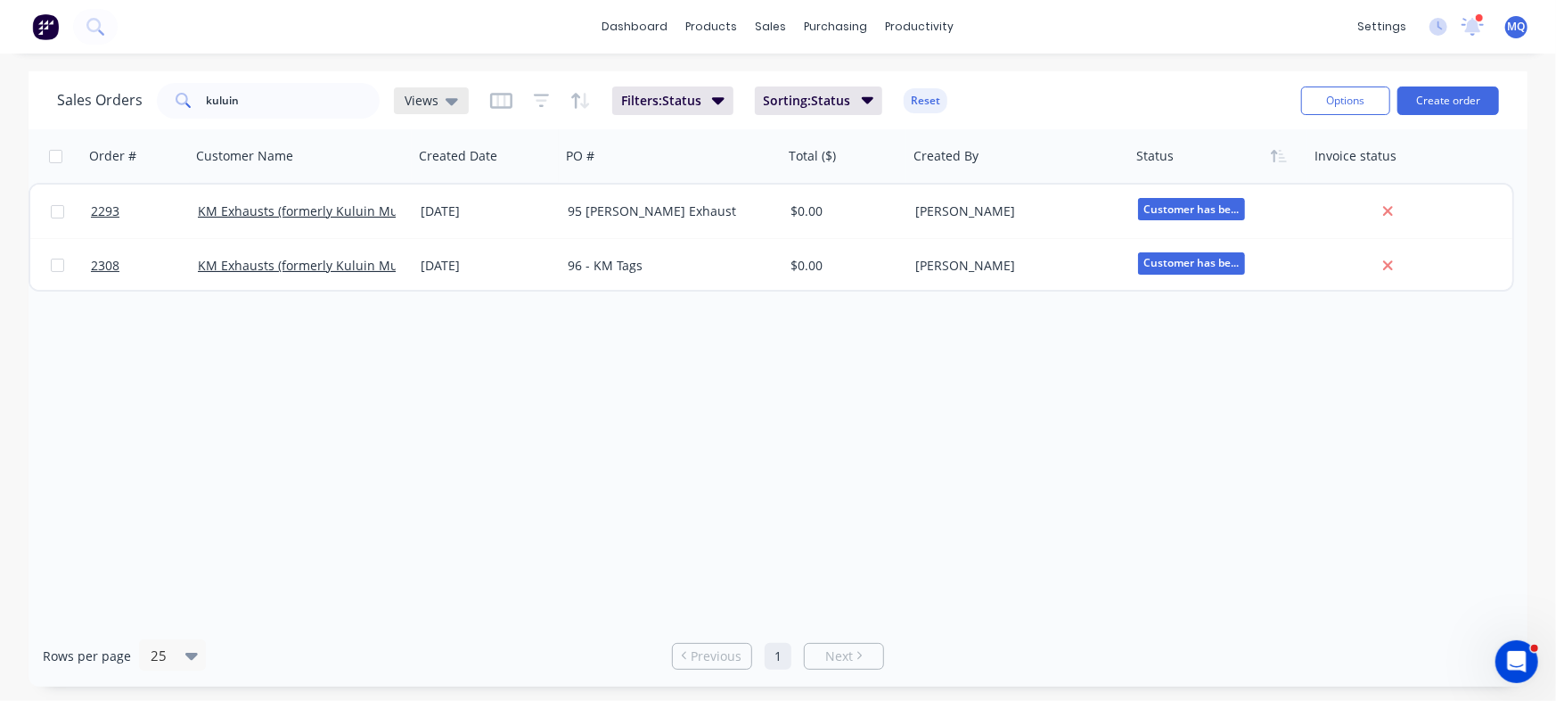
click at [448, 100] on icon at bounding box center [452, 101] width 12 height 7
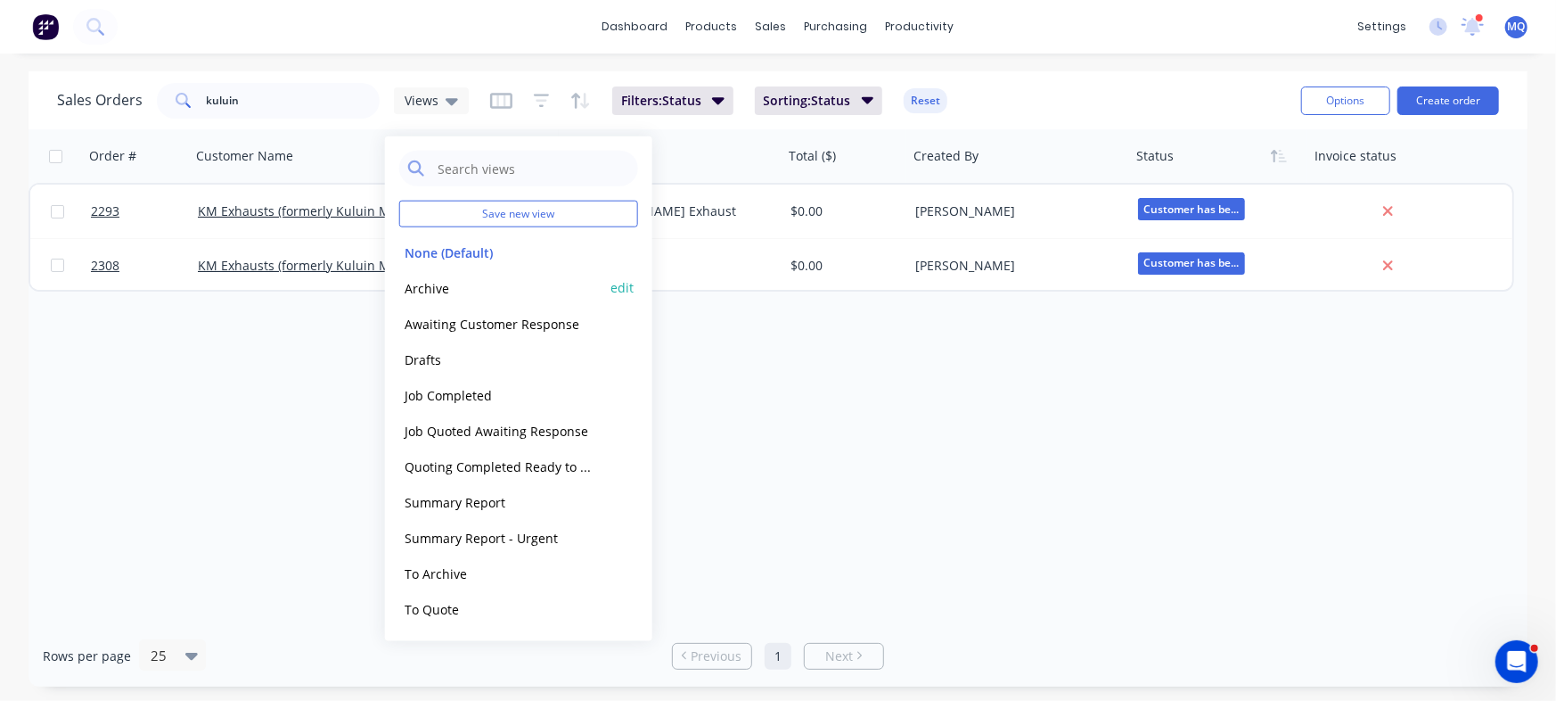
click at [441, 278] on button "Archive" at bounding box center [500, 287] width 203 height 21
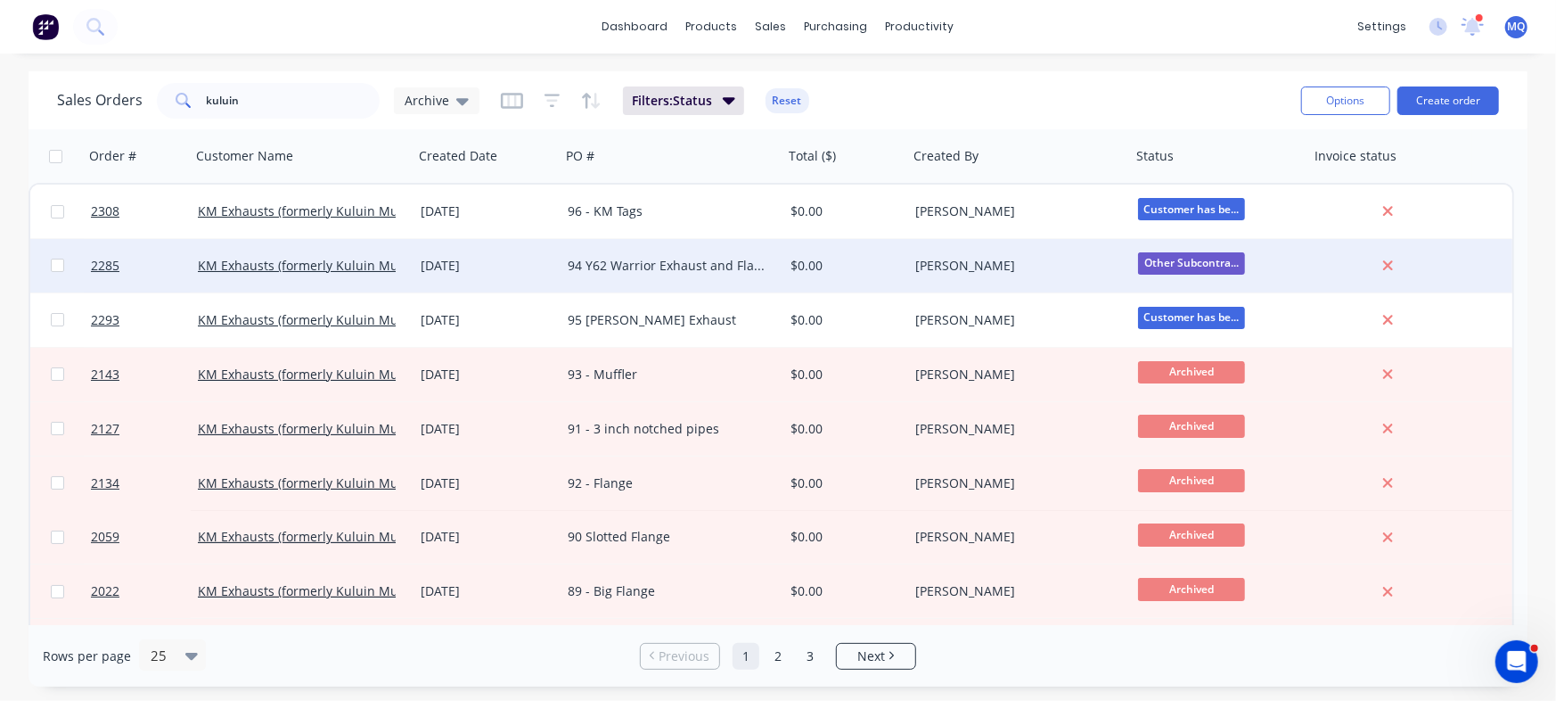
click at [694, 263] on div "94 Y62 Warrior Exhaust and Flange" at bounding box center [667, 266] width 198 height 18
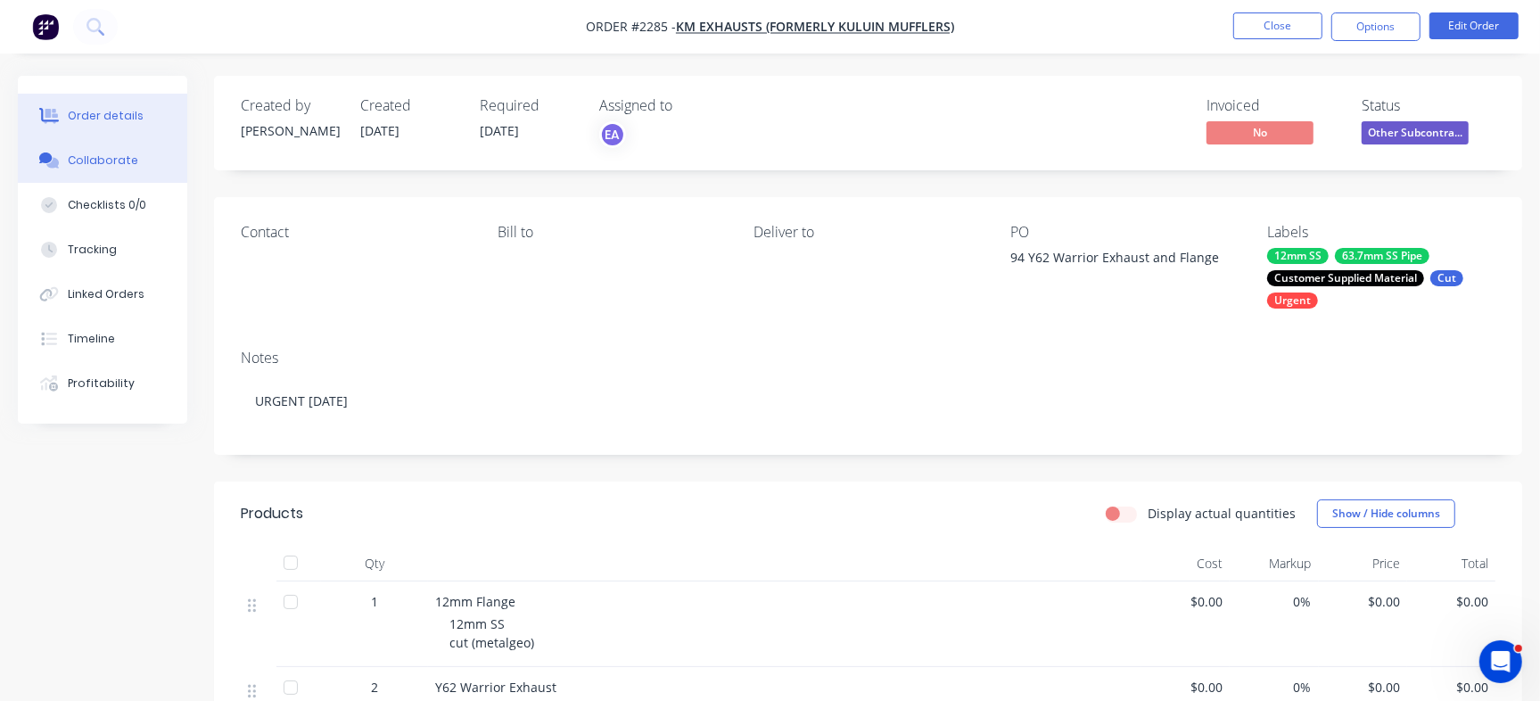
click at [132, 156] on button "Collaborate" at bounding box center [102, 160] width 169 height 45
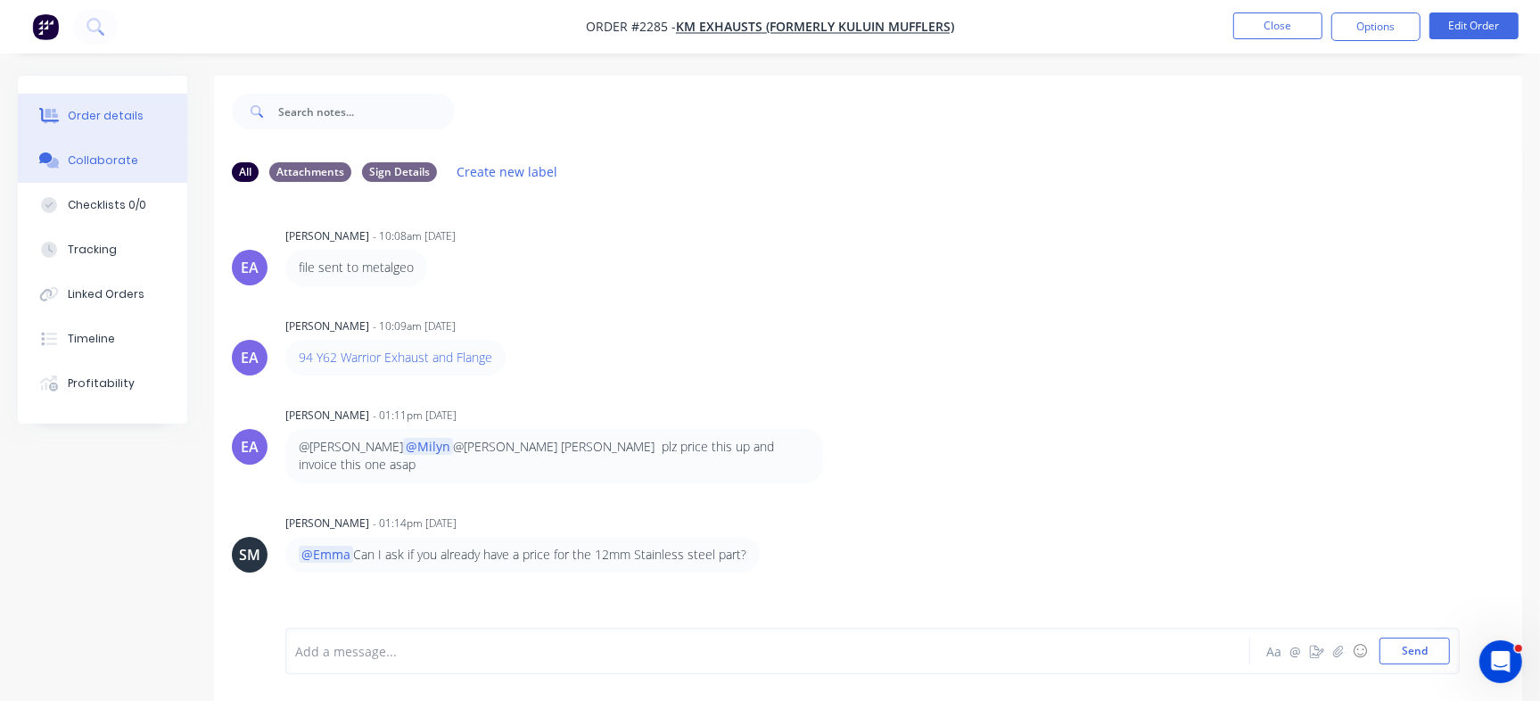
click at [113, 119] on div "Order details" at bounding box center [106, 116] width 76 height 16
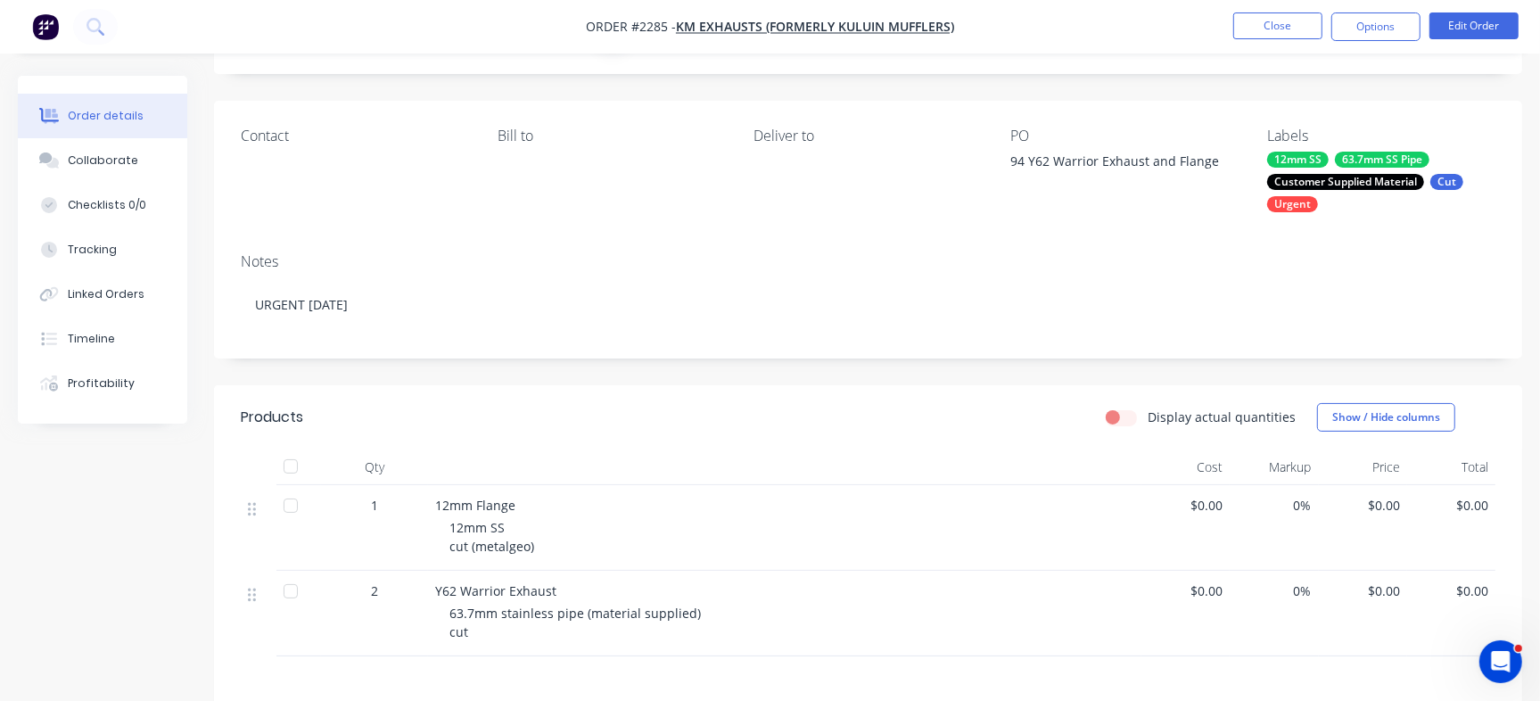
scroll to position [161, 0]
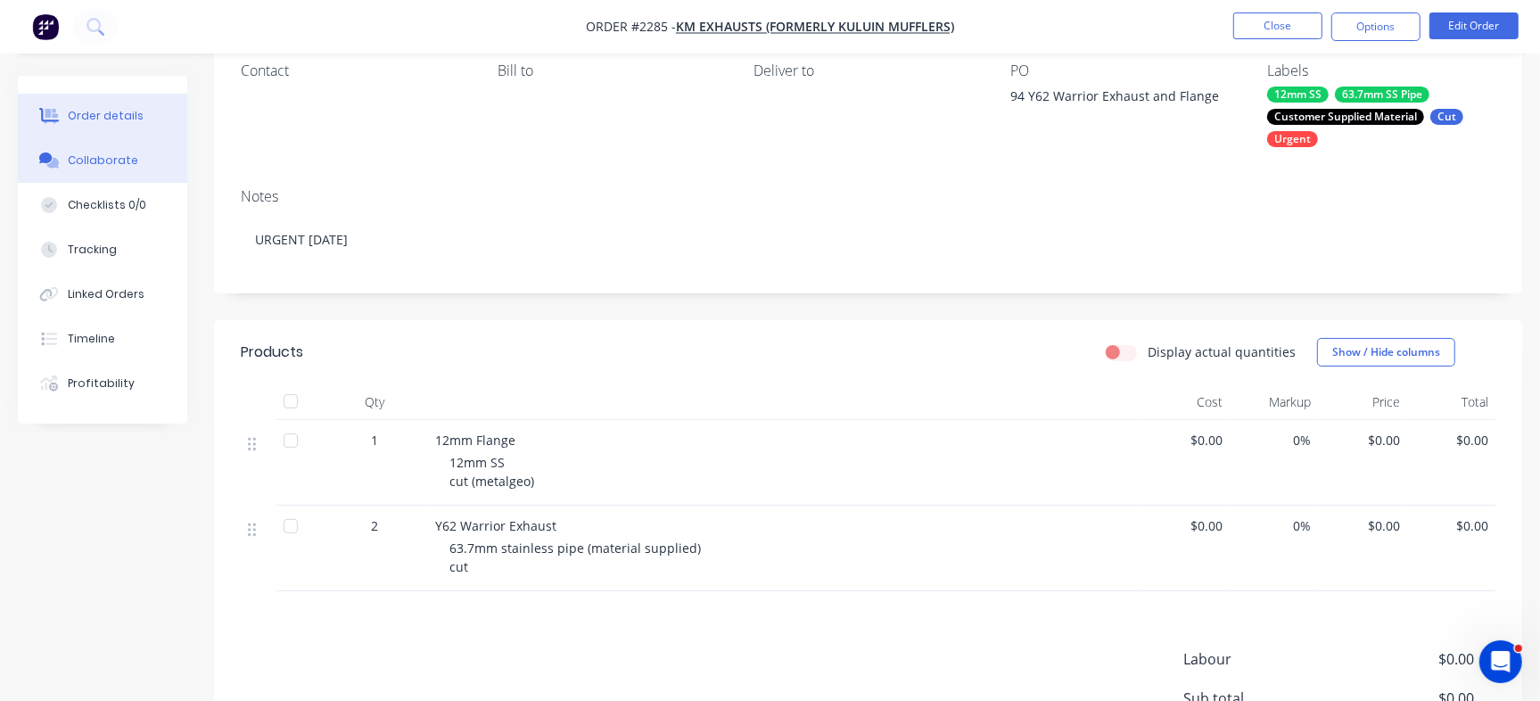
click at [99, 158] on div "Collaborate" at bounding box center [103, 160] width 70 height 16
